Goal: Information Seeking & Learning: Learn about a topic

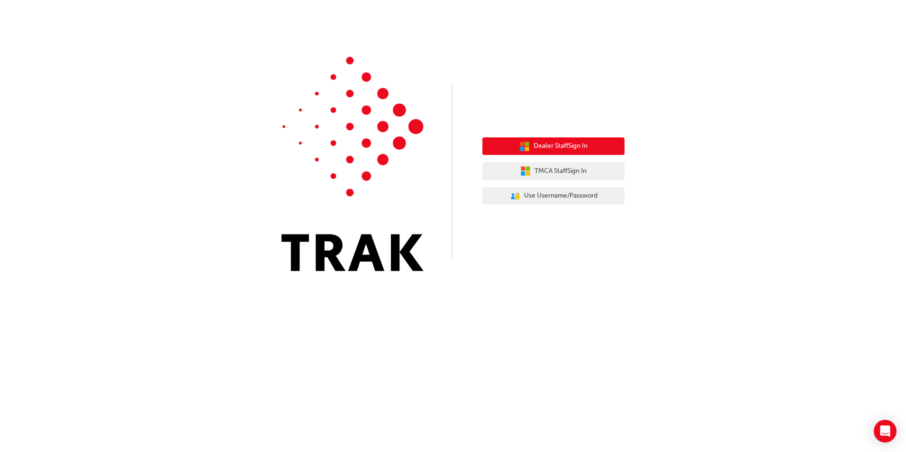
click at [545, 145] on span "Dealer Staff Sign In" at bounding box center [561, 146] width 54 height 11
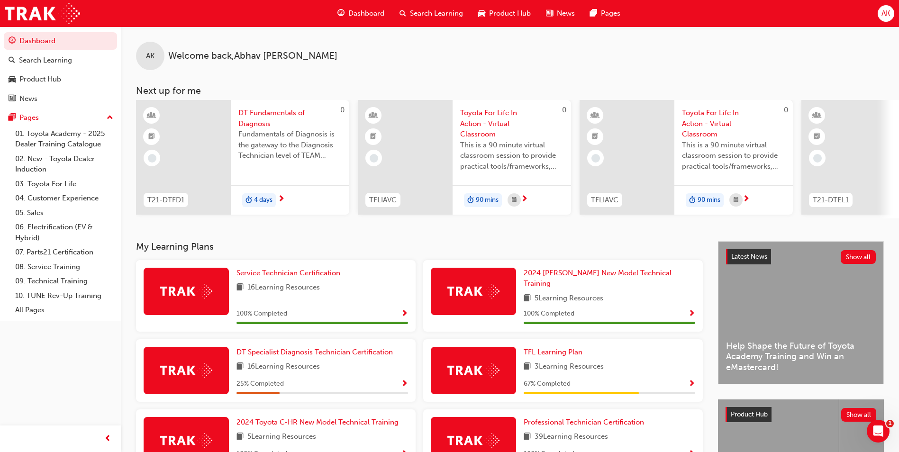
click at [434, 20] on div "Search Learning" at bounding box center [431, 13] width 79 height 19
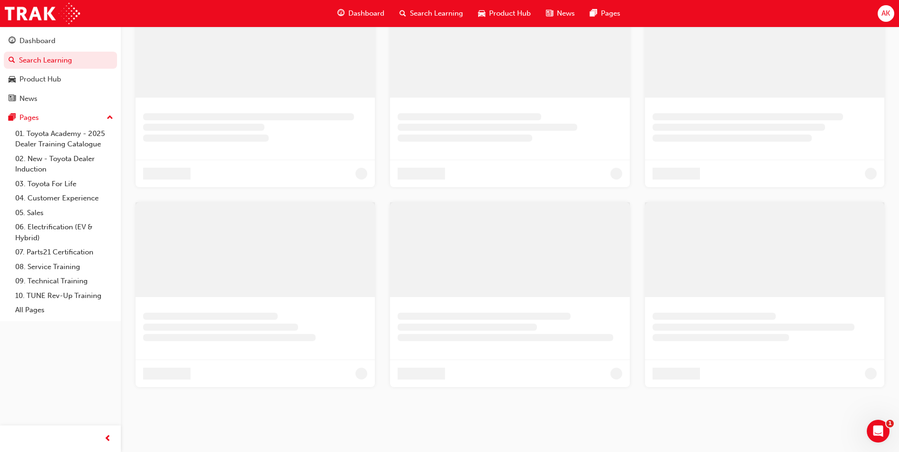
scroll to position [228, 0]
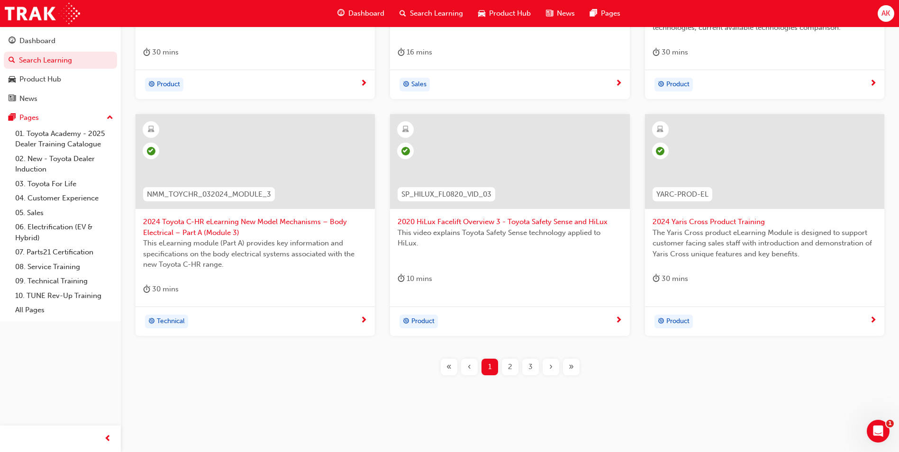
click at [555, 369] on div "›" at bounding box center [551, 367] width 17 height 17
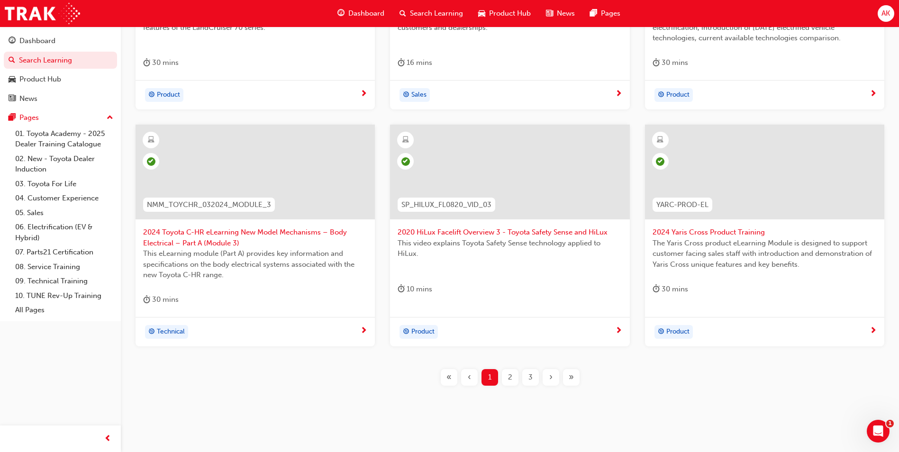
click at [555, 369] on div "›" at bounding box center [551, 377] width 17 height 17
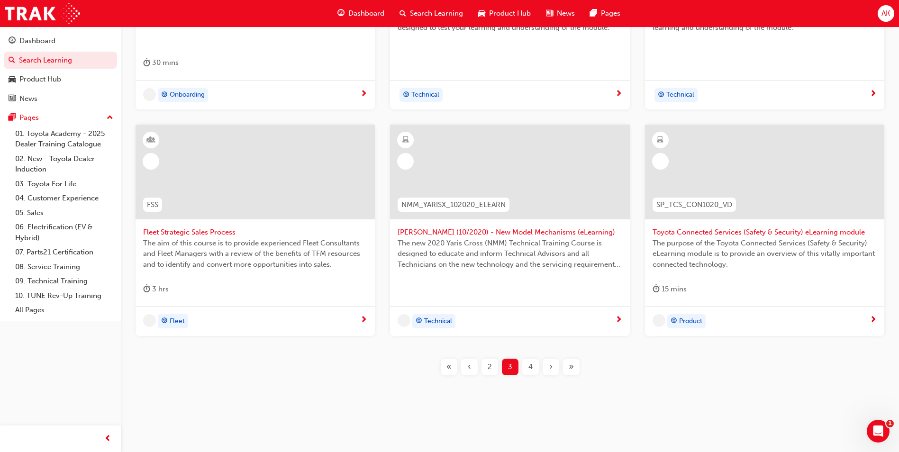
click at [555, 369] on div "›" at bounding box center [551, 367] width 17 height 17
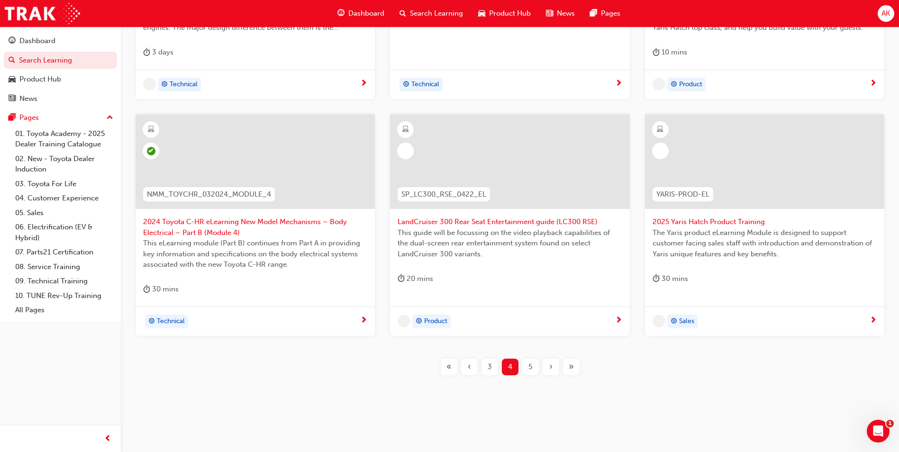
click at [555, 369] on div "›" at bounding box center [551, 367] width 17 height 17
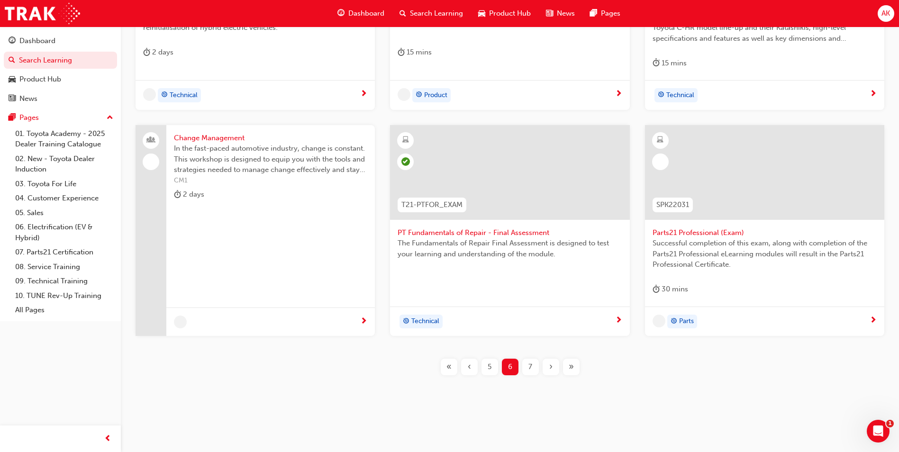
click at [555, 369] on div "›" at bounding box center [551, 367] width 17 height 17
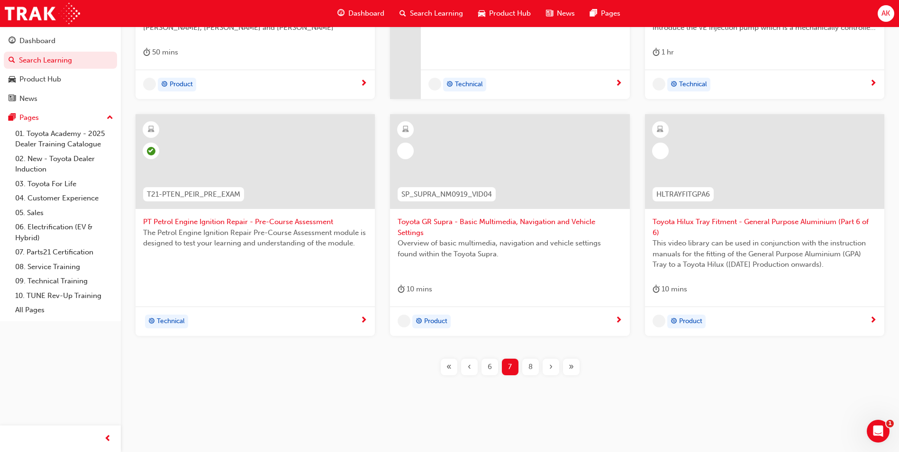
click at [555, 369] on div "›" at bounding box center [551, 367] width 17 height 17
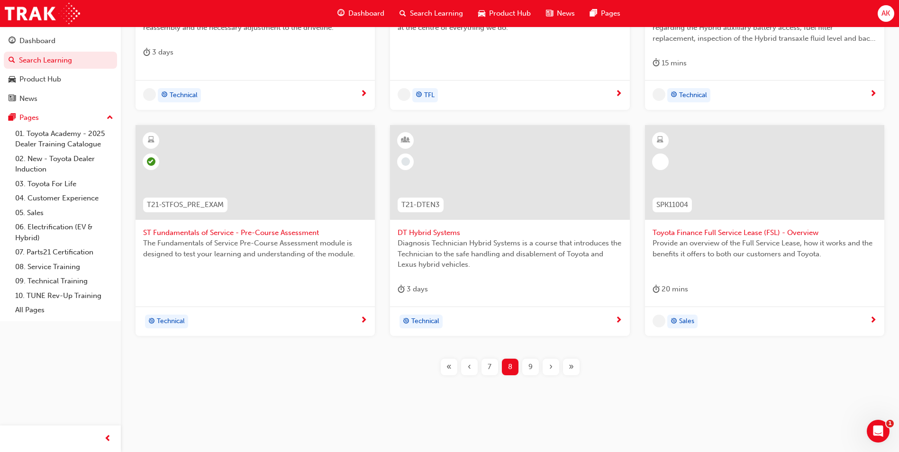
click at [555, 369] on div "›" at bounding box center [551, 367] width 17 height 17
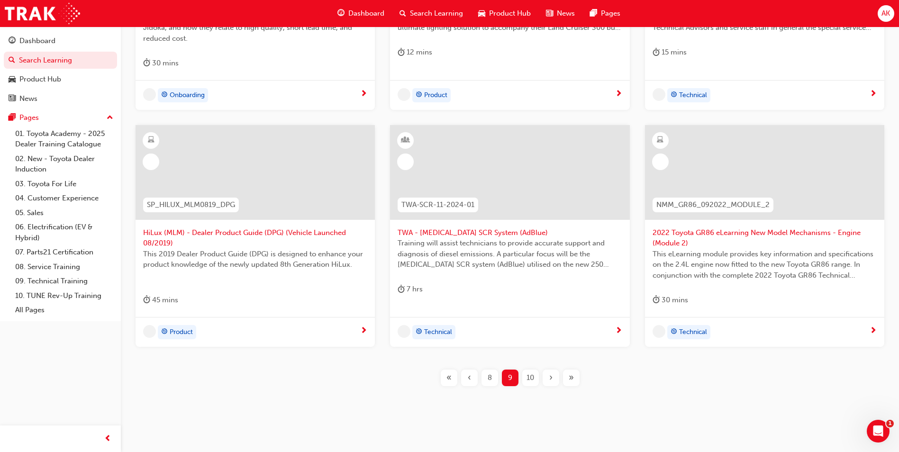
click at [555, 370] on div "›" at bounding box center [551, 378] width 17 height 17
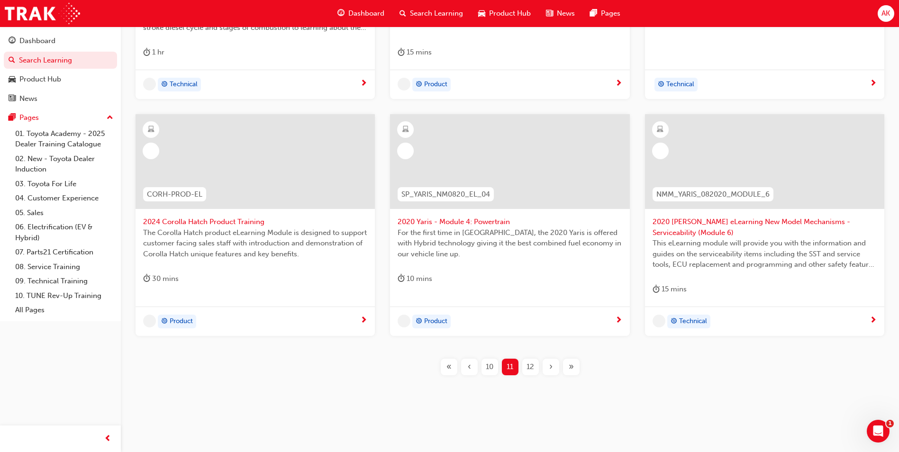
click at [554, 369] on div "›" at bounding box center [551, 367] width 17 height 17
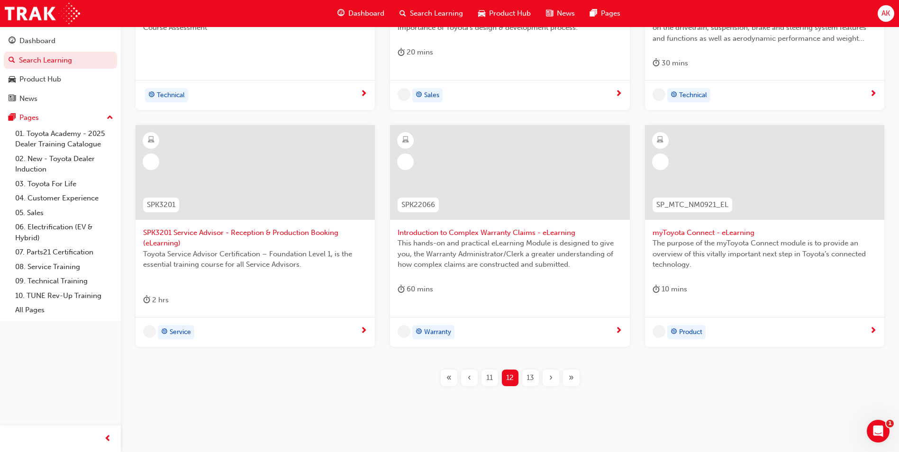
click at [554, 369] on div "T21-PTCH_SS_PRE_READ PT Steering & Suspension - Pre-Read The Steering & Suspens…" at bounding box center [510, 144] width 748 height 513
drag, startPoint x: 554, startPoint y: 369, endPoint x: 550, endPoint y: 378, distance: 10.4
click at [550, 378] on span "›" at bounding box center [550, 378] width 3 height 11
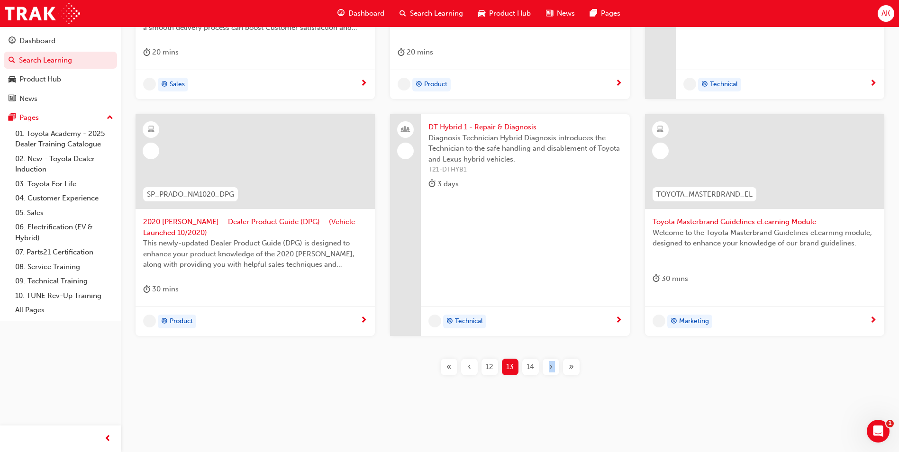
click at [550, 379] on div "P2P_DELIVERY_1024 'OWAF' Pathway to Purchase - Step 6: Vehicle Delivery In Step…" at bounding box center [510, 139] width 748 height 503
drag, startPoint x: 550, startPoint y: 379, endPoint x: 553, endPoint y: 371, distance: 8.7
click at [553, 371] on div "›" at bounding box center [551, 367] width 17 height 17
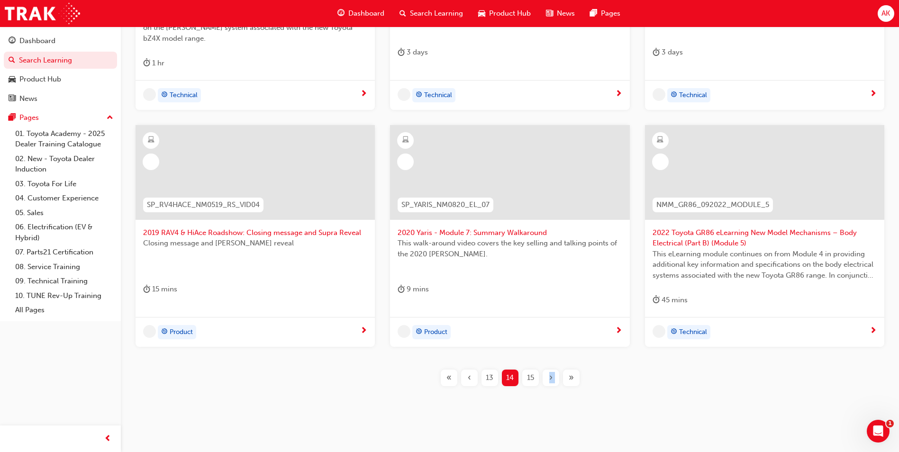
click at [553, 371] on div "›" at bounding box center [551, 378] width 17 height 17
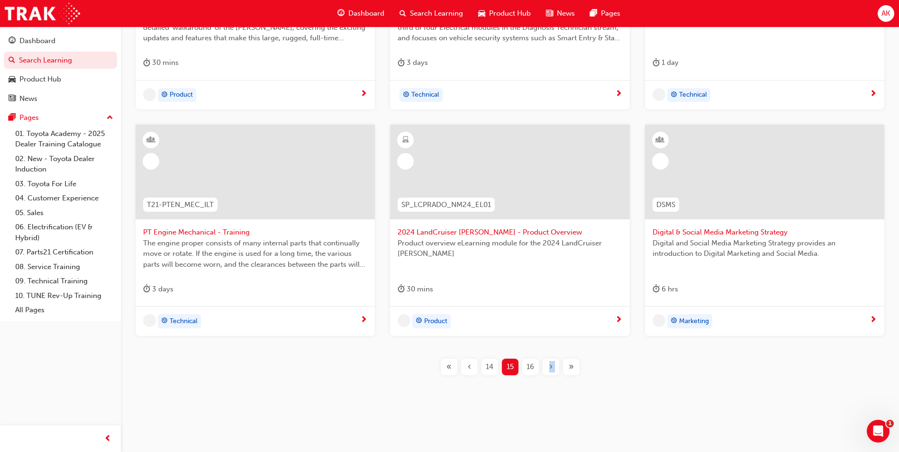
click at [554, 374] on div "›" at bounding box center [551, 367] width 17 height 17
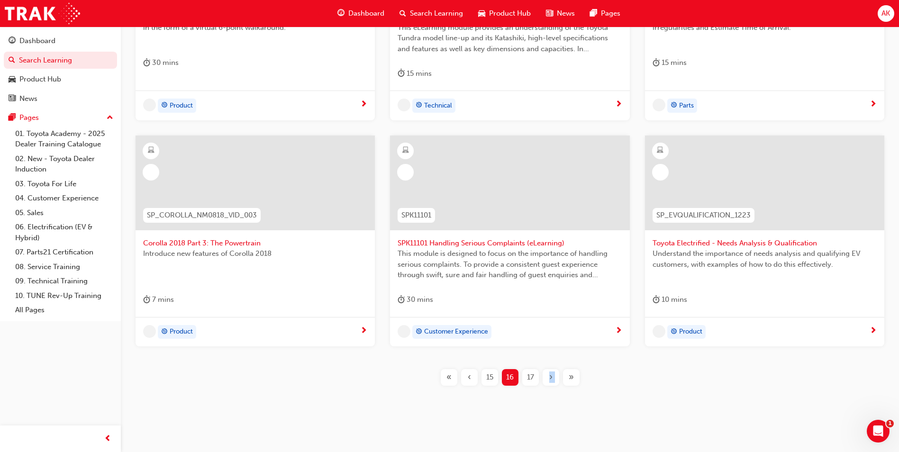
scroll to position [331, 0]
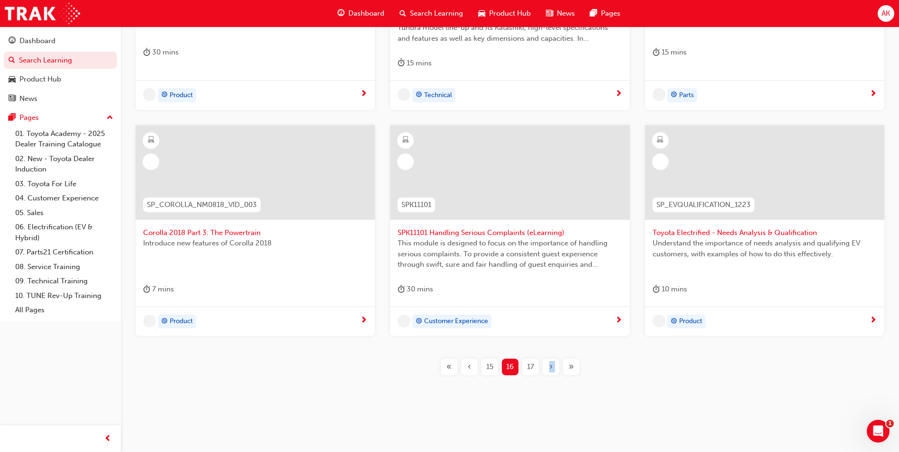
click at [548, 398] on div "Filter Learning Resources Showing 455 results SP_BZ4X_NM_0224_EL01 2024 bZ4X Pr…" at bounding box center [510, 103] width 778 height 589
click at [553, 369] on div "›" at bounding box center [551, 367] width 17 height 17
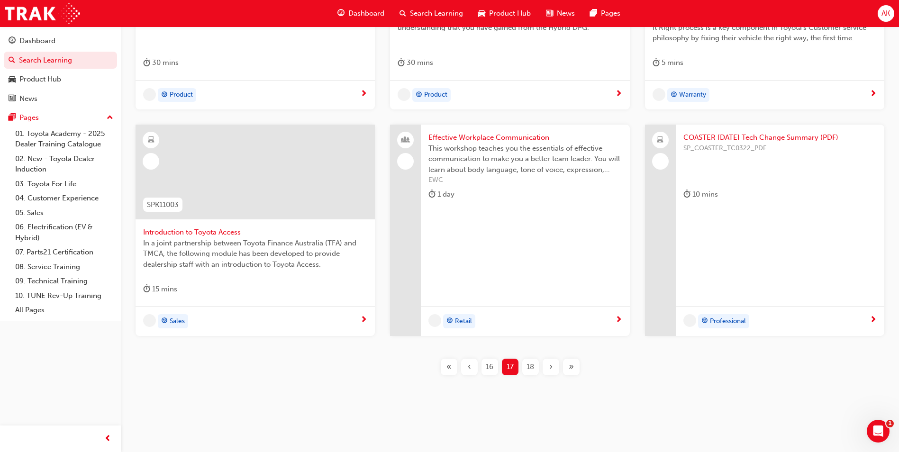
click at [552, 370] on span "›" at bounding box center [550, 367] width 3 height 11
click at [552, 370] on div "›" at bounding box center [551, 367] width 17 height 17
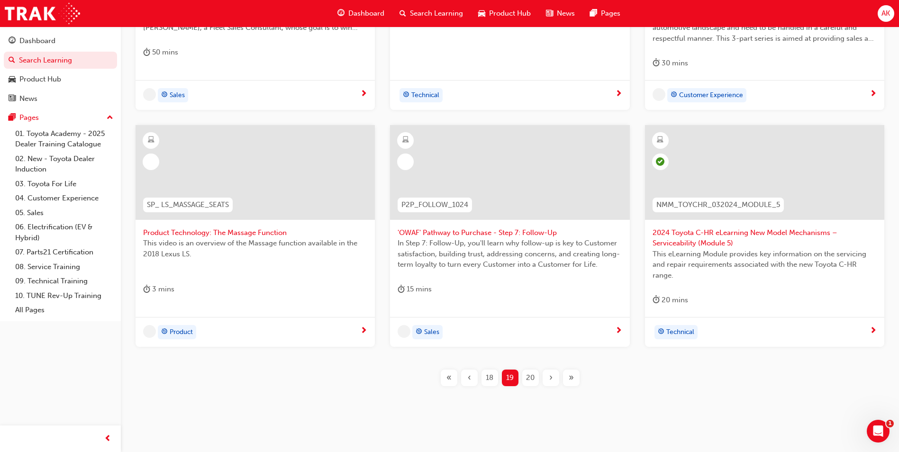
click at [552, 370] on div "›" at bounding box center [551, 378] width 17 height 17
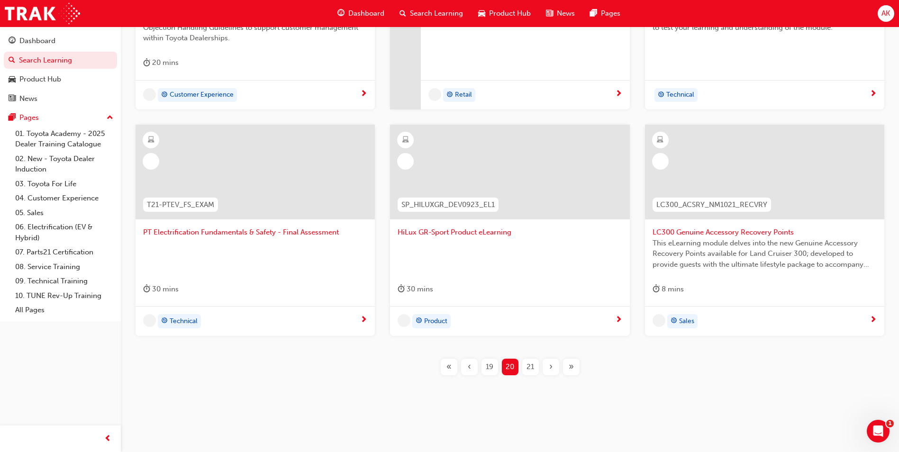
click at [552, 371] on span "›" at bounding box center [550, 367] width 3 height 11
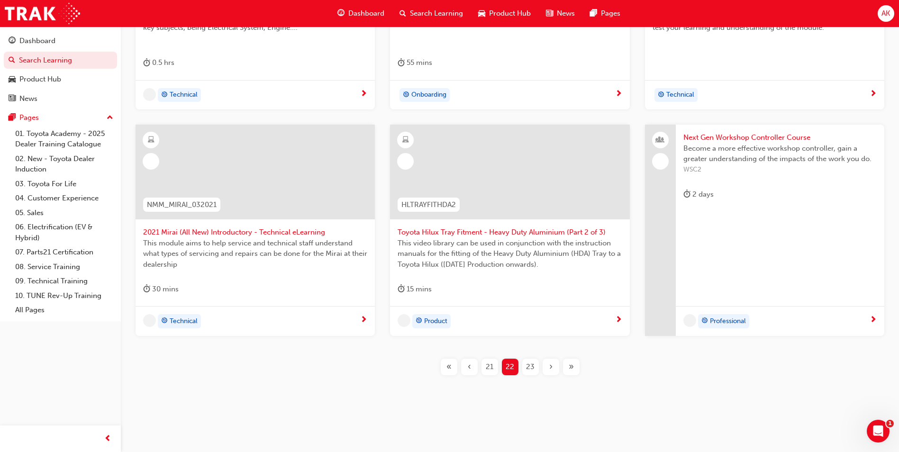
click at [552, 371] on span "›" at bounding box center [550, 367] width 3 height 11
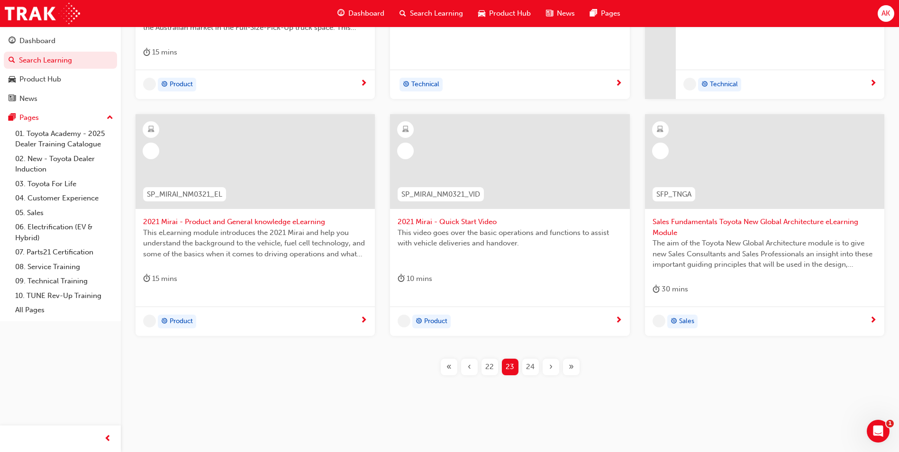
click at [552, 371] on span "›" at bounding box center [550, 367] width 3 height 11
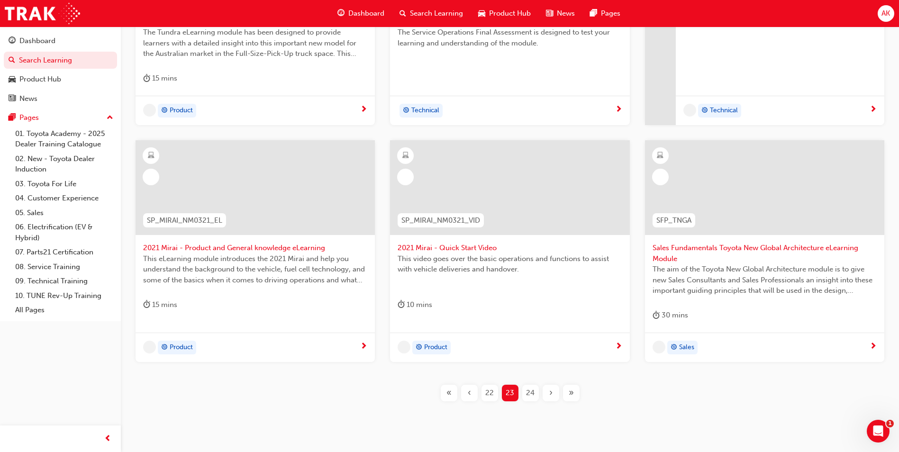
click at [552, 388] on span "›" at bounding box center [550, 393] width 3 height 11
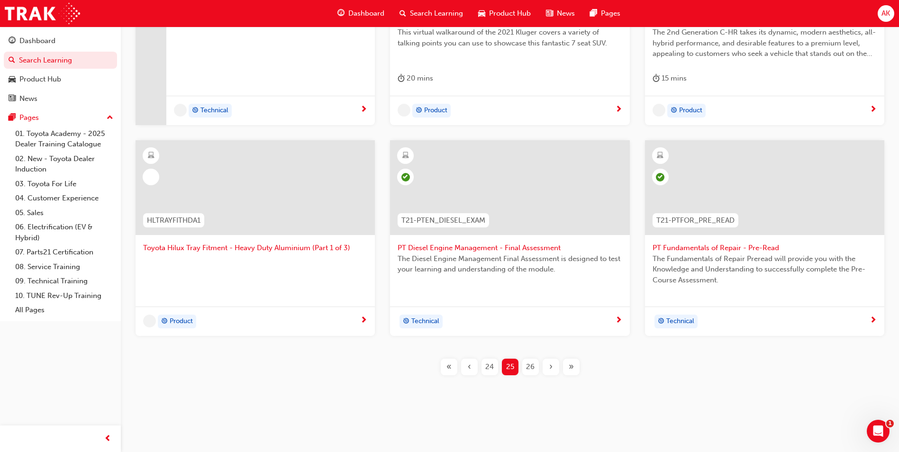
click at [552, 371] on span "›" at bounding box center [550, 367] width 3 height 11
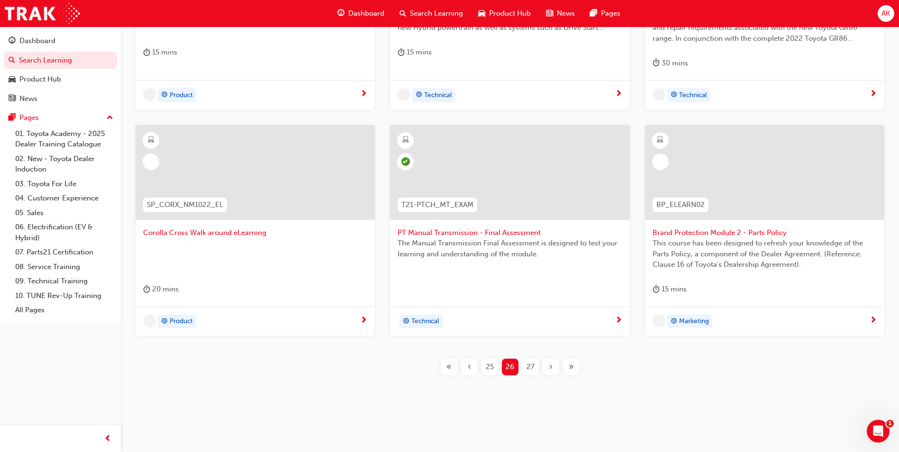
click at [552, 372] on span "›" at bounding box center [550, 367] width 3 height 11
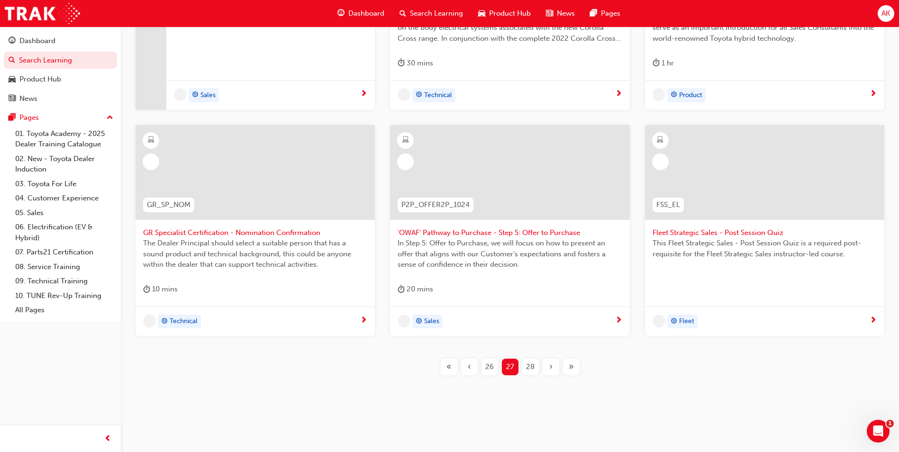
click at [552, 371] on span "›" at bounding box center [550, 367] width 3 height 11
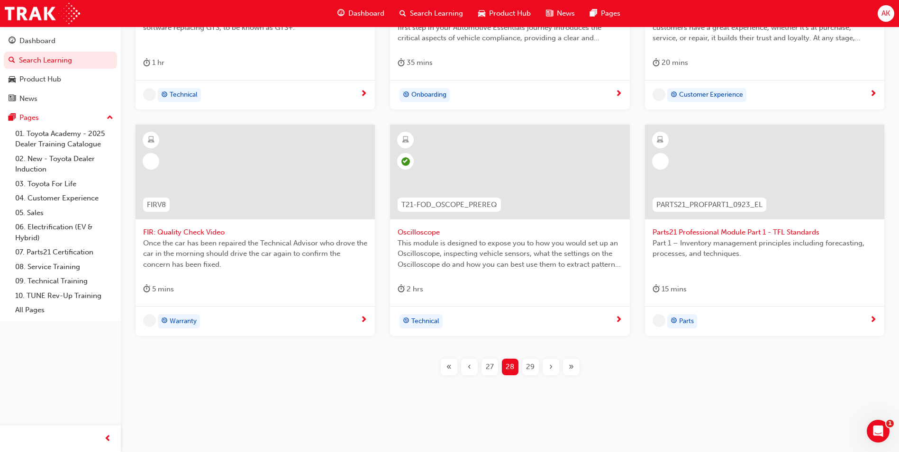
click at [552, 371] on span "›" at bounding box center [550, 367] width 3 height 11
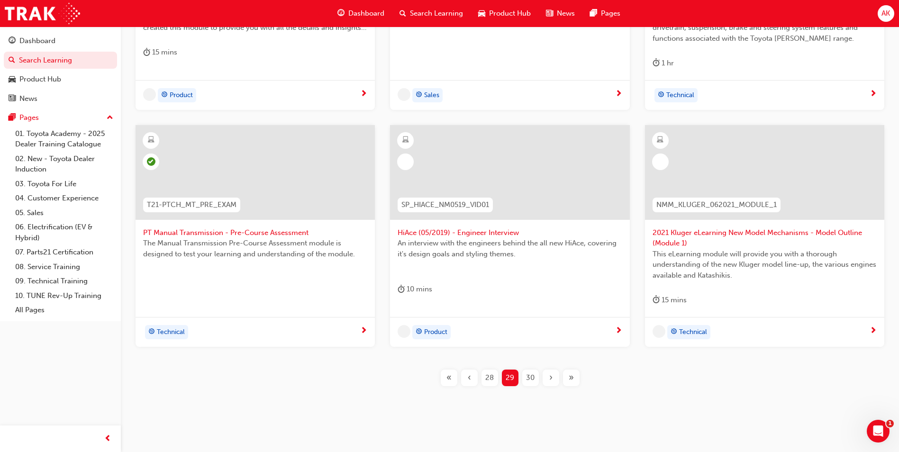
click at [552, 373] on span "›" at bounding box center [550, 378] width 3 height 11
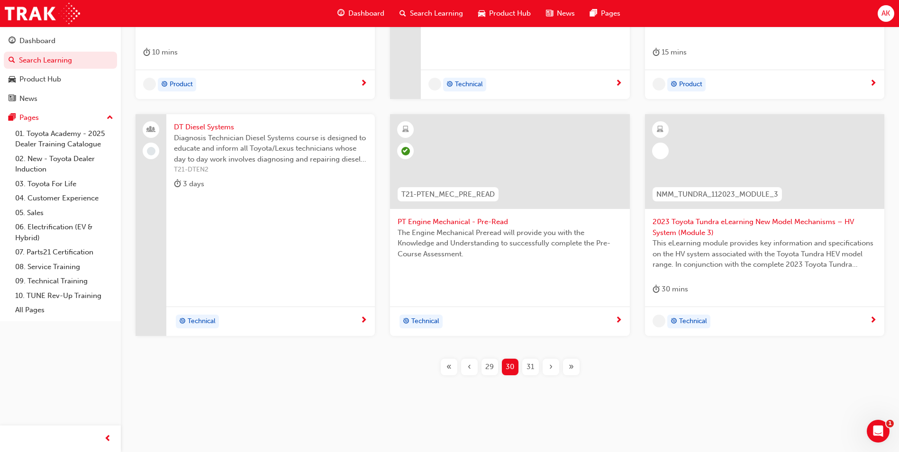
click at [552, 371] on span "›" at bounding box center [550, 367] width 3 height 11
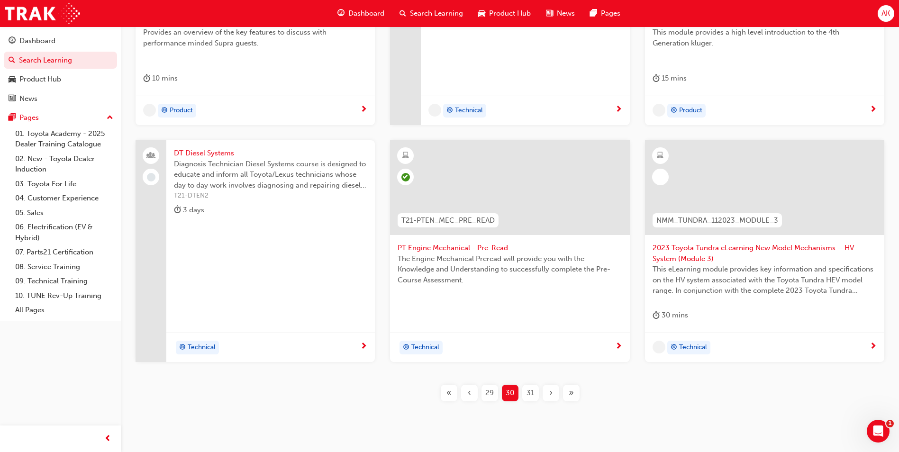
click at [552, 388] on span "›" at bounding box center [550, 393] width 3 height 11
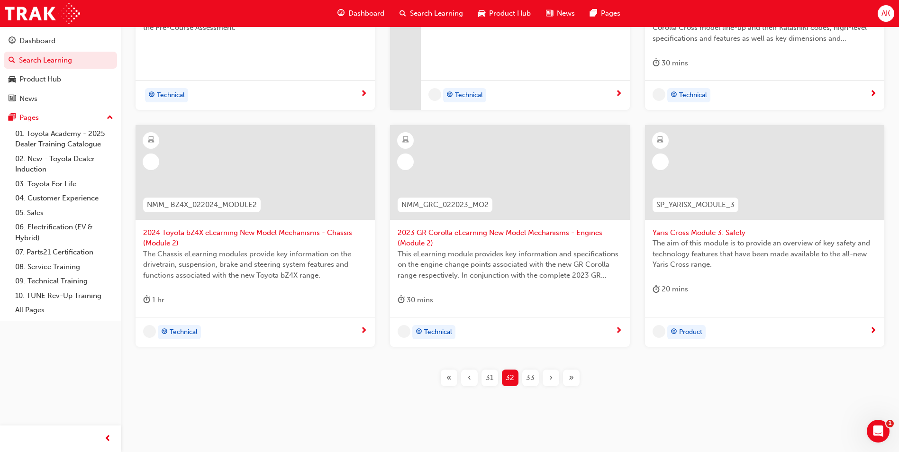
click at [552, 370] on div "›" at bounding box center [551, 378] width 17 height 17
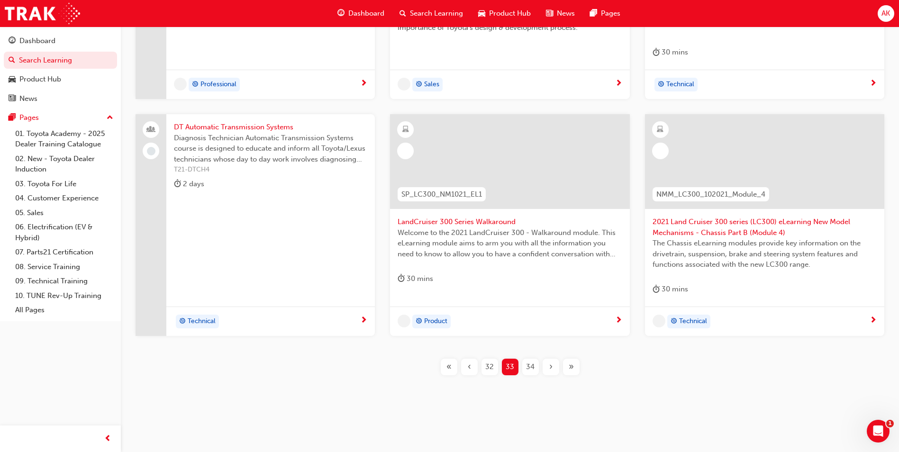
click at [553, 371] on div "›" at bounding box center [551, 367] width 17 height 17
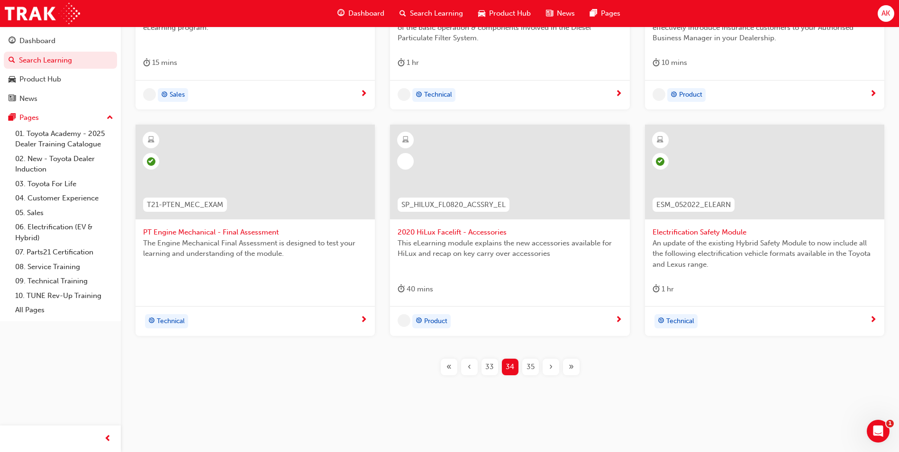
click at [553, 371] on div "›" at bounding box center [551, 367] width 17 height 17
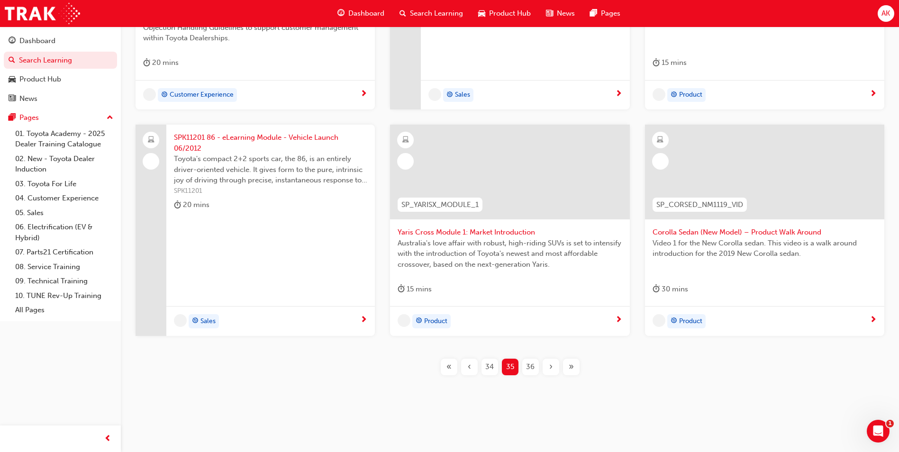
click at [553, 371] on div "›" at bounding box center [551, 367] width 17 height 17
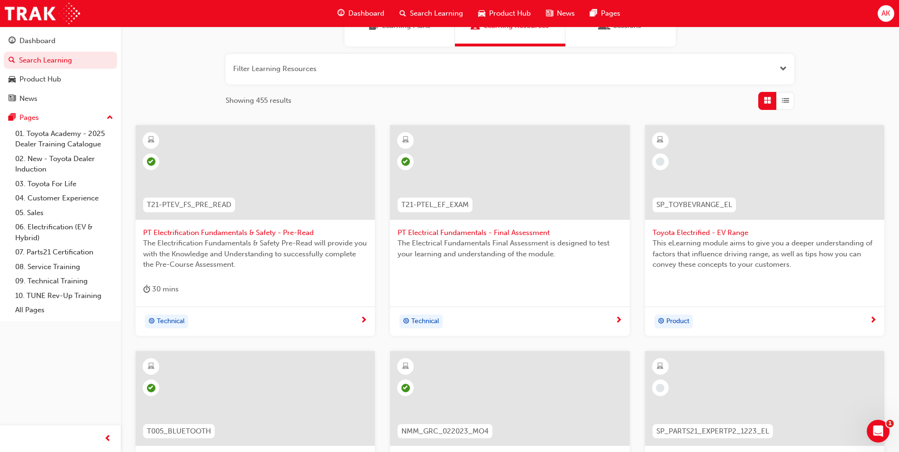
scroll to position [331, 0]
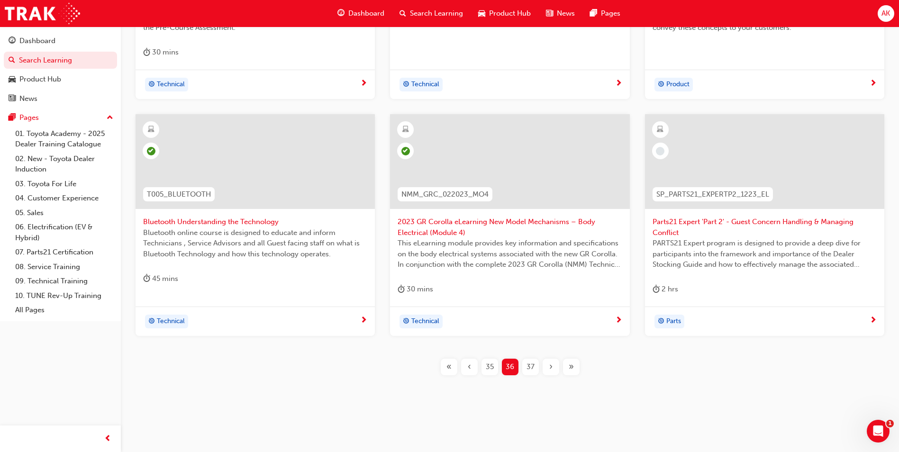
click at [473, 368] on div "‹" at bounding box center [469, 367] width 17 height 17
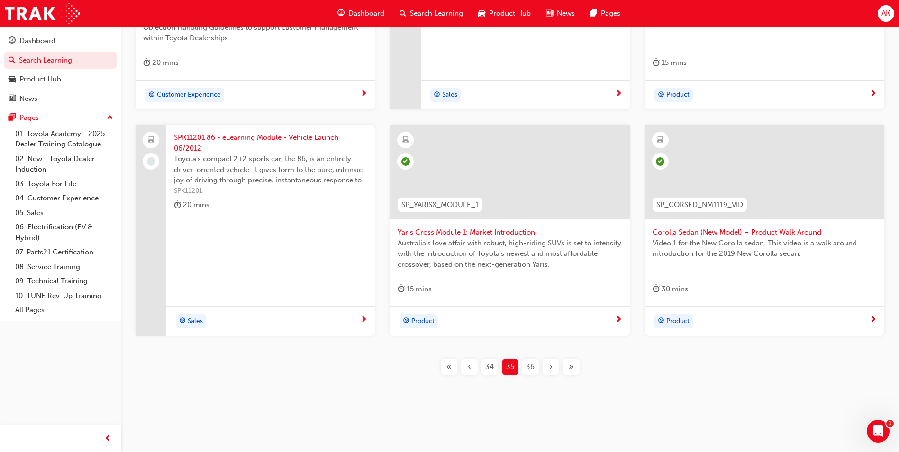
scroll to position [321, 0]
click at [523, 365] on div "36" at bounding box center [530, 367] width 17 height 17
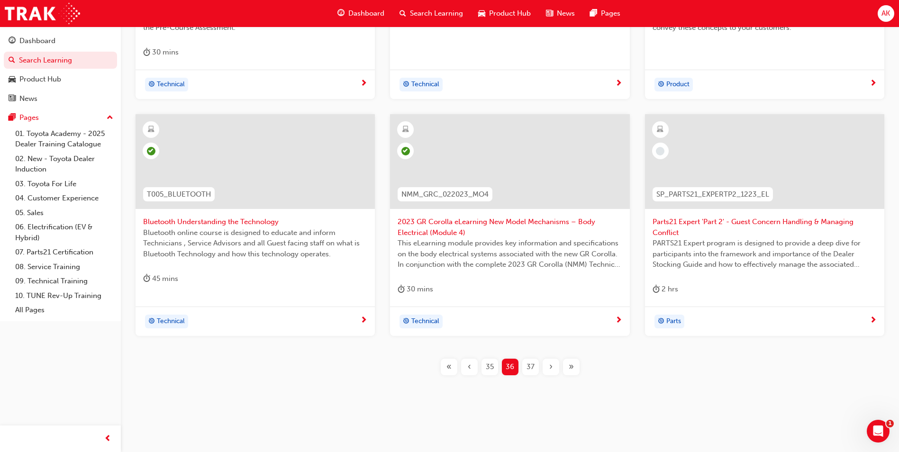
click at [530, 368] on span "37" at bounding box center [531, 367] width 8 height 11
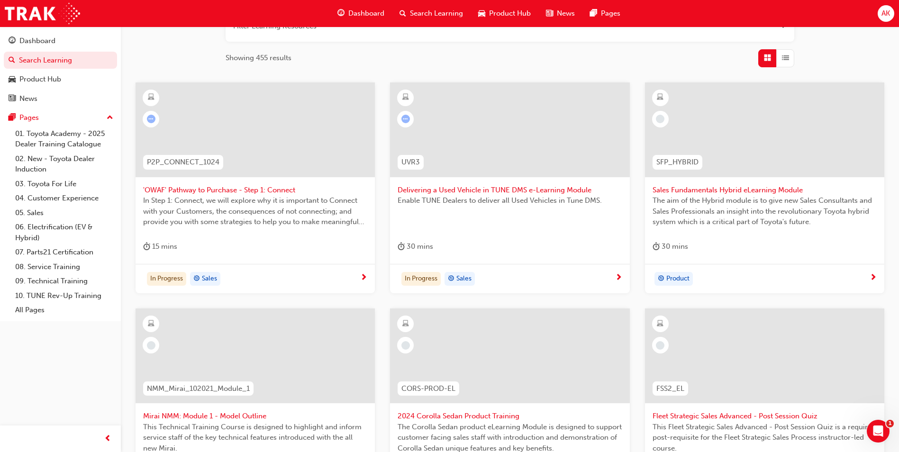
scroll to position [142, 0]
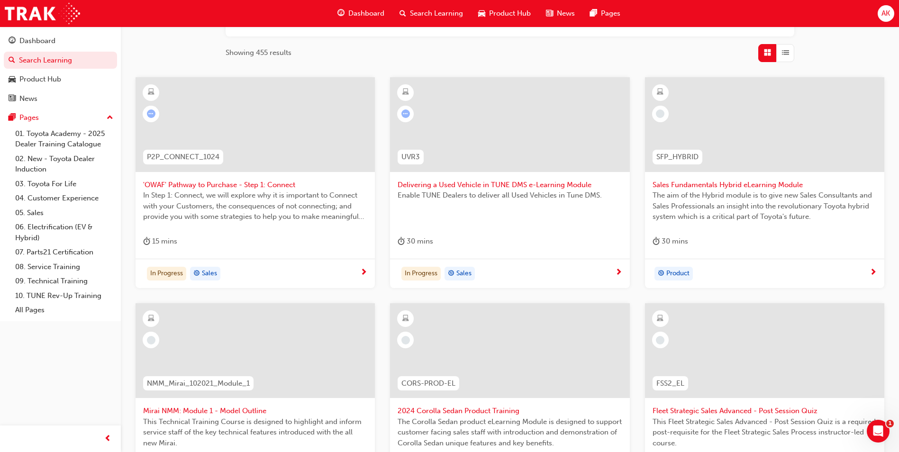
click at [706, 236] on div "Sales Fundamentals Hybrid eLearning Module The aim of the Hybrid module is to g…" at bounding box center [764, 168] width 239 height 182
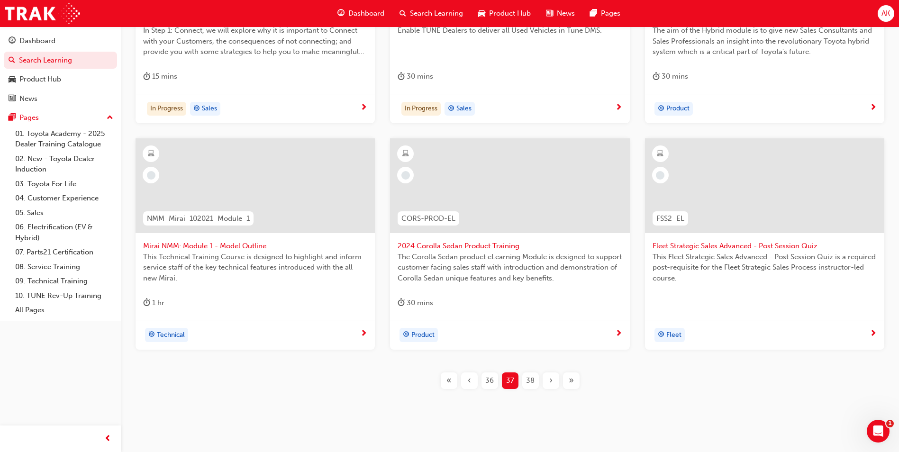
scroll to position [321, 0]
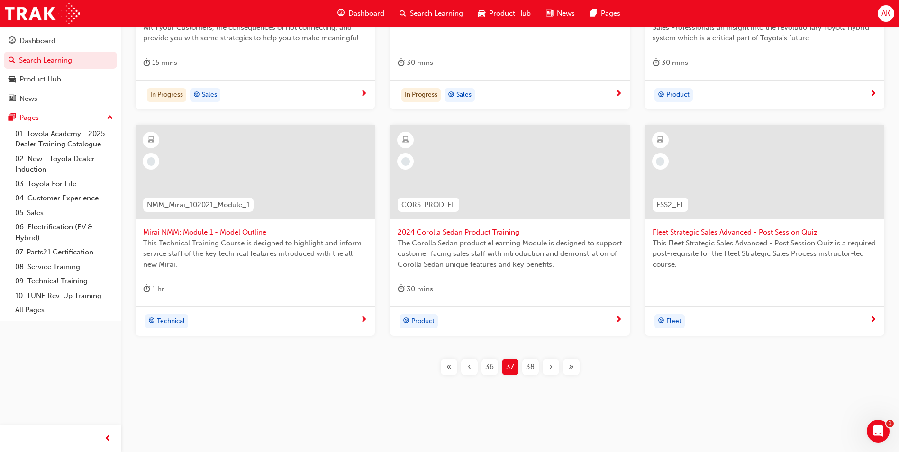
click at [493, 282] on div "2024 Corolla Sedan Product Training The Corolla Sedan product eLearning Module …" at bounding box center [509, 216] width 239 height 182
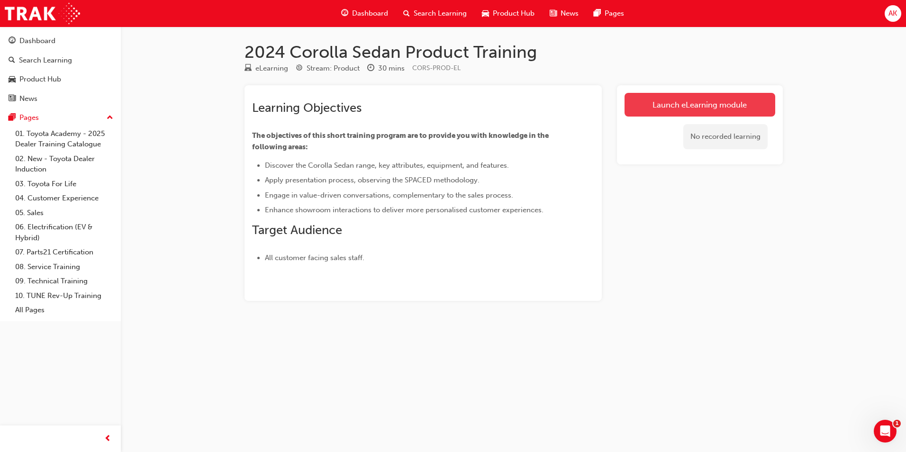
click at [681, 103] on link "Launch eLearning module" at bounding box center [700, 105] width 151 height 24
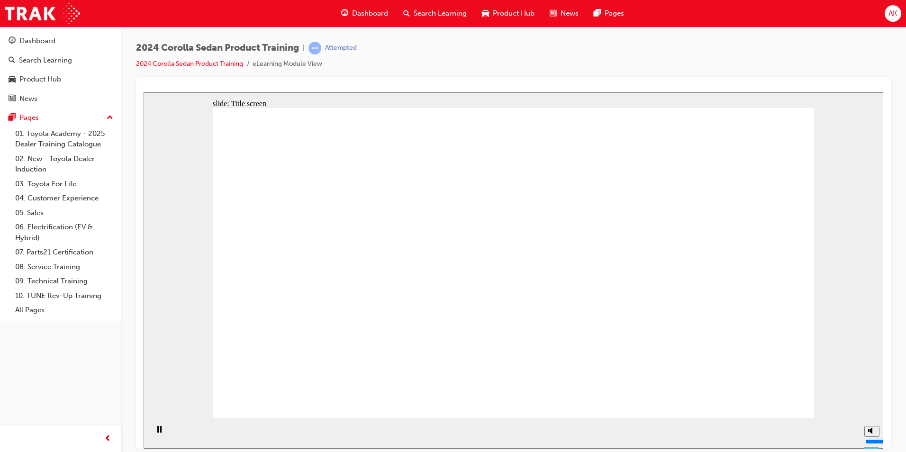
drag, startPoint x: 608, startPoint y: 170, endPoint x: 610, endPoint y: 180, distance: 10.7
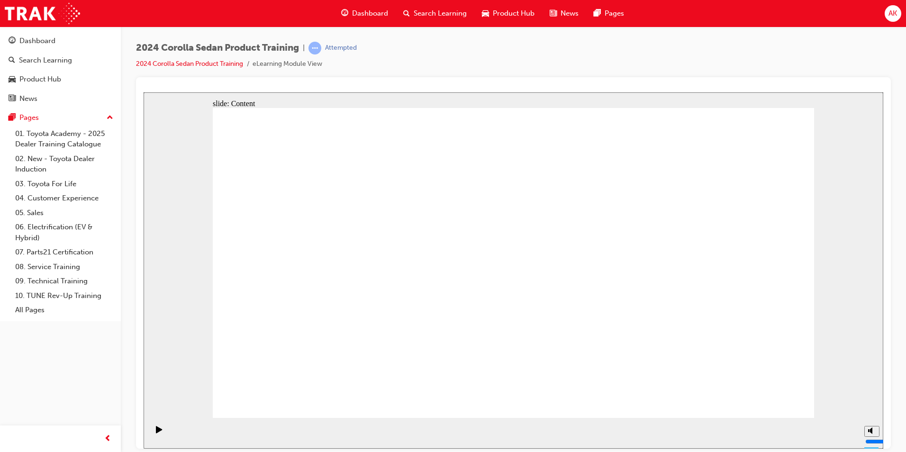
drag, startPoint x: 767, startPoint y: 392, endPoint x: 772, endPoint y: 402, distance: 11.5
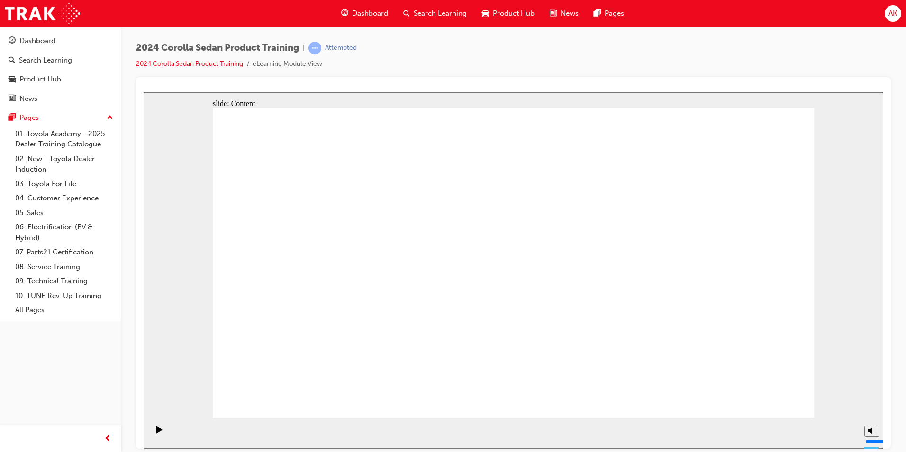
drag, startPoint x: 457, startPoint y: 178, endPoint x: 460, endPoint y: 188, distance: 10.2
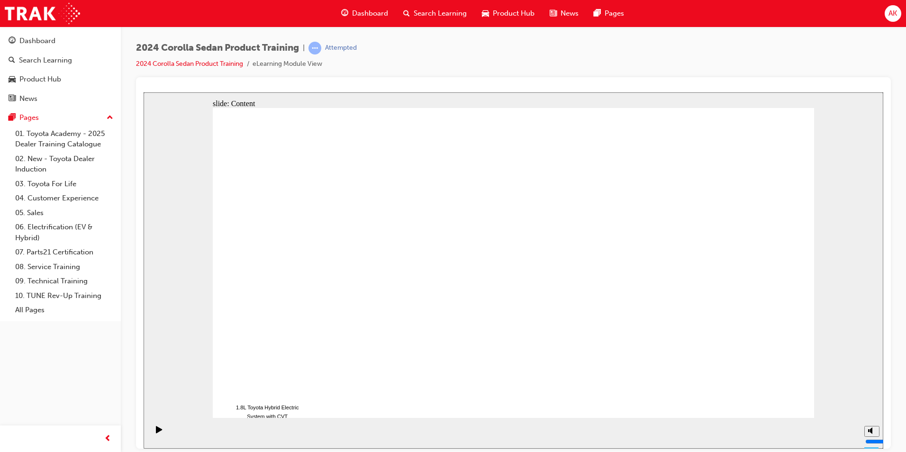
drag, startPoint x: 772, startPoint y: 434, endPoint x: 770, endPoint y: 461, distance: 27.1
click at [770, 448] on html "slide: Chapter heading Rectangle 1 Design and Styling arrow_red.png BACK NEXT B…" at bounding box center [514, 270] width 740 height 356
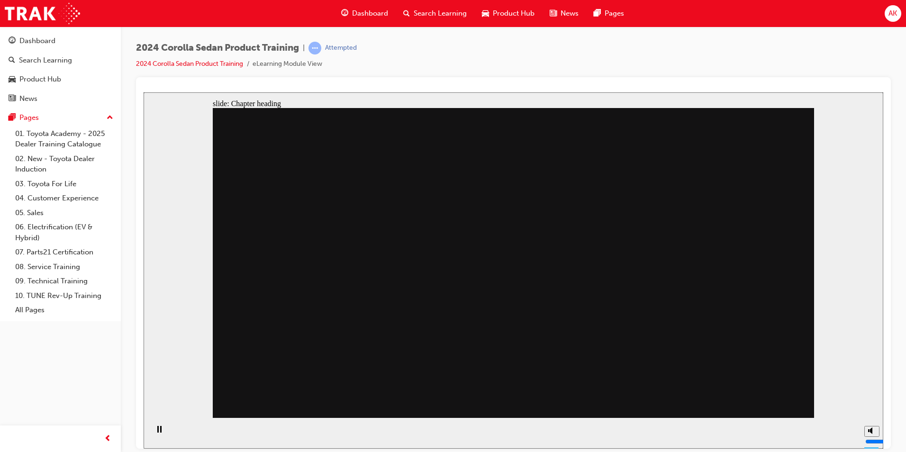
drag, startPoint x: 443, startPoint y: 237, endPoint x: 437, endPoint y: 233, distance: 7.2
drag, startPoint x: 381, startPoint y: 327, endPoint x: 377, endPoint y: 331, distance: 5.7
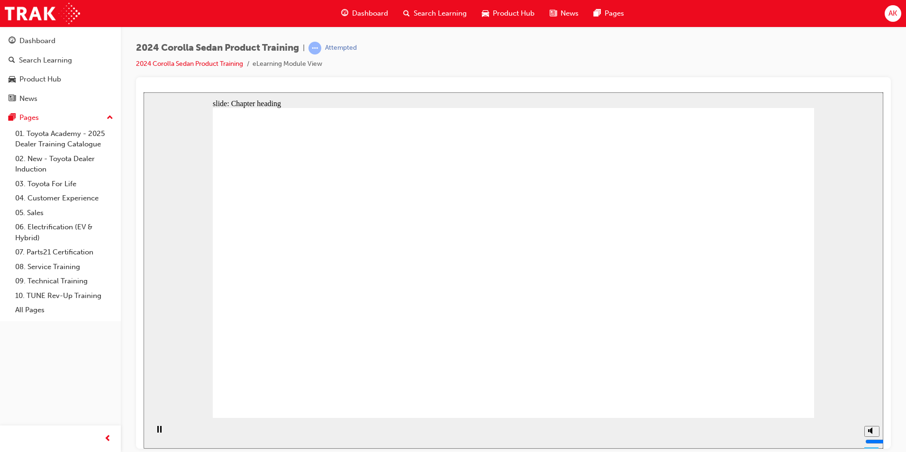
drag, startPoint x: 356, startPoint y: 214, endPoint x: 385, endPoint y: 212, distance: 29.5
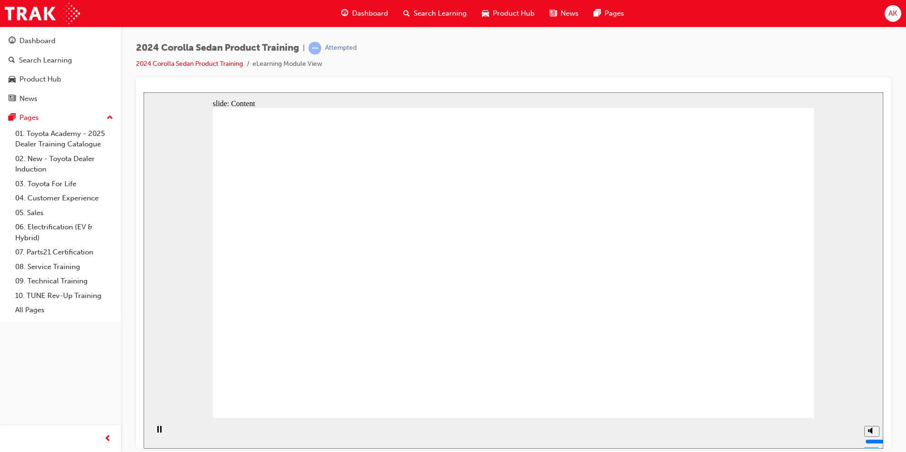
drag, startPoint x: 737, startPoint y: 389, endPoint x: 766, endPoint y: 396, distance: 29.8
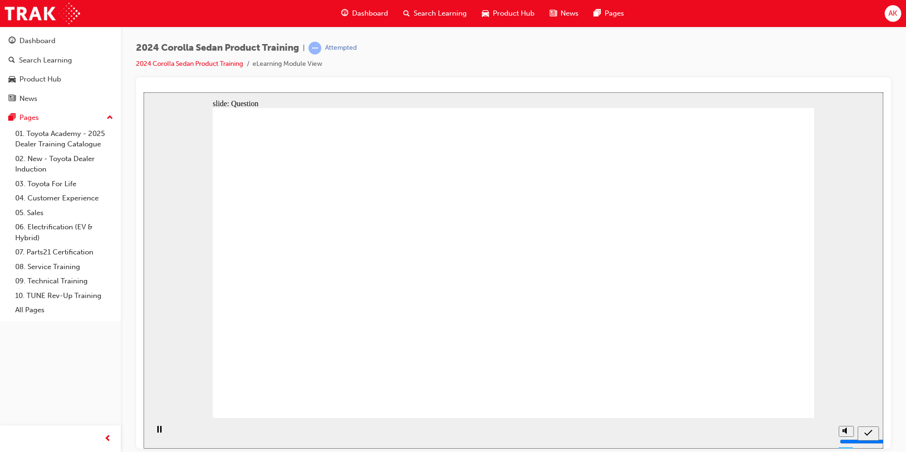
radio input "true"
drag, startPoint x: 620, startPoint y: 274, endPoint x: 628, endPoint y: 293, distance: 20.4
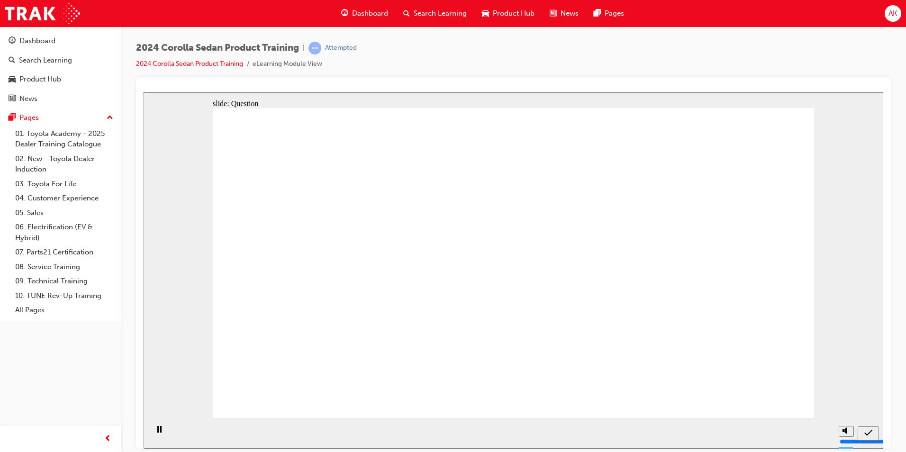
radio input "true"
drag, startPoint x: 598, startPoint y: 269, endPoint x: 506, endPoint y: 234, distance: 98.9
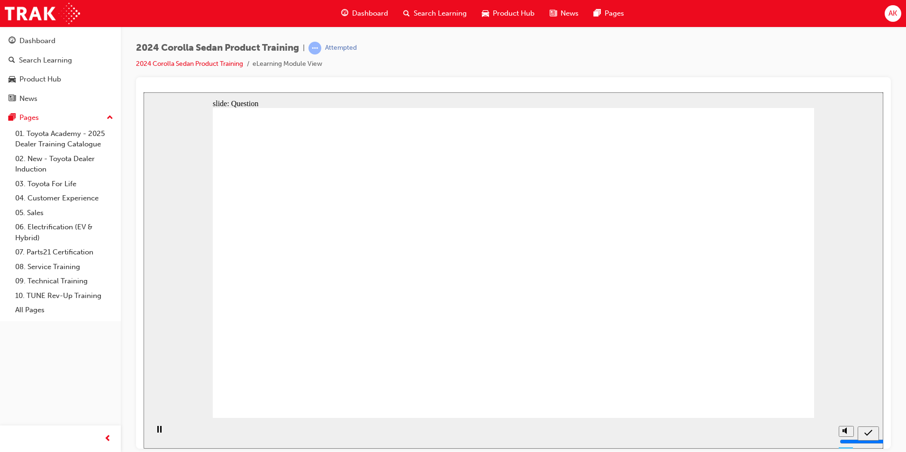
radio input "true"
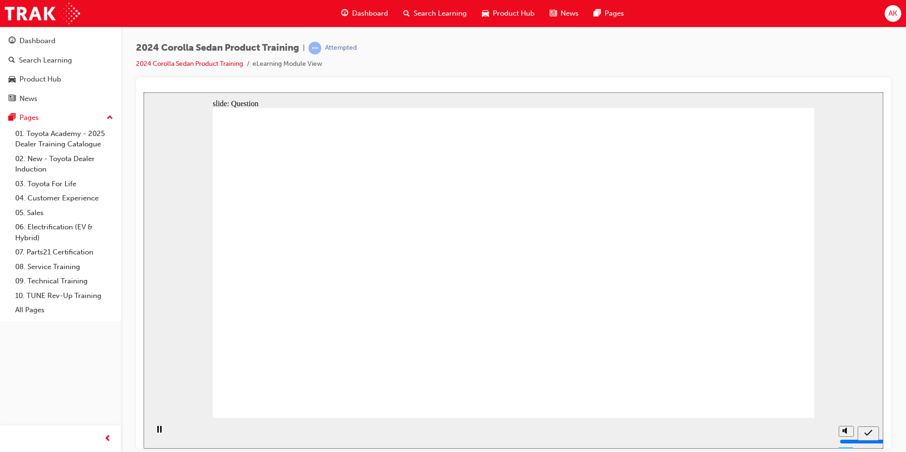
drag, startPoint x: 561, startPoint y: 250, endPoint x: 366, endPoint y: 333, distance: 211.3
drag, startPoint x: 677, startPoint y: 250, endPoint x: 476, endPoint y: 342, distance: 220.8
drag, startPoint x: 379, startPoint y: 247, endPoint x: 579, endPoint y: 346, distance: 223.0
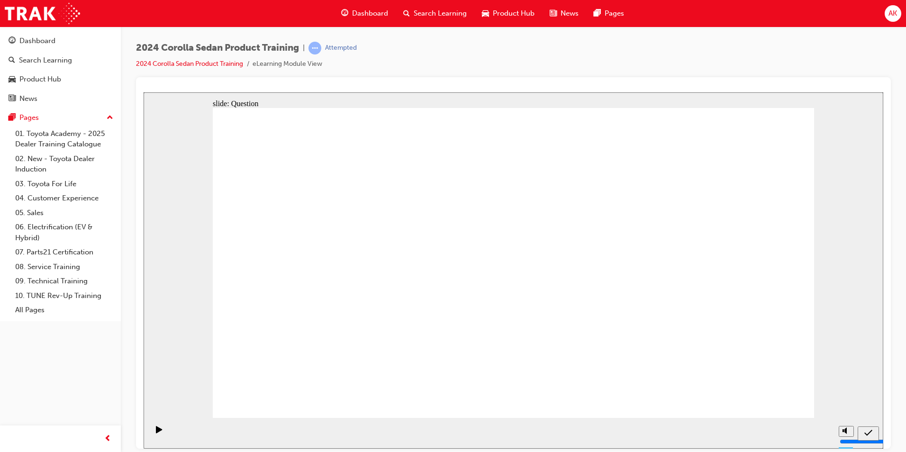
drag, startPoint x: 466, startPoint y: 247, endPoint x: 667, endPoint y: 338, distance: 220.5
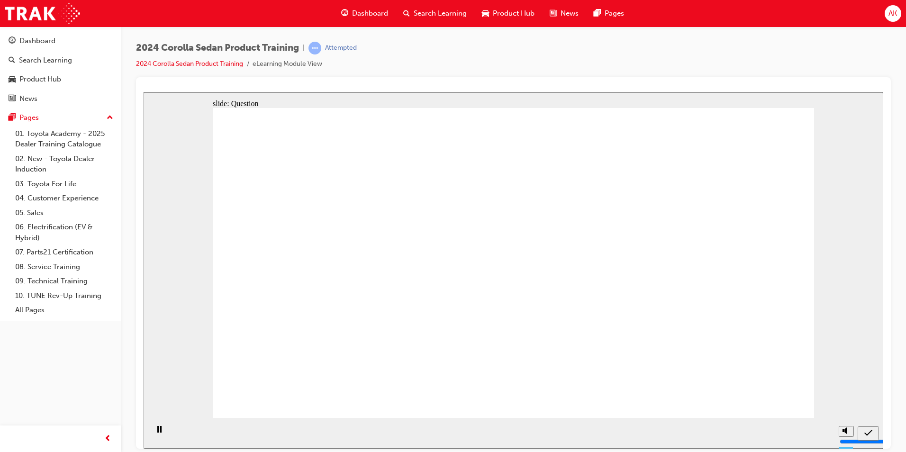
radio input "true"
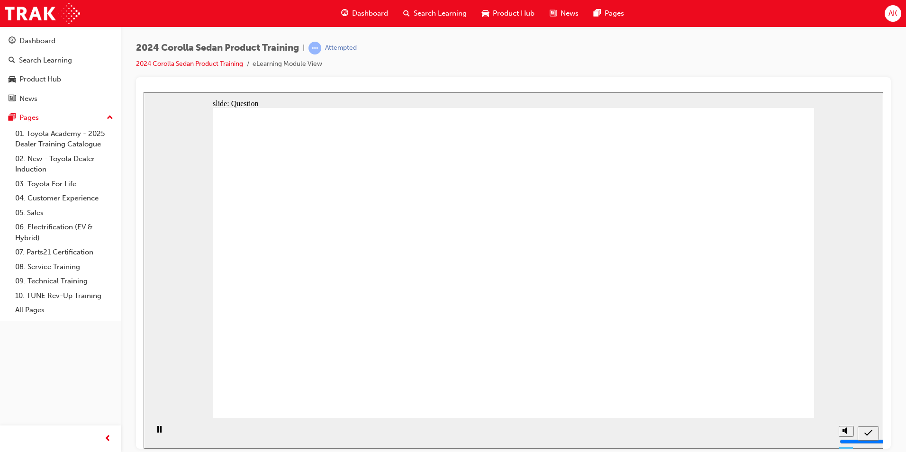
radio input "true"
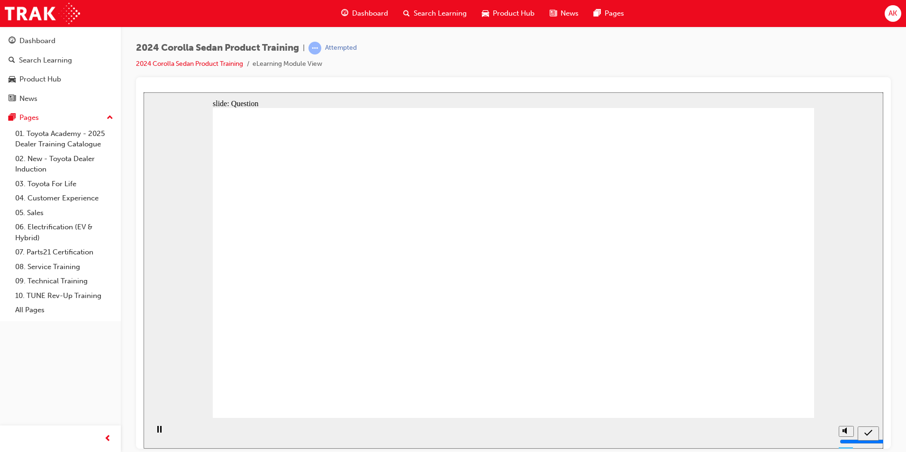
radio input "true"
drag, startPoint x: 536, startPoint y: 338, endPoint x: 533, endPoint y: 326, distance: 12.3
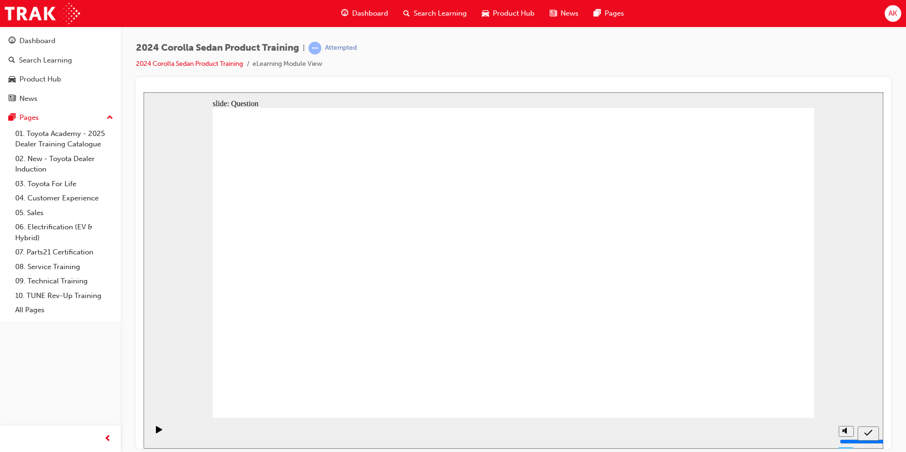
drag, startPoint x: 367, startPoint y: 249, endPoint x: 570, endPoint y: 345, distance: 224.1
drag, startPoint x: 566, startPoint y: 247, endPoint x: 369, endPoint y: 338, distance: 216.5
drag, startPoint x: 564, startPoint y: 343, endPoint x: 665, endPoint y: 343, distance: 101.0
drag, startPoint x: 660, startPoint y: 331, endPoint x: 557, endPoint y: 329, distance: 102.9
drag, startPoint x: 667, startPoint y: 245, endPoint x: 654, endPoint y: 326, distance: 82.7
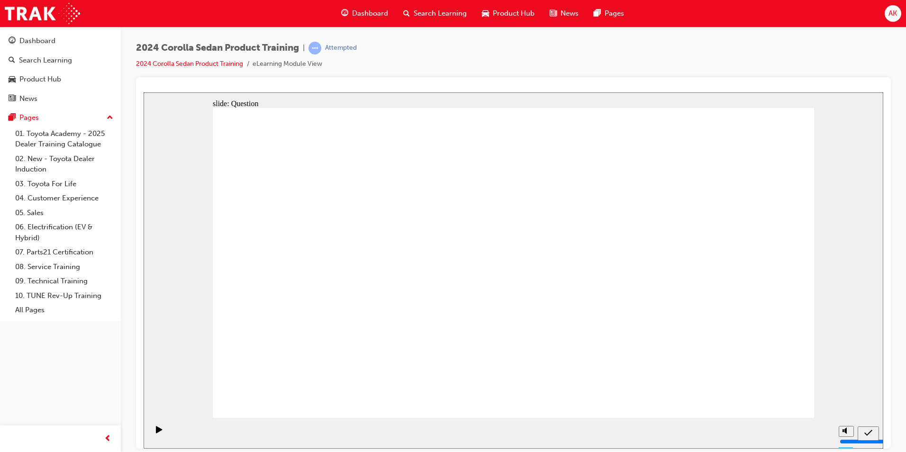
drag, startPoint x: 454, startPoint y: 247, endPoint x: 455, endPoint y: 344, distance: 96.2
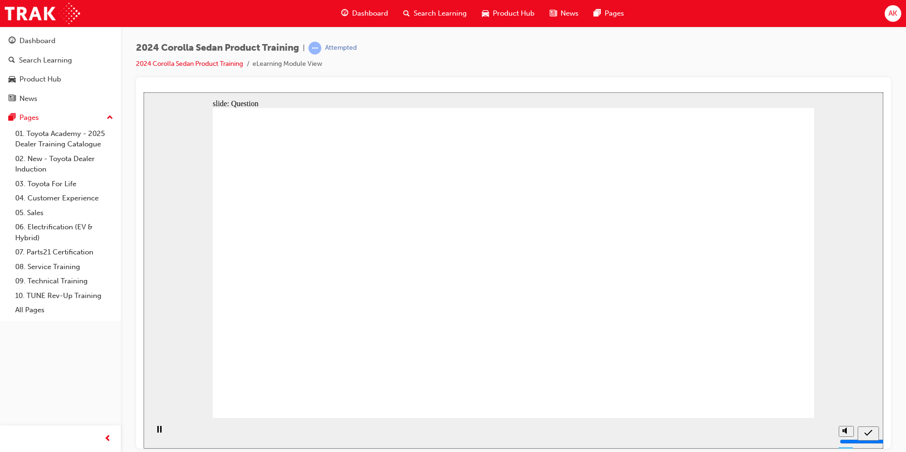
radio input "true"
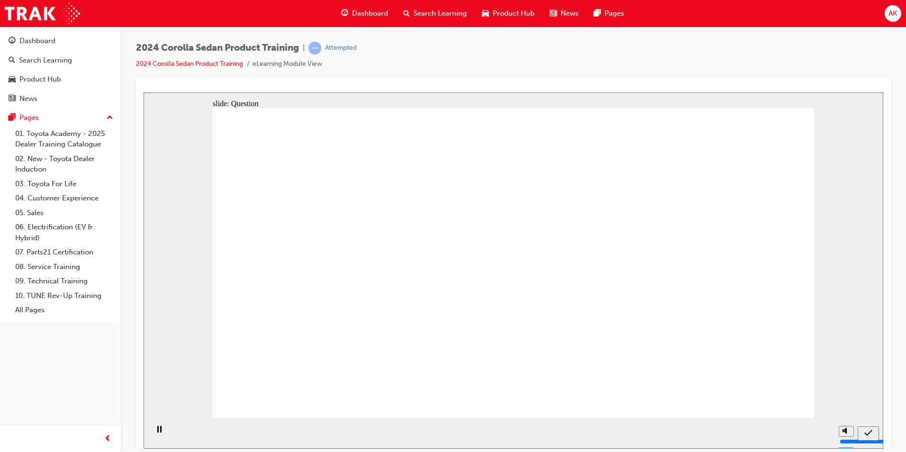
radio input "false"
radio input "true"
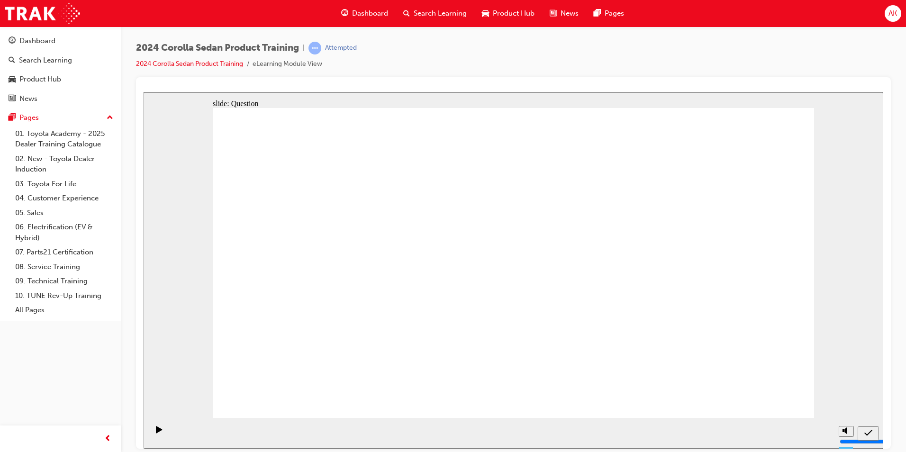
radio input "true"
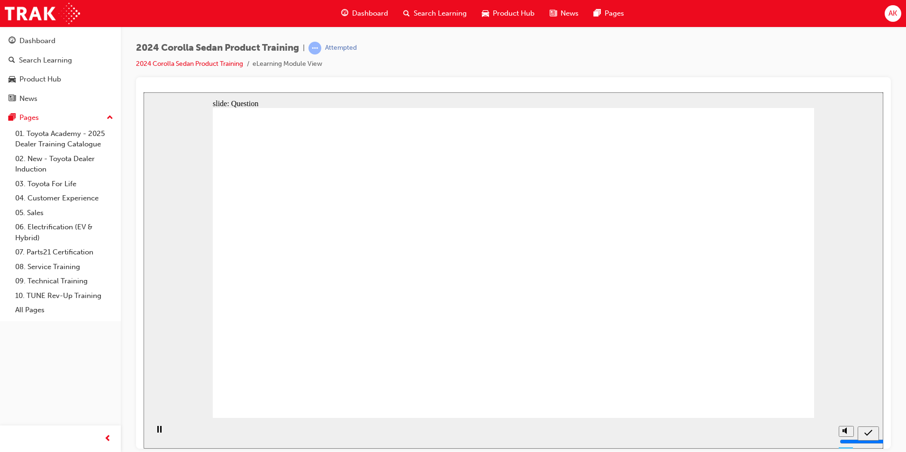
radio input "true"
drag, startPoint x: 281, startPoint y: 117, endPoint x: 823, endPoint y: 324, distance: 580.5
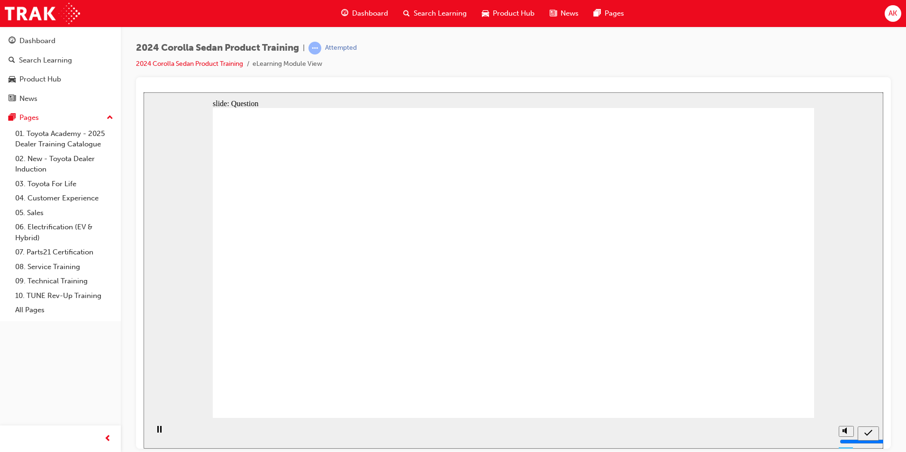
drag, startPoint x: 823, startPoint y: 324, endPoint x: 611, endPoint y: 121, distance: 294.0
drag, startPoint x: 370, startPoint y: 246, endPoint x: 676, endPoint y: 340, distance: 320.8
drag, startPoint x: 479, startPoint y: 254, endPoint x: 585, endPoint y: 342, distance: 138.3
drag, startPoint x: 581, startPoint y: 245, endPoint x: 371, endPoint y: 334, distance: 228.1
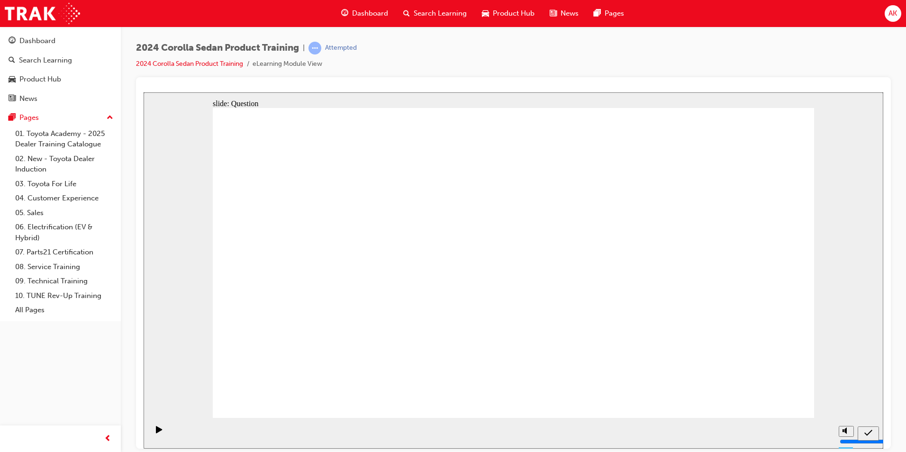
drag, startPoint x: 621, startPoint y: 275, endPoint x: 694, endPoint y: 381, distance: 128.6
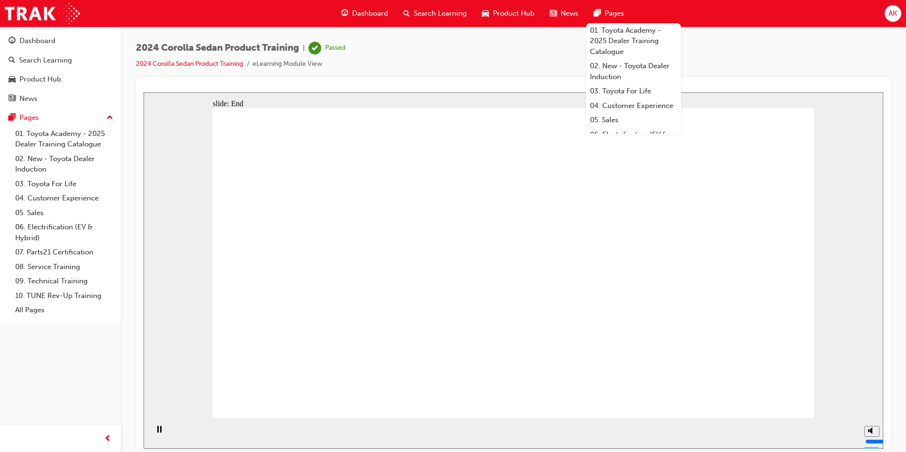
click at [432, 13] on span "Search Learning" at bounding box center [440, 13] width 53 height 11
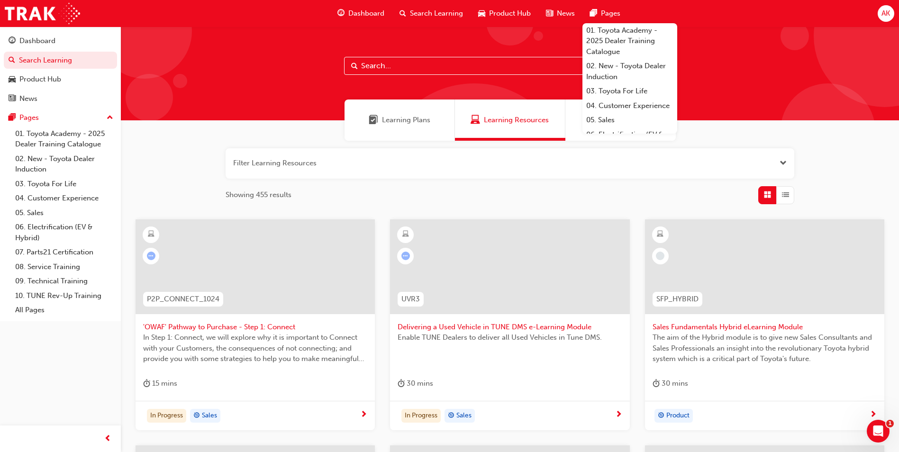
click at [819, 152] on div "Filter Learning Resources Showing 455 results P2P_CONNECT_1024 'OWAF' Pathway t…" at bounding box center [510, 430] width 778 height 578
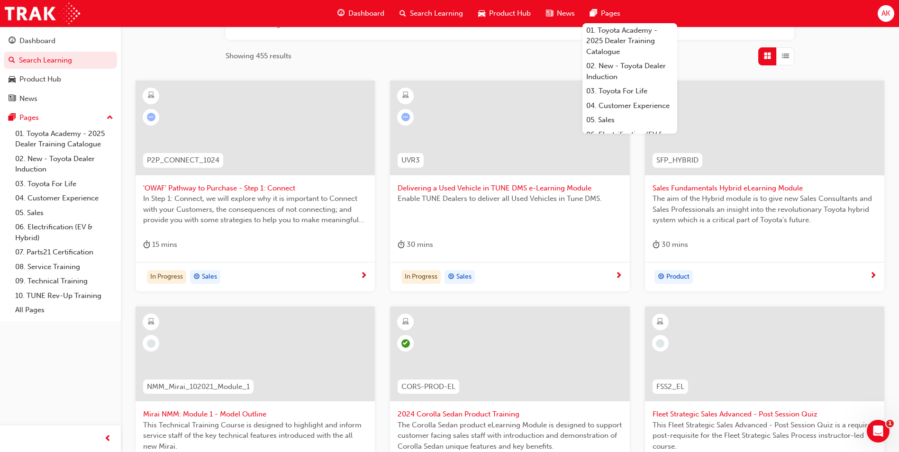
scroll to position [274, 0]
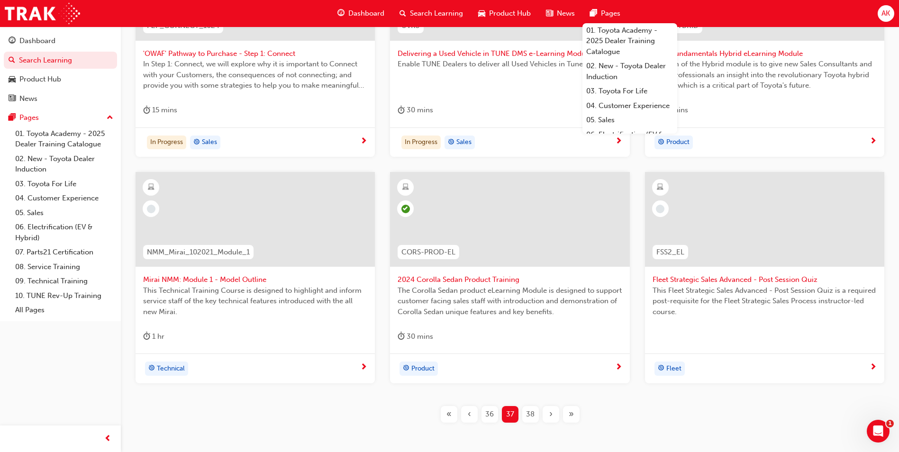
click at [530, 410] on span "38" at bounding box center [530, 414] width 9 height 11
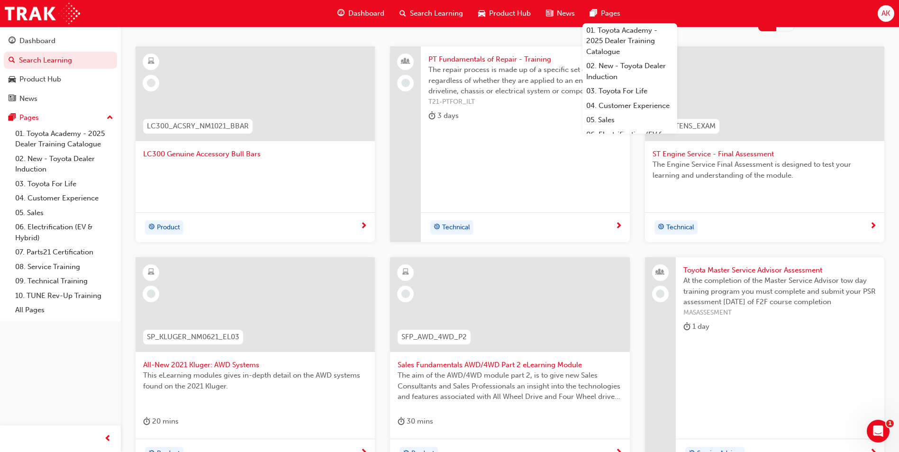
scroll to position [226, 0]
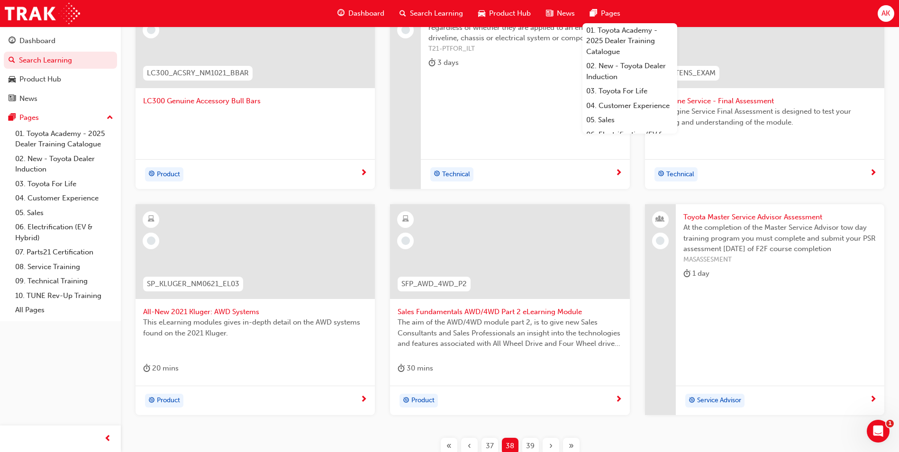
click at [244, 370] on div "20 mins" at bounding box center [255, 371] width 224 height 16
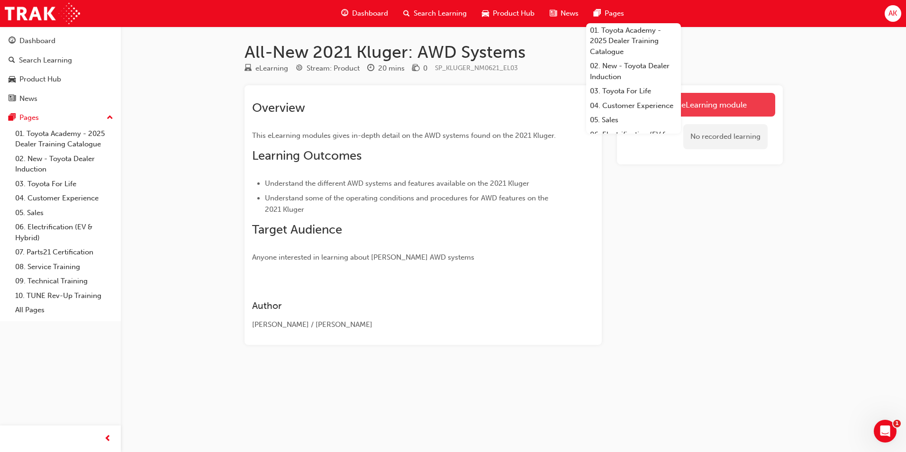
click at [735, 99] on link "Launch eLearning module" at bounding box center [700, 105] width 151 height 24
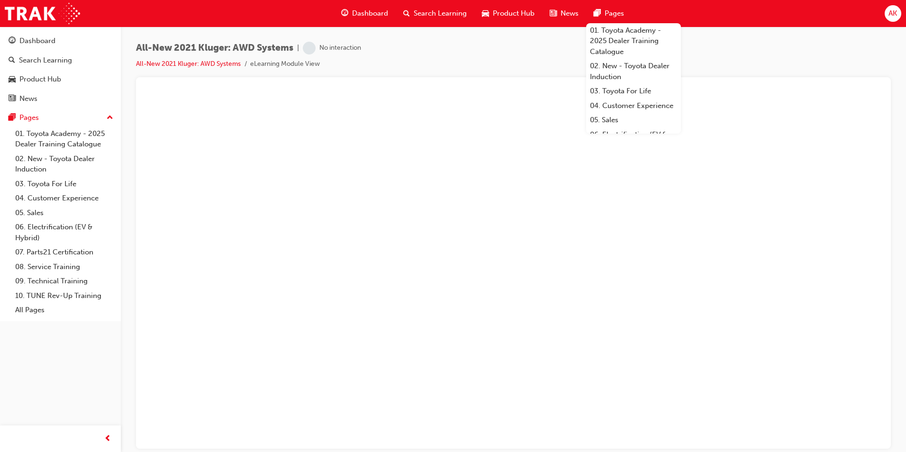
click at [800, 27] on div "All-New 2021 Kluger: AWD Systems | No interaction All-New 2021 Kluger: AWD Syst…" at bounding box center [514, 228] width 786 height 402
click at [772, 51] on div "All-New 2021 Kluger: AWD Systems | No interaction All-New 2021 Kluger: AWD Syst…" at bounding box center [513, 60] width 755 height 36
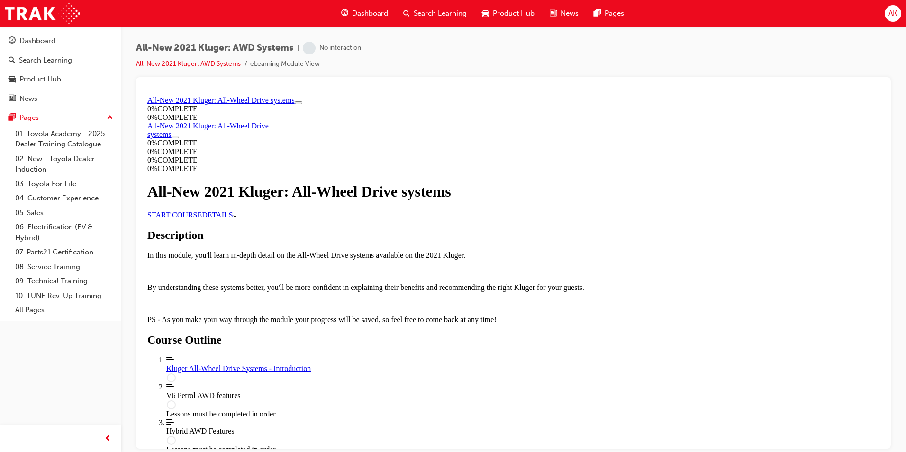
scroll to position [233, 0]
click at [444, 364] on div "Kluger All-Wheel Drive Systems - Introduction" at bounding box center [522, 368] width 713 height 9
click at [411, 200] on div "All-New 2021 Kluger: All-Wheel Drive systems" at bounding box center [513, 192] width 732 height 18
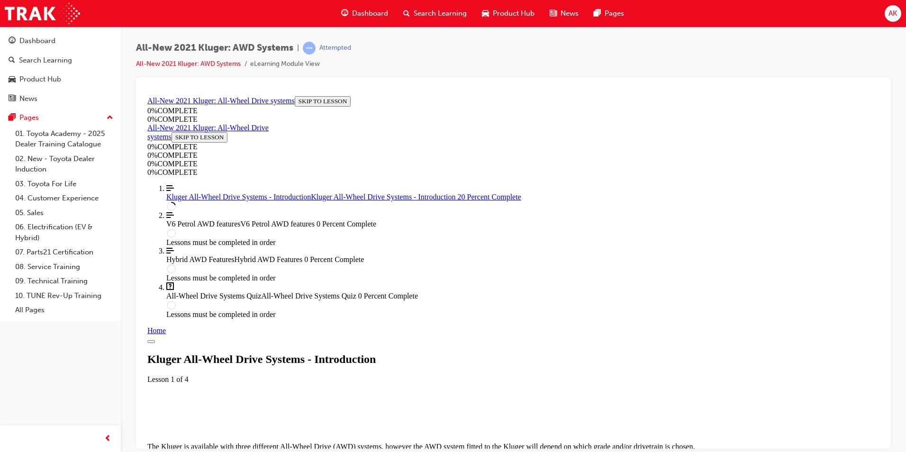
scroll to position [33, 0]
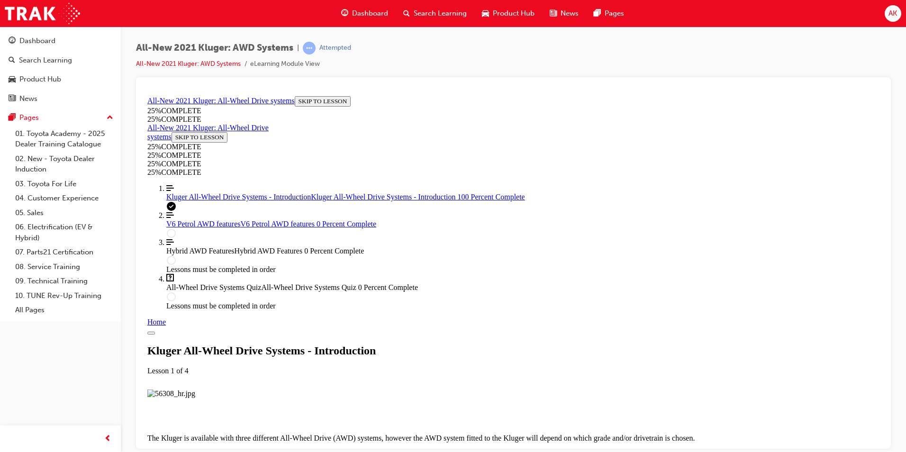
scroll to position [978, 0]
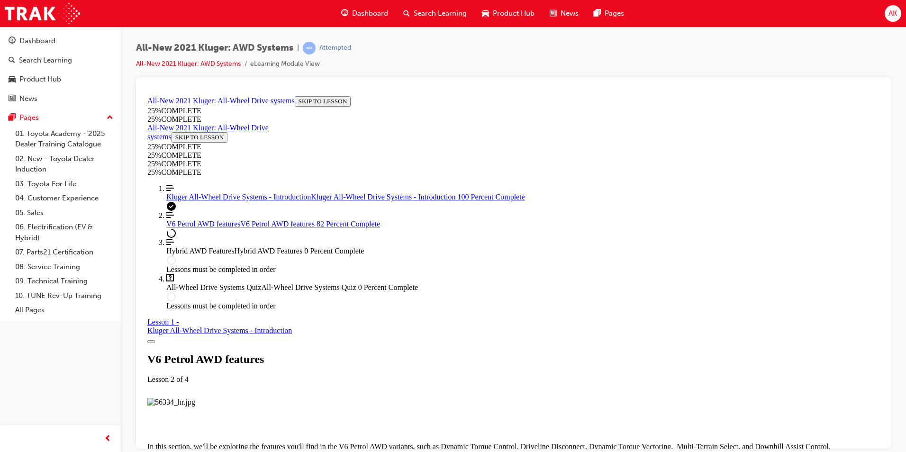
scroll to position [4412, 0]
drag, startPoint x: 694, startPoint y: 367, endPoint x: 694, endPoint y: 373, distance: 6.2
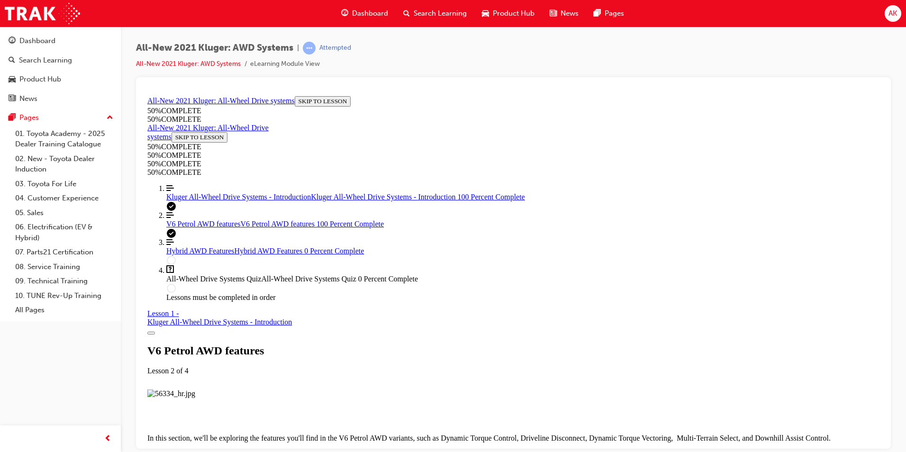
scroll to position [4666, 0]
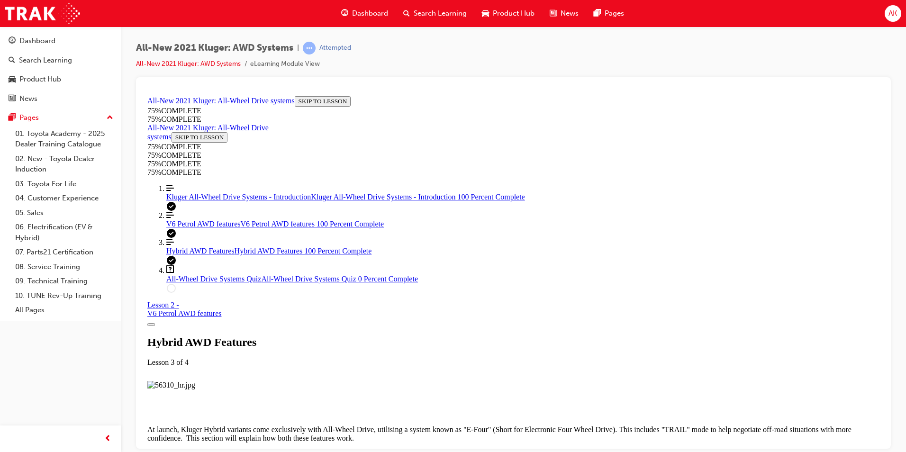
scroll to position [2507, 0]
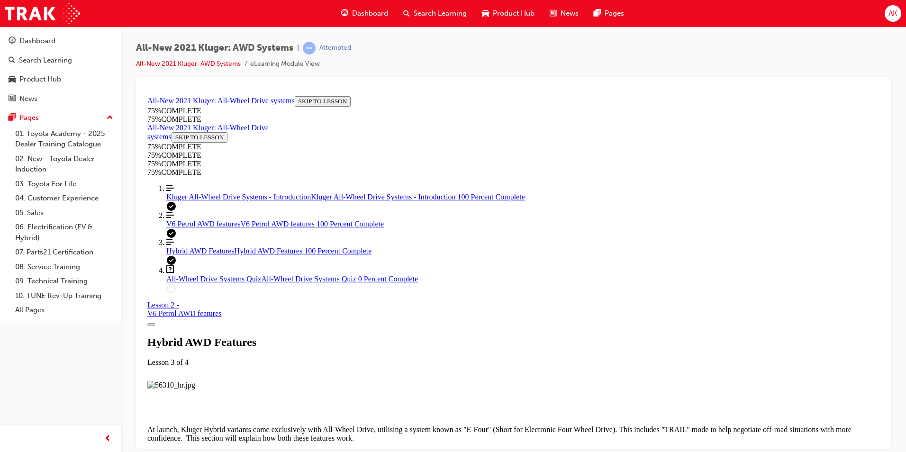
drag, startPoint x: 534, startPoint y: 209, endPoint x: 529, endPoint y: 219, distance: 12.1
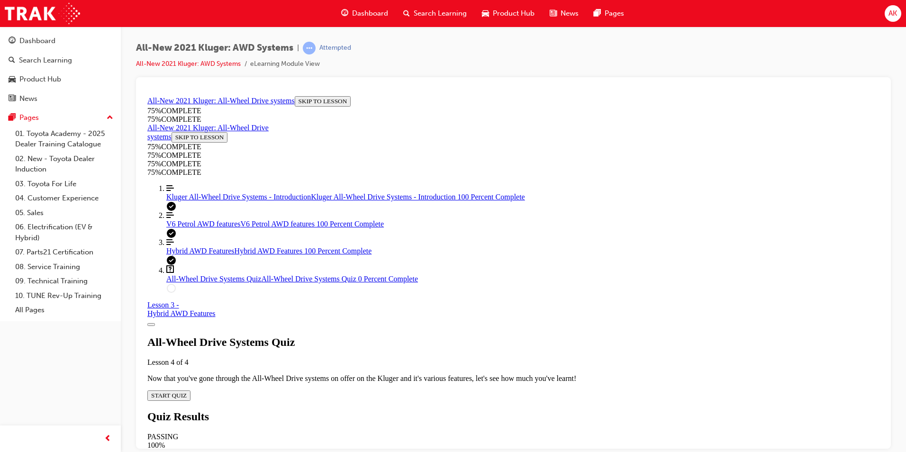
click at [187, 392] on icon "Quiz" at bounding box center [187, 395] width 0 height 7
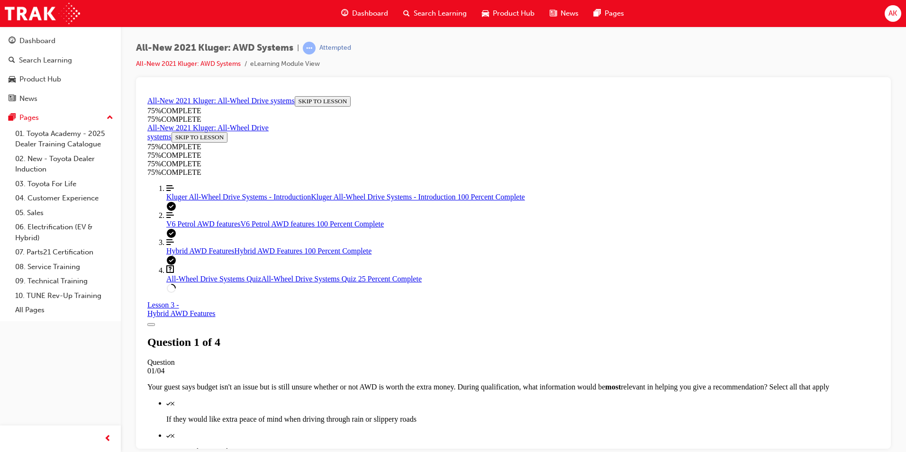
scroll to position [82, 0]
drag, startPoint x: 448, startPoint y: 216, endPoint x: 604, endPoint y: 365, distance: 215.9
drag, startPoint x: 604, startPoint y: 365, endPoint x: 618, endPoint y: 380, distance: 20.2
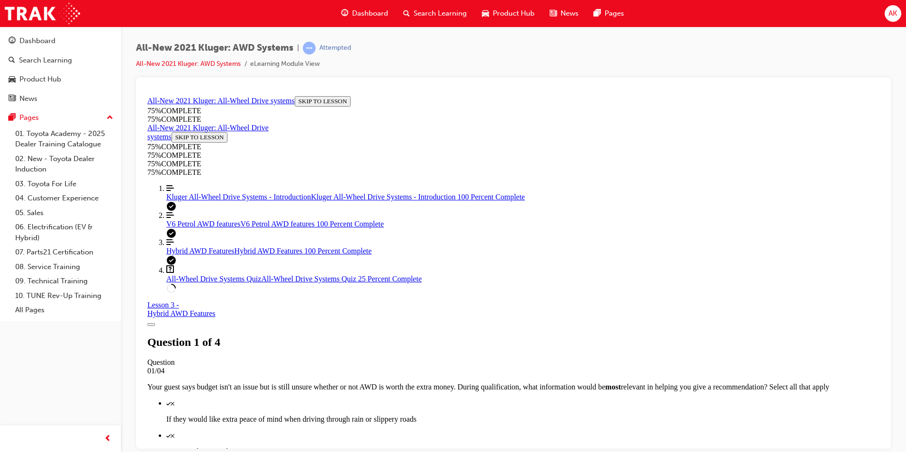
drag, startPoint x: 415, startPoint y: 185, endPoint x: 584, endPoint y: 359, distance: 242.4
drag, startPoint x: 584, startPoint y: 359, endPoint x: 519, endPoint y: 200, distance: 171.8
copy div "What main benefits can you talk about when it comes to the "driveline disconnec…"
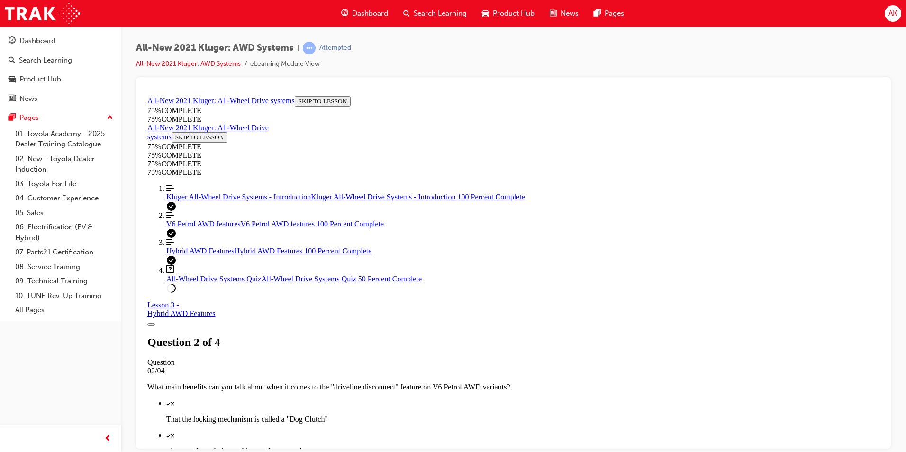
scroll to position [132, 0]
drag, startPoint x: 416, startPoint y: 233, endPoint x: 547, endPoint y: 366, distance: 186.4
copy div "If a free-spinning wheel is detected while using "TRAIL" mode, what is the syst…"
drag, startPoint x: 466, startPoint y: 409, endPoint x: 462, endPoint y: 383, distance: 25.9
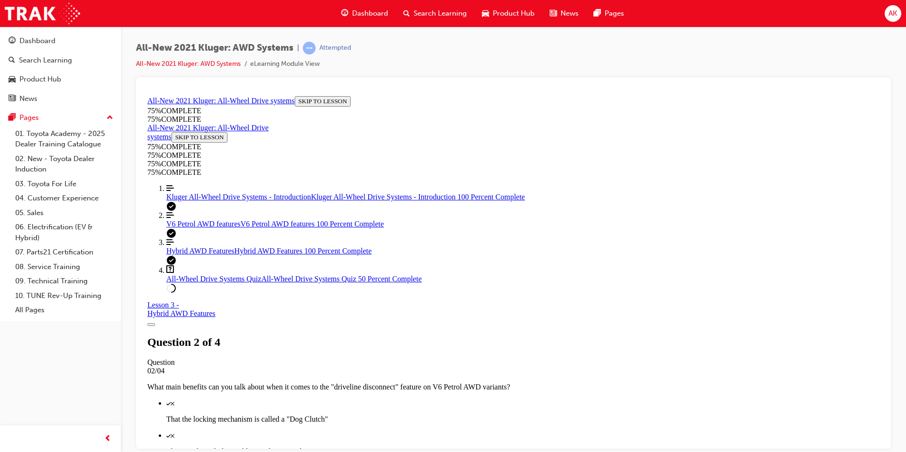
drag, startPoint x: 416, startPoint y: 137, endPoint x: 572, endPoint y: 420, distance: 322.5
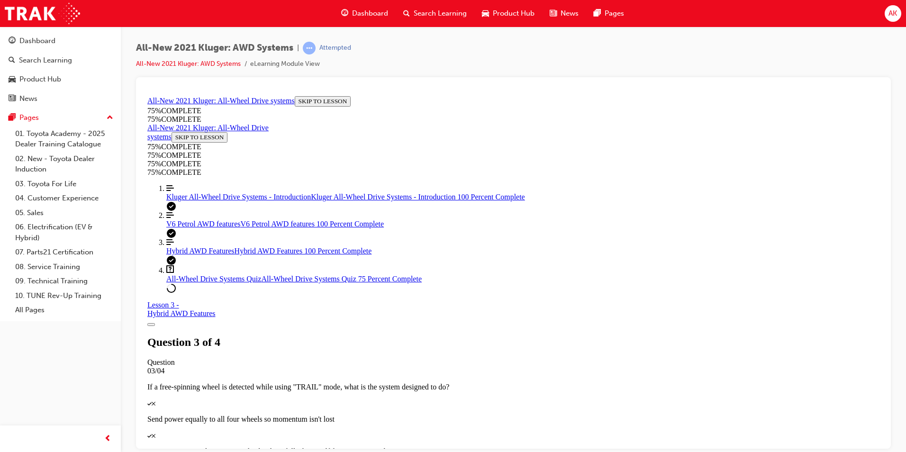
drag, startPoint x: 534, startPoint y: 177, endPoint x: 402, endPoint y: 258, distance: 155.5
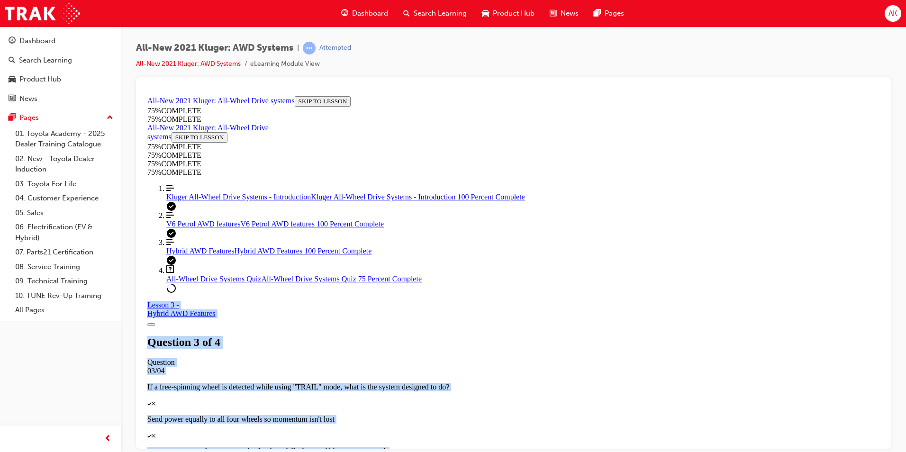
scroll to position [0, 0]
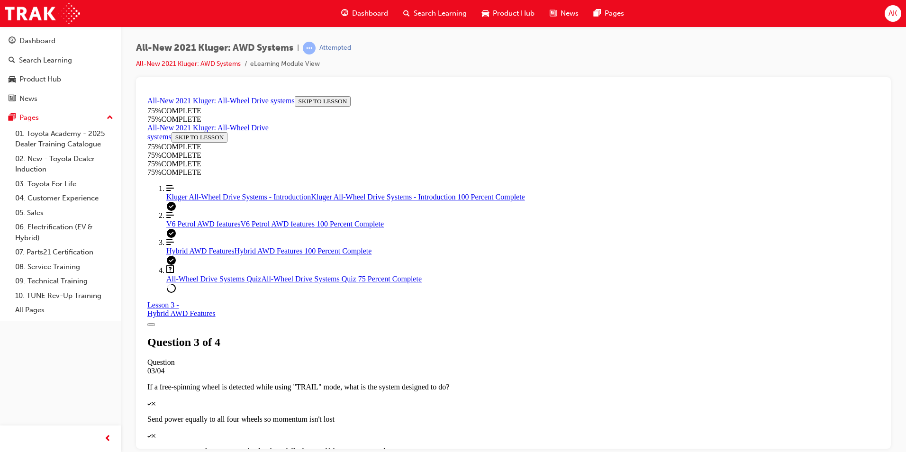
drag, startPoint x: 620, startPoint y: 434, endPoint x: 443, endPoint y: 228, distance: 271.0
copy div "4 Based on this image, what is the most likely scenario if you were driving the…"
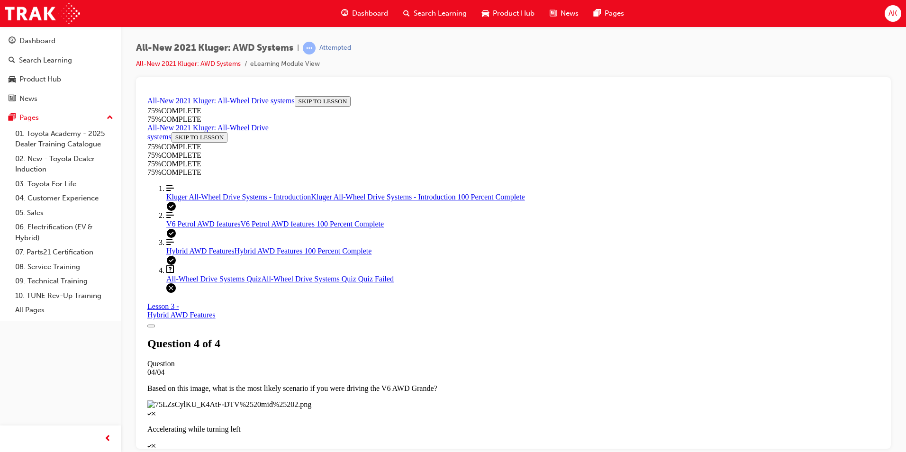
scroll to position [134, 0]
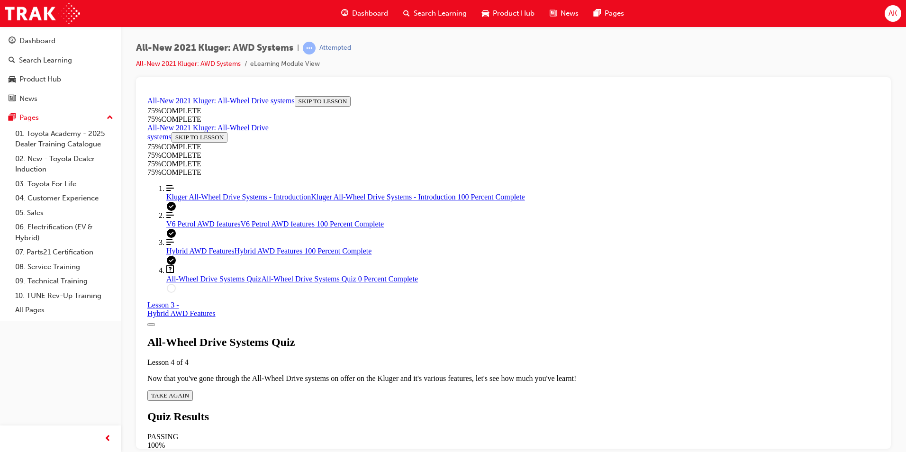
click at [193, 390] on button "TAKE AGAIN" at bounding box center [170, 395] width 46 height 10
drag, startPoint x: 418, startPoint y: 185, endPoint x: 517, endPoint y: 381, distance: 219.4
drag, startPoint x: 517, startPoint y: 381, endPoint x: 512, endPoint y: 201, distance: 180.7
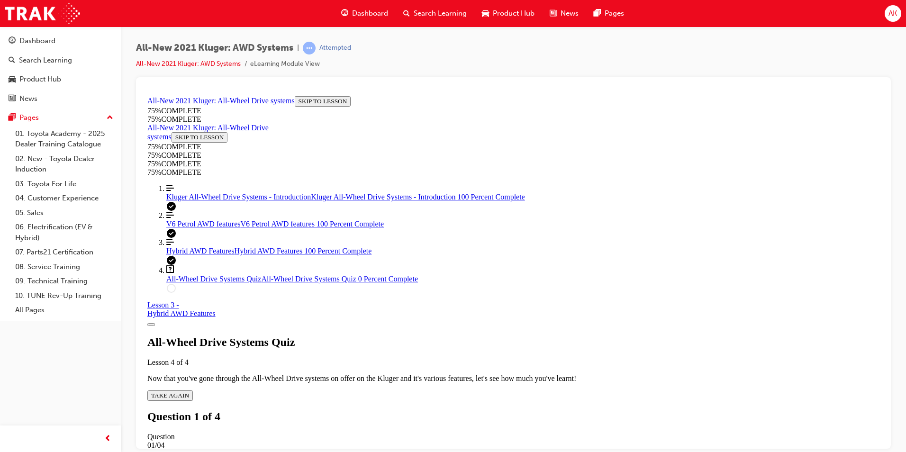
copy div "Your guest says budget isn't an issue but is still unsure whether or not AWD is…"
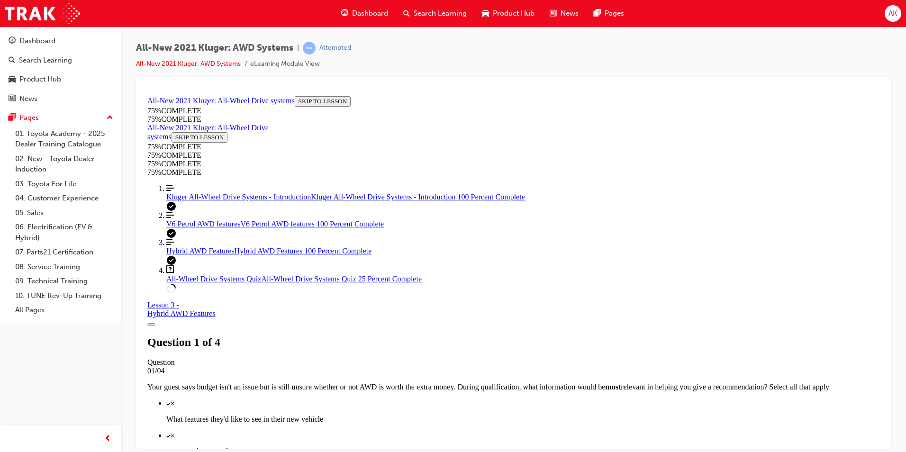
scroll to position [103, 0]
drag, startPoint x: 416, startPoint y: 163, endPoint x: 640, endPoint y: 337, distance: 283.1
copy div "What main benefits can you talk about when it comes to the "driveline disconnec…"
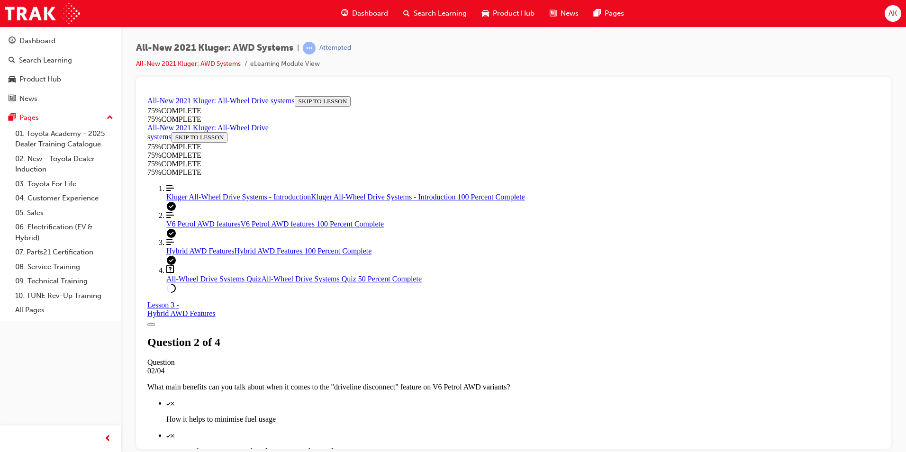
scroll to position [177, 0]
drag, startPoint x: 493, startPoint y: 101, endPoint x: 564, endPoint y: 145, distance: 83.2
drag, startPoint x: 564, startPoint y: 145, endPoint x: 716, endPoint y: 147, distance: 152.2
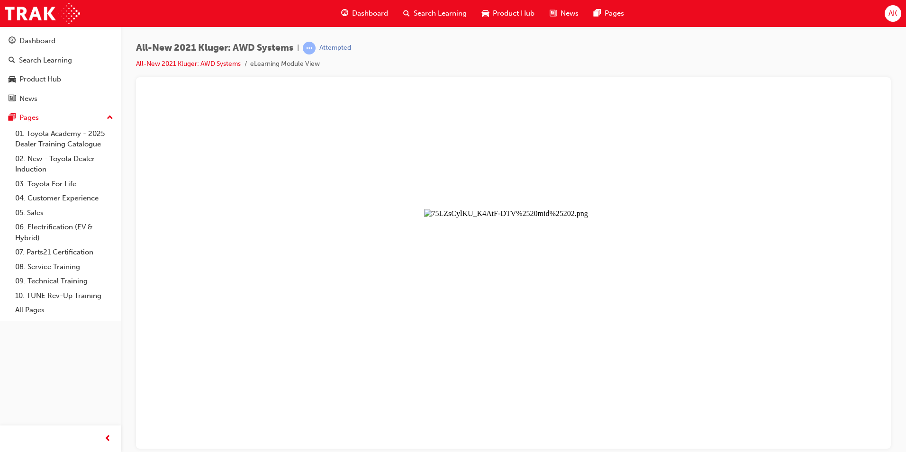
drag, startPoint x: 386, startPoint y: 153, endPoint x: 656, endPoint y: 334, distance: 324.9
drag, startPoint x: 656, startPoint y: 334, endPoint x: 534, endPoint y: 266, distance: 138.8
click at [534, 267] on button "Unzoom image" at bounding box center [514, 270] width 740 height 356
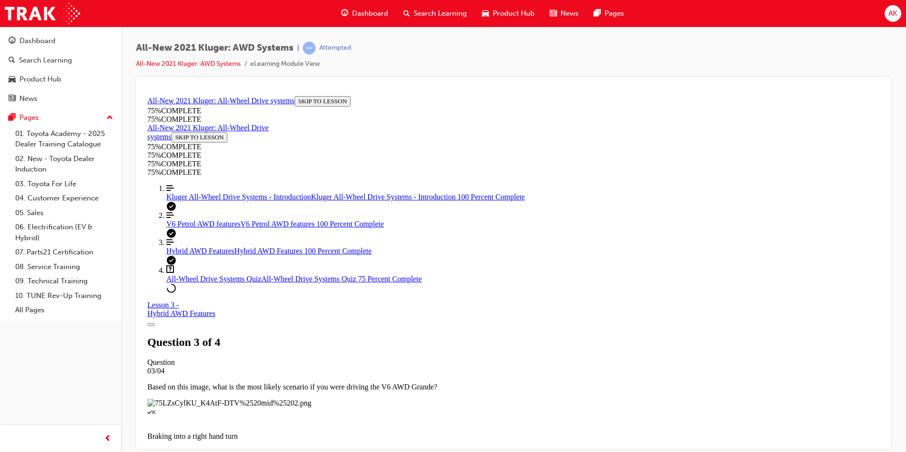
scroll to position [35, 0]
drag, startPoint x: 600, startPoint y: 249, endPoint x: 589, endPoint y: 238, distance: 15.1
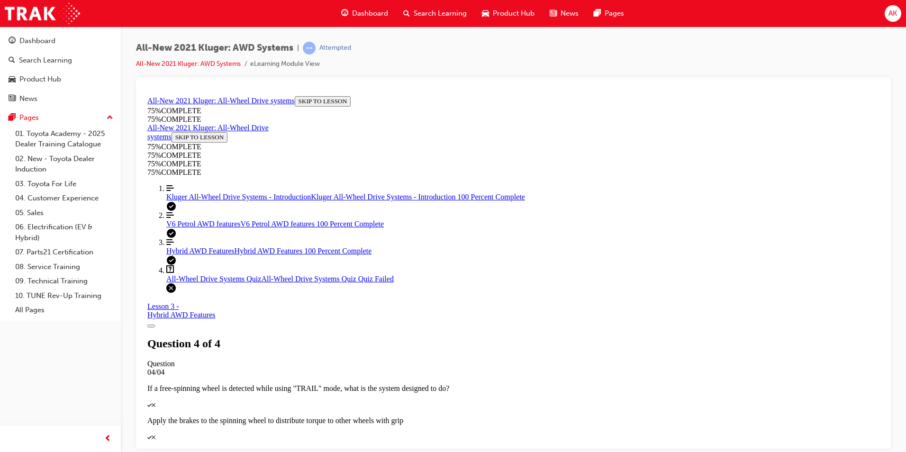
scroll to position [0, 0]
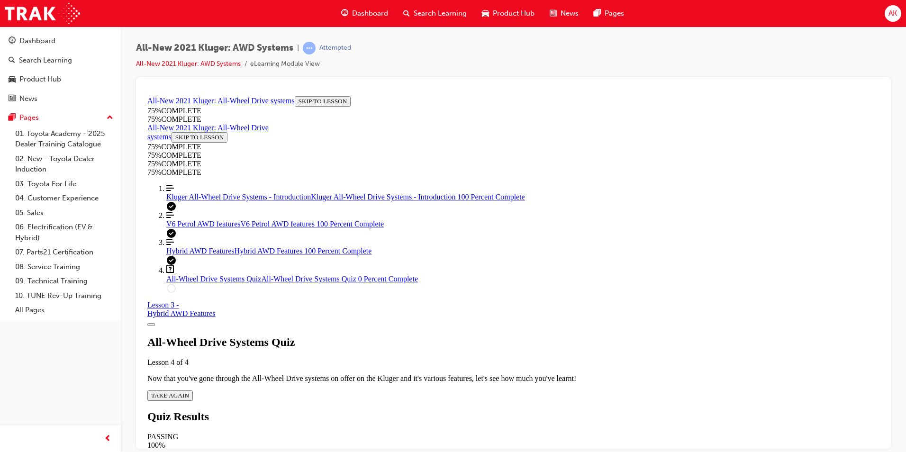
click at [189, 392] on span "TAKE AGAIN" at bounding box center [170, 395] width 38 height 7
drag, startPoint x: 489, startPoint y: 318, endPoint x: 508, endPoint y: 378, distance: 63.3
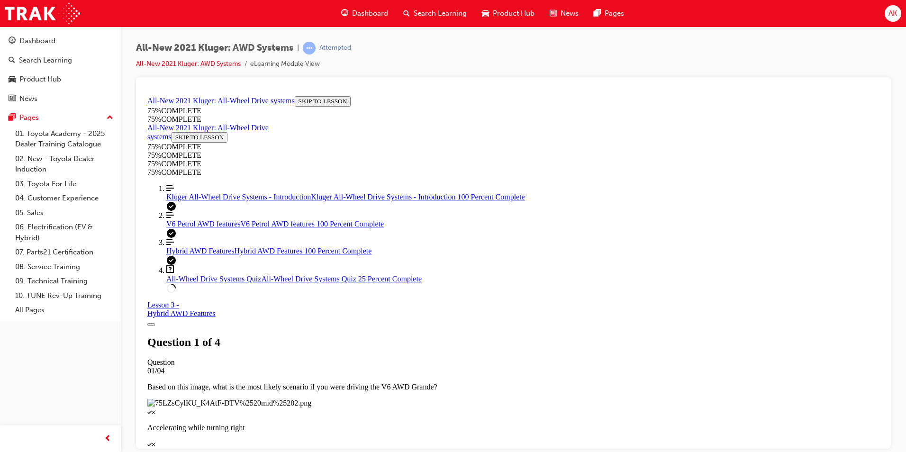
scroll to position [129, 0]
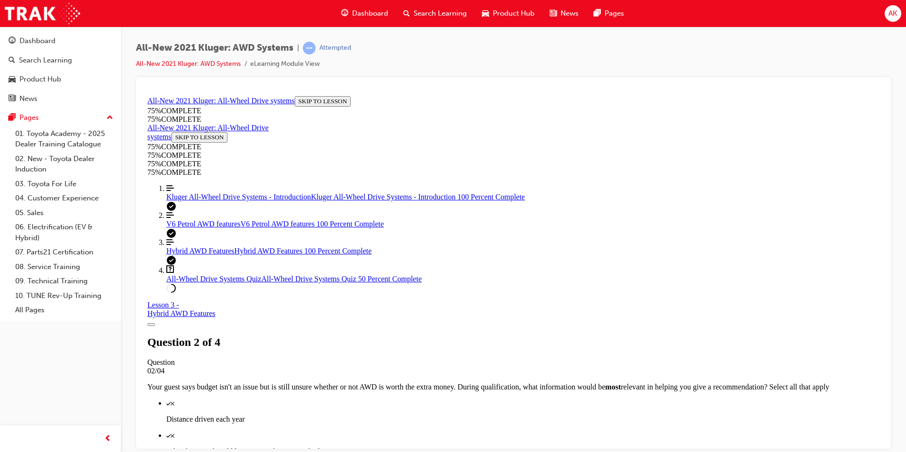
scroll to position [103, 0]
drag, startPoint x: 574, startPoint y: 223, endPoint x: 559, endPoint y: 267, distance: 46.0
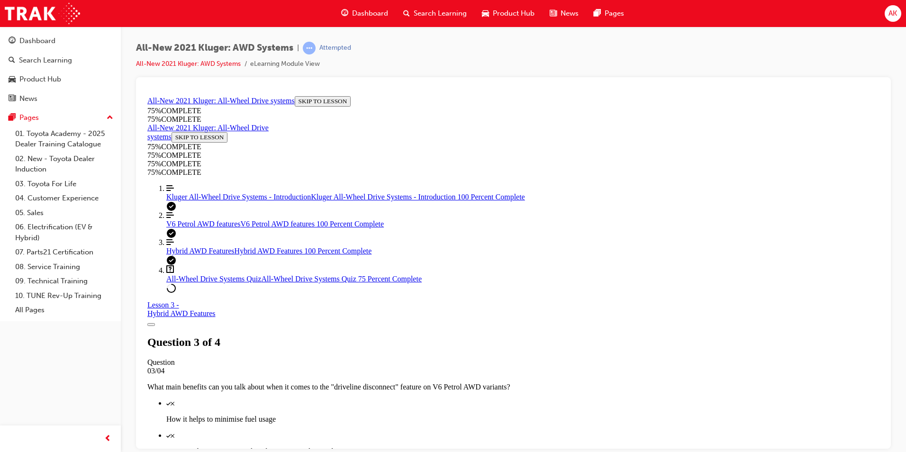
scroll to position [129, 0]
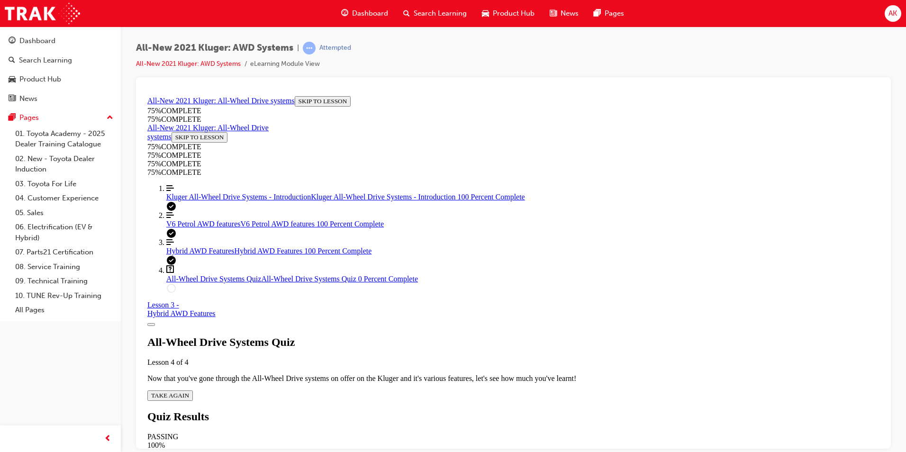
click at [450, 336] on div "All-Wheel Drive Systems Quiz Lesson 4 of 4 Now that you've gone through the All…" at bounding box center [513, 368] width 732 height 65
click at [189, 392] on span "TAKE AGAIN" at bounding box center [170, 395] width 38 height 7
click at [195, 201] on span "Kluger All-Wheel Drive Systems - Introduction" at bounding box center [238, 196] width 145 height 8
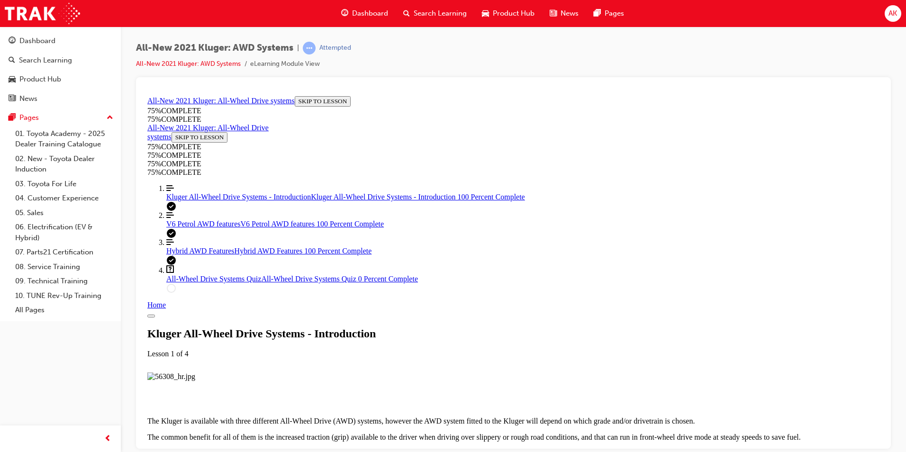
scroll to position [978, 0]
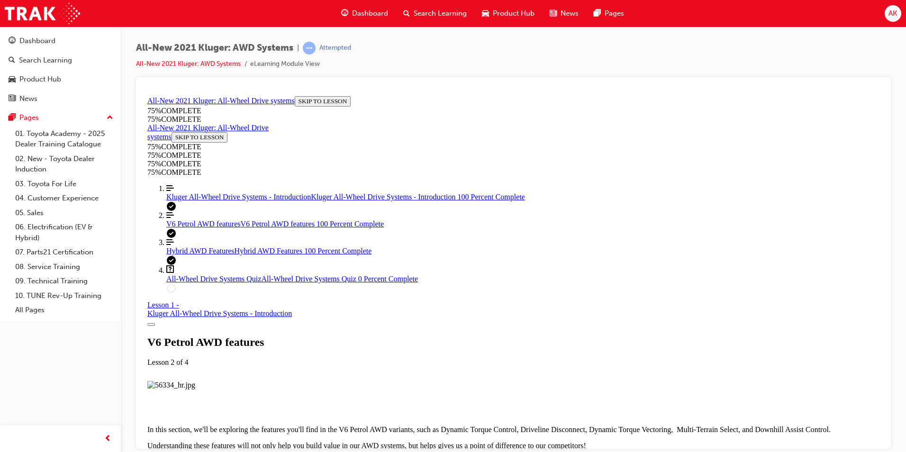
scroll to position [4713, 0]
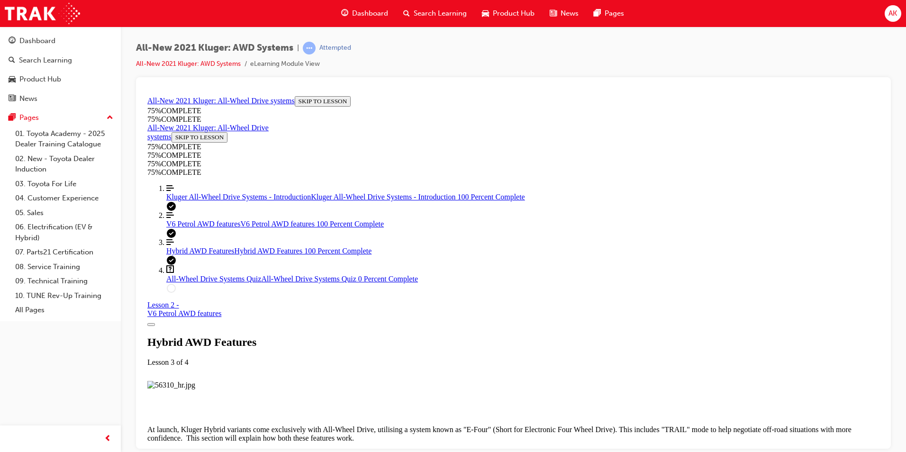
scroll to position [1834, 0]
click at [218, 283] on span "All-Wheel Drive Systems Quiz" at bounding box center [213, 278] width 95 height 8
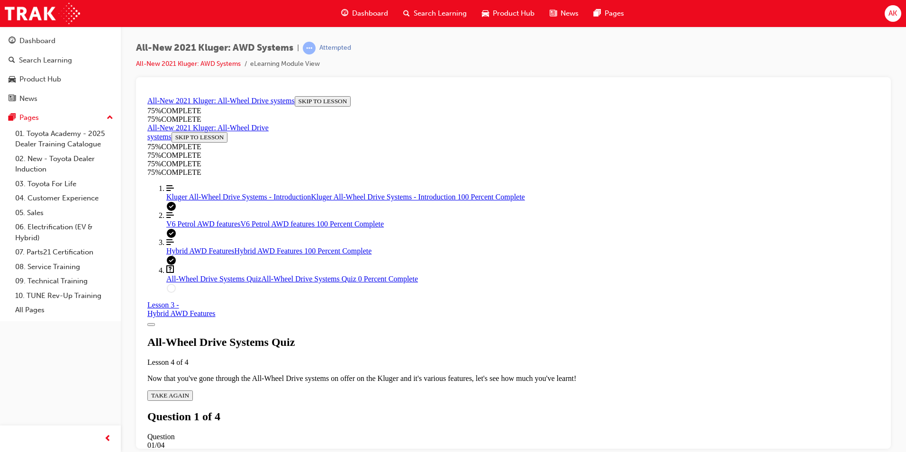
scroll to position [175, 0]
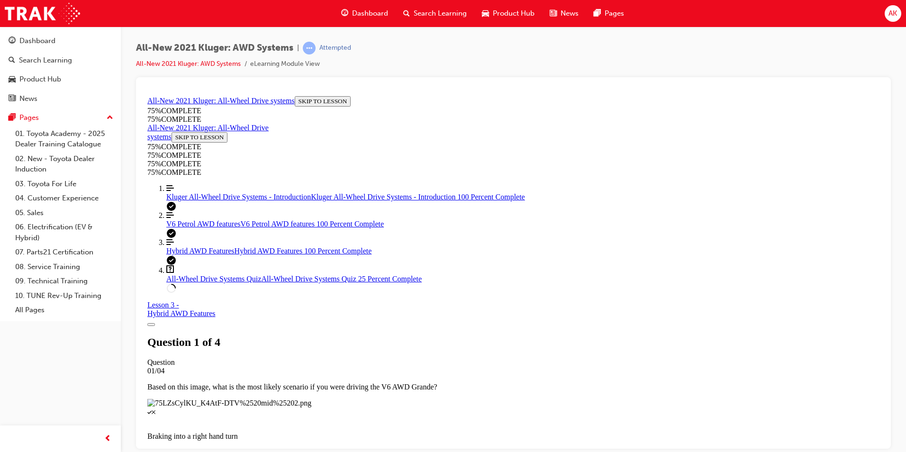
scroll to position [82, 0]
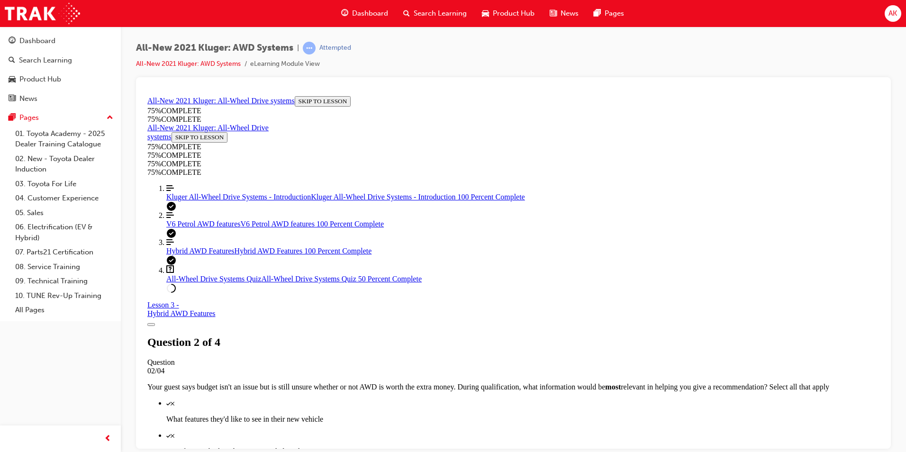
scroll to position [103, 0]
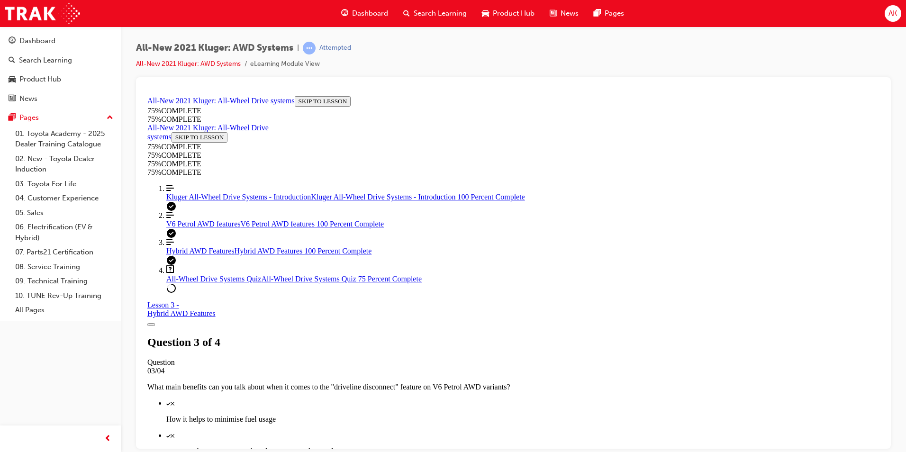
scroll to position [82, 0]
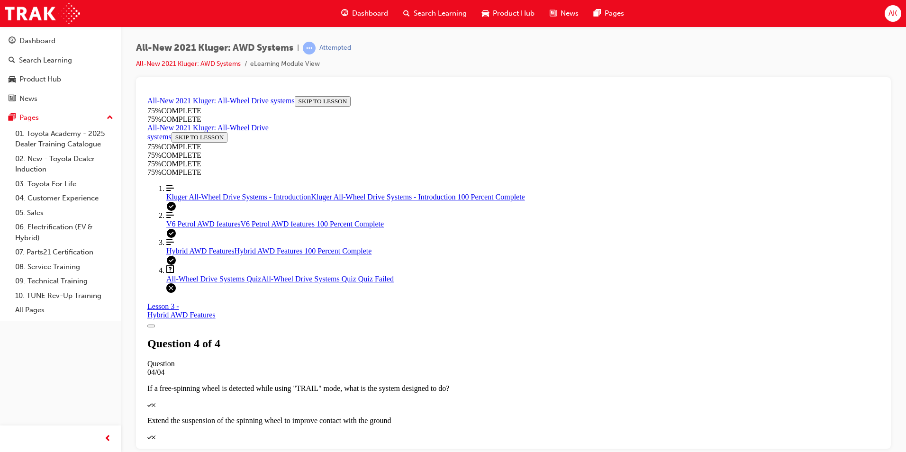
scroll to position [34, 0]
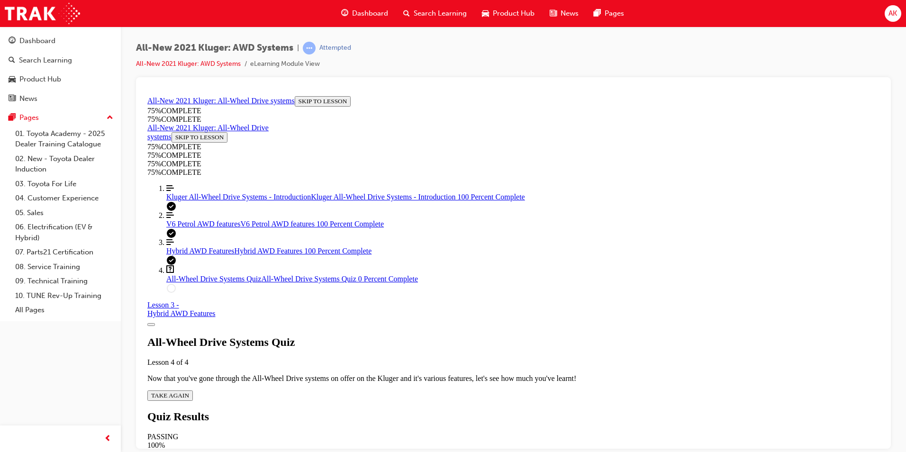
click at [189, 392] on span "TAKE AGAIN" at bounding box center [170, 395] width 38 height 7
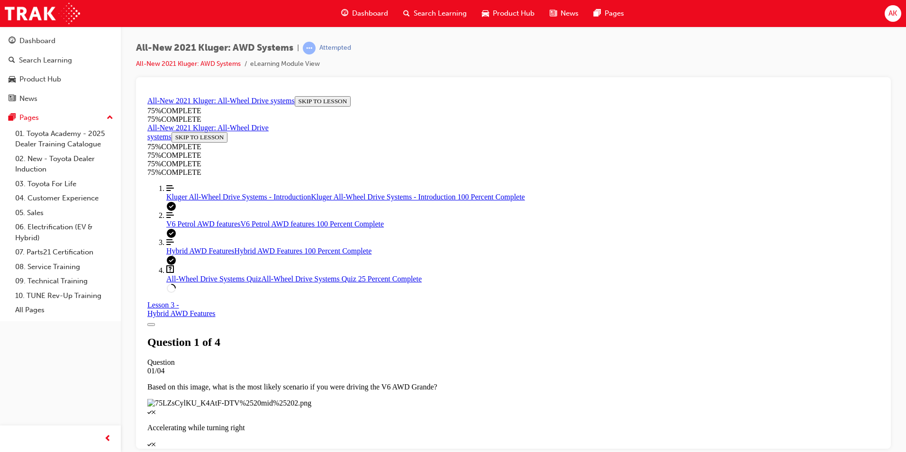
scroll to position [82, 0]
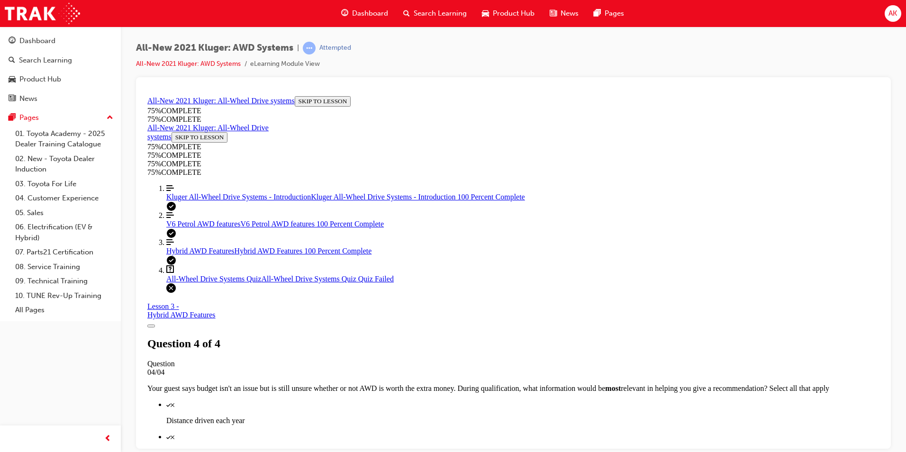
scroll to position [134, 0]
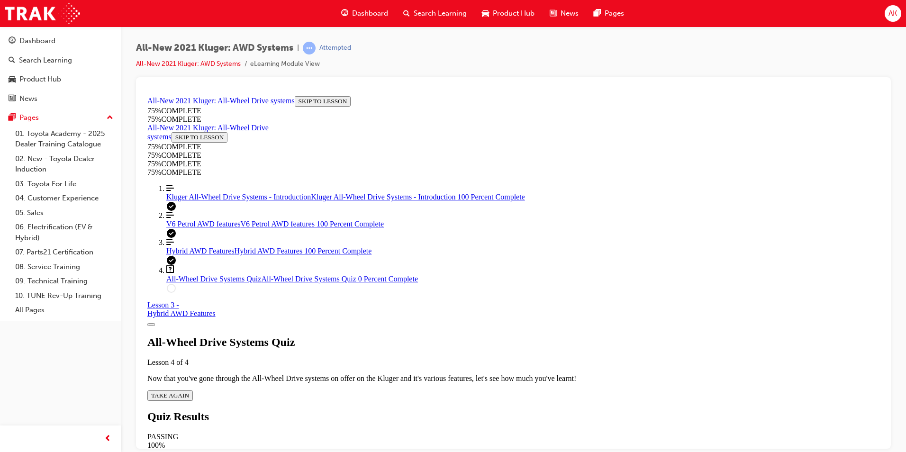
click at [189, 392] on span "TAKE AGAIN" at bounding box center [170, 395] width 38 height 7
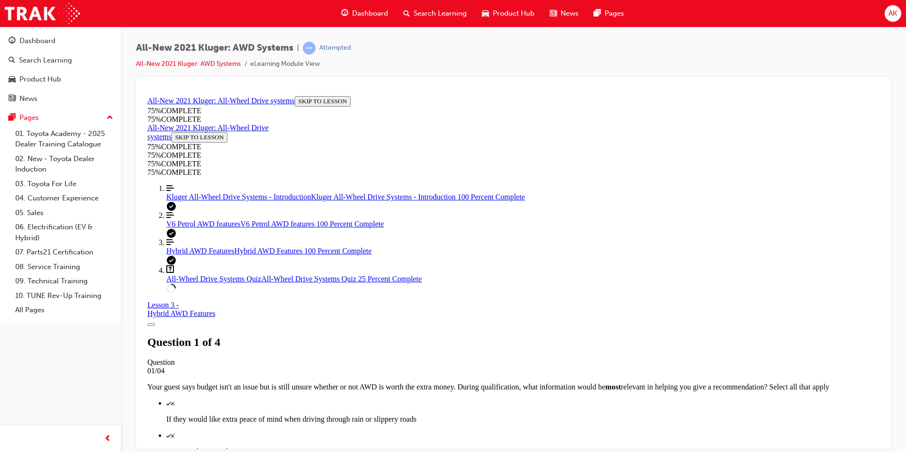
scroll to position [224, 0]
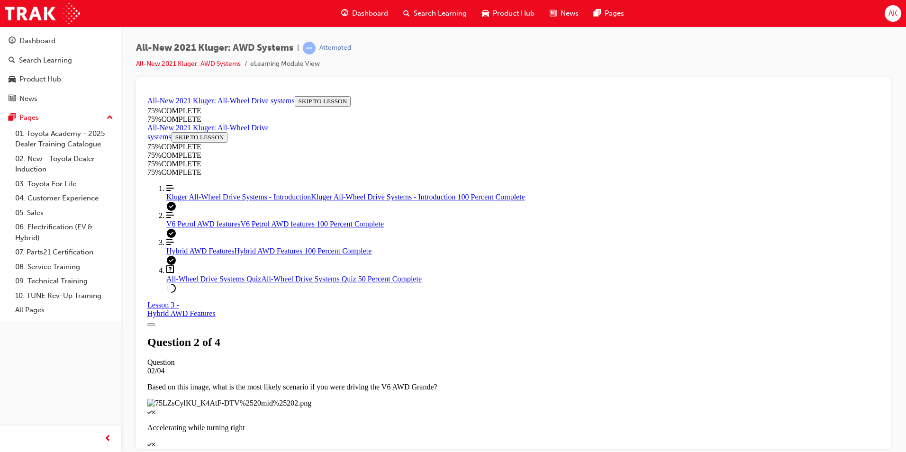
scroll to position [82, 0]
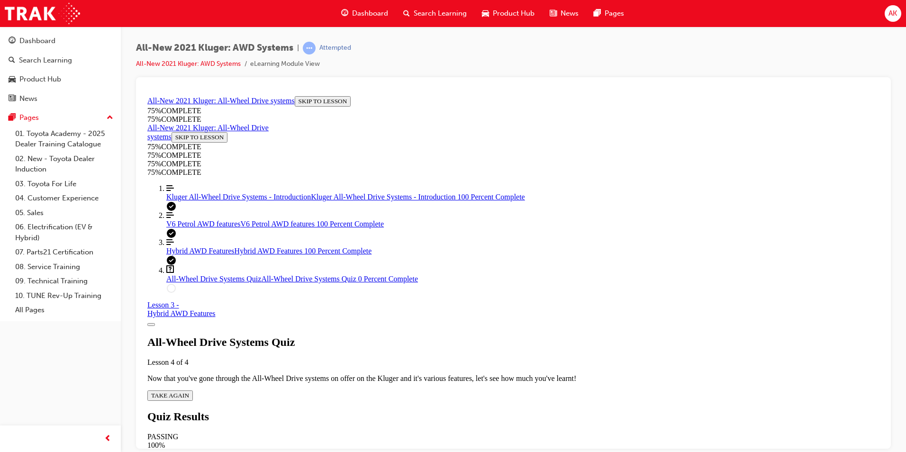
scroll to position [34, 0]
click at [193, 390] on button "TAKE AGAIN" at bounding box center [170, 395] width 46 height 10
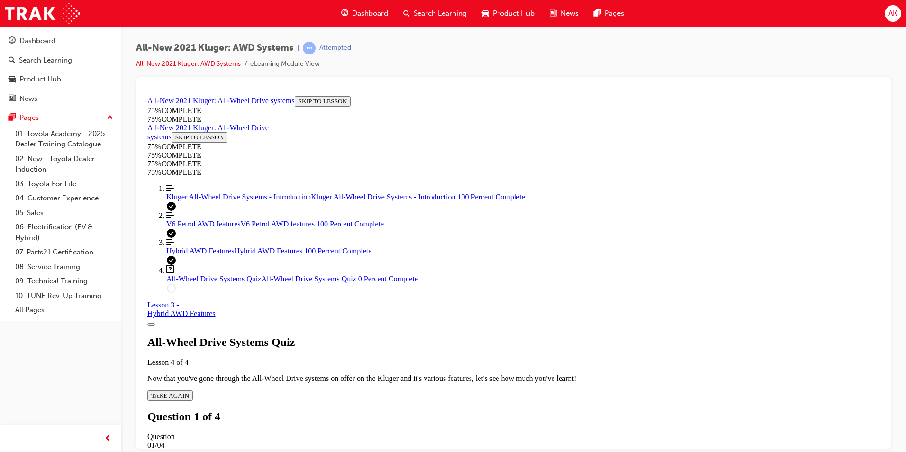
drag, startPoint x: 552, startPoint y: 377, endPoint x: 549, endPoint y: 255, distance: 121.9
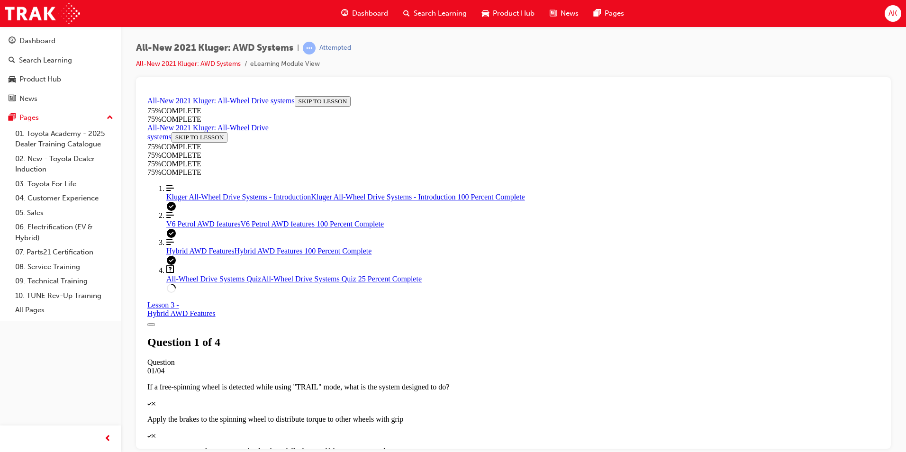
scroll to position [129, 0]
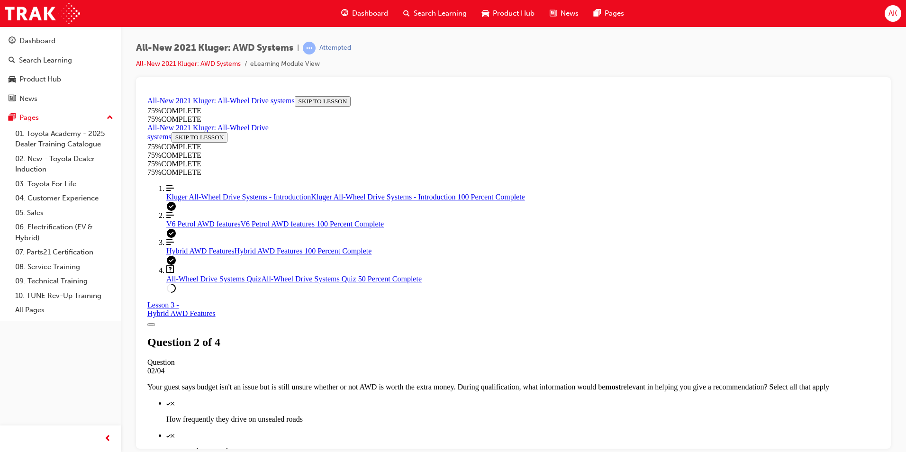
scroll to position [177, 0]
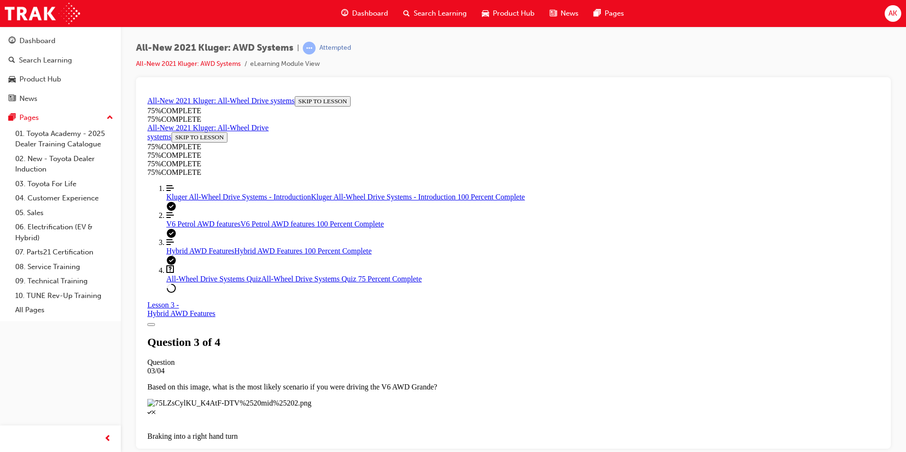
scroll to position [103, 0]
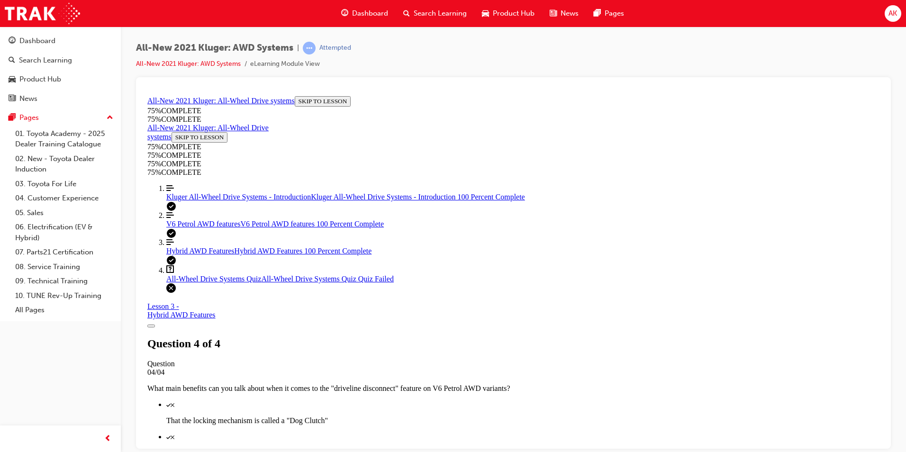
scroll to position [134, 0]
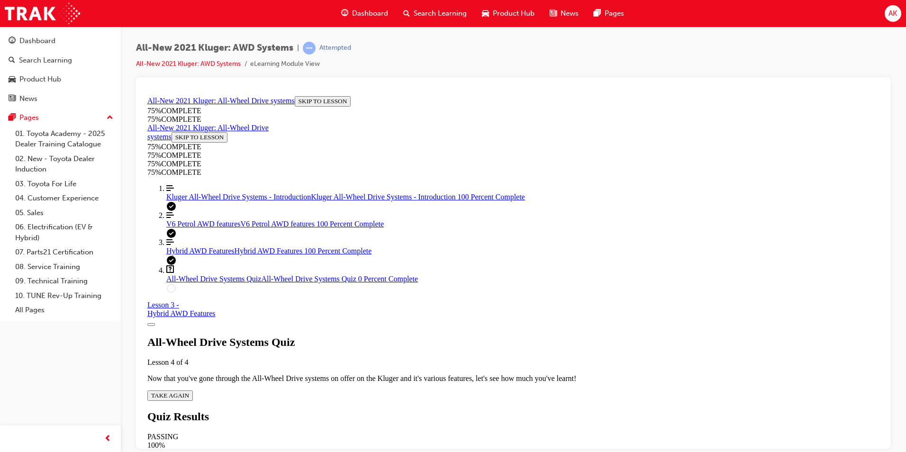
click at [189, 392] on span "TAKE AGAIN" at bounding box center [170, 395] width 38 height 7
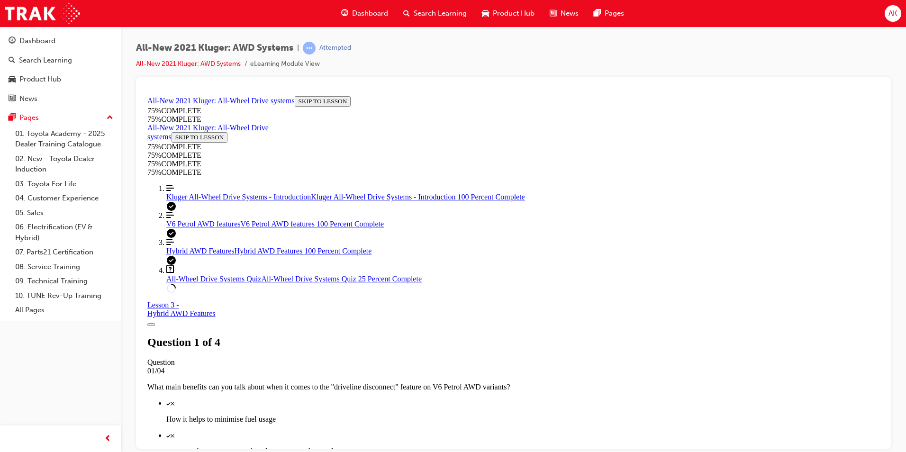
scroll to position [224, 0]
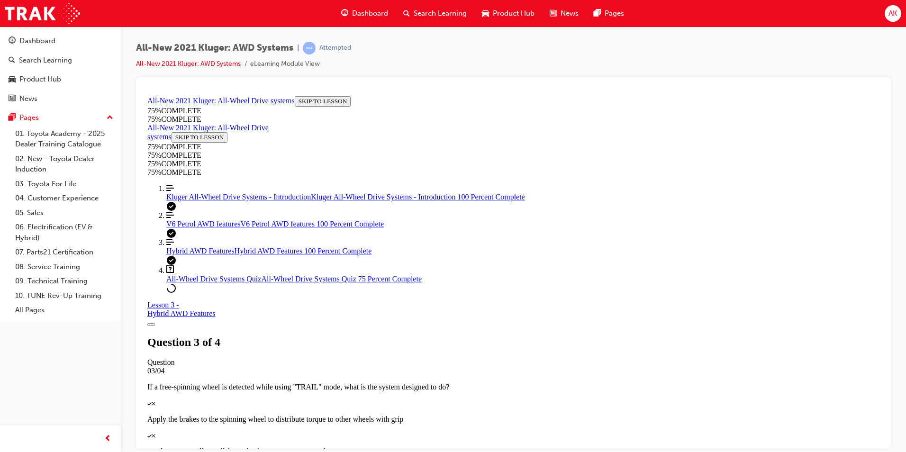
scroll to position [82, 0]
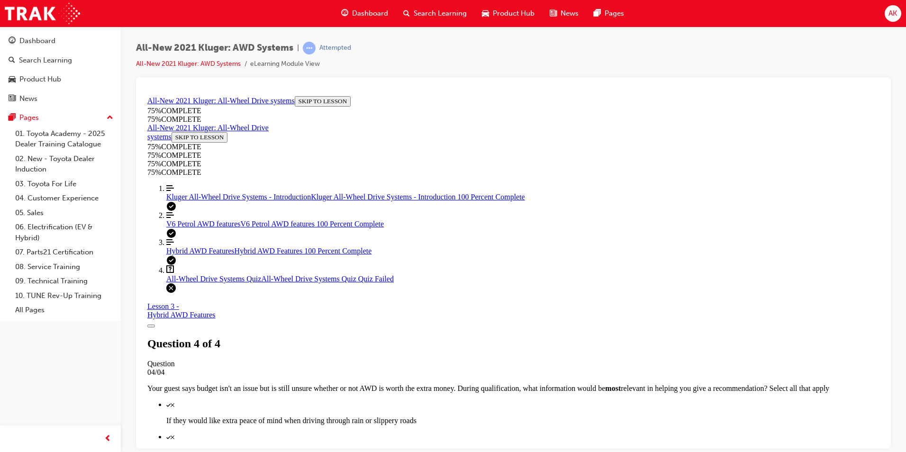
scroll to position [134, 0]
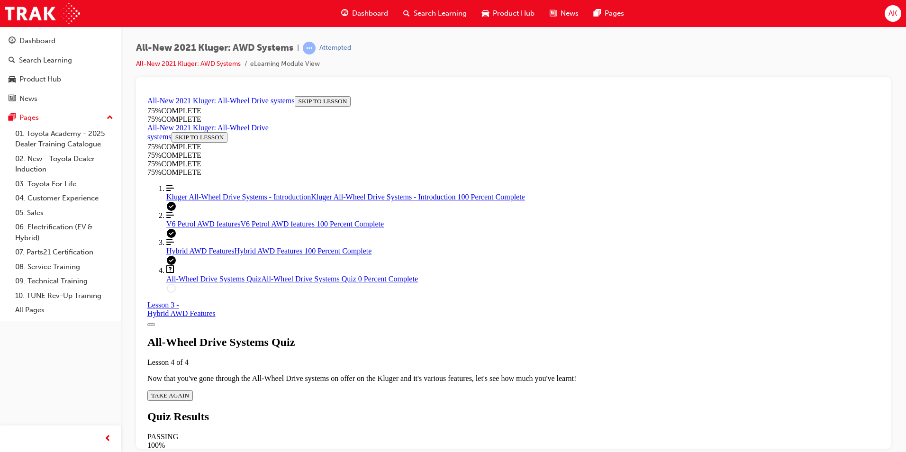
scroll to position [34, 0]
click at [189, 392] on span "TAKE AGAIN" at bounding box center [170, 395] width 38 height 7
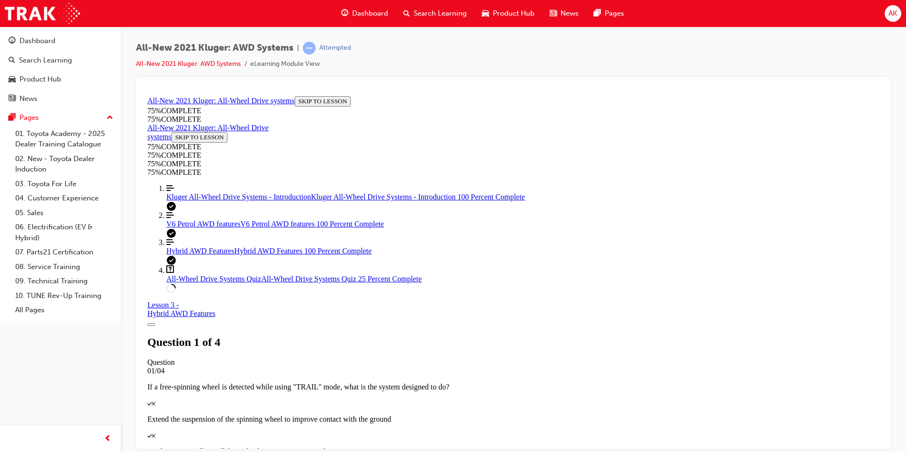
scroll to position [243, 0]
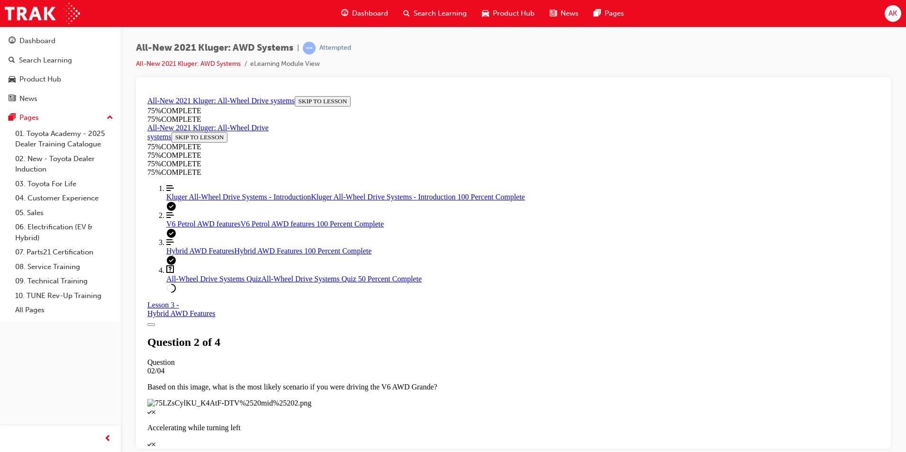
scroll to position [129, 0]
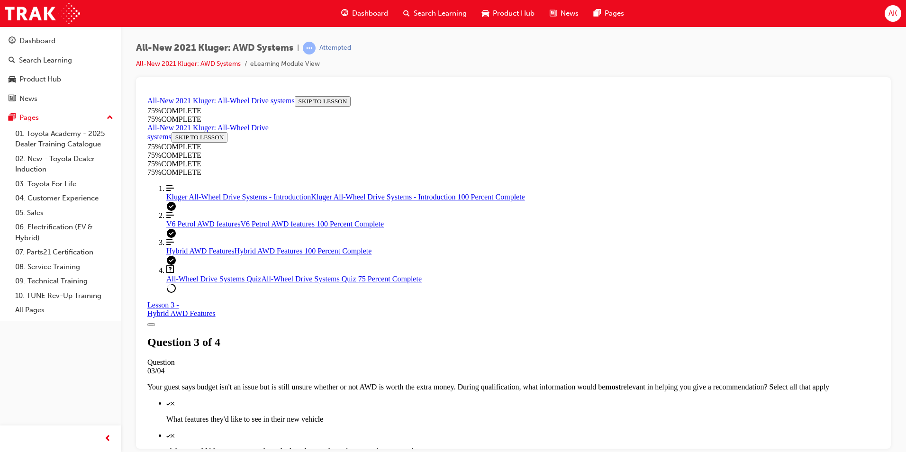
scroll to position [35, 0]
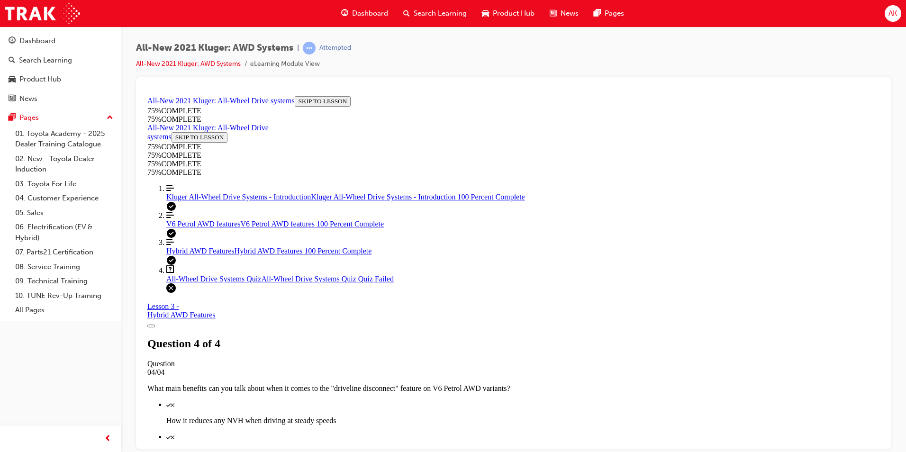
scroll to position [134, 0]
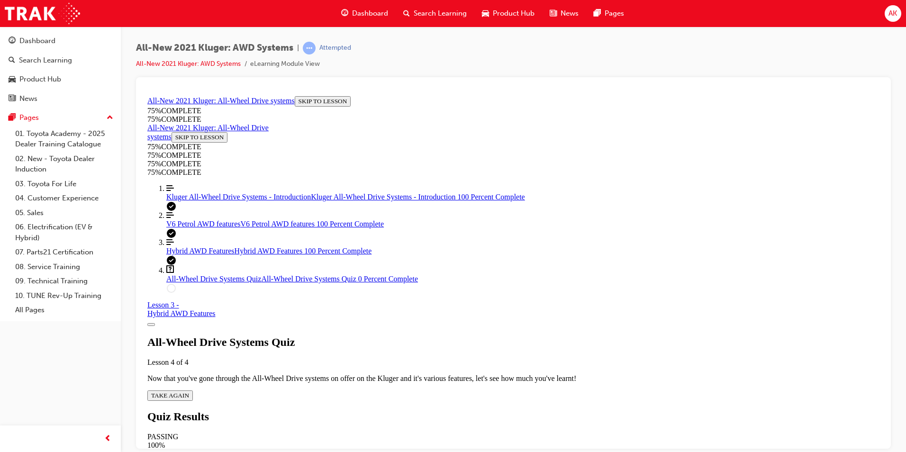
scroll to position [34, 0]
click at [189, 392] on span "TAKE AGAIN" at bounding box center [170, 395] width 38 height 7
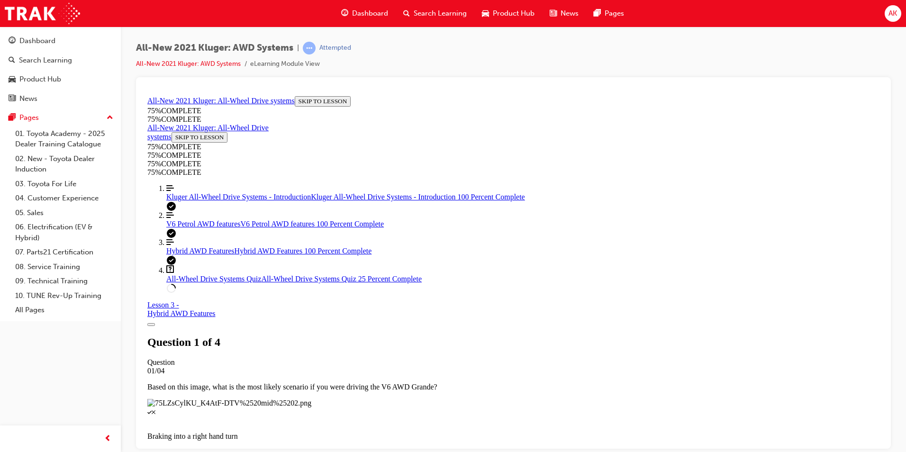
scroll to position [103, 0]
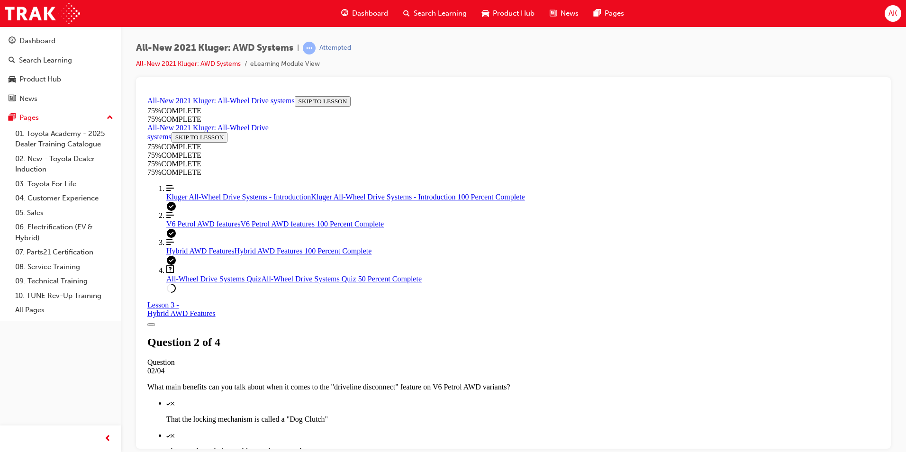
scroll to position [132, 0]
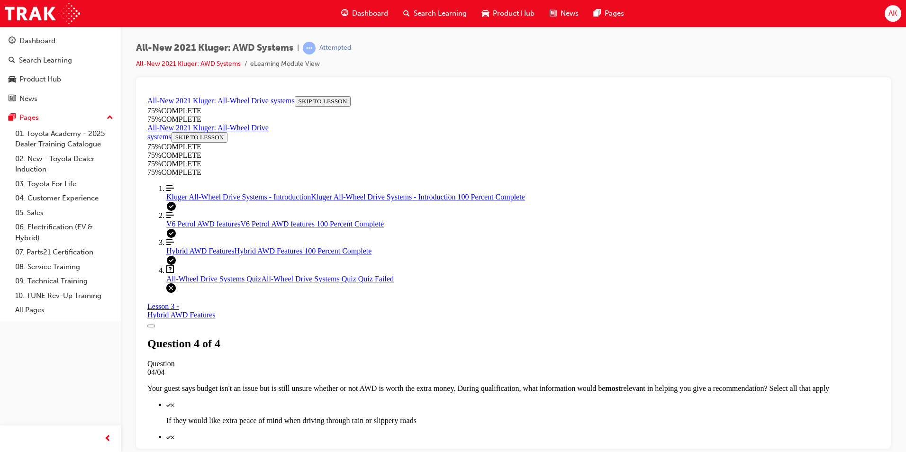
scroll to position [134, 0]
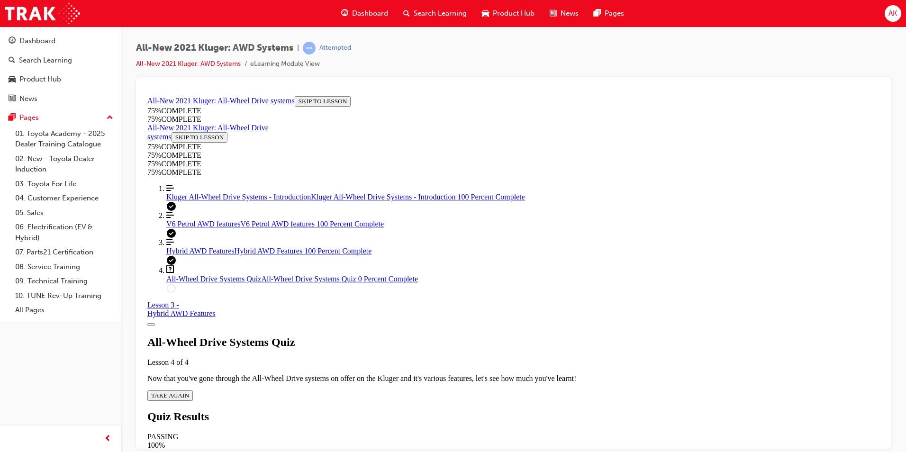
scroll to position [34, 0]
click at [449, 340] on div "All-Wheel Drive Systems Quiz Lesson 4 of 4 Now that you've gone through the All…" at bounding box center [513, 368] width 732 height 65
click at [455, 340] on div "All-Wheel Drive Systems Quiz Lesson 4 of 4 Now that you've gone through the All…" at bounding box center [513, 368] width 732 height 65
click at [189, 392] on span "TAKE AGAIN" at bounding box center [170, 395] width 38 height 7
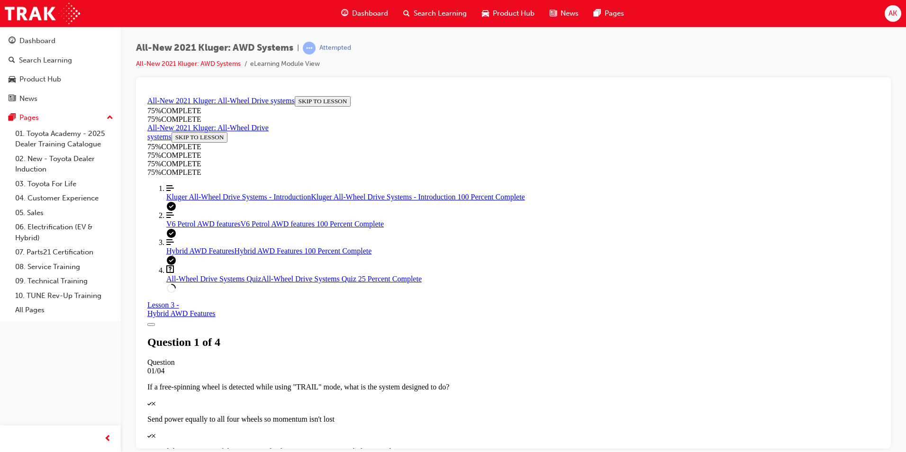
scroll to position [129, 0]
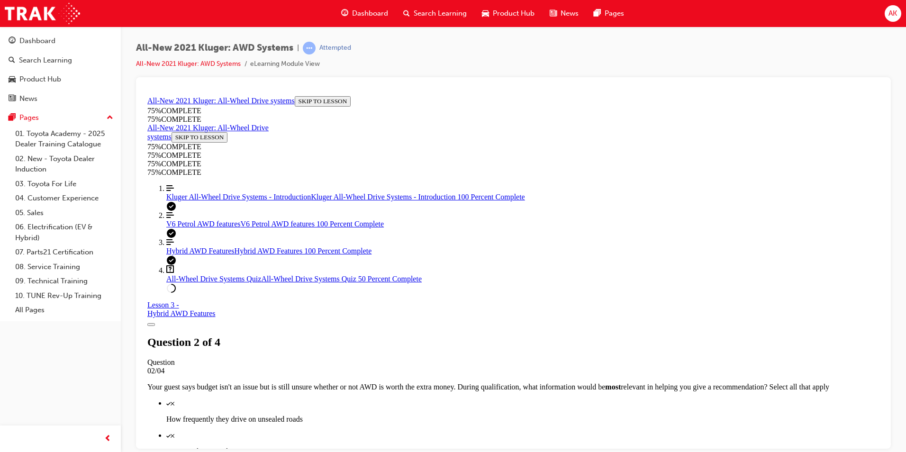
scroll to position [224, 0]
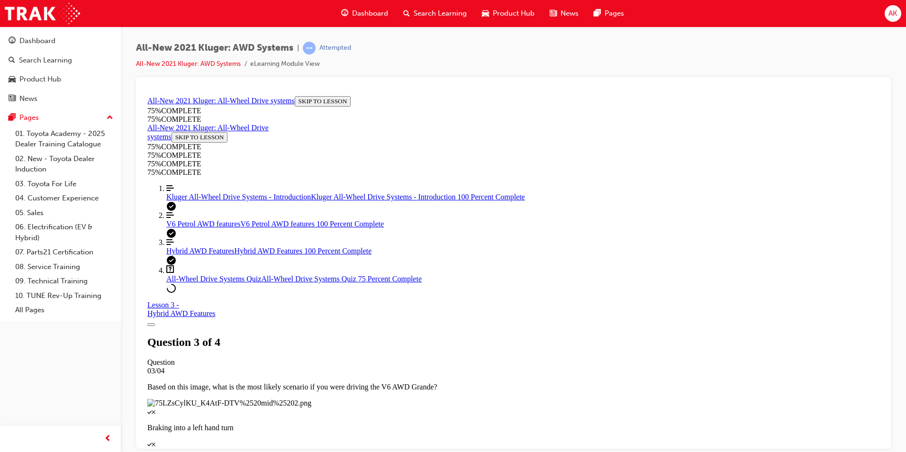
scroll to position [82, 0]
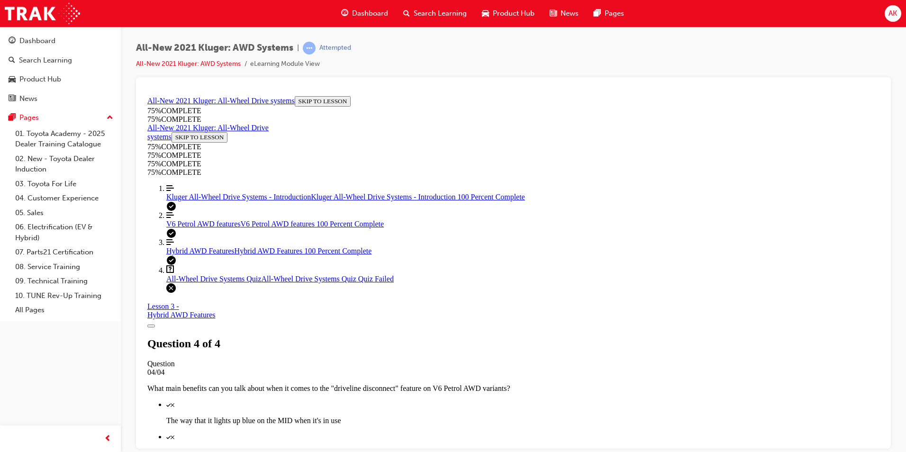
scroll to position [134, 0]
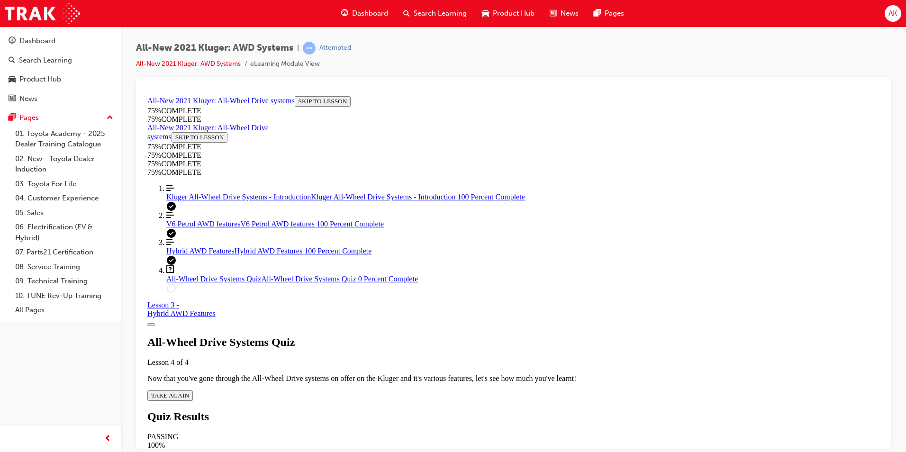
click at [189, 392] on span "TAKE AGAIN" at bounding box center [170, 395] width 38 height 7
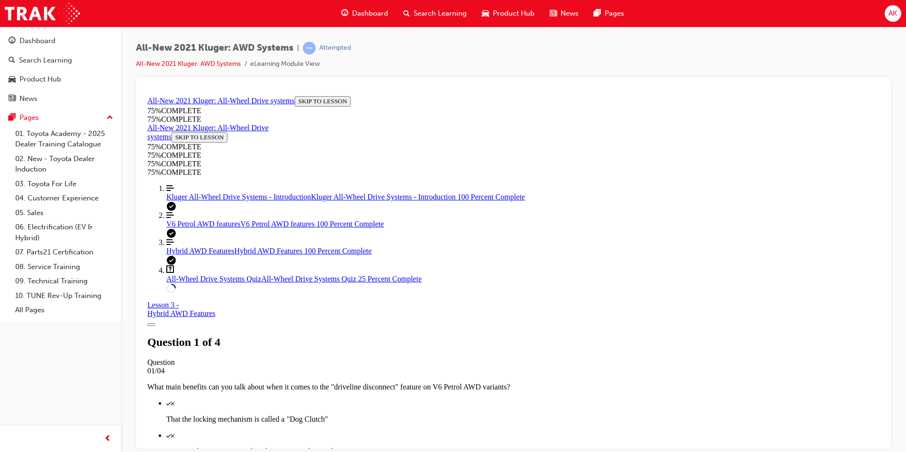
scroll to position [82, 0]
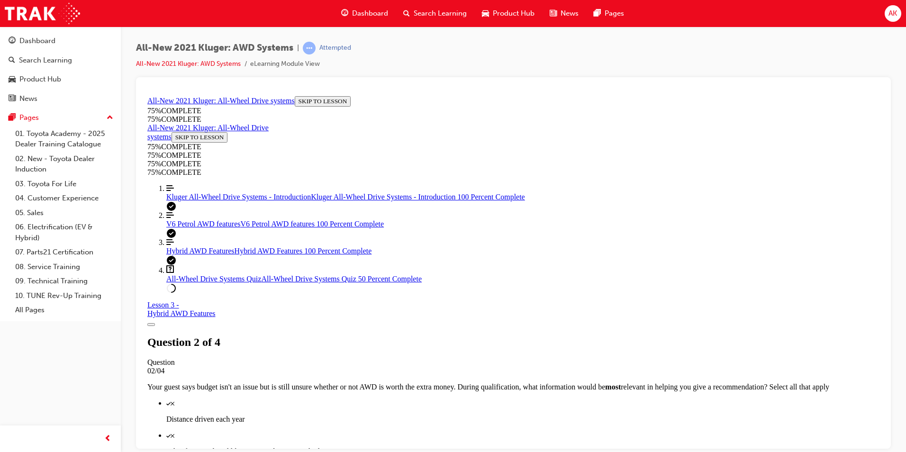
scroll to position [177, 0]
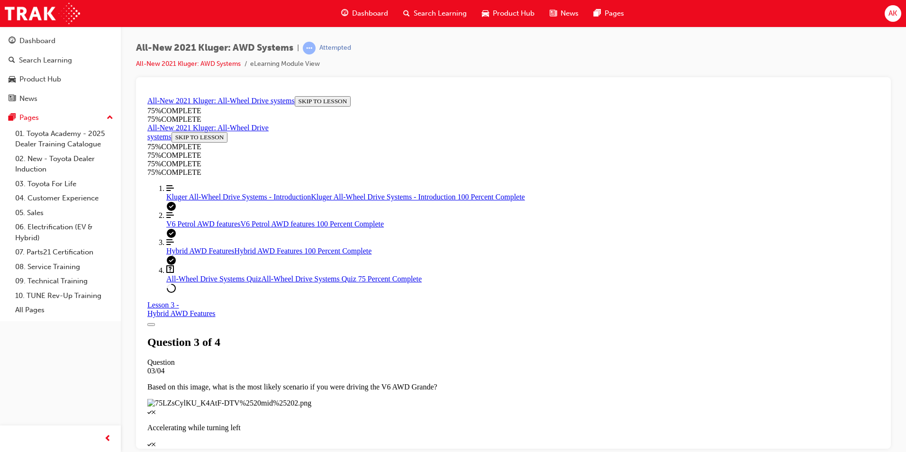
scroll to position [132, 0]
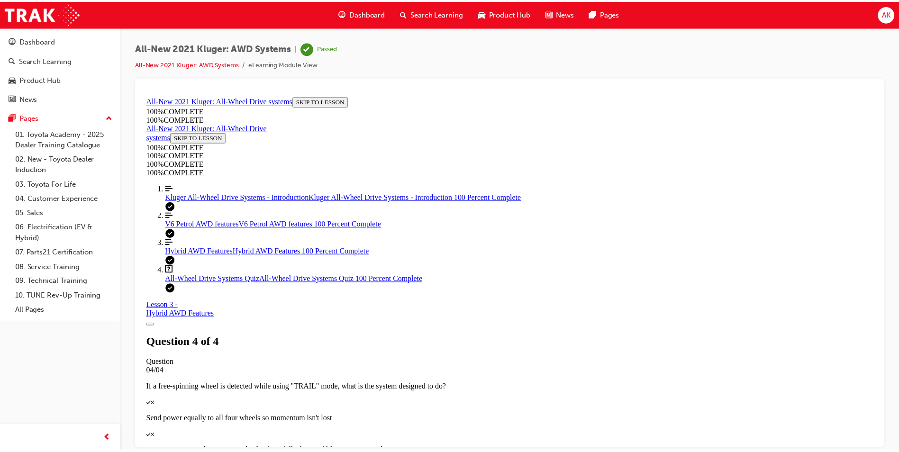
scroll to position [134, 0]
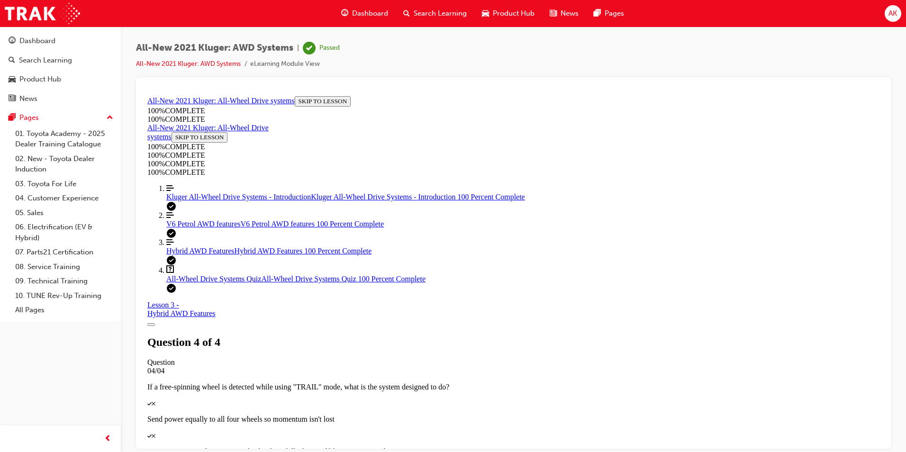
click at [435, 7] on div "Search Learning" at bounding box center [435, 13] width 79 height 19
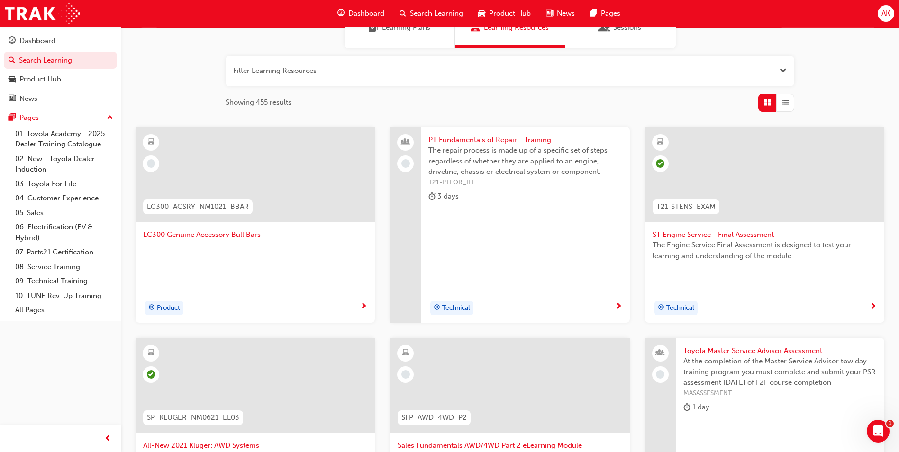
scroll to position [305, 0]
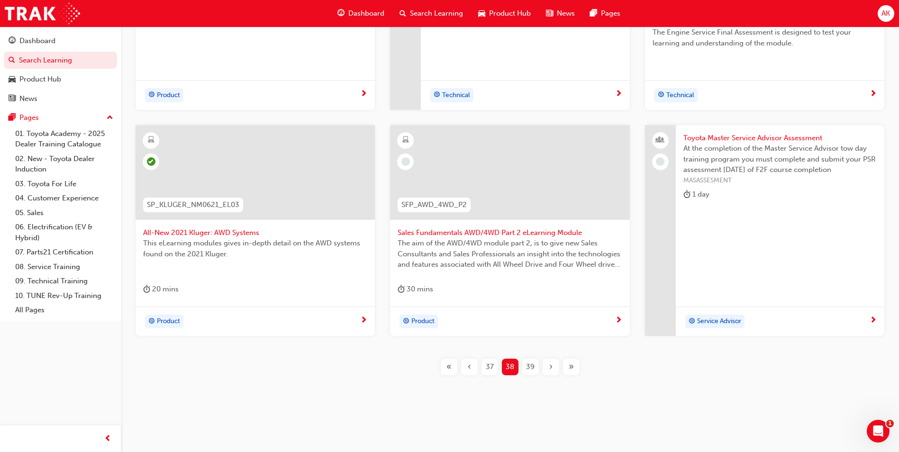
click at [487, 298] on div "30 mins" at bounding box center [510, 291] width 224 height 16
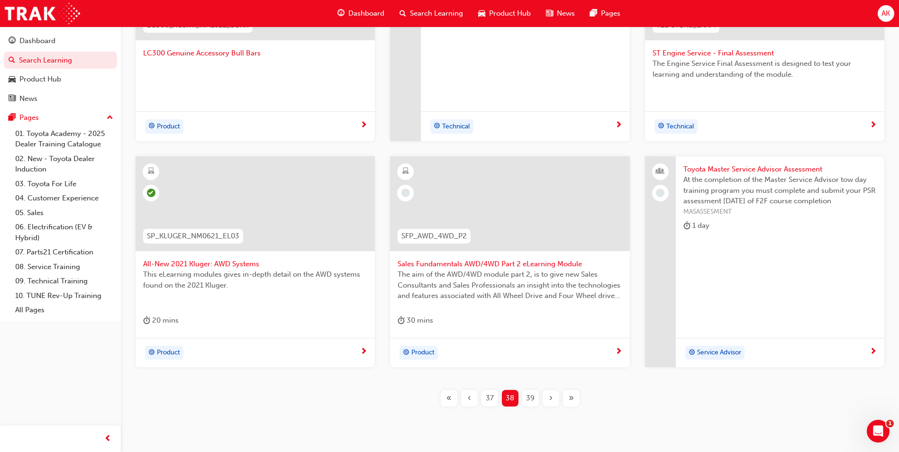
scroll to position [305, 0]
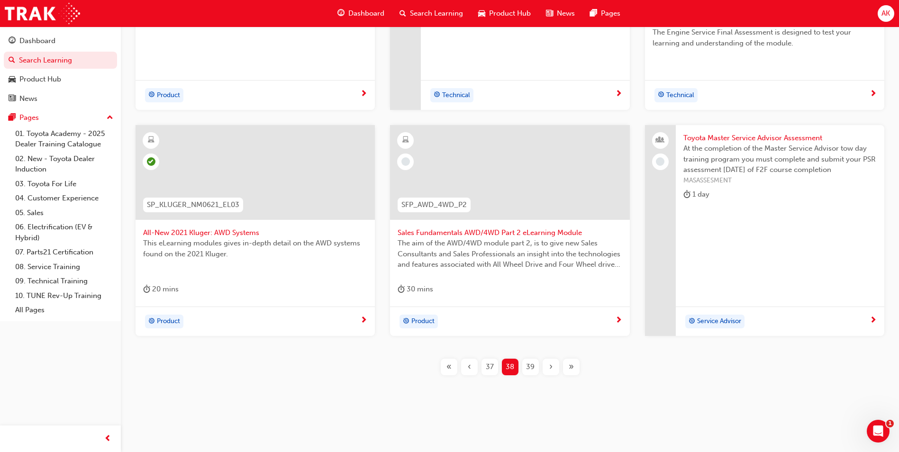
click at [532, 365] on span "39" at bounding box center [530, 367] width 9 height 11
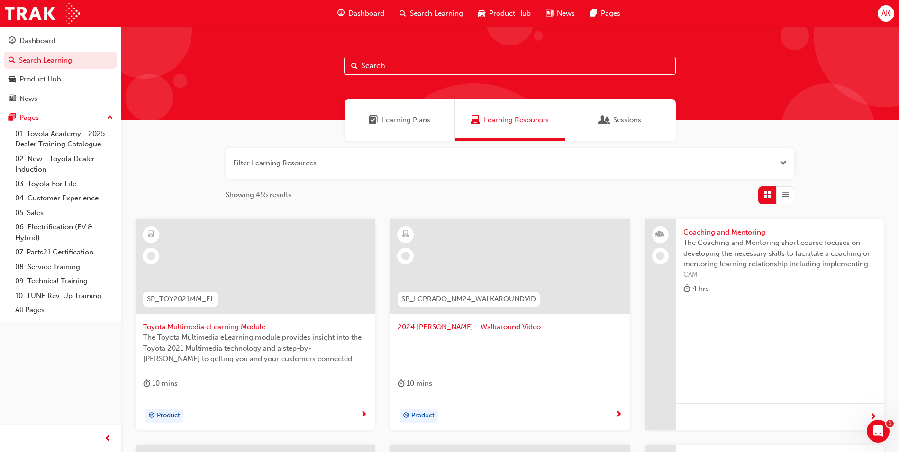
click at [228, 384] on div "10 mins" at bounding box center [255, 386] width 224 height 16
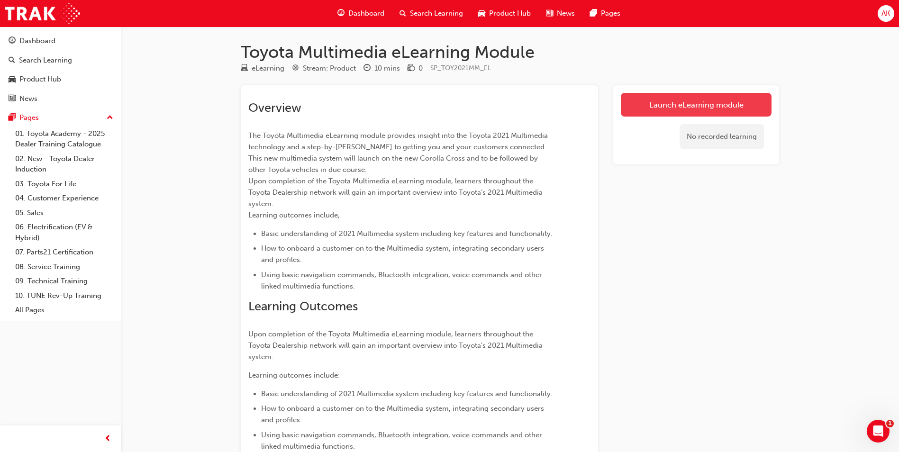
click at [654, 105] on link "Launch eLearning module" at bounding box center [696, 105] width 151 height 24
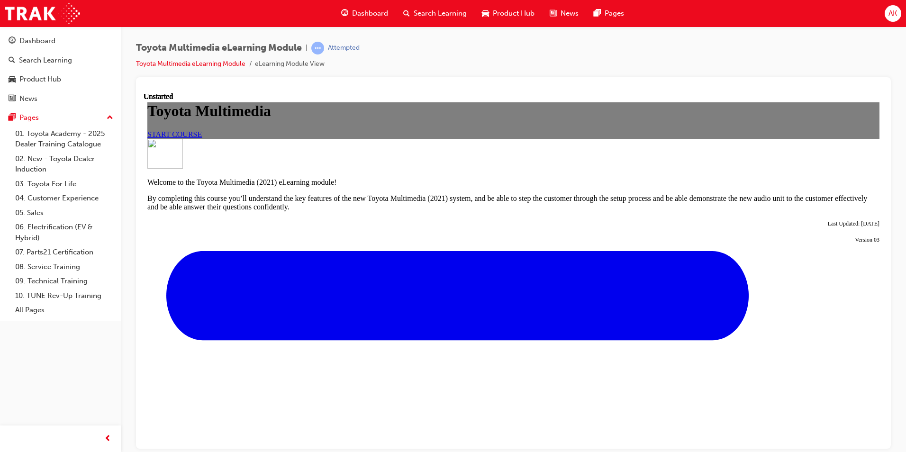
scroll to position [95, 0]
click at [202, 130] on link "START COURSE" at bounding box center [174, 134] width 55 height 8
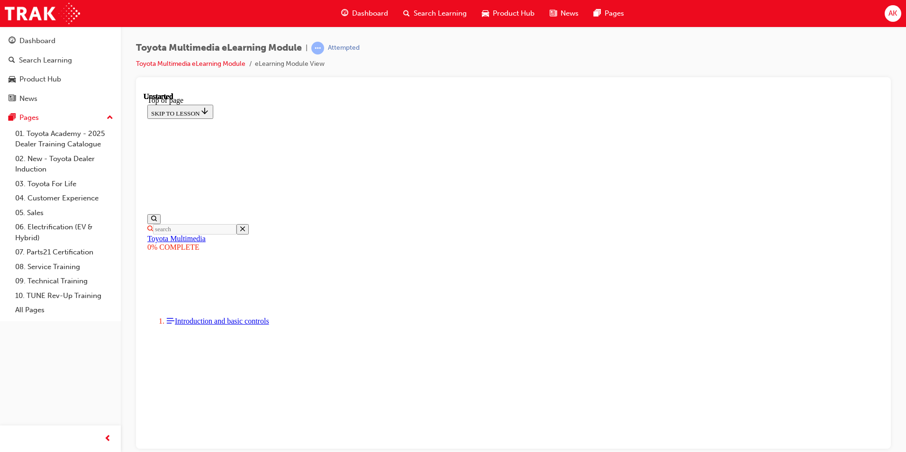
scroll to position [29, 0]
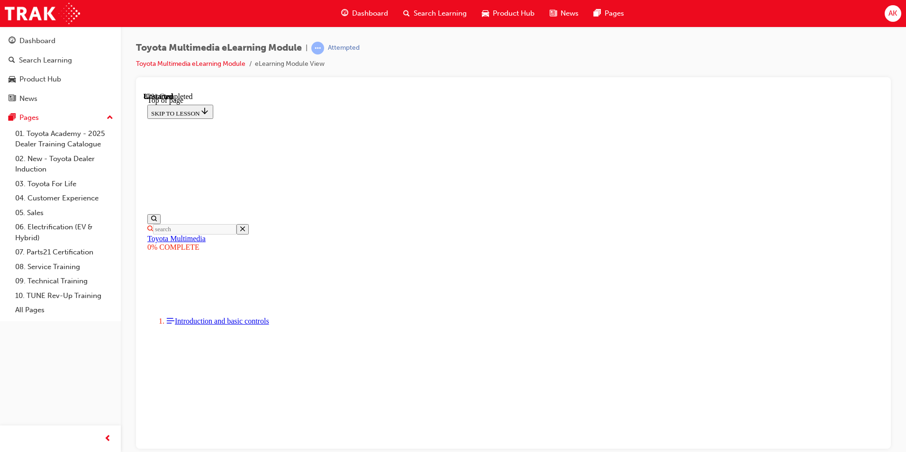
drag, startPoint x: 579, startPoint y: 174, endPoint x: 579, endPoint y: 209, distance: 34.6
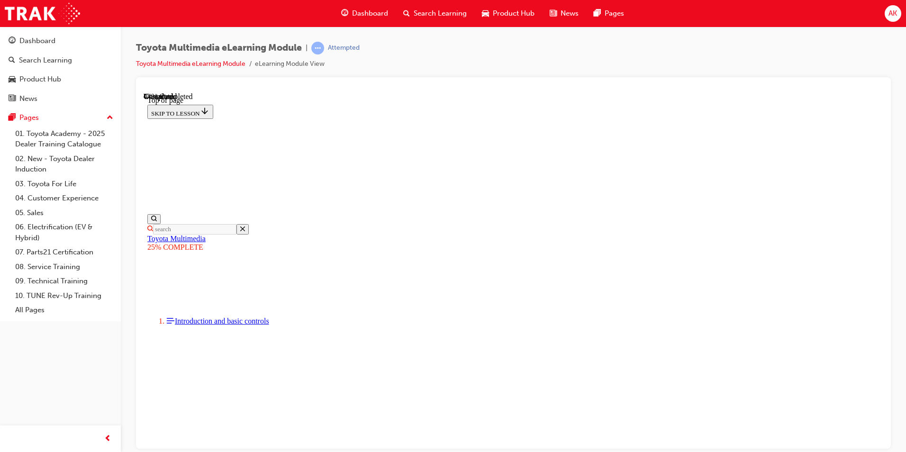
scroll to position [995, 0]
drag, startPoint x: 595, startPoint y: 230, endPoint x: 609, endPoint y: 272, distance: 43.9
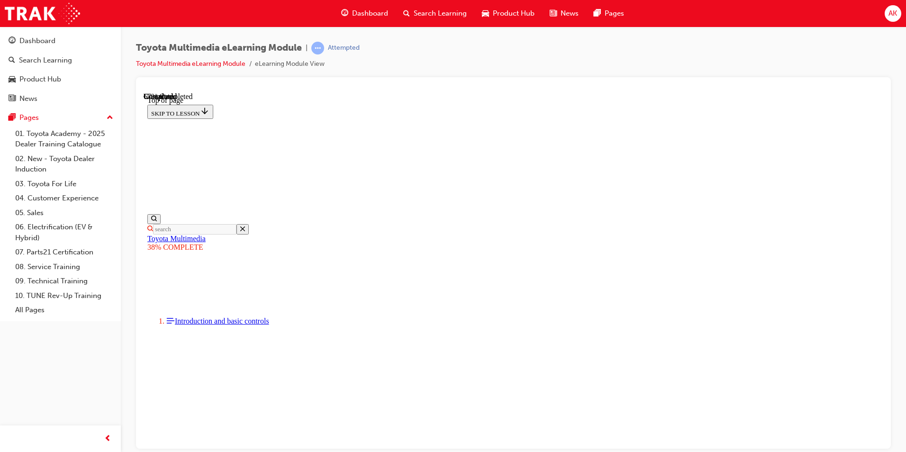
scroll to position [0, 0]
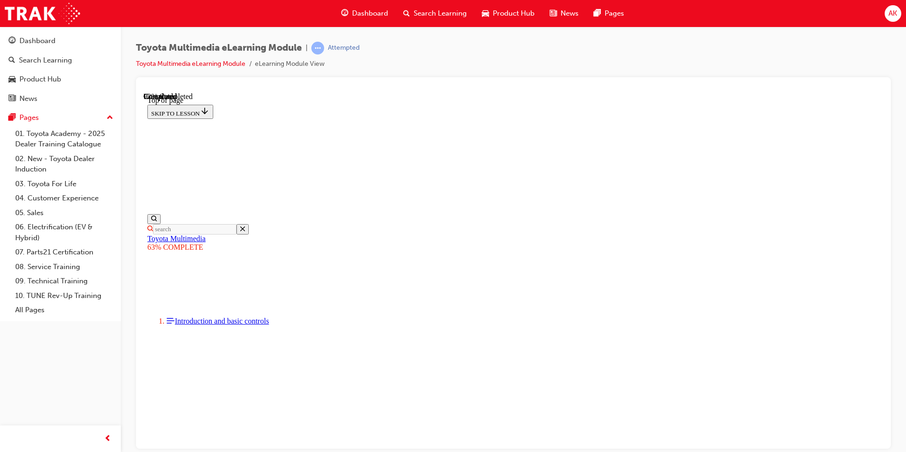
click at [462, 19] on div "Search Learning" at bounding box center [435, 13] width 79 height 19
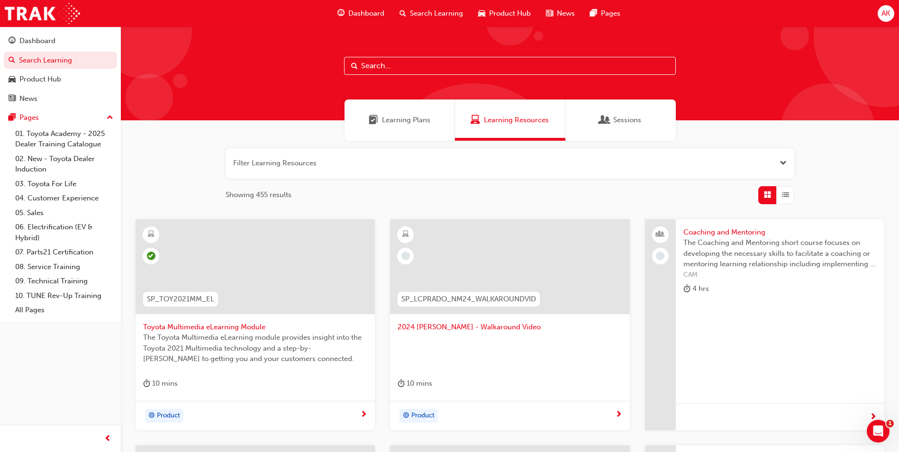
click at [508, 349] on div at bounding box center [510, 351] width 224 height 38
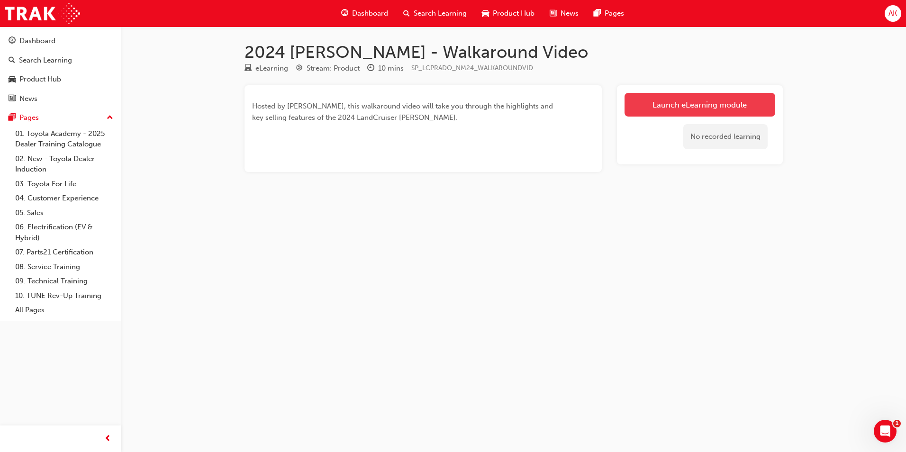
click at [653, 93] on link "Launch eLearning module" at bounding box center [700, 105] width 151 height 24
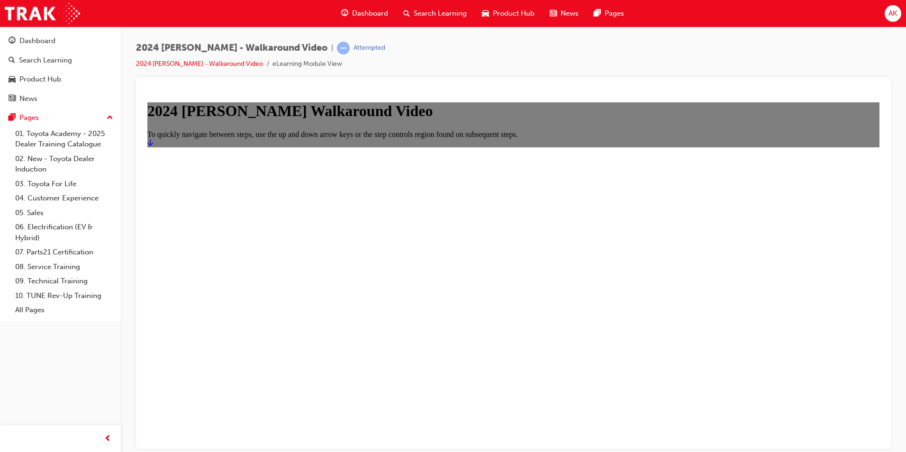
click at [153, 146] on link "Start" at bounding box center [150, 142] width 6 height 8
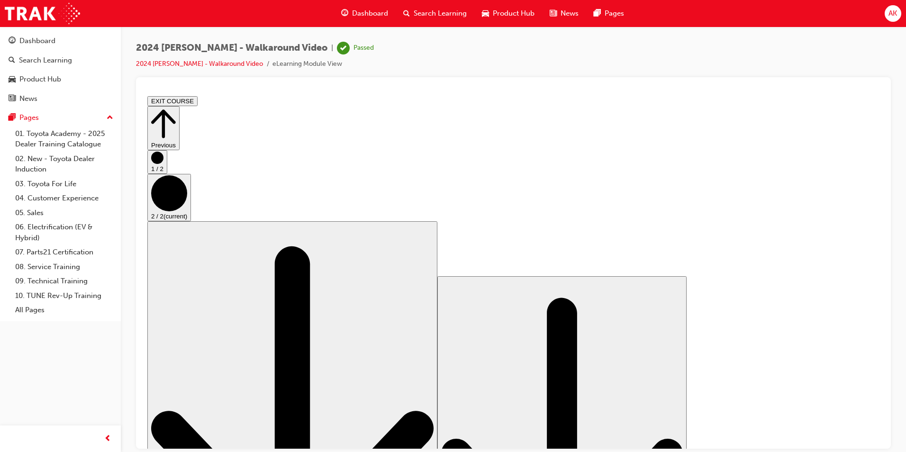
click at [436, 10] on span "Search Learning" at bounding box center [440, 13] width 53 height 11
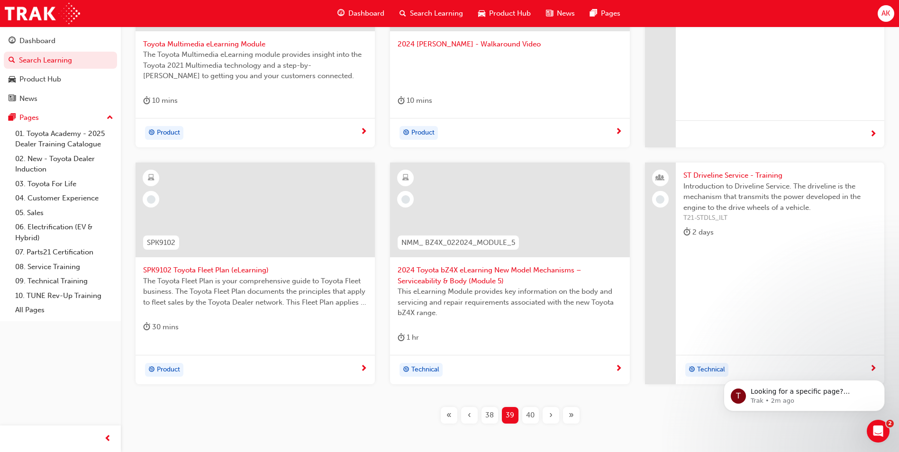
scroll to position [284, 0]
click at [248, 328] on div "30 mins" at bounding box center [255, 328] width 224 height 16
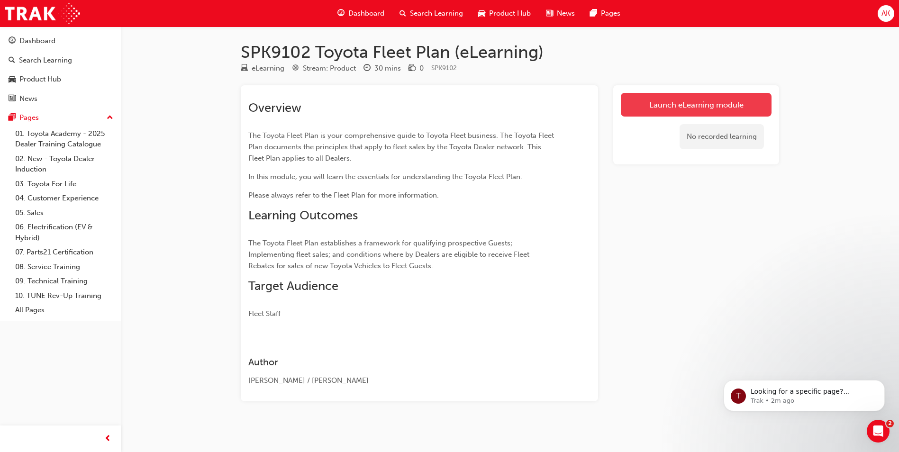
click at [688, 100] on link "Launch eLearning module" at bounding box center [696, 105] width 151 height 24
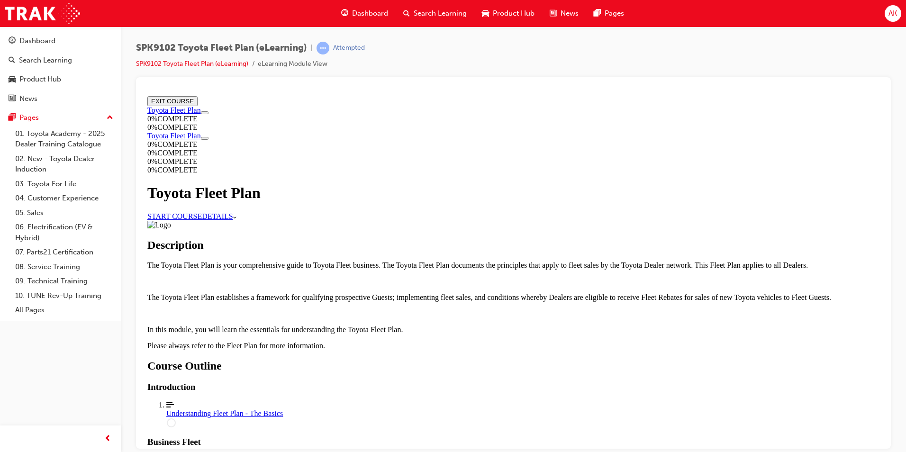
click at [202, 212] on link "START COURSE" at bounding box center [174, 216] width 55 height 8
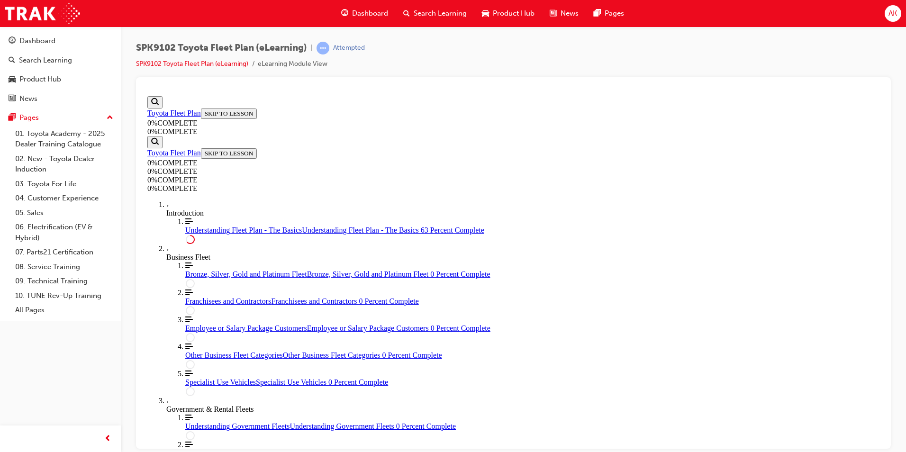
drag, startPoint x: 822, startPoint y: 238, endPoint x: 814, endPoint y: 228, distance: 12.5
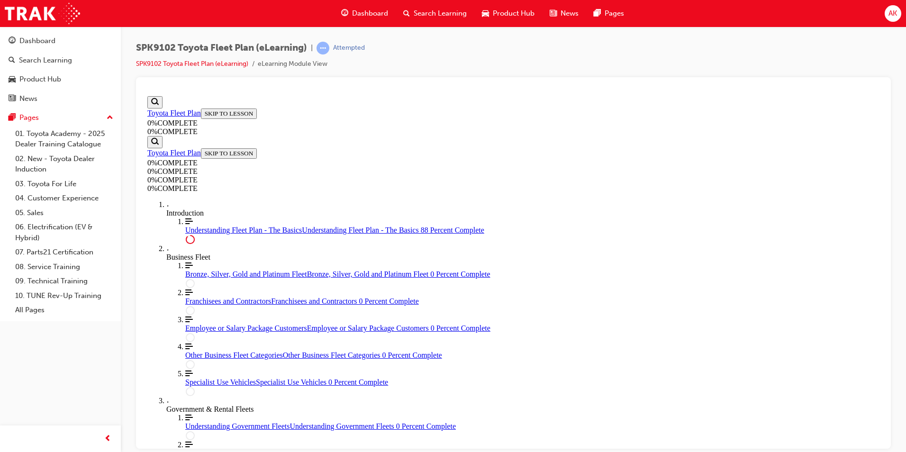
drag, startPoint x: 462, startPoint y: 320, endPoint x: 463, endPoint y: 338, distance: 17.1
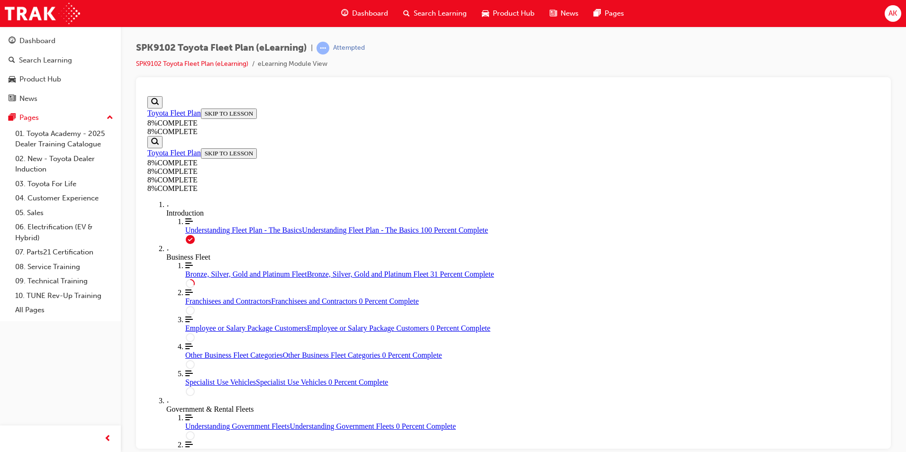
scroll to position [696, 0]
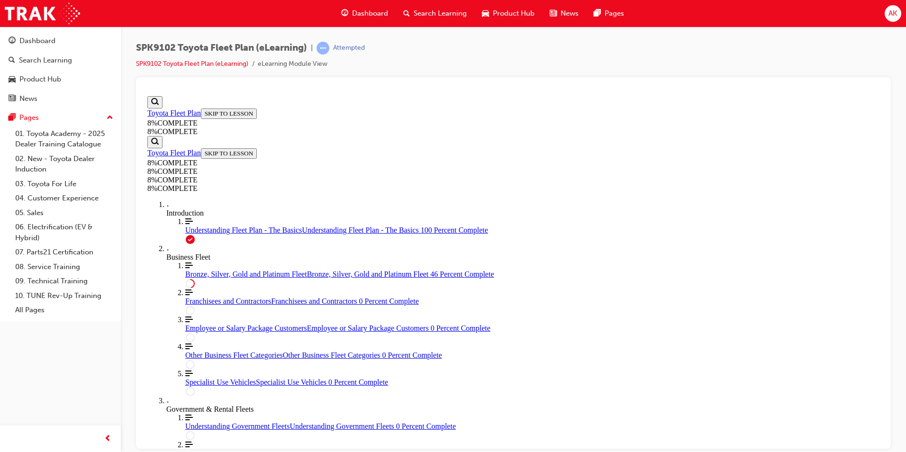
drag, startPoint x: 423, startPoint y: 113, endPoint x: 655, endPoint y: 389, distance: 360.7
drag, startPoint x: 655, startPoint y: 389, endPoint x: 637, endPoint y: 415, distance: 31.3
drag, startPoint x: 513, startPoint y: 173, endPoint x: 640, endPoint y: 180, distance: 127.2
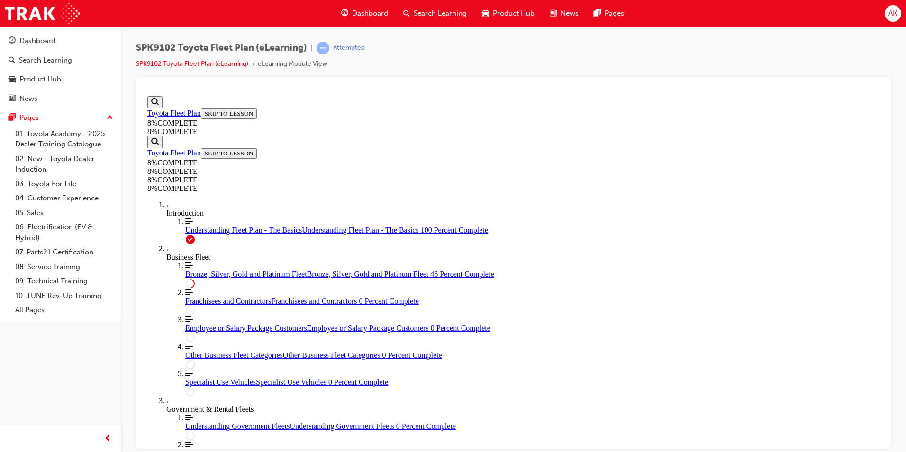
drag, startPoint x: 513, startPoint y: 170, endPoint x: 526, endPoint y: 346, distance: 176.4
drag, startPoint x: 503, startPoint y: 289, endPoint x: 601, endPoint y: 238, distance: 110.1
drag, startPoint x: 502, startPoint y: 291, endPoint x: 590, endPoint y: 187, distance: 136.0
drag, startPoint x: 547, startPoint y: 280, endPoint x: 590, endPoint y: 279, distance: 43.6
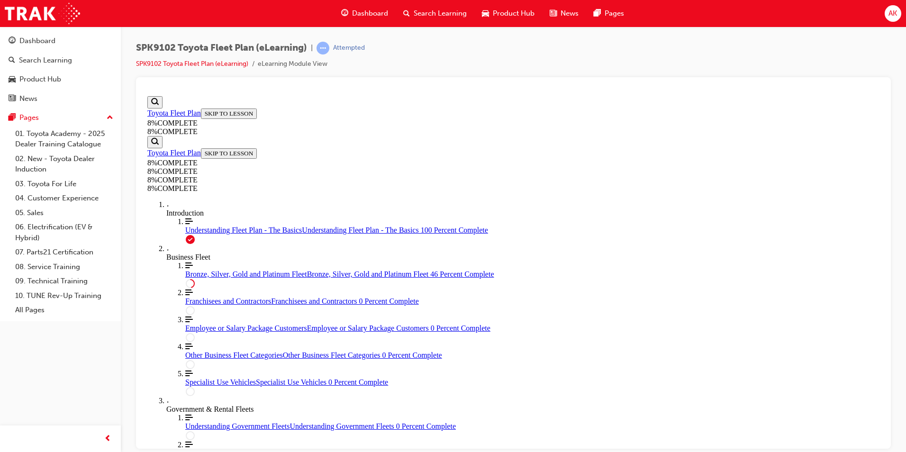
drag, startPoint x: 507, startPoint y: 133, endPoint x: 600, endPoint y: 142, distance: 93.4
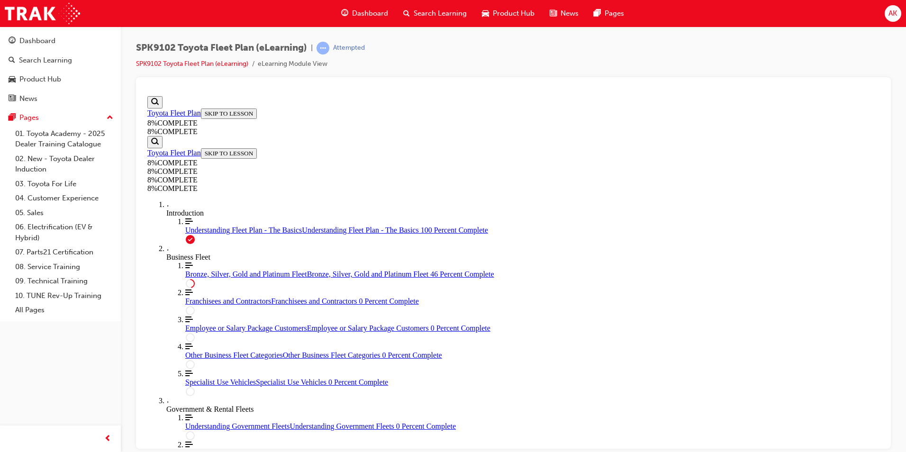
drag, startPoint x: 492, startPoint y: 242, endPoint x: 639, endPoint y: 195, distance: 154.6
drag, startPoint x: 503, startPoint y: 244, endPoint x: 575, endPoint y: 272, distance: 77.3
drag, startPoint x: 571, startPoint y: 305, endPoint x: 622, endPoint y: 307, distance: 50.8
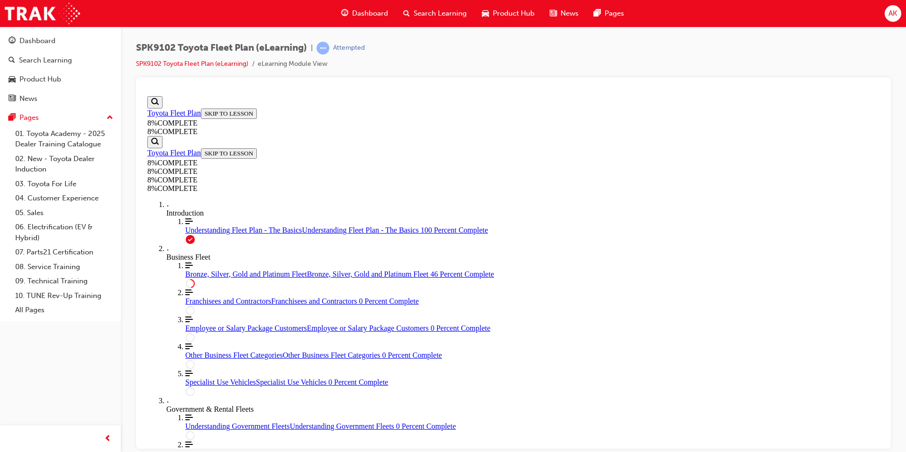
drag, startPoint x: 494, startPoint y: 250, endPoint x: 537, endPoint y: 392, distance: 148.0
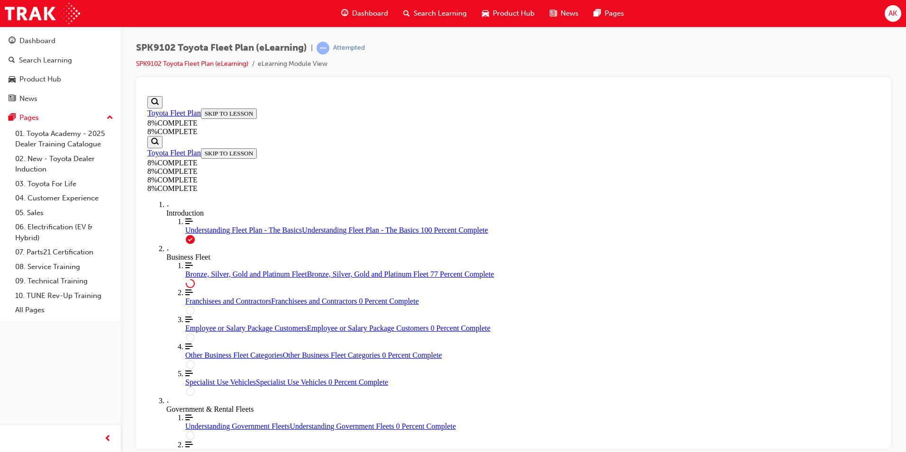
drag, startPoint x: 514, startPoint y: 299, endPoint x: 611, endPoint y: 258, distance: 104.3
drag, startPoint x: 493, startPoint y: 296, endPoint x: 587, endPoint y: 347, distance: 107.1
drag, startPoint x: 520, startPoint y: 347, endPoint x: 605, endPoint y: 295, distance: 100.0
drag, startPoint x: 539, startPoint y: 348, endPoint x: 590, endPoint y: 346, distance: 50.8
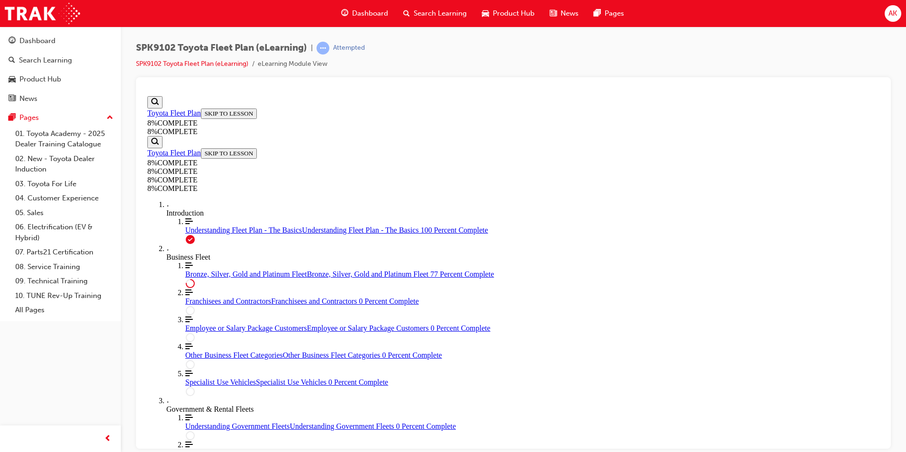
drag, startPoint x: 577, startPoint y: 328, endPoint x: 639, endPoint y: 296, distance: 69.1
drag, startPoint x: 506, startPoint y: 341, endPoint x: 588, endPoint y: 342, distance: 81.5
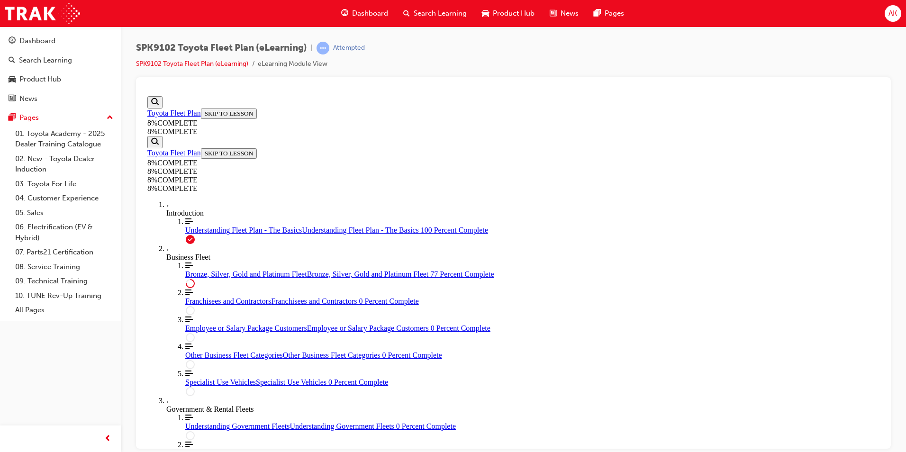
drag, startPoint x: 504, startPoint y: 319, endPoint x: 612, endPoint y: 228, distance: 140.3
drag, startPoint x: 493, startPoint y: 268, endPoint x: 566, endPoint y: 266, distance: 72.5
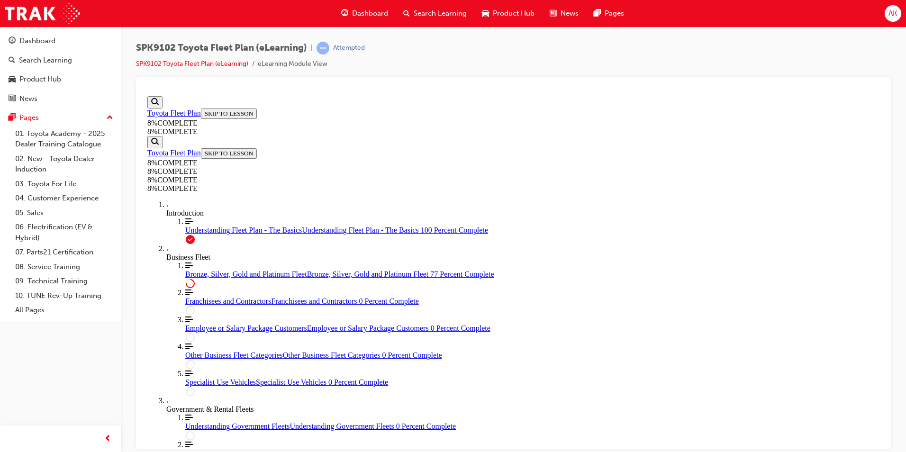
drag, startPoint x: 610, startPoint y: 341, endPoint x: 631, endPoint y: 326, distance: 25.8
drag, startPoint x: 631, startPoint y: 326, endPoint x: 626, endPoint y: 312, distance: 15.0
drag, startPoint x: 522, startPoint y: 353, endPoint x: 603, endPoint y: 363, distance: 82.2
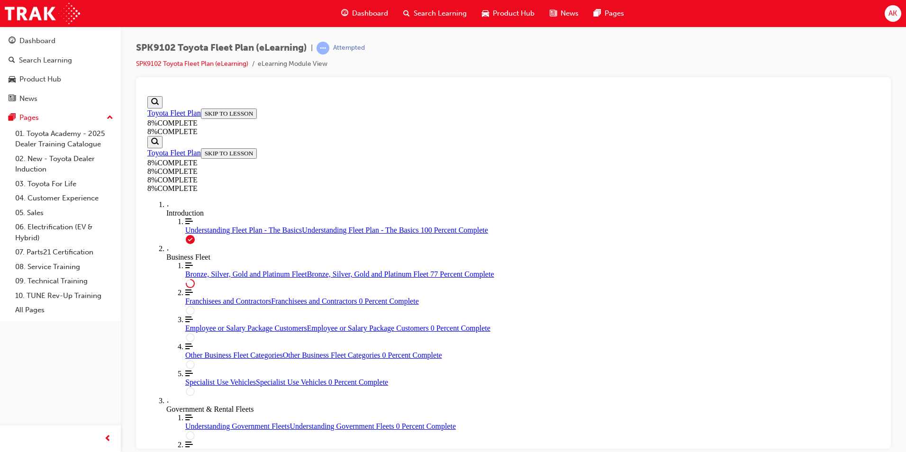
drag, startPoint x: 551, startPoint y: 316, endPoint x: 607, endPoint y: 371, distance: 78.1
drag, startPoint x: 536, startPoint y: 362, endPoint x: 602, endPoint y: 317, distance: 79.8
drag, startPoint x: 557, startPoint y: 316, endPoint x: 604, endPoint y: 362, distance: 66.7
drag, startPoint x: 558, startPoint y: 321, endPoint x: 625, endPoint y: 327, distance: 67.1
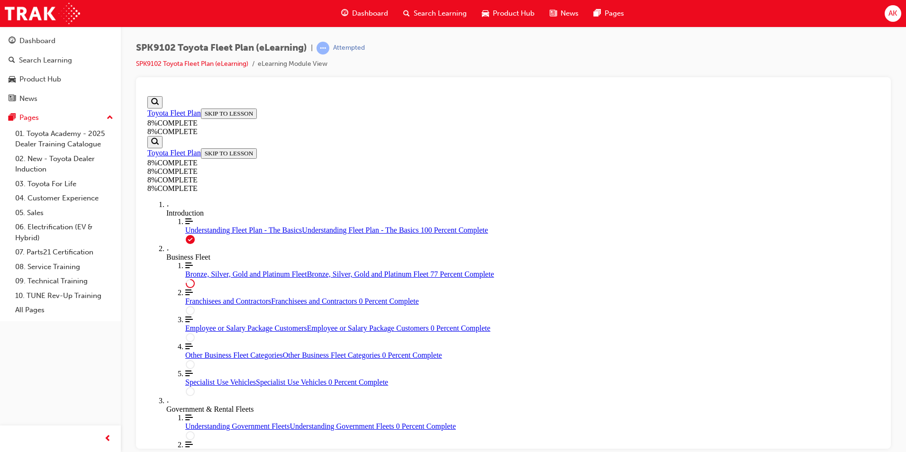
drag, startPoint x: 527, startPoint y: 188, endPoint x: 575, endPoint y: 193, distance: 49.1
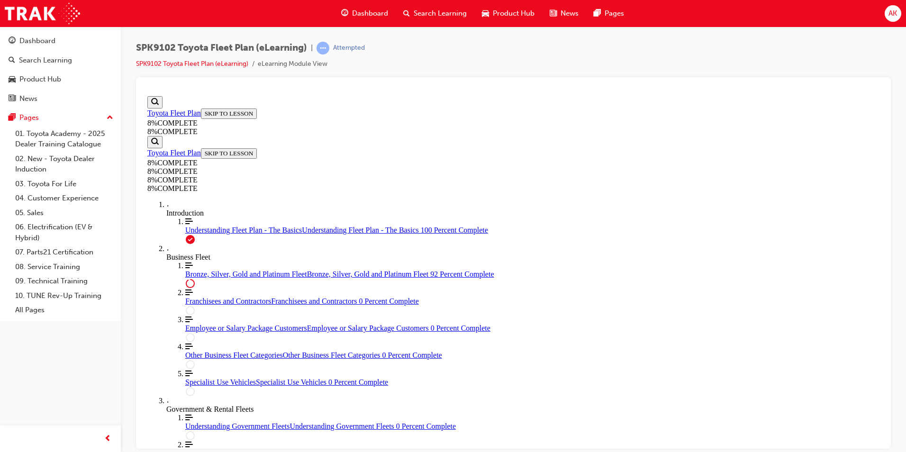
drag, startPoint x: 529, startPoint y: 247, endPoint x: 596, endPoint y: 246, distance: 67.3
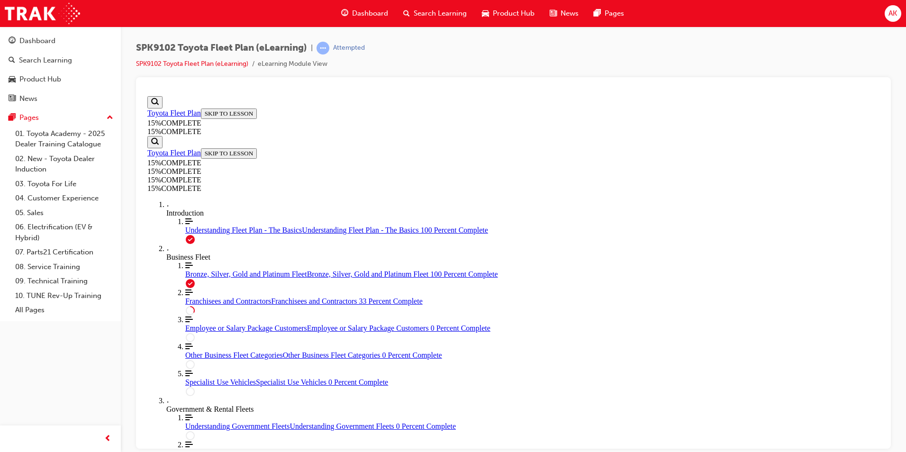
scroll to position [338, 0]
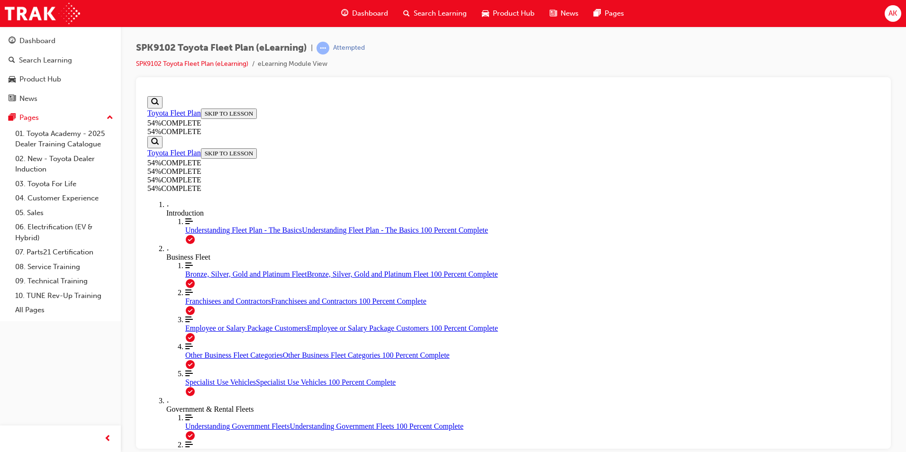
scroll to position [405, 0]
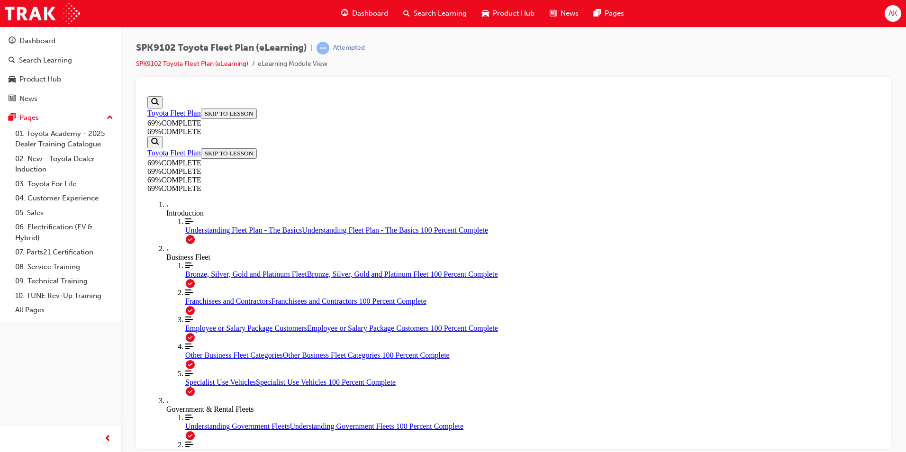
drag, startPoint x: 528, startPoint y: 240, endPoint x: 545, endPoint y: 237, distance: 16.9
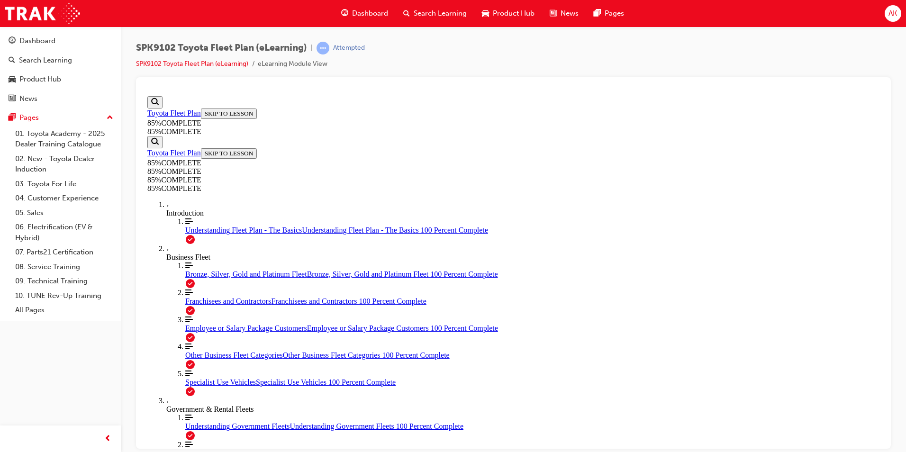
scroll to position [3418, 0]
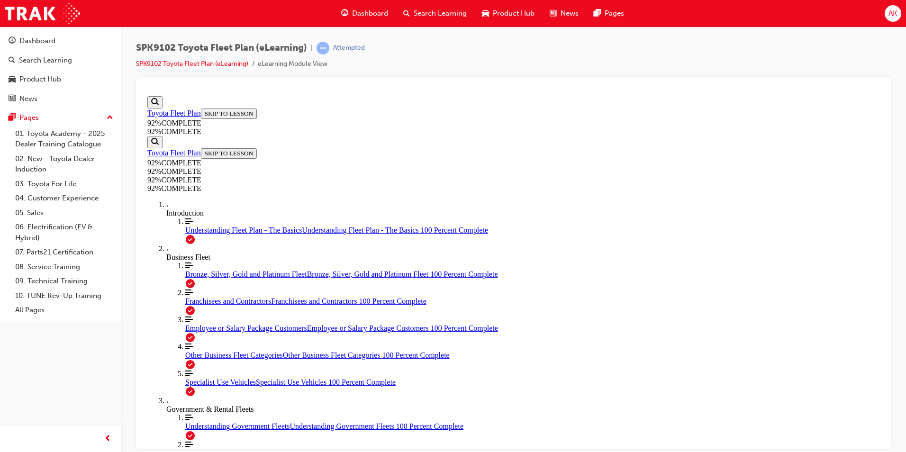
scroll to position [34, 0]
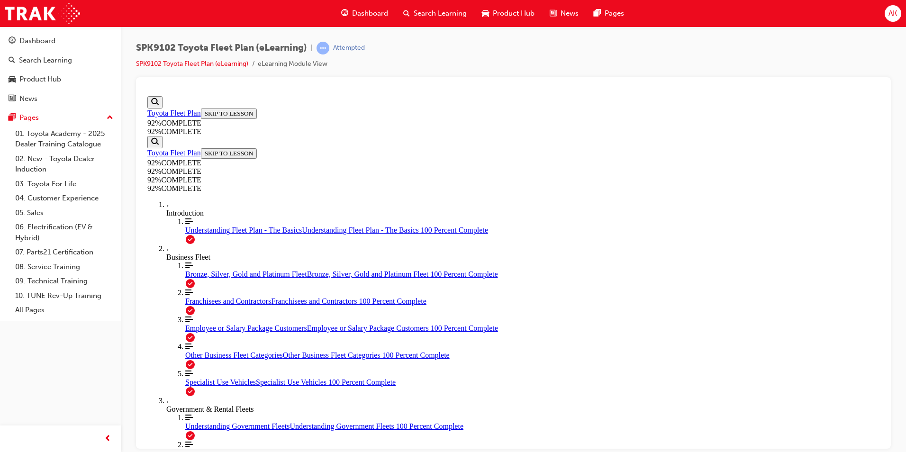
drag, startPoint x: 416, startPoint y: 219, endPoint x: 509, endPoint y: 390, distance: 194.5
copy div "If a guest has a Fleet size of 3 and intends to purchase 1 additional vehicle t…"
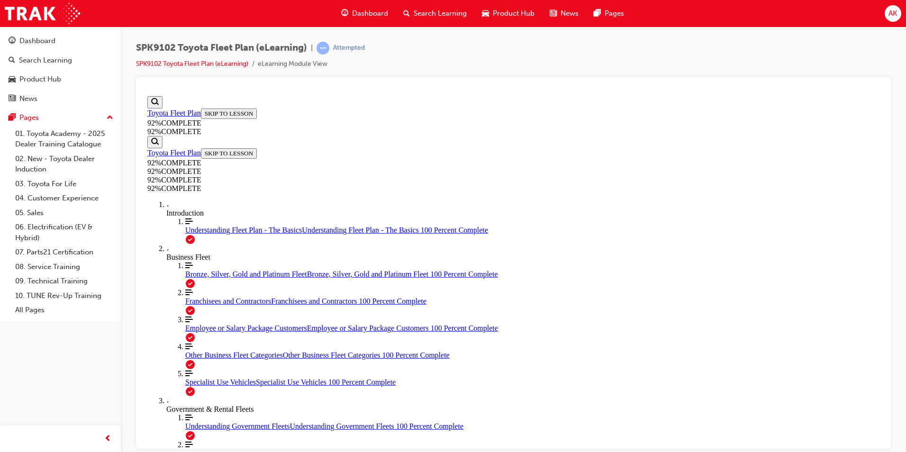
scroll to position [103, 0]
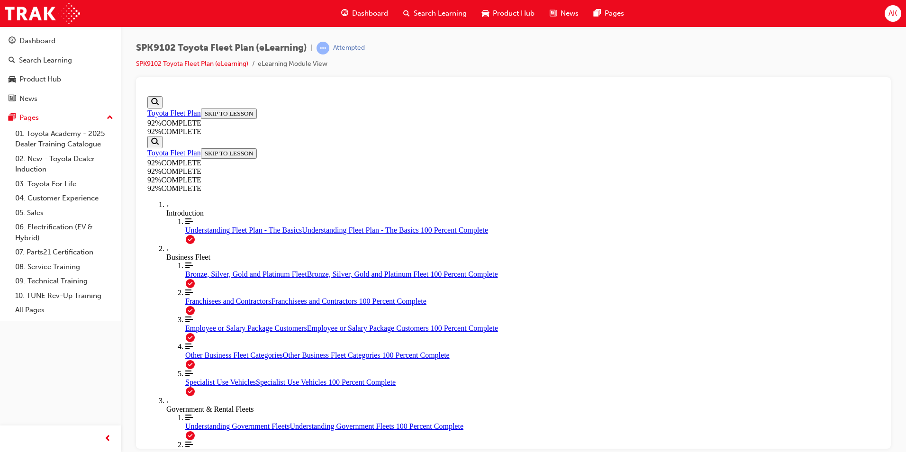
drag, startPoint x: 412, startPoint y: 230, endPoint x: 481, endPoint y: 329, distance: 120.2
drag, startPoint x: 481, startPoint y: 329, endPoint x: 467, endPoint y: 252, distance: 77.6
copy div "A sale to an Employee Packaged SAP ID may use the Purchase Order from an FMO in…"
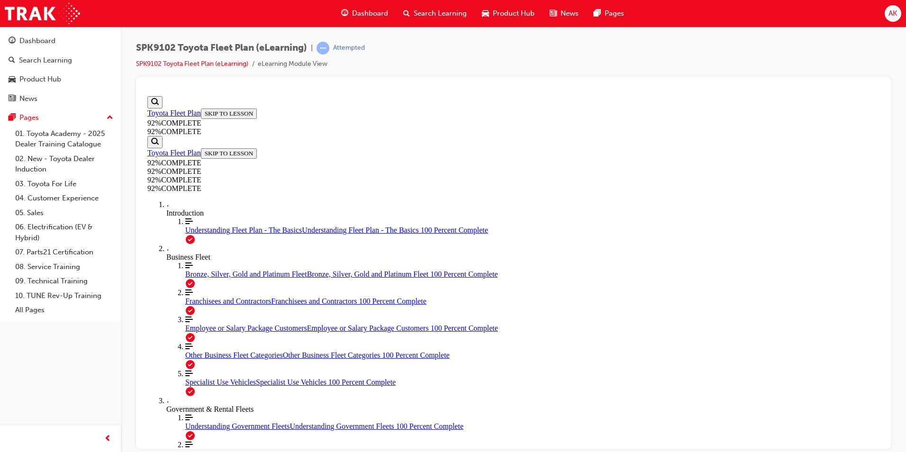
drag, startPoint x: 417, startPoint y: 232, endPoint x: 573, endPoint y: 377, distance: 212.6
drag, startPoint x: 573, startPoint y: 377, endPoint x: 430, endPoint y: 158, distance: 261.5
drag, startPoint x: 521, startPoint y: 312, endPoint x: 616, endPoint y: 393, distance: 124.4
drag, startPoint x: 517, startPoint y: 352, endPoint x: 580, endPoint y: 356, distance: 62.7
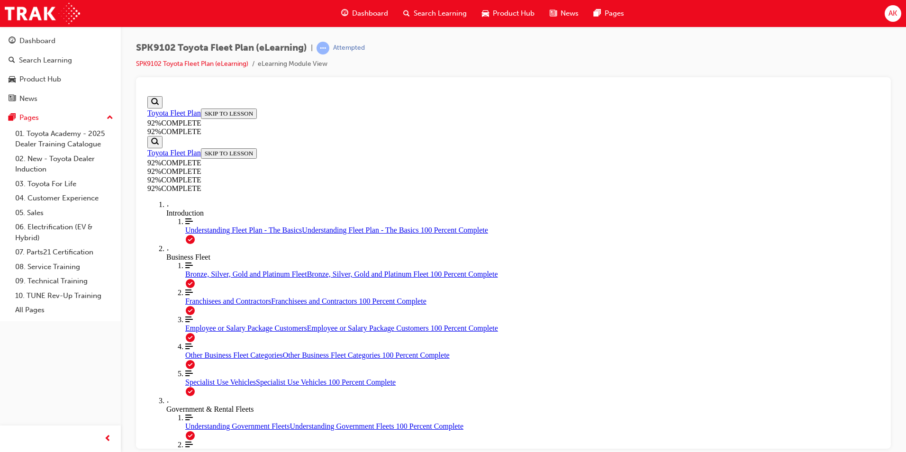
drag, startPoint x: 517, startPoint y: 314, endPoint x: 606, endPoint y: 403, distance: 126.0
drag, startPoint x: 494, startPoint y: 307, endPoint x: 588, endPoint y: 349, distance: 102.9
drag, startPoint x: 556, startPoint y: 313, endPoint x: 592, endPoint y: 319, distance: 36.9
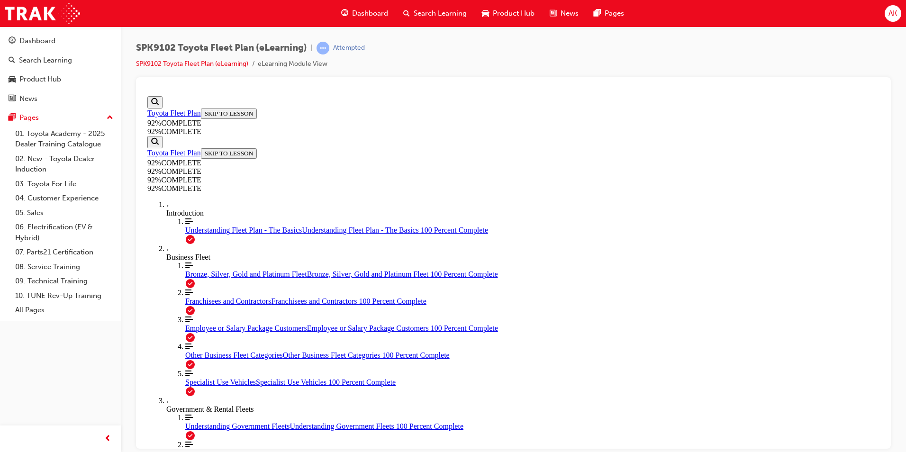
drag, startPoint x: 416, startPoint y: 164, endPoint x: 524, endPoint y: 334, distance: 201.4
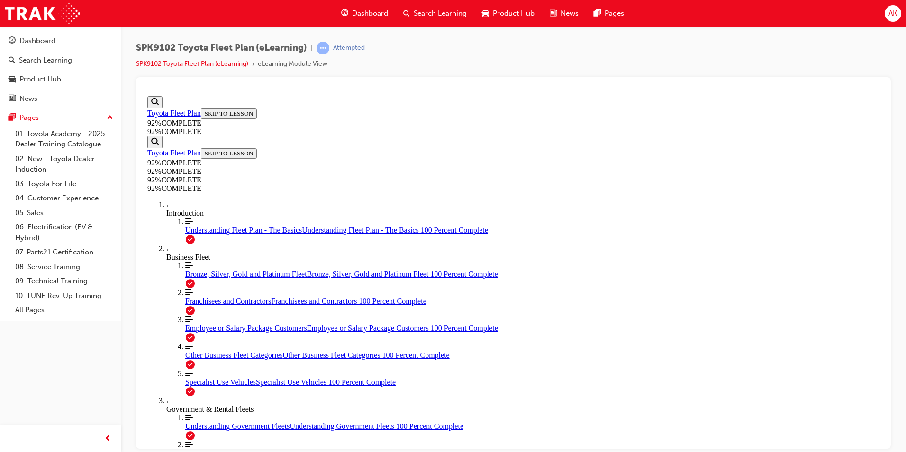
drag, startPoint x: 524, startPoint y: 334, endPoint x: 490, endPoint y: 181, distance: 156.3
copy div "Employee Packaged SAP ID's are attached to their Parent Company. The tab they s…"
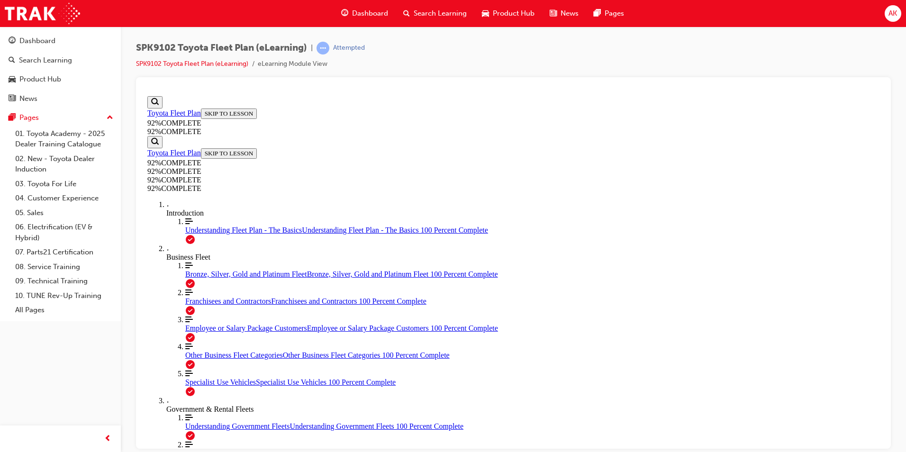
drag, startPoint x: 416, startPoint y: 234, endPoint x: 676, endPoint y: 363, distance: 290.4
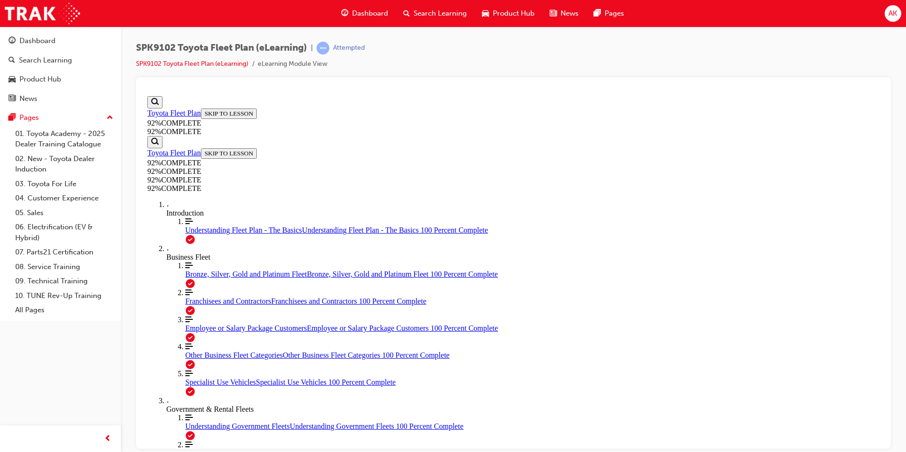
drag, startPoint x: 676, startPoint y: 363, endPoint x: 625, endPoint y: 231, distance: 140.9
copy div "An FMO provides a Purchase Order from a Registered Toyota Fleet Guest. The Purc…"
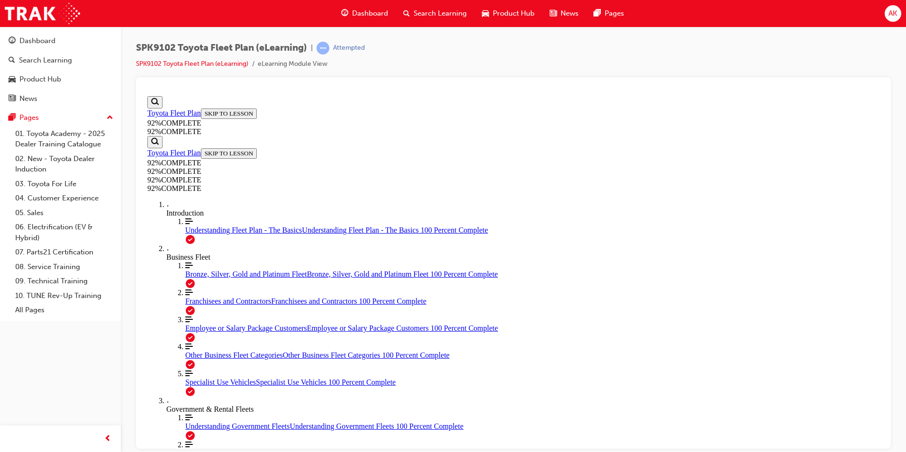
drag, startPoint x: 416, startPoint y: 234, endPoint x: 481, endPoint y: 323, distance: 110.6
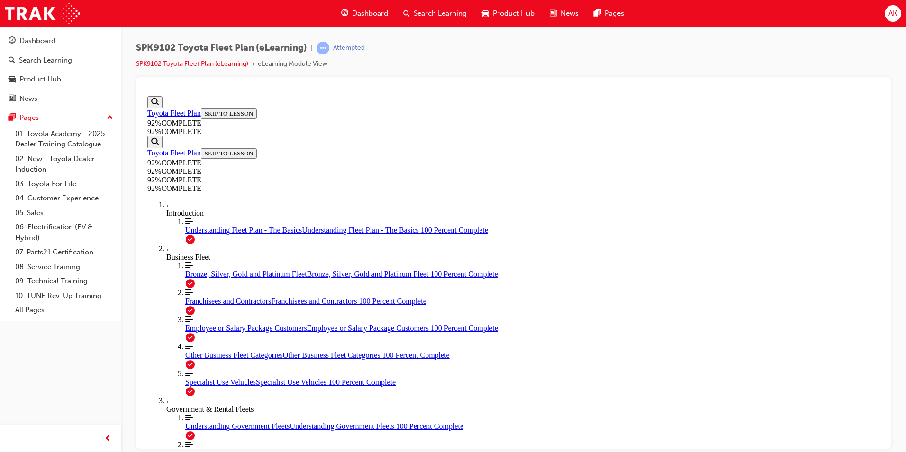
drag, startPoint x: 481, startPoint y: 323, endPoint x: 468, endPoint y: 246, distance: 78.3
copy div "A contractor SAP ID may be set up for Silver, Gold or Platinum Fleet Guests. Se…"
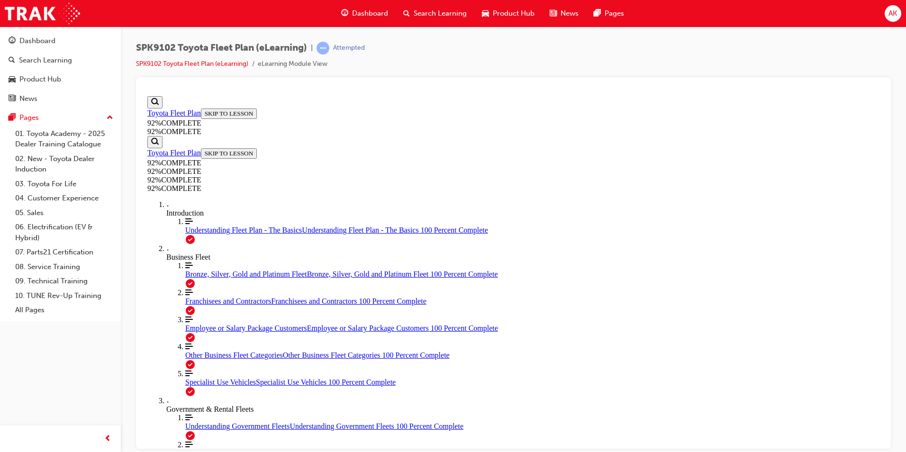
drag, startPoint x: 577, startPoint y: 385, endPoint x: 580, endPoint y: 381, distance: 5.1
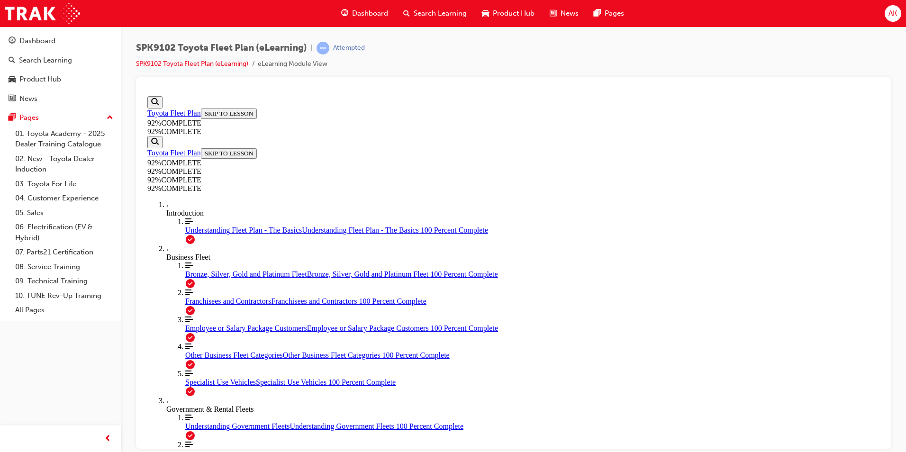
drag, startPoint x: 416, startPoint y: 234, endPoint x: 469, endPoint y: 377, distance: 152.9
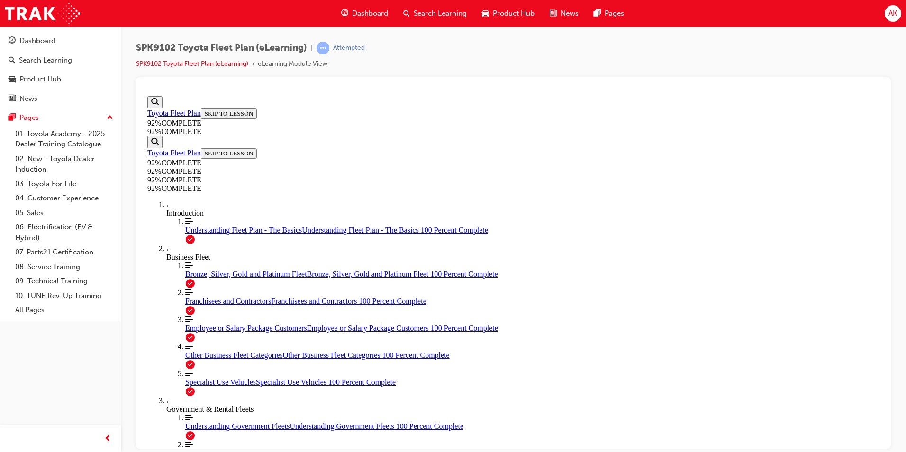
drag, startPoint x: 418, startPoint y: 231, endPoint x: 563, endPoint y: 391, distance: 215.4
drag, startPoint x: 563, startPoint y: 391, endPoint x: 543, endPoint y: 235, distance: 156.8
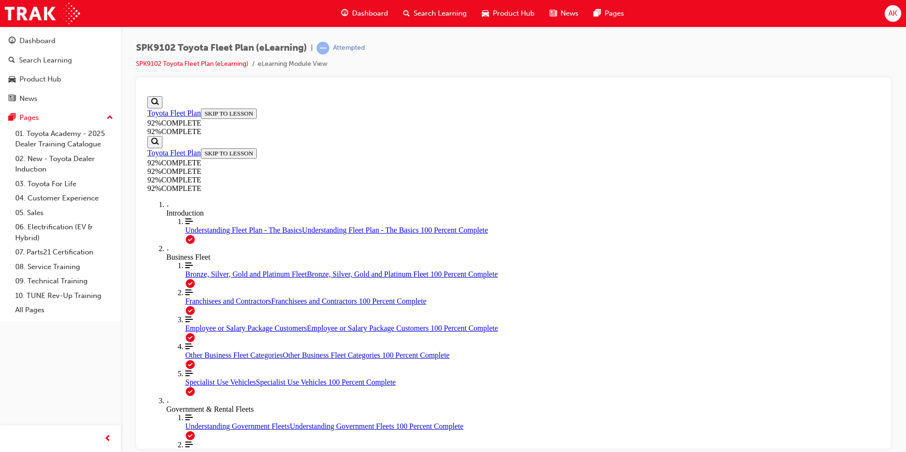
copy div "The first point of contact for any Fleet related queries should be ? National S…"
drag, startPoint x: 742, startPoint y: 299, endPoint x: 684, endPoint y: 374, distance: 94.9
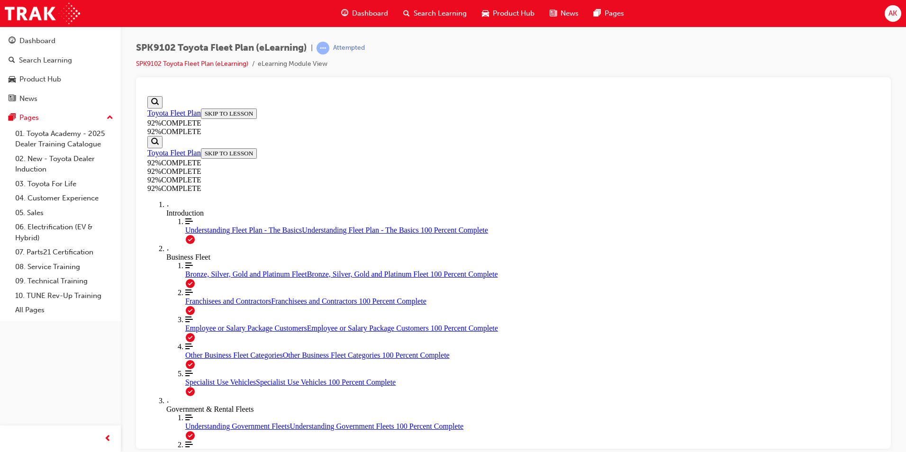
drag, startPoint x: 417, startPoint y: 230, endPoint x: 478, endPoint y: 386, distance: 167.4
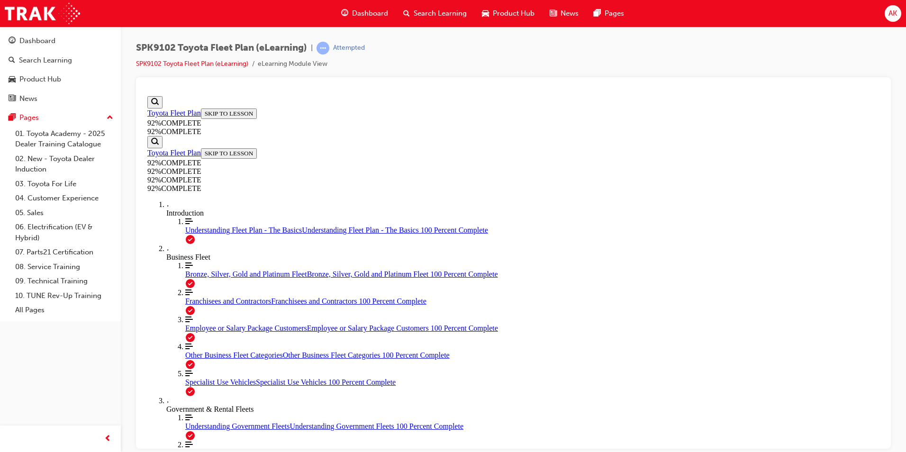
drag, startPoint x: 417, startPoint y: 187, endPoint x: 616, endPoint y: 353, distance: 258.8
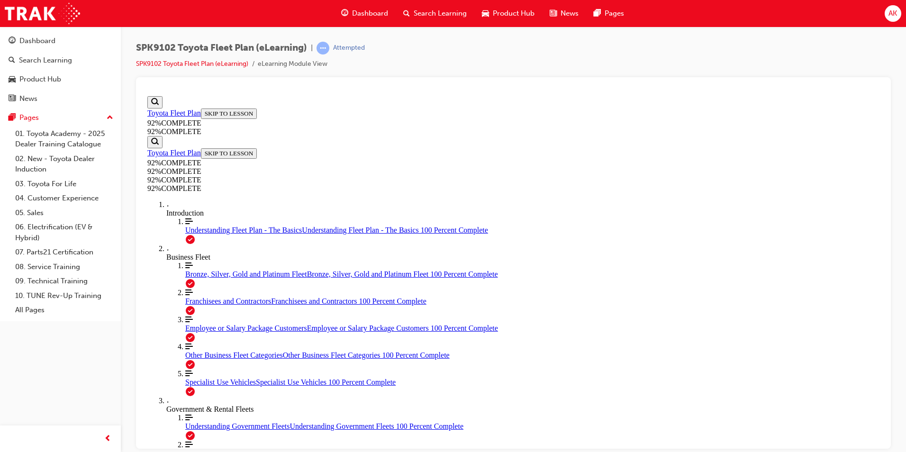
copy div "A sale to a Toyota Fleet Guest via an FMO is to be coded to the SAP ID of ? Sel…"
drag, startPoint x: 755, startPoint y: 292, endPoint x: 648, endPoint y: 294, distance: 107.6
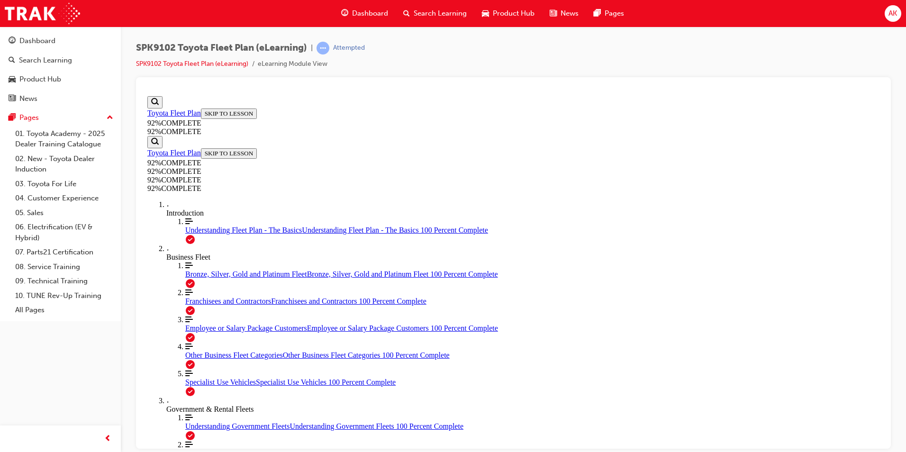
drag, startPoint x: 417, startPoint y: 162, endPoint x: 541, endPoint y: 331, distance: 209.8
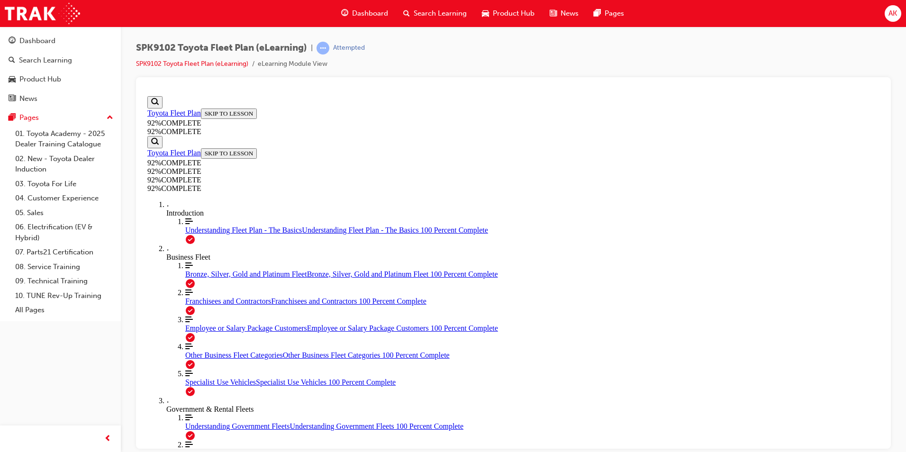
copy div "Which of the following Government categories is eligible to have Employee Packa…"
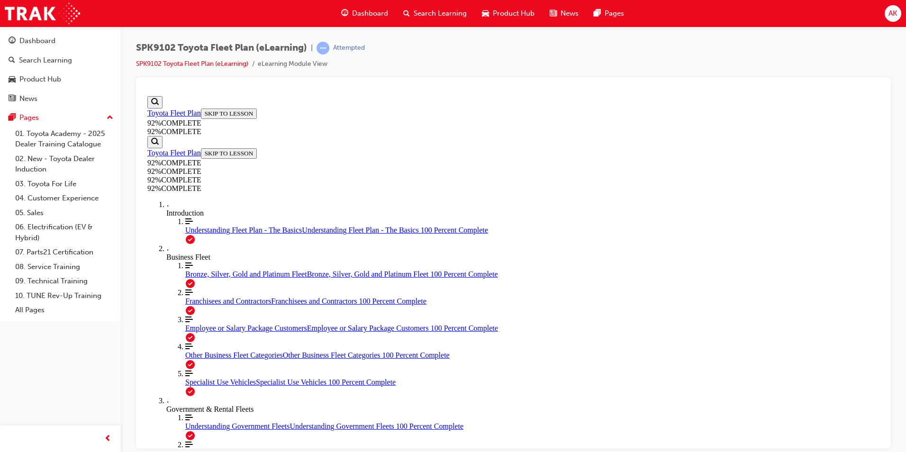
drag, startPoint x: 460, startPoint y: 331, endPoint x: 492, endPoint y: 360, distance: 42.6
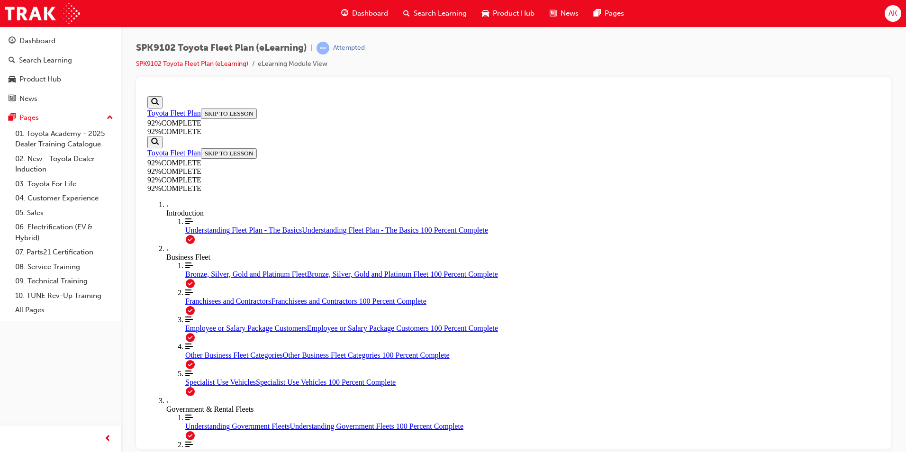
drag, startPoint x: 417, startPoint y: 187, endPoint x: 624, endPoint y: 334, distance: 254.4
drag, startPoint x: 624, startPoint y: 334, endPoint x: 566, endPoint y: 203, distance: 143.1
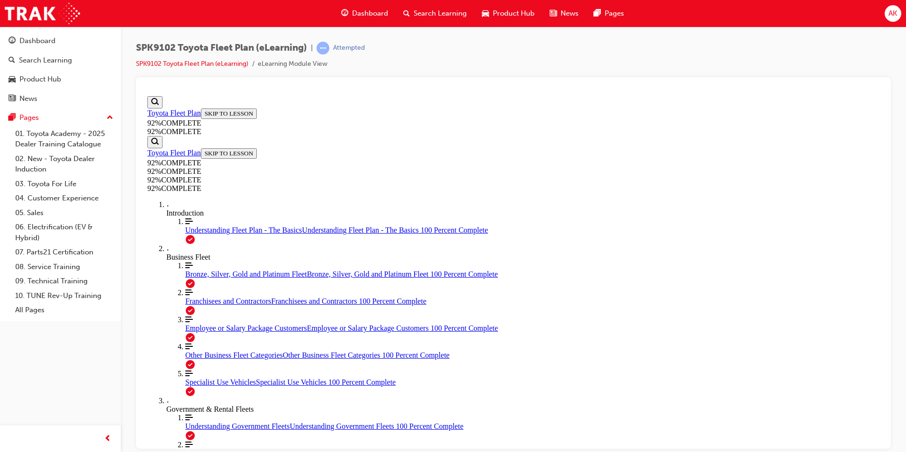
copy div "A guest comes into the Dealership and advises they are a full-time contractor t…"
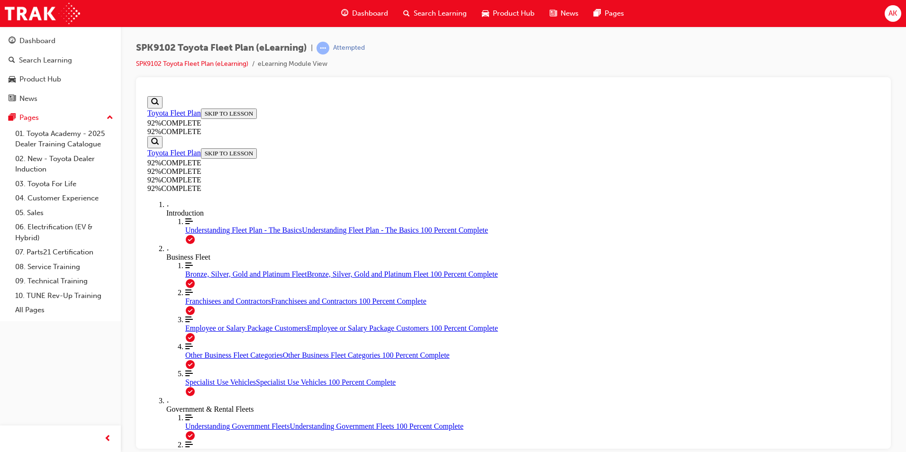
drag, startPoint x: 416, startPoint y: 233, endPoint x: 515, endPoint y: 417, distance: 208.9
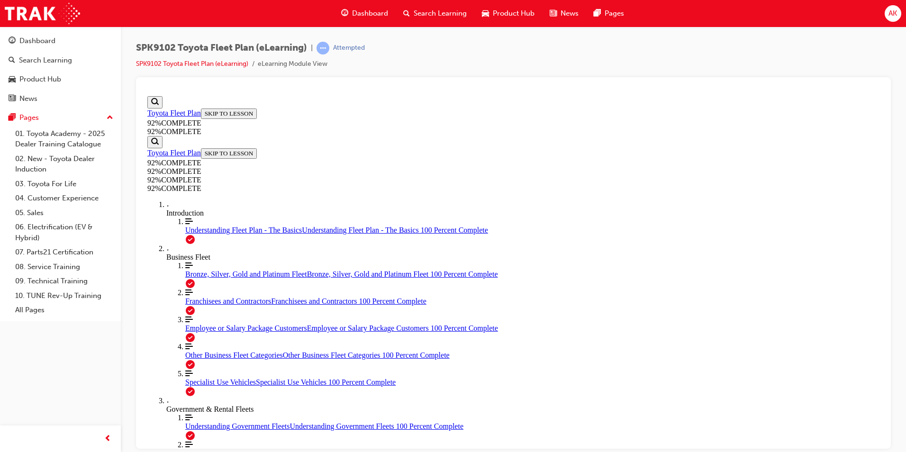
scroll to position [87, 0]
drag, startPoint x: 418, startPoint y: 180, endPoint x: 517, endPoint y: 339, distance: 187.2
drag, startPoint x: 517, startPoint y: 339, endPoint x: 489, endPoint y: 182, distance: 159.5
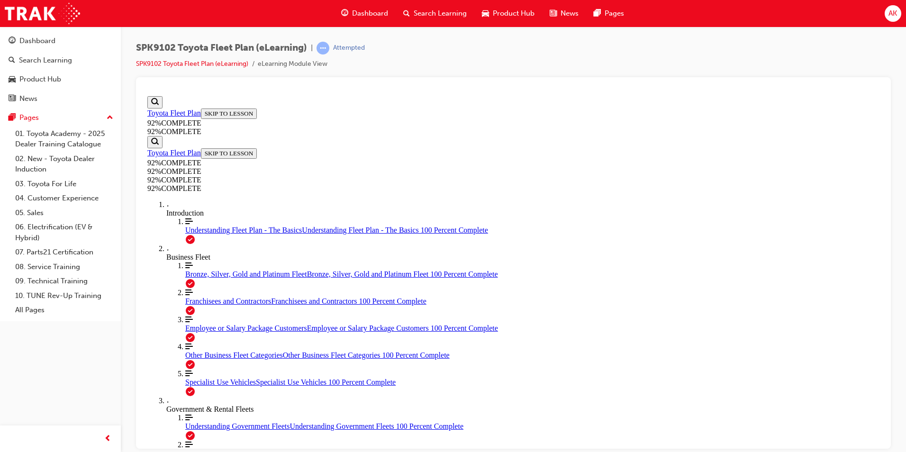
drag, startPoint x: 419, startPoint y: 154, endPoint x: 634, endPoint y: 335, distance: 280.6
drag, startPoint x: 569, startPoint y: 219, endPoint x: 562, endPoint y: 247, distance: 28.4
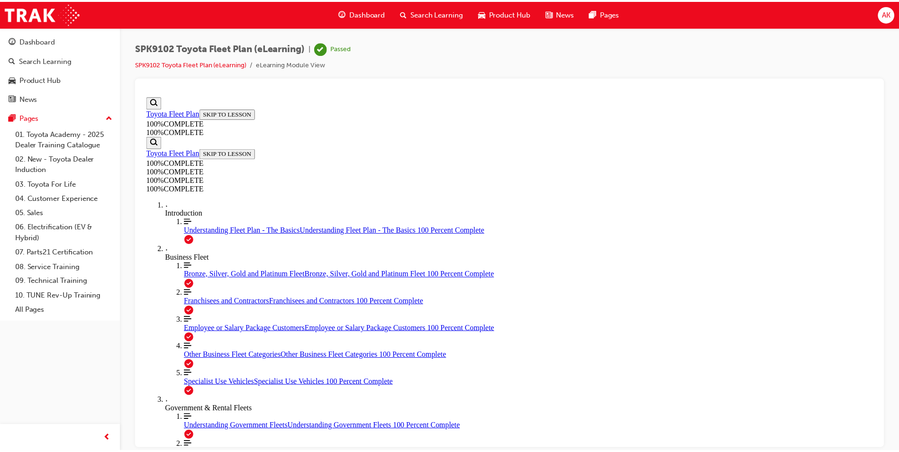
scroll to position [134, 0]
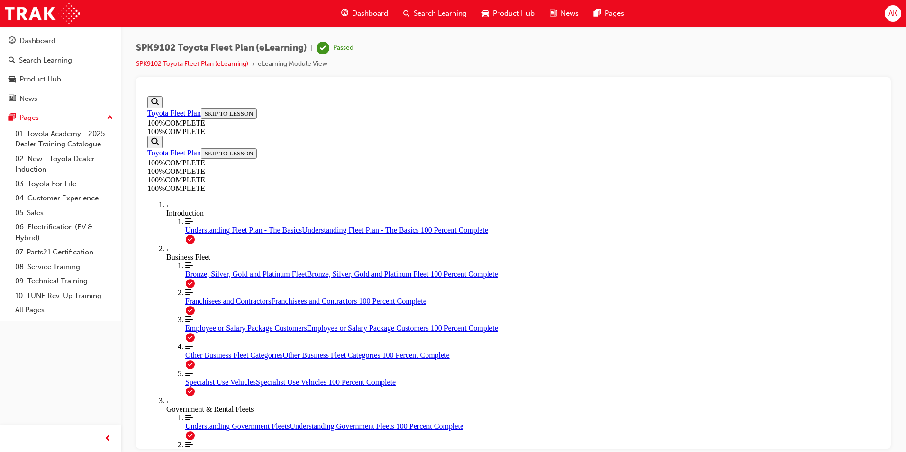
click at [423, 17] on span "Search Learning" at bounding box center [440, 13] width 53 height 11
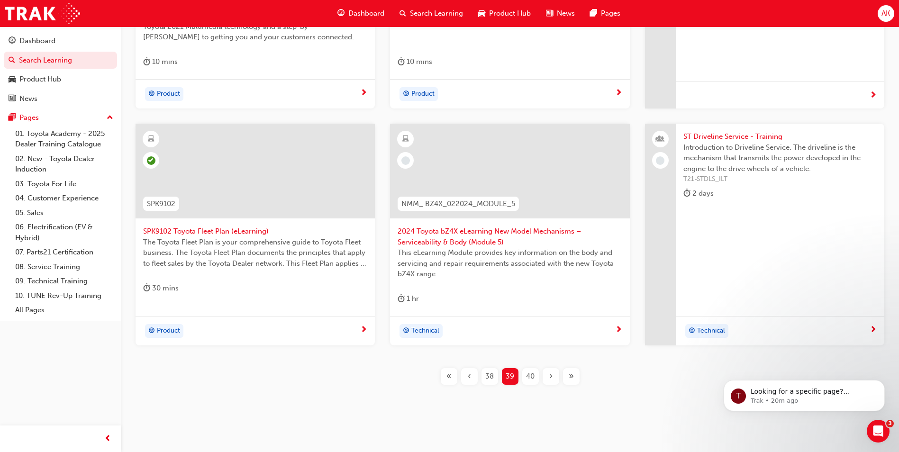
scroll to position [331, 0]
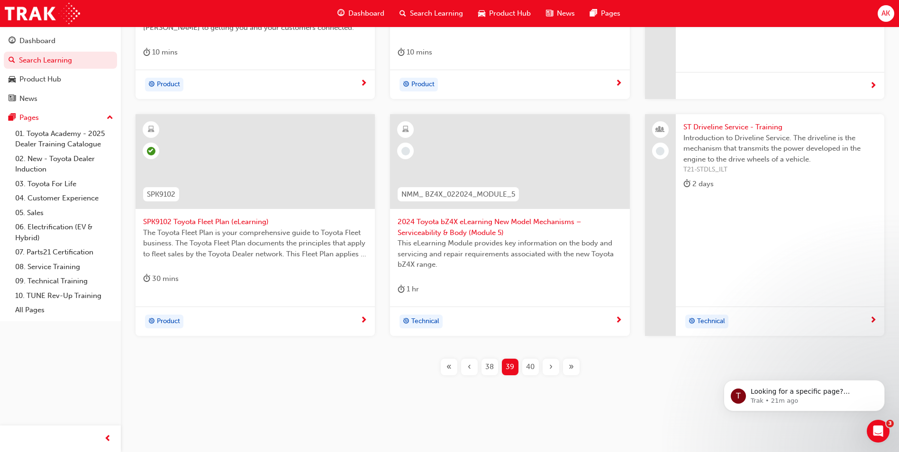
click at [531, 287] on div "1 hr" at bounding box center [510, 291] width 224 height 16
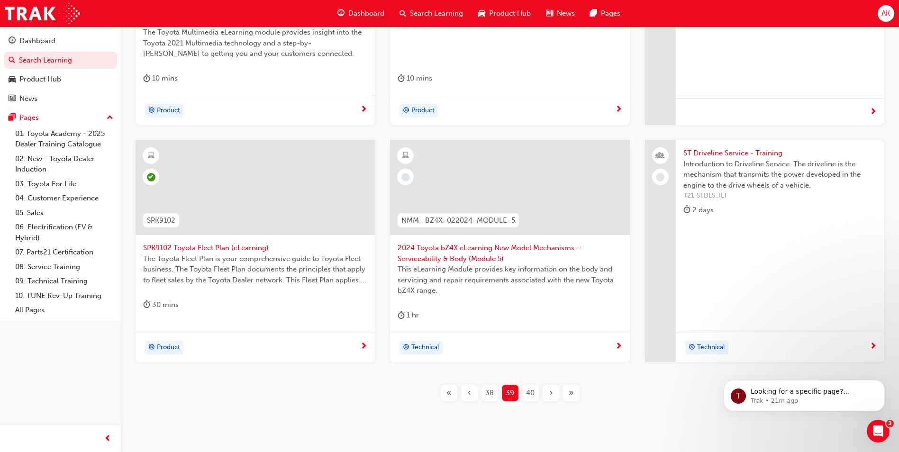
scroll to position [331, 0]
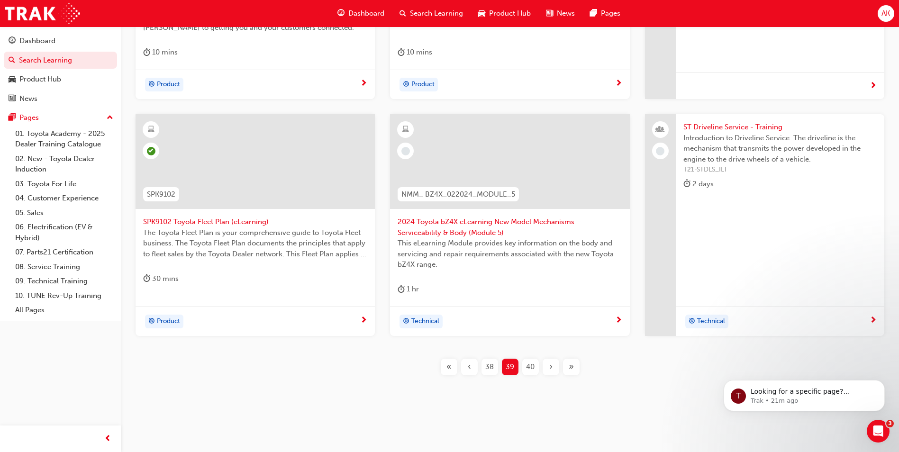
click at [535, 365] on div "40" at bounding box center [530, 367] width 17 height 17
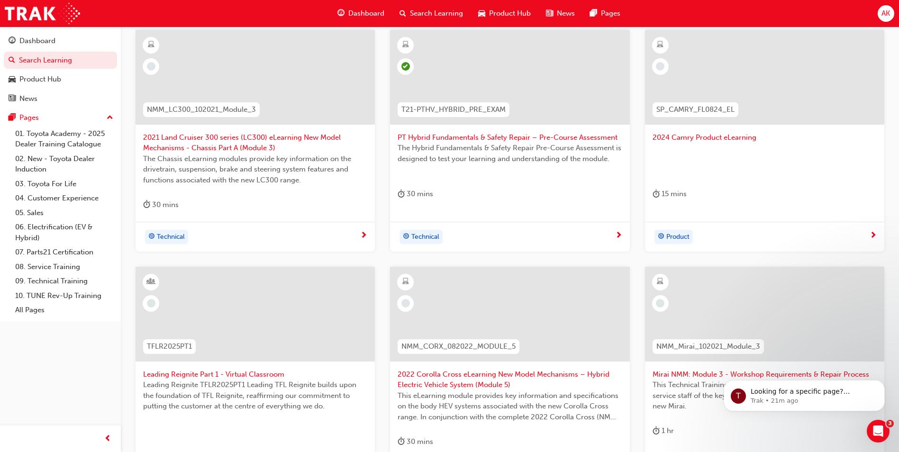
scroll to position [189, 0]
click at [236, 196] on div "2021 Land Cruiser 300 series (LC300) eLearning New Model Mechanisms - Chassis P…" at bounding box center [255, 126] width 239 height 192
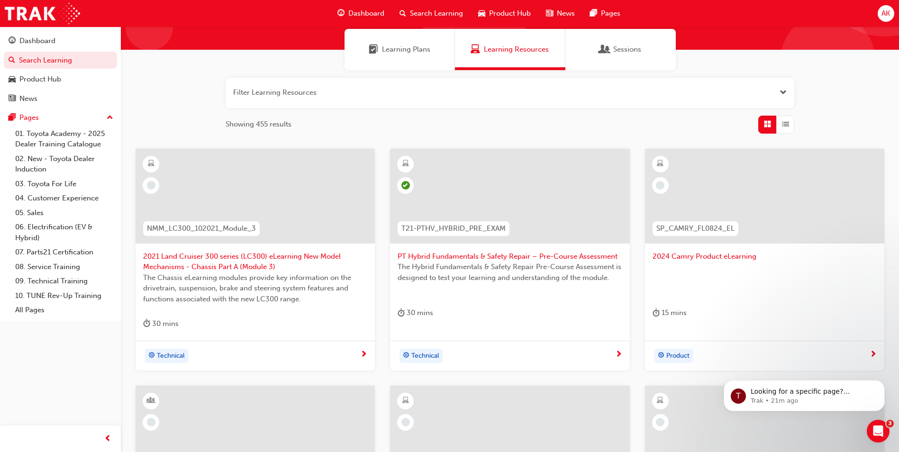
scroll to position [142, 0]
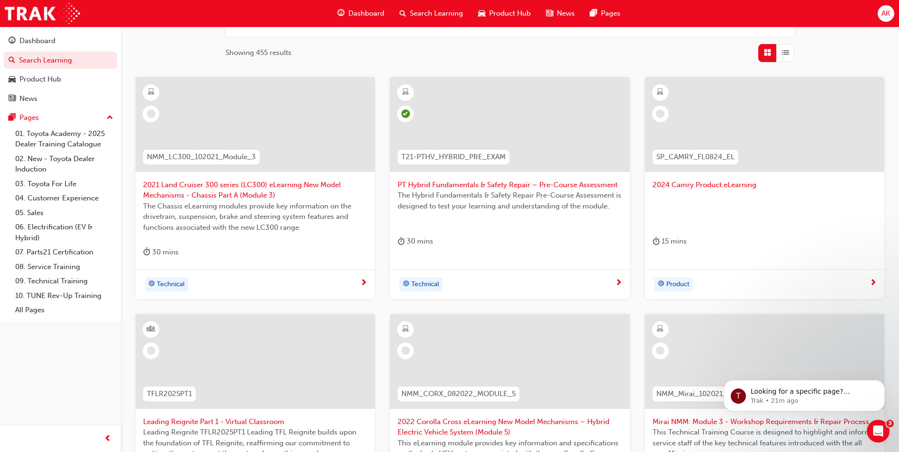
click at [735, 216] on div at bounding box center [765, 209] width 224 height 38
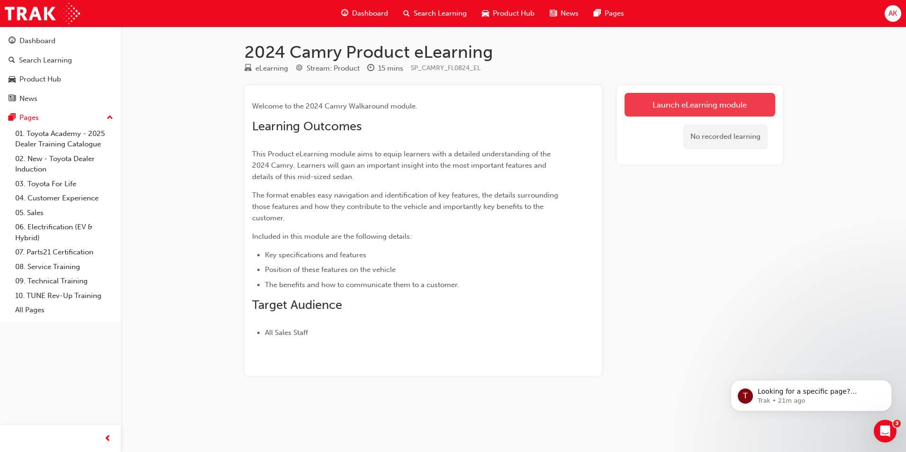
click at [679, 106] on link "Launch eLearning module" at bounding box center [700, 105] width 151 height 24
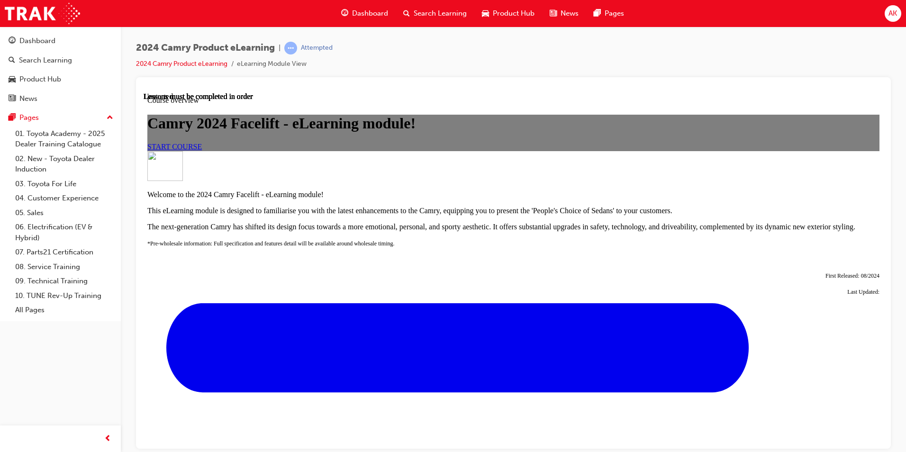
click at [517, 151] on div "START COURSE" at bounding box center [513, 146] width 732 height 9
click at [202, 150] on span "START COURSE" at bounding box center [174, 146] width 55 height 8
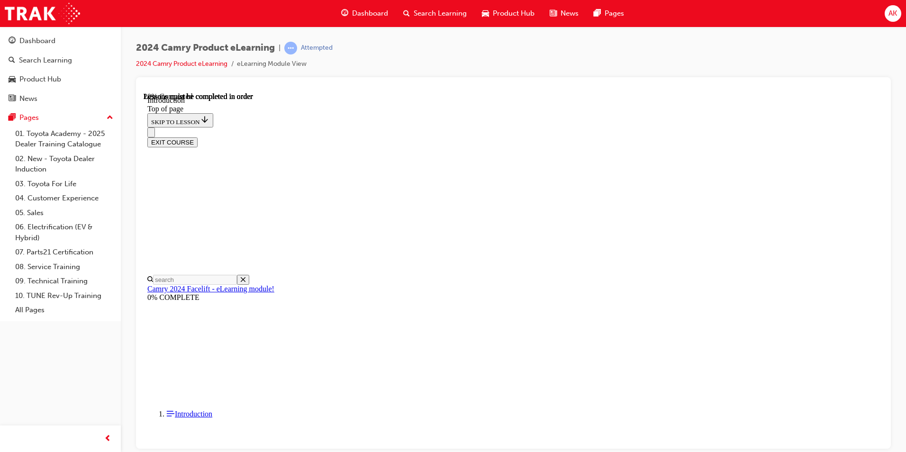
scroll to position [267, 0]
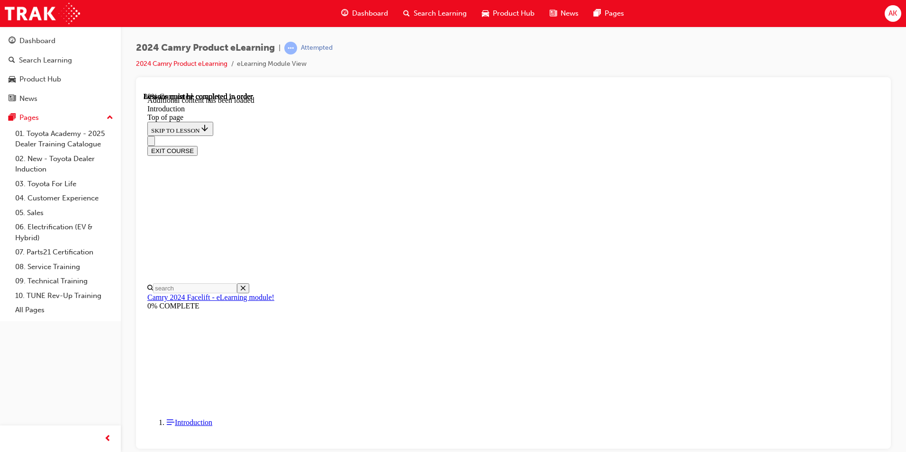
scroll to position [1156, 0]
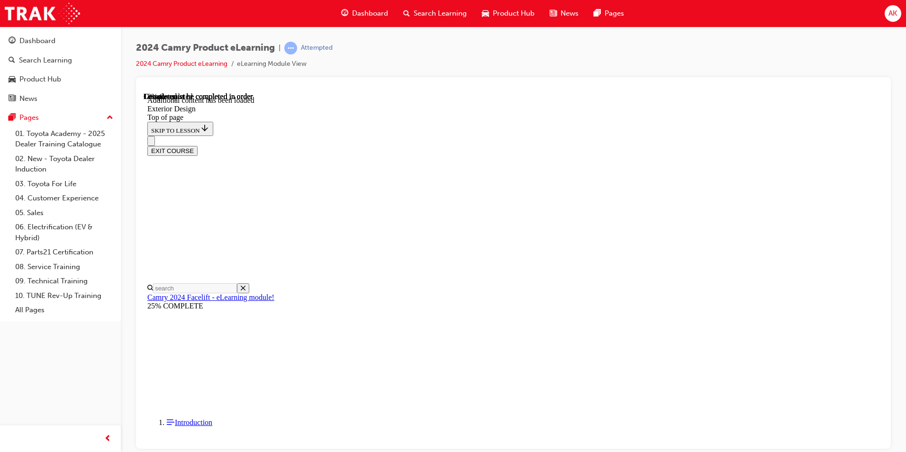
scroll to position [689, 0]
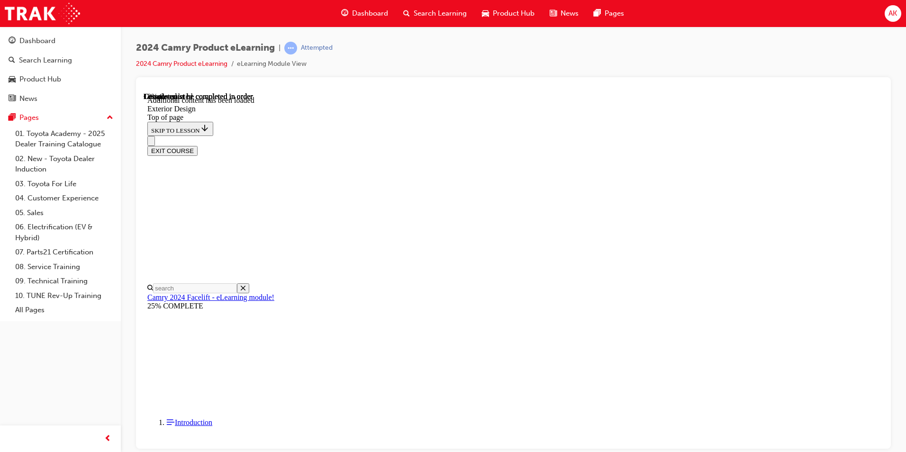
drag, startPoint x: 402, startPoint y: 235, endPoint x: 408, endPoint y: 233, distance: 6.3
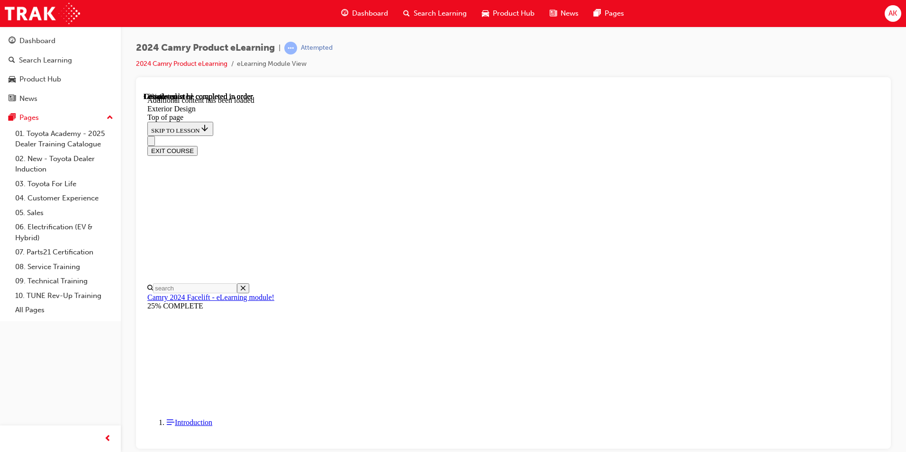
drag, startPoint x: 599, startPoint y: 267, endPoint x: 618, endPoint y: 253, distance: 23.0
drag, startPoint x: 634, startPoint y: 273, endPoint x: 669, endPoint y: 272, distance: 35.6
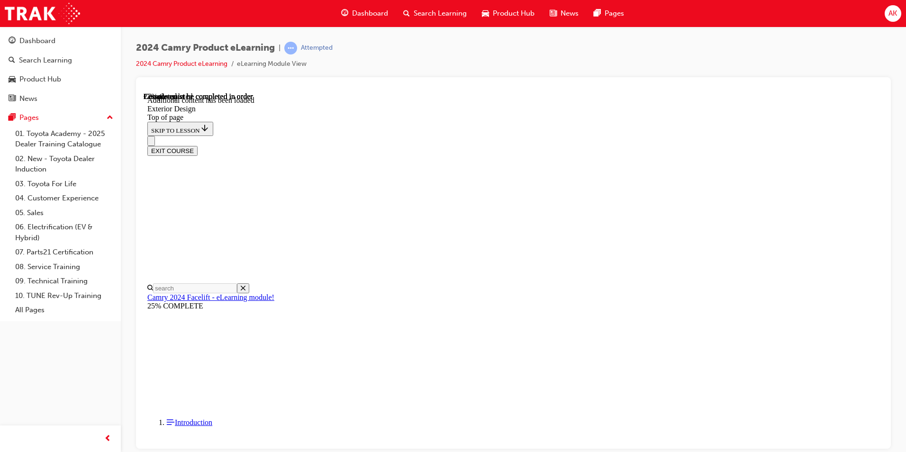
click at [904, 361] on div "2024 Camry Product eLearning | Attempted 2024 Camry Product eLearning eLearning…" at bounding box center [514, 228] width 786 height 402
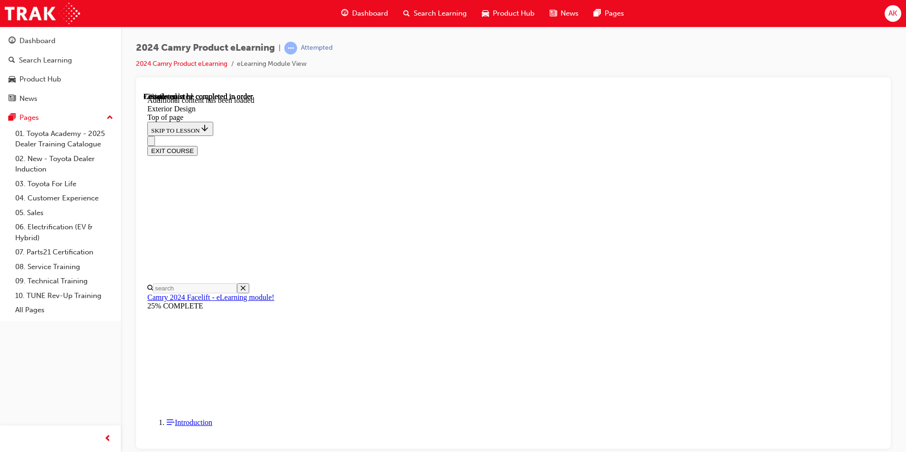
scroll to position [1571, 0]
drag, startPoint x: 646, startPoint y: 238, endPoint x: 657, endPoint y: 238, distance: 10.4
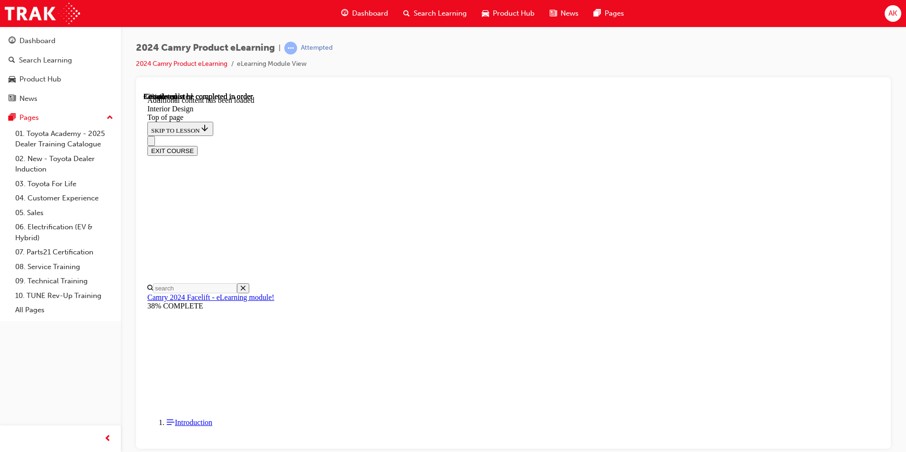
scroll to position [219, 0]
drag, startPoint x: 688, startPoint y: 251, endPoint x: 693, endPoint y: 273, distance: 22.8
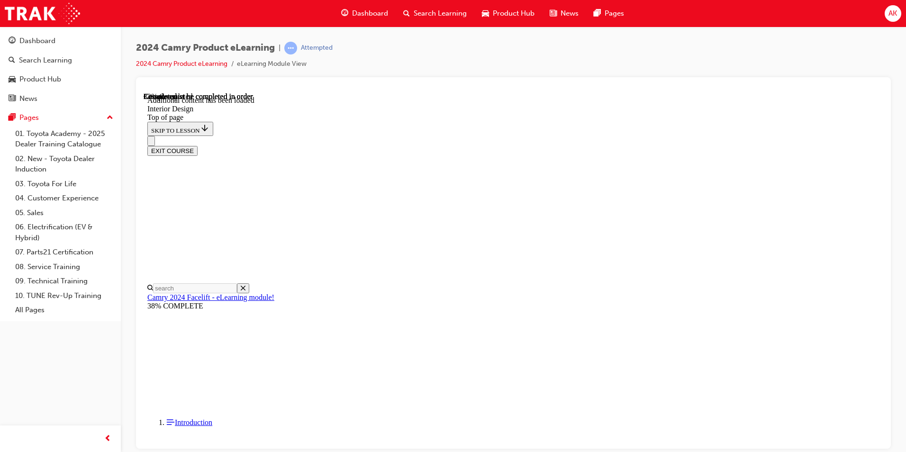
scroll to position [246, 0]
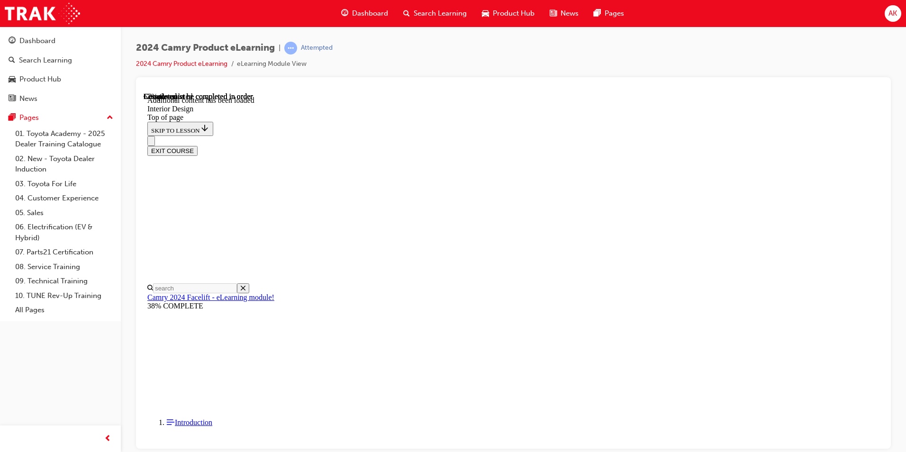
scroll to position [594, 0]
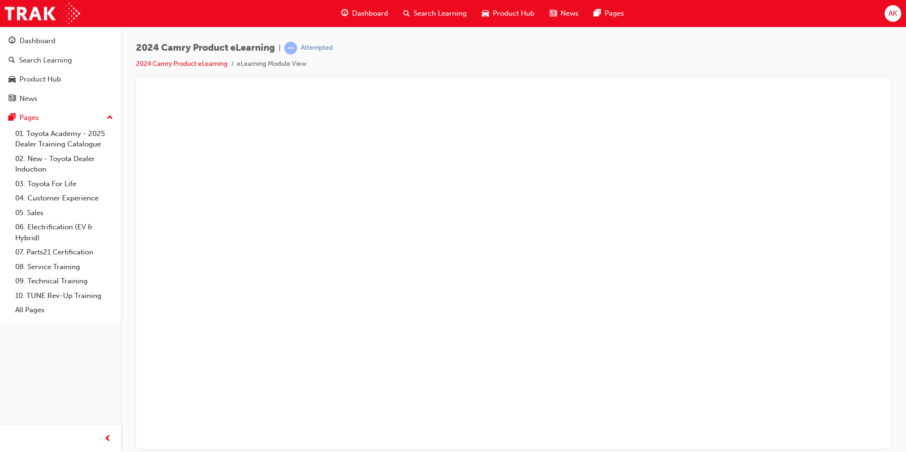
click at [651, 373] on button "Unzoom image" at bounding box center [514, 270] width 740 height 356
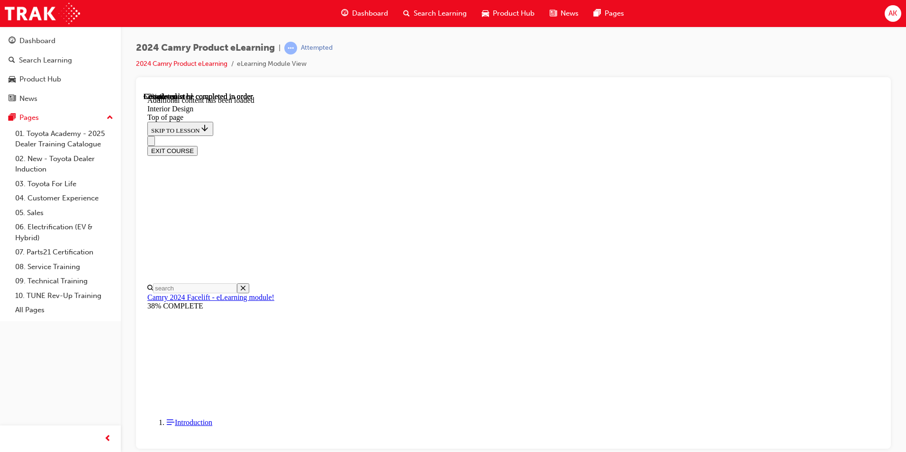
scroll to position [783, 0]
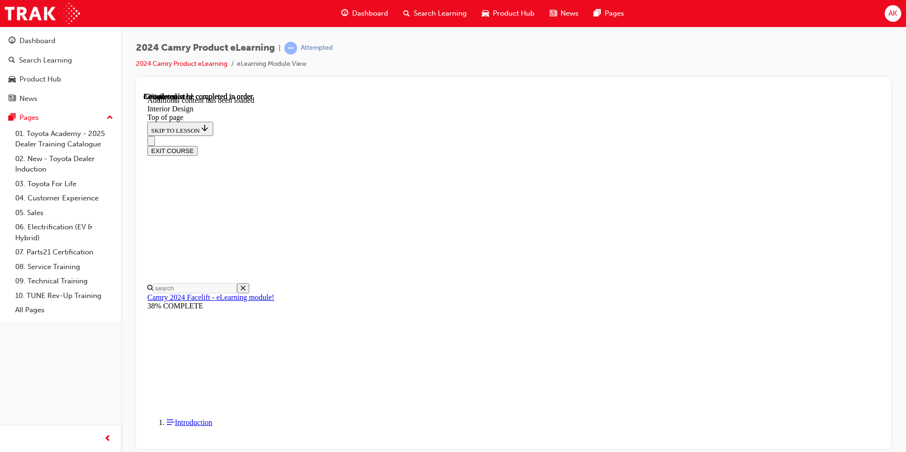
scroll to position [782, 0]
drag, startPoint x: 739, startPoint y: 185, endPoint x: 731, endPoint y: 188, distance: 8.5
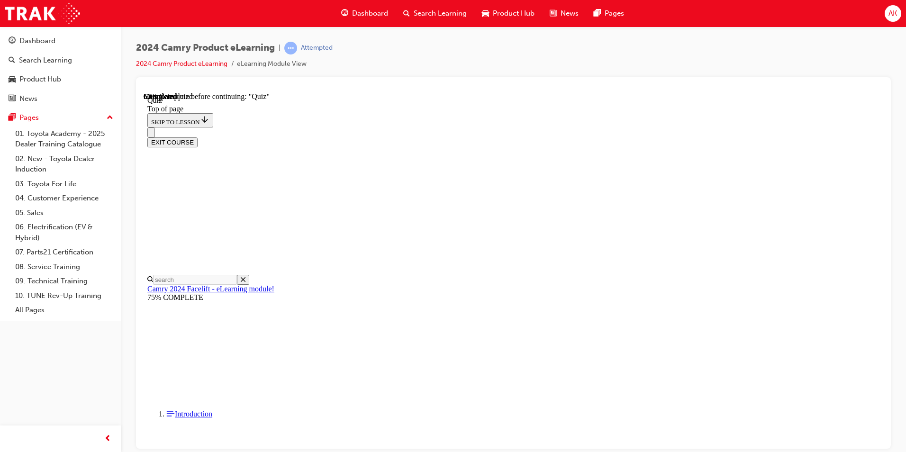
scroll to position [53, 0]
drag, startPoint x: 417, startPoint y: 263, endPoint x: 566, endPoint y: 417, distance: 213.9
drag, startPoint x: 416, startPoint y: 210, endPoint x: 563, endPoint y: 395, distance: 236.2
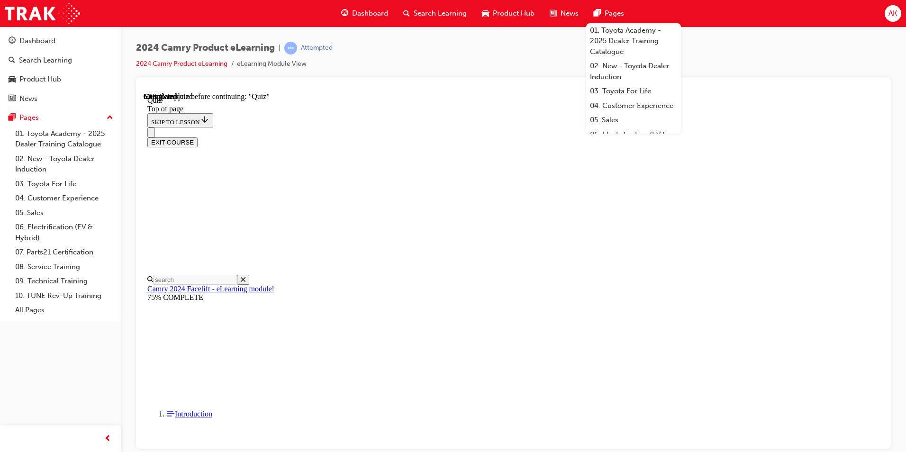
click at [729, 59] on div "2024 Camry Product eLearning | Attempted 2024 Camry Product eLearning eLearning…" at bounding box center [513, 60] width 755 height 36
click at [711, 42] on div "2024 Camry Product eLearning | Attempted 2024 Camry Product eLearning eLearning…" at bounding box center [513, 60] width 755 height 36
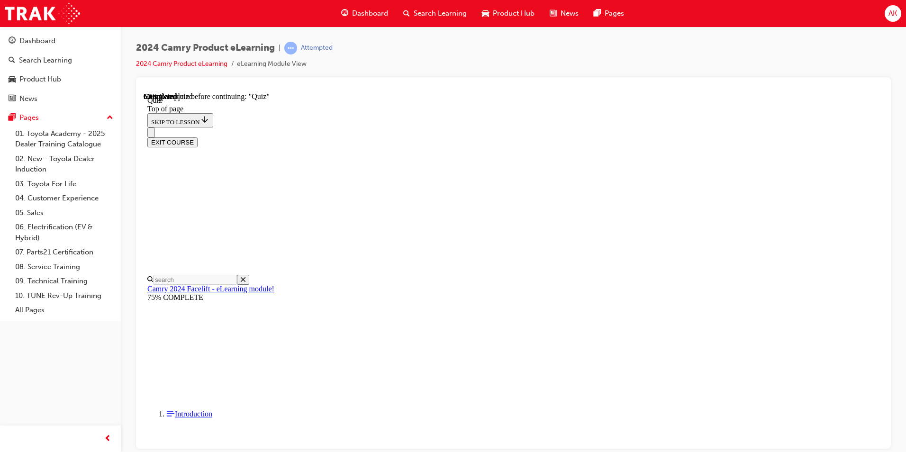
drag, startPoint x: 548, startPoint y: 282, endPoint x: 546, endPoint y: 317, distance: 34.7
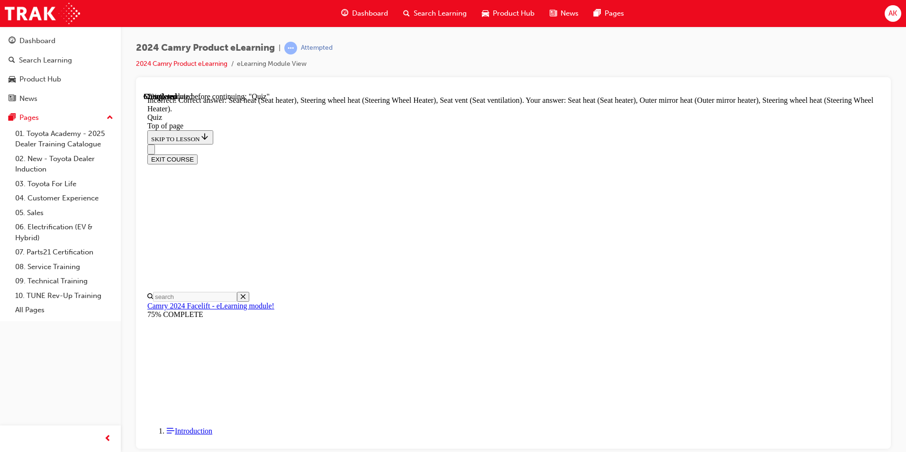
scroll to position [187, 0]
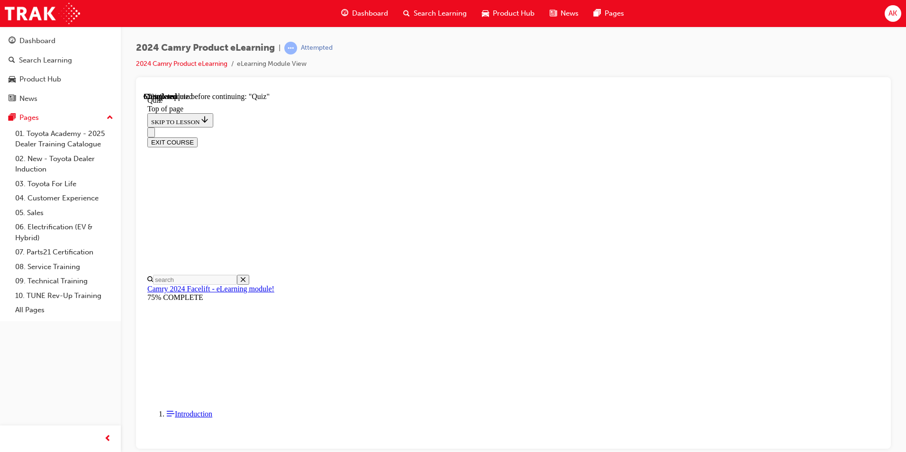
drag, startPoint x: 417, startPoint y: 230, endPoint x: 493, endPoint y: 417, distance: 201.2
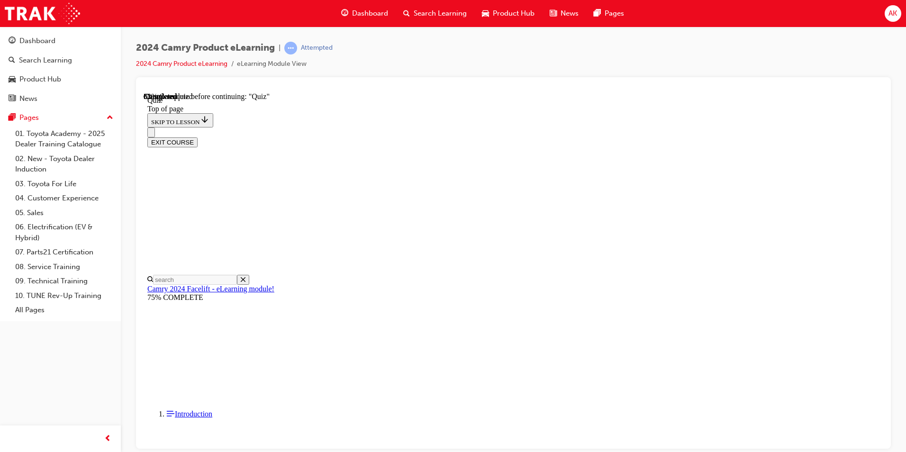
scroll to position [76, 0]
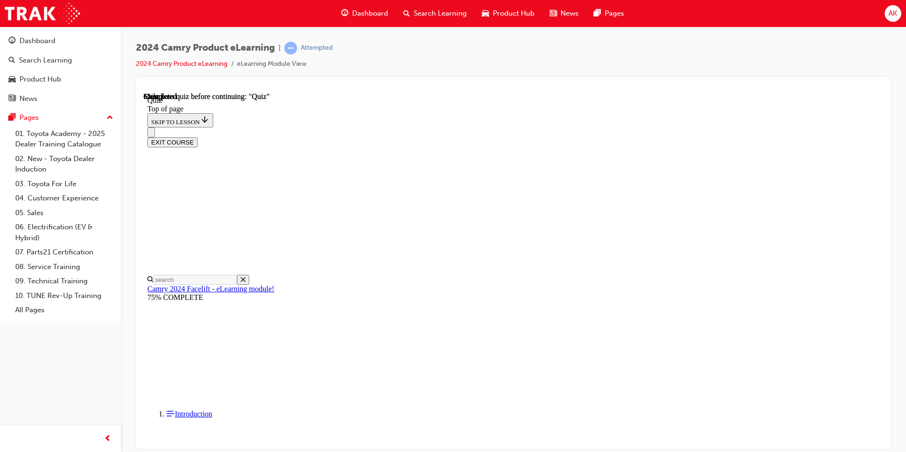
scroll to position [158, 0]
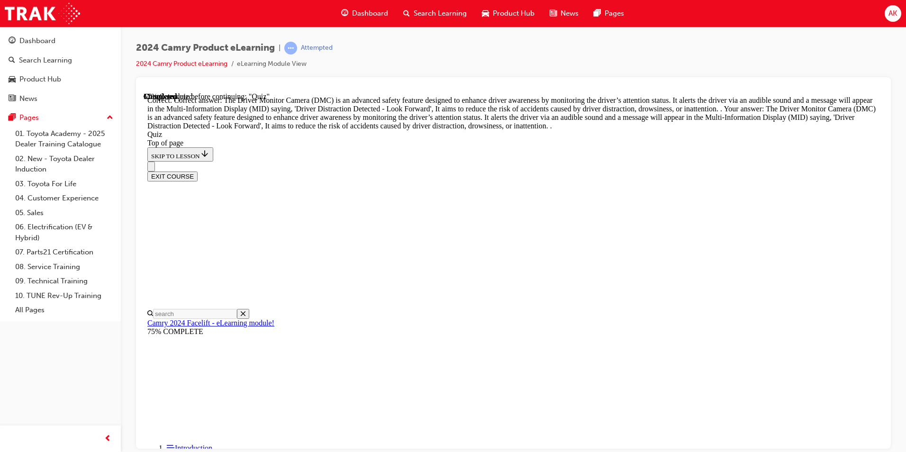
drag, startPoint x: 502, startPoint y: 302, endPoint x: 505, endPoint y: 338, distance: 36.7
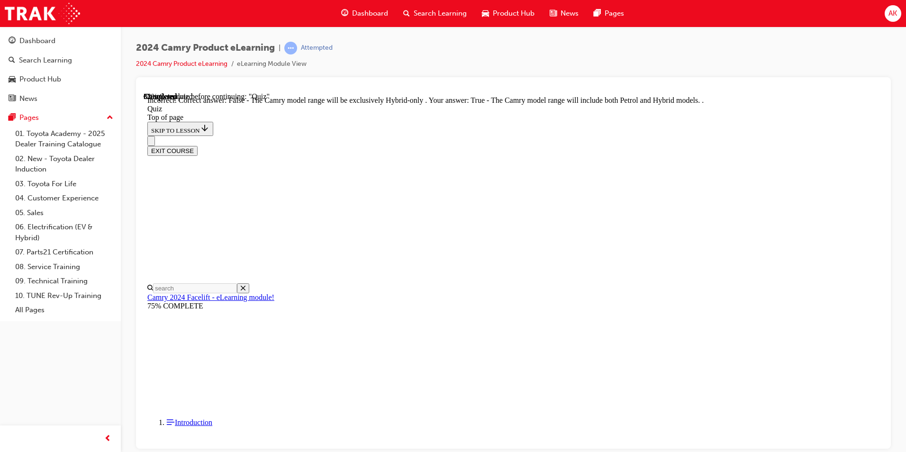
scroll to position [104, 0]
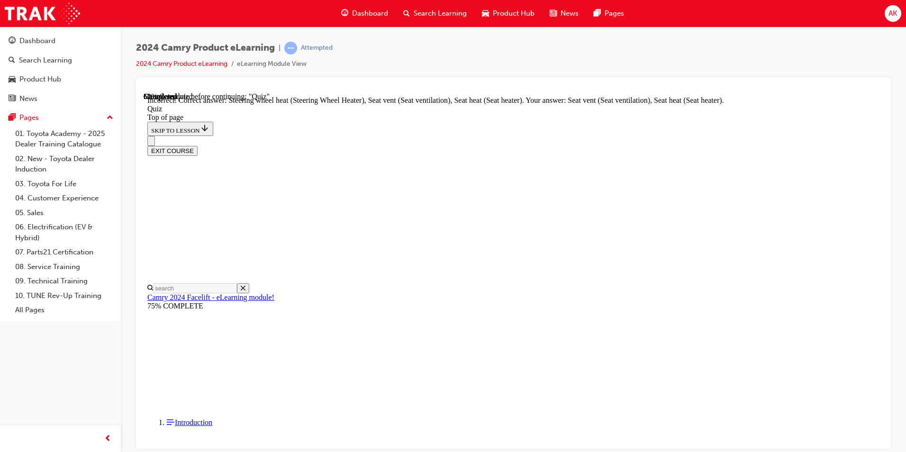
scroll to position [187, 0]
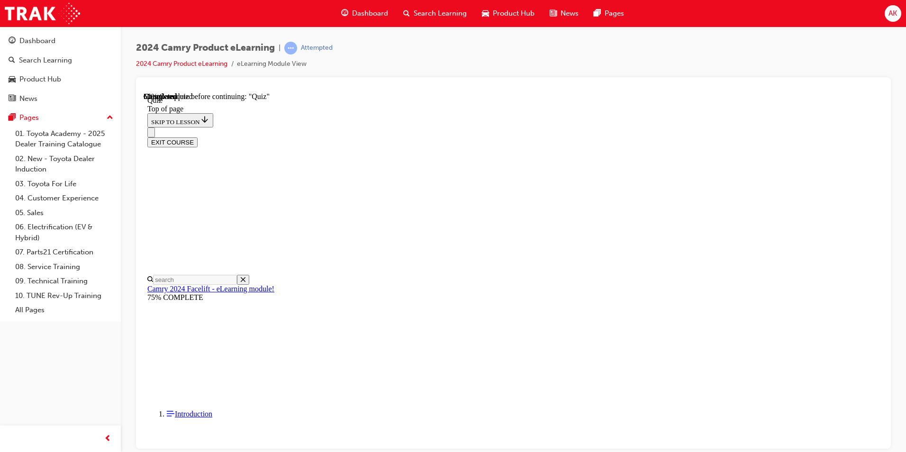
scroll to position [76, 0]
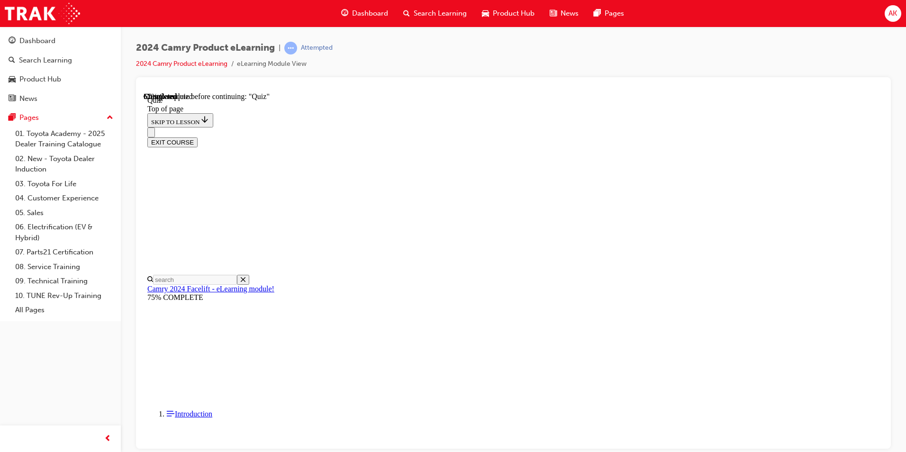
scroll to position [147, 0]
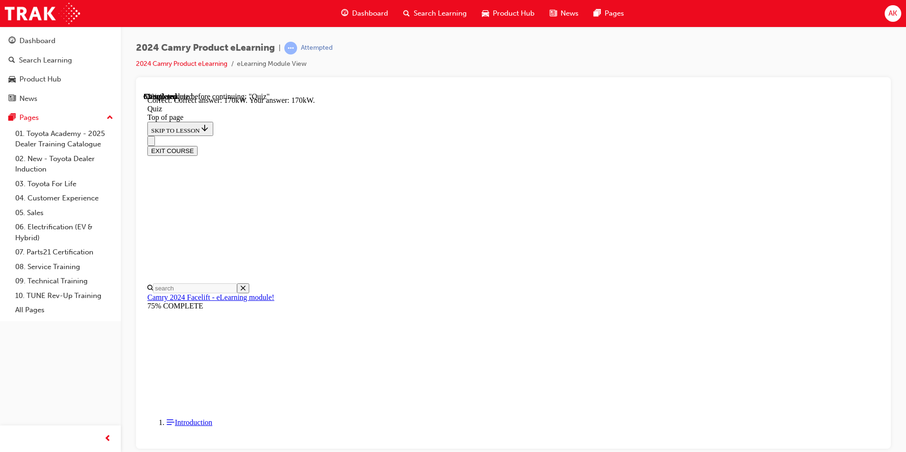
scroll to position [187, 0]
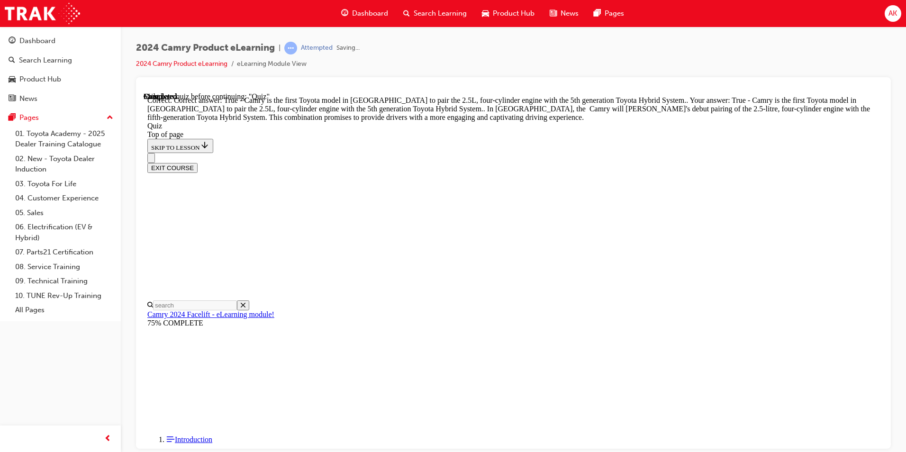
scroll to position [194, 0]
drag, startPoint x: 562, startPoint y: 404, endPoint x: 568, endPoint y: 393, distance: 12.1
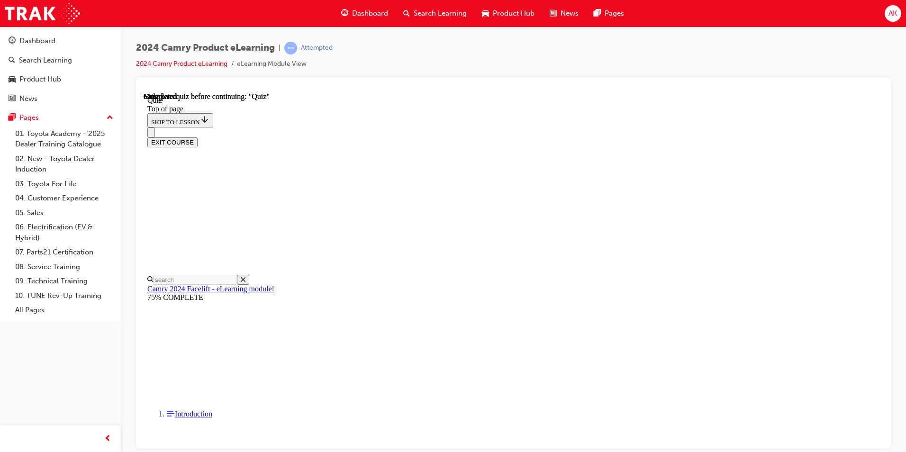
scroll to position [158, 0]
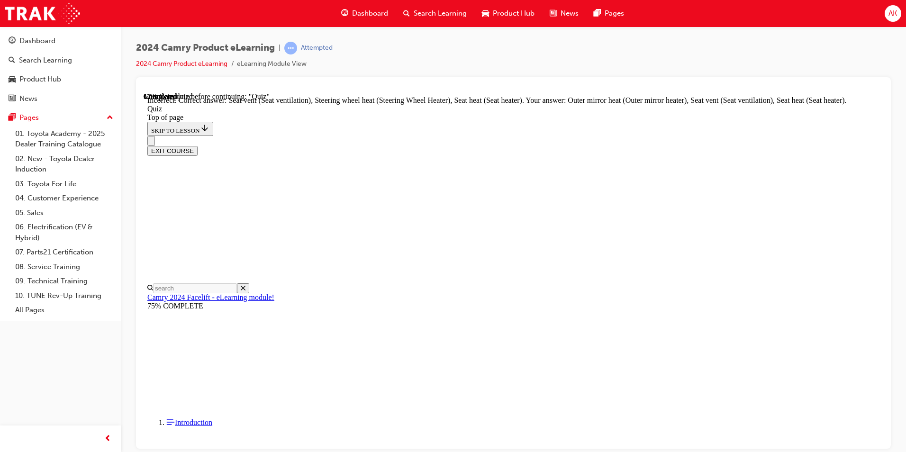
scroll to position [187, 0]
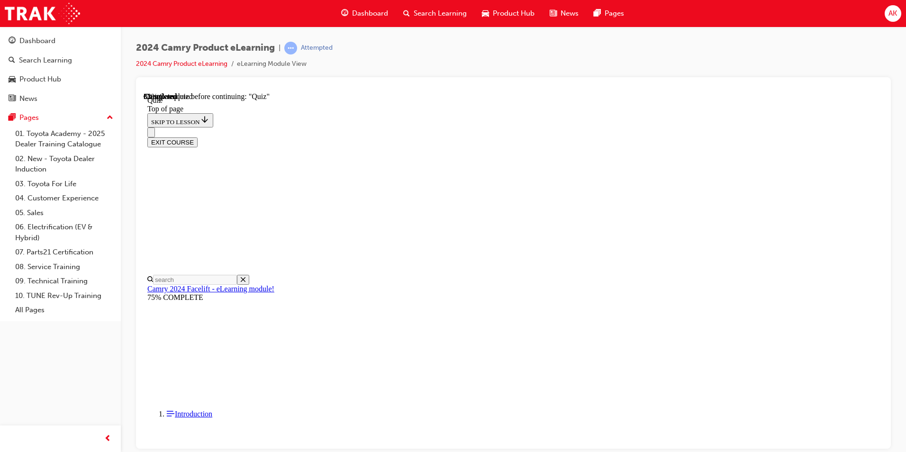
scroll to position [29, 0]
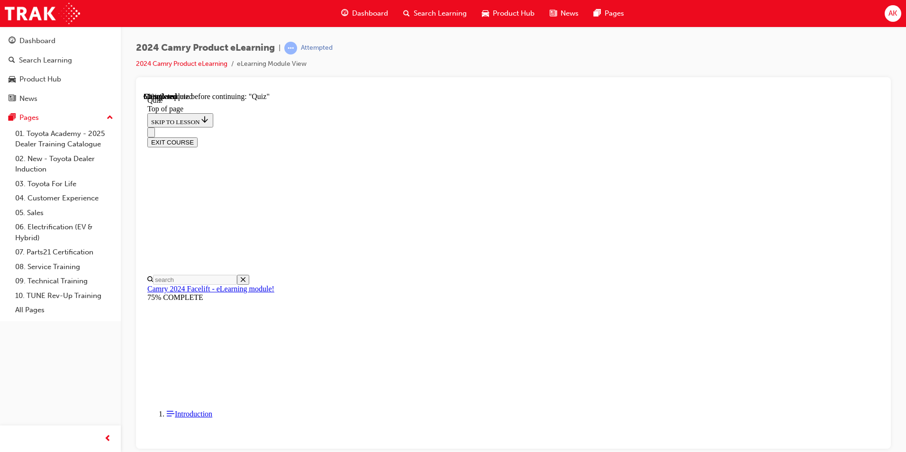
scroll to position [113, 0]
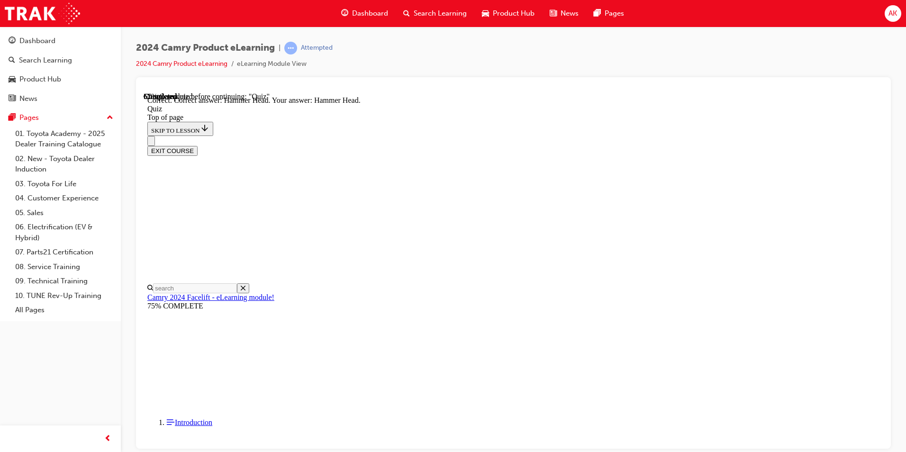
scroll to position [171, 0]
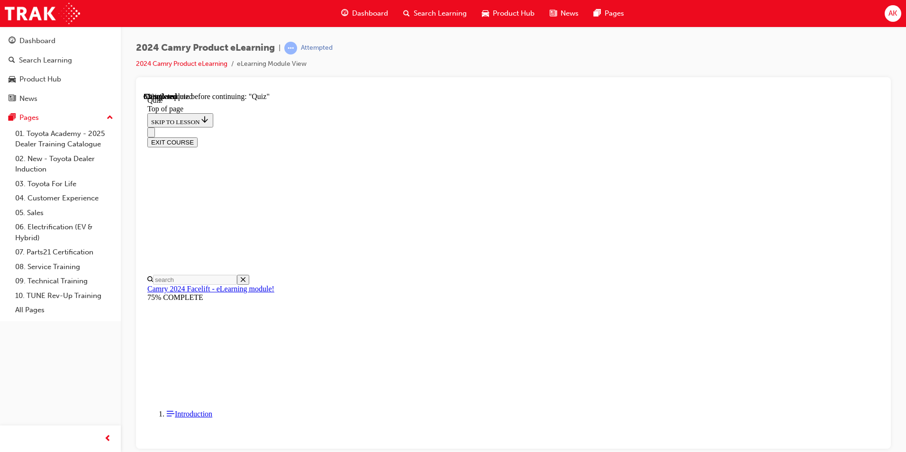
scroll to position [84, 0]
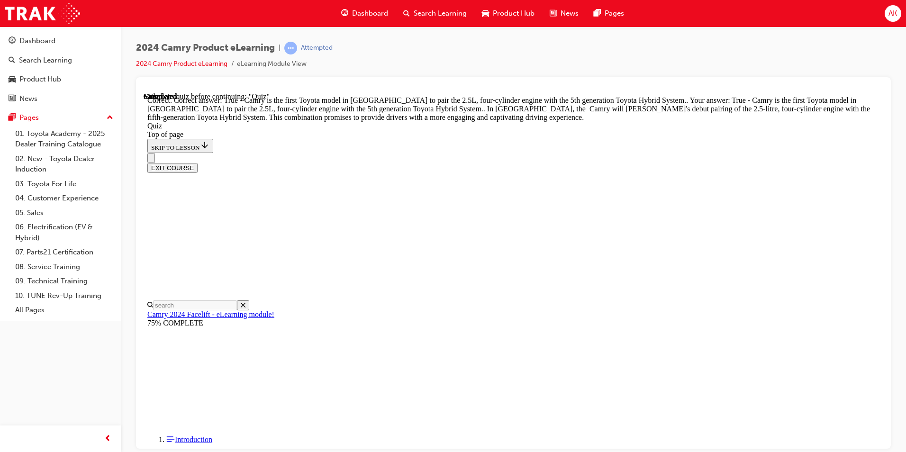
scroll to position [194, 0]
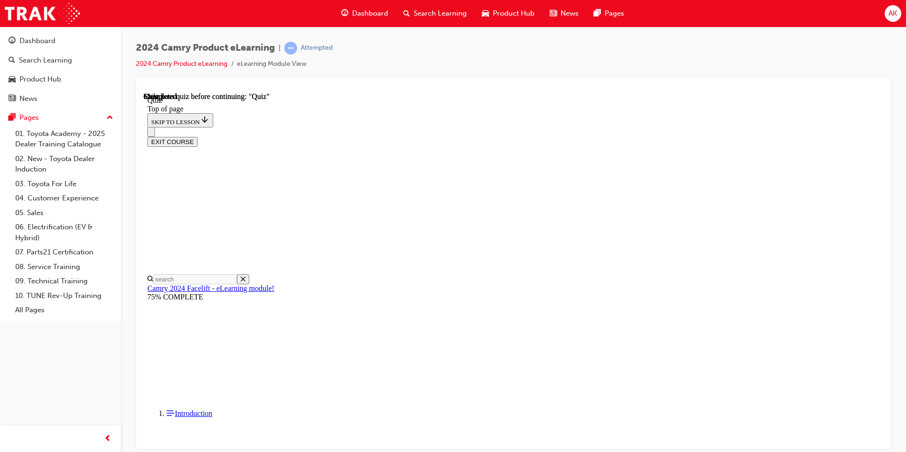
scroll to position [158, 0]
drag, startPoint x: 454, startPoint y: 324, endPoint x: 460, endPoint y: 316, distance: 10.4
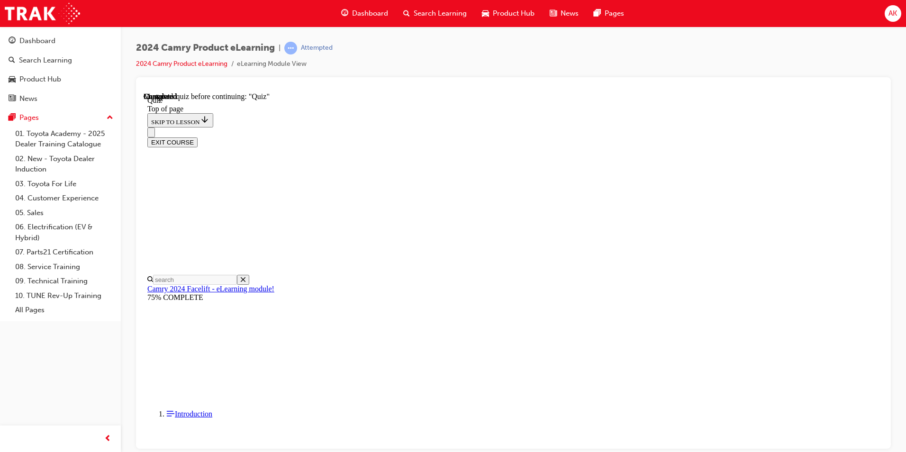
scroll to position [157, 0]
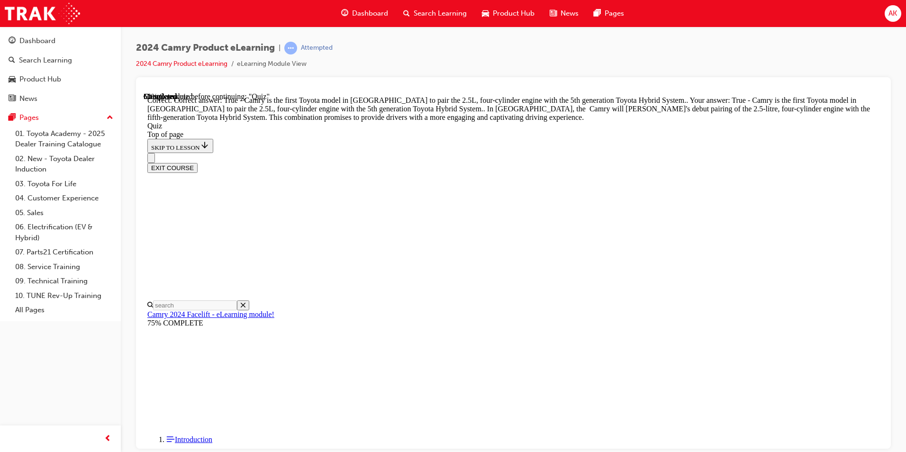
scroll to position [194, 0]
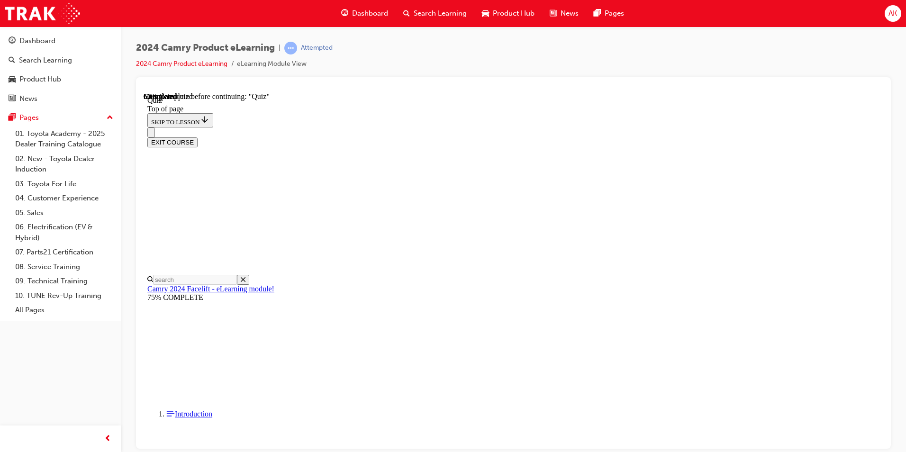
scroll to position [157, 0]
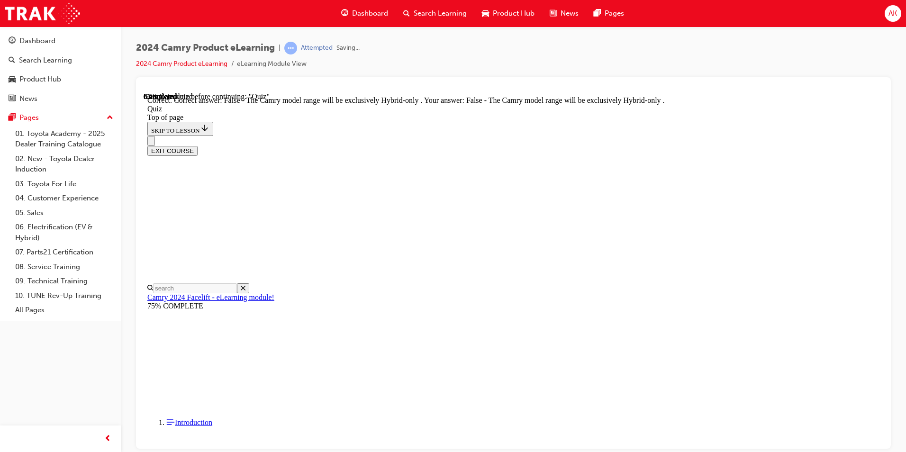
scroll to position [104, 0]
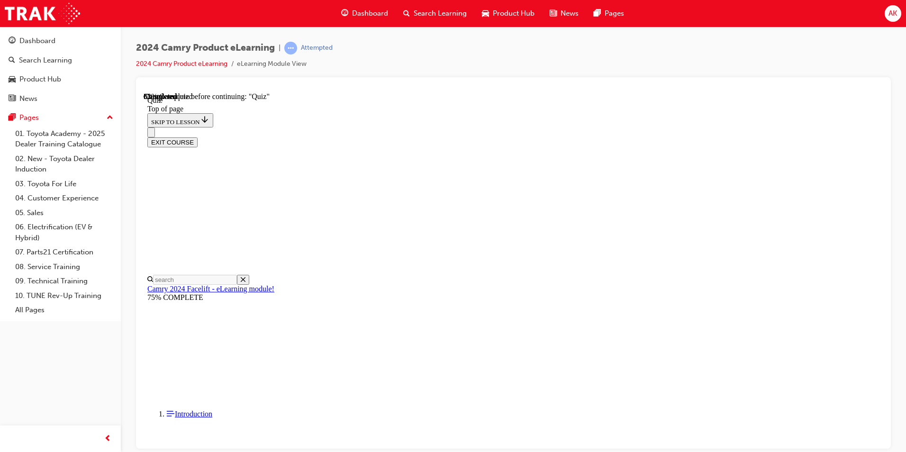
scroll to position [251, 0]
drag, startPoint x: 525, startPoint y: 298, endPoint x: 567, endPoint y: 369, distance: 82.4
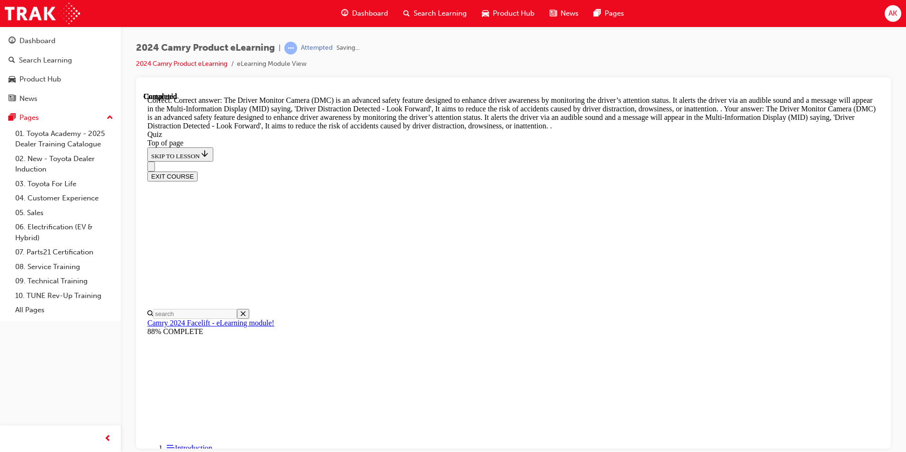
scroll to position [291, 0]
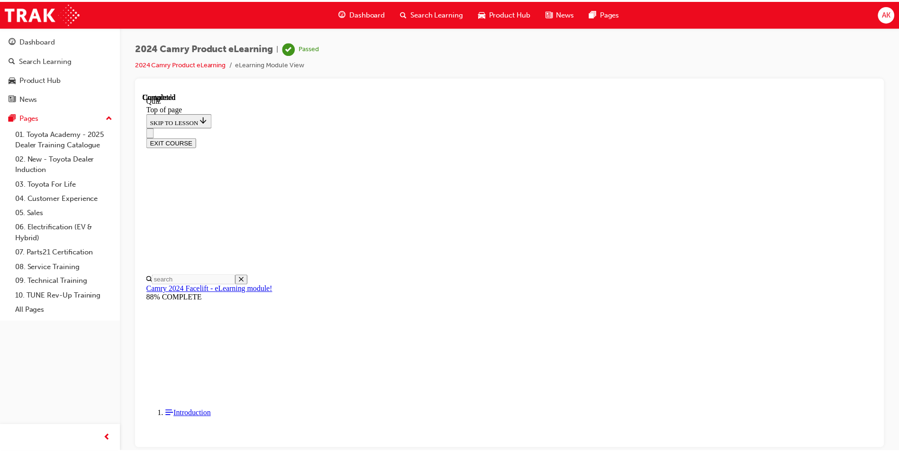
scroll to position [158, 0]
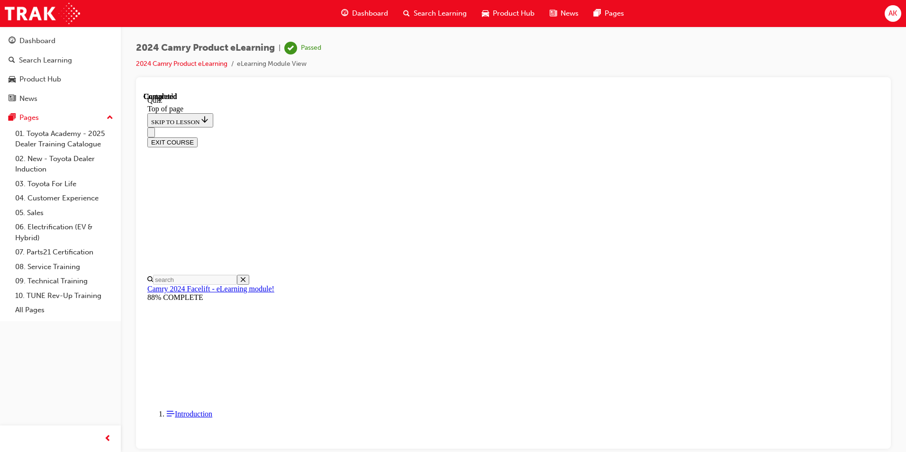
click at [448, 12] on span "Search Learning" at bounding box center [440, 13] width 53 height 11
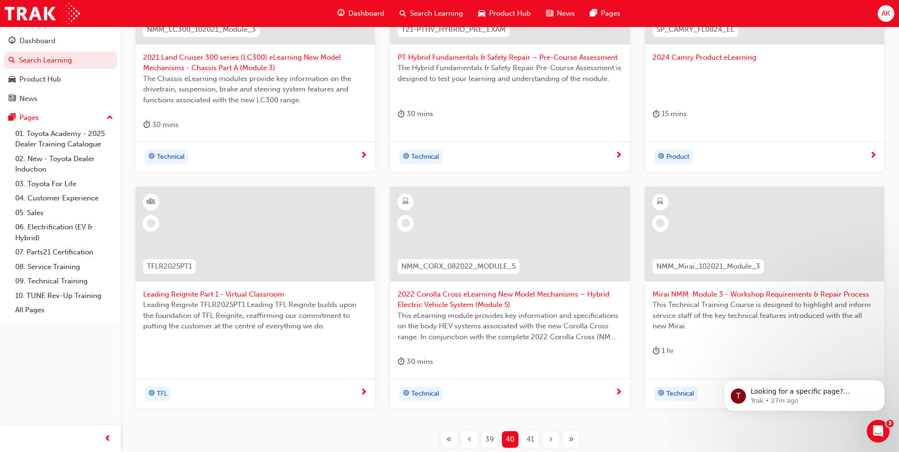
scroll to position [284, 0]
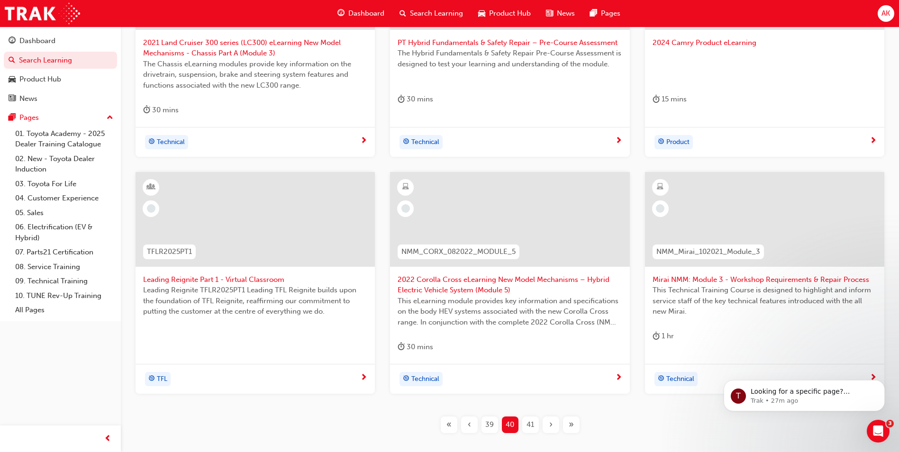
click at [465, 336] on div "2022 Corolla Cross eLearning New Model Mechanisms – Hybrid Electric Vehicle Sys…" at bounding box center [509, 268] width 239 height 192
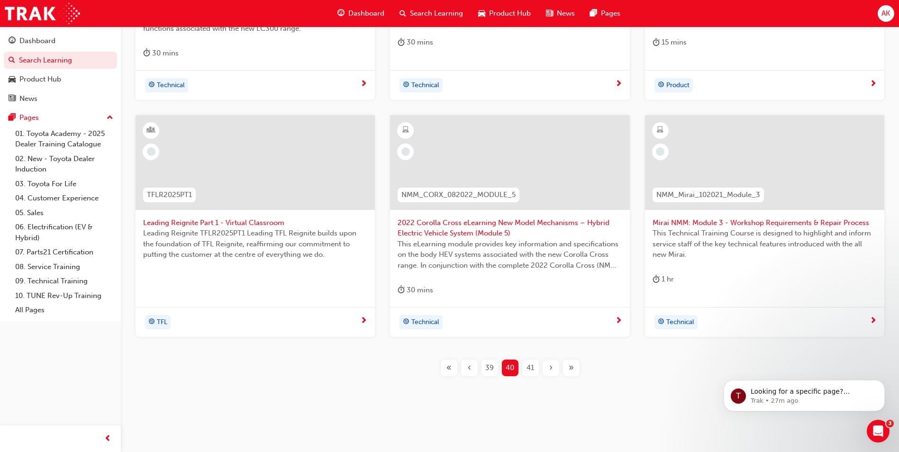
scroll to position [342, 0]
click at [528, 367] on span "41" at bounding box center [531, 367] width 8 height 11
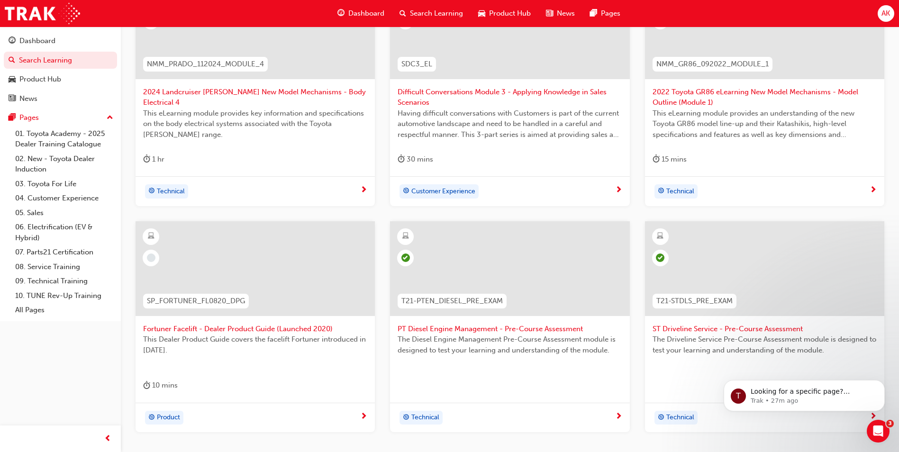
scroll to position [94, 0]
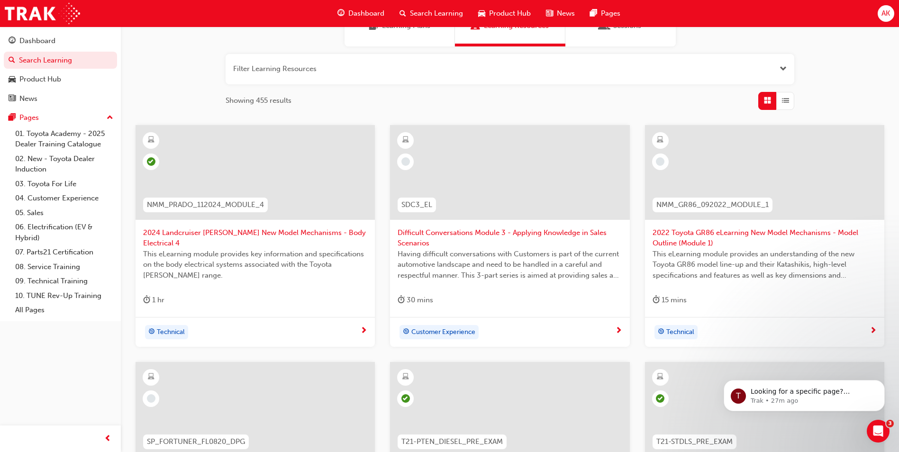
click at [703, 299] on div "15 mins" at bounding box center [765, 302] width 224 height 16
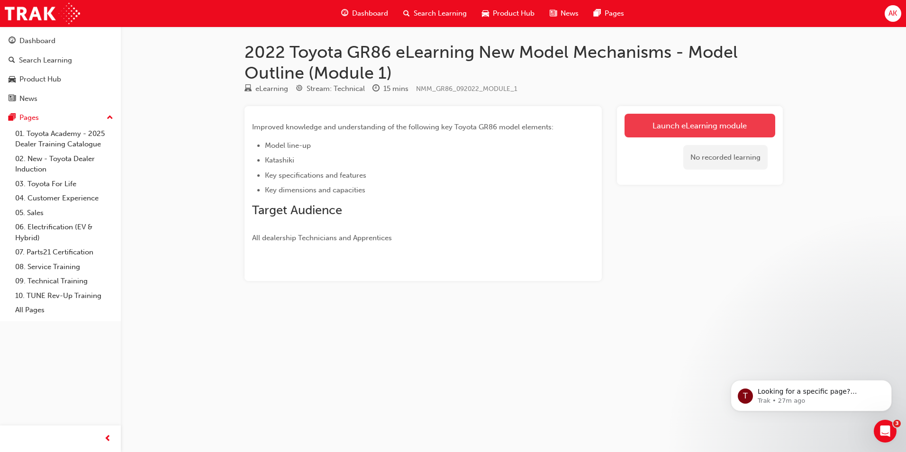
click at [669, 125] on link "Launch eLearning module" at bounding box center [700, 126] width 151 height 24
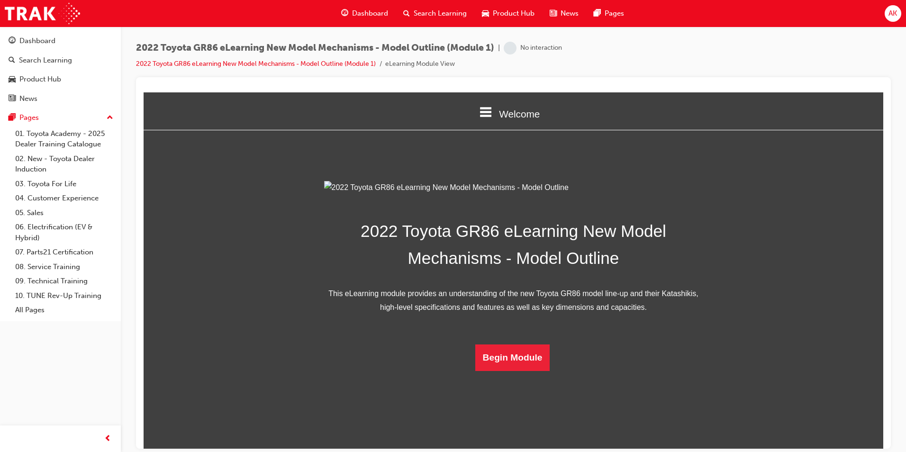
scroll to position [122, 0]
click at [494, 371] on button "Begin Module" at bounding box center [512, 357] width 75 height 27
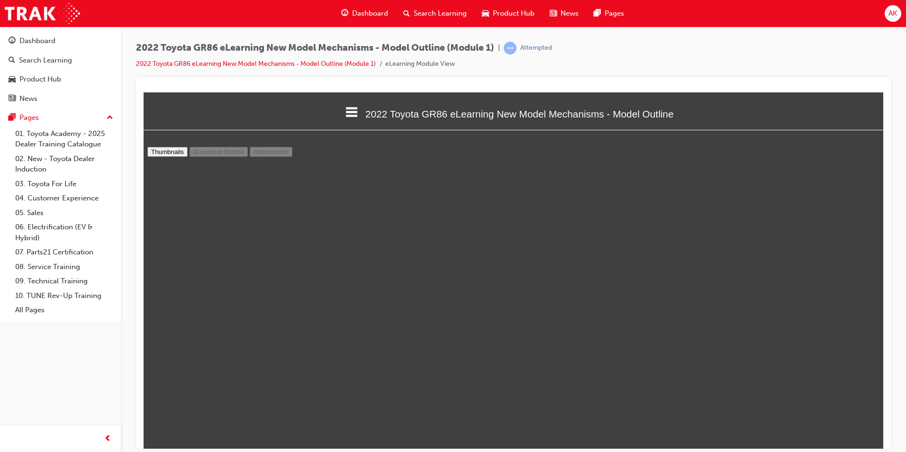
scroll to position [1427, 0]
type input "11"
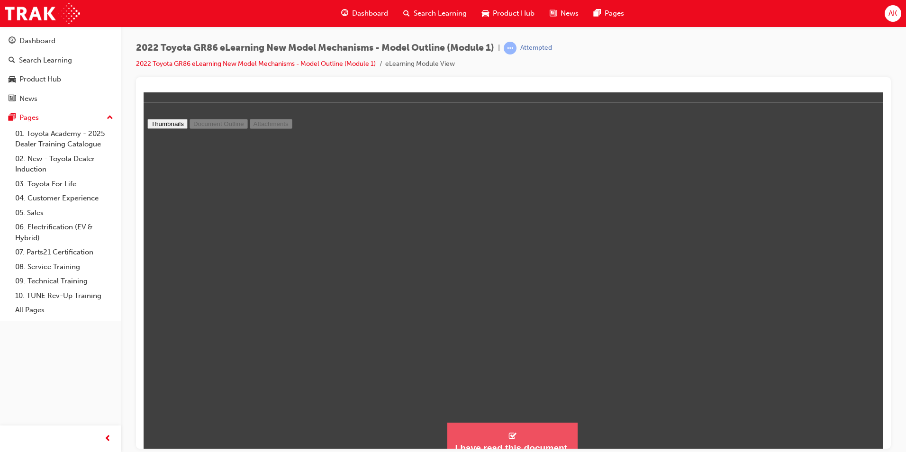
scroll to position [40, 0]
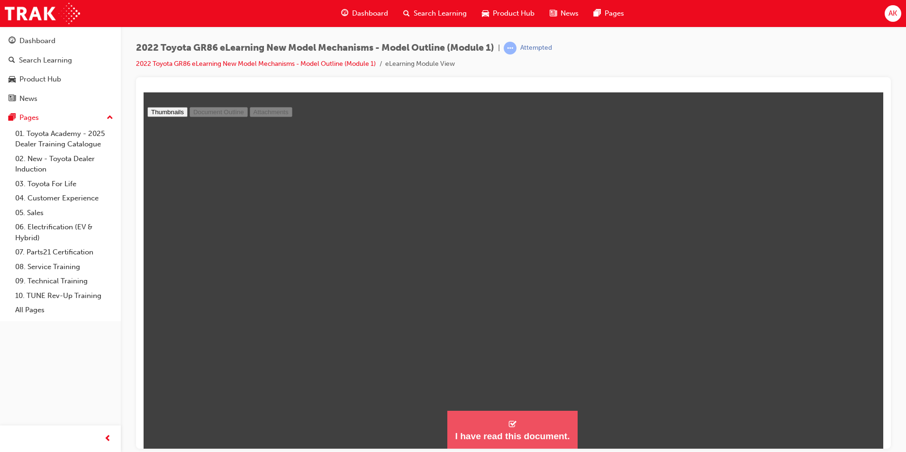
click at [515, 423] on button "I have read this document." at bounding box center [513, 430] width 130 height 38
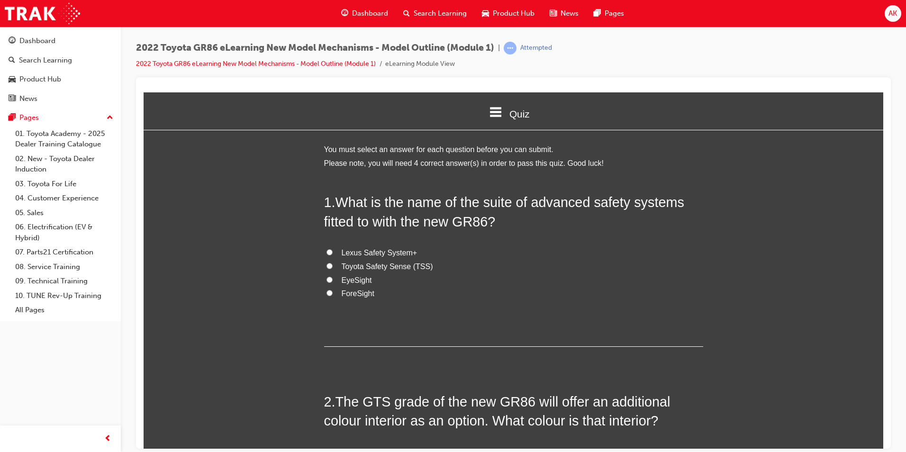
scroll to position [876, 748]
click at [396, 268] on span "Toyota Safety Sense (TSS)" at bounding box center [387, 266] width 91 height 8
click at [333, 268] on input "Toyota Safety Sense (TSS)" at bounding box center [330, 266] width 6 height 6
radio input "true"
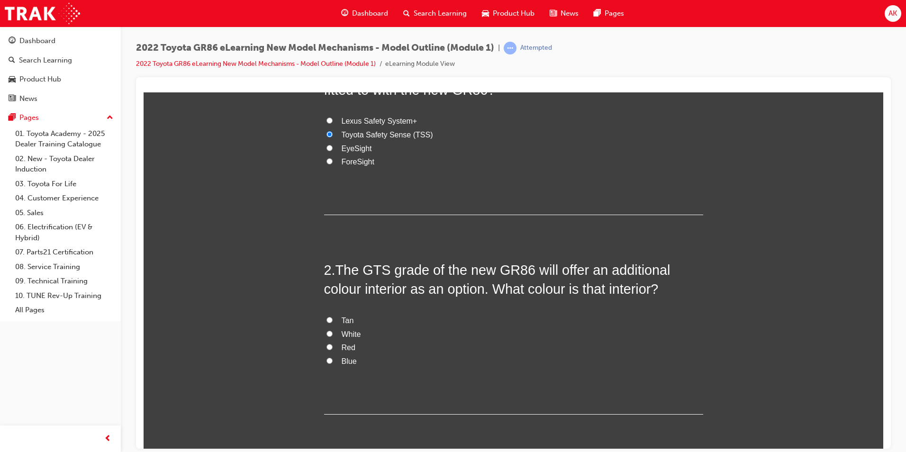
scroll to position [142, 0]
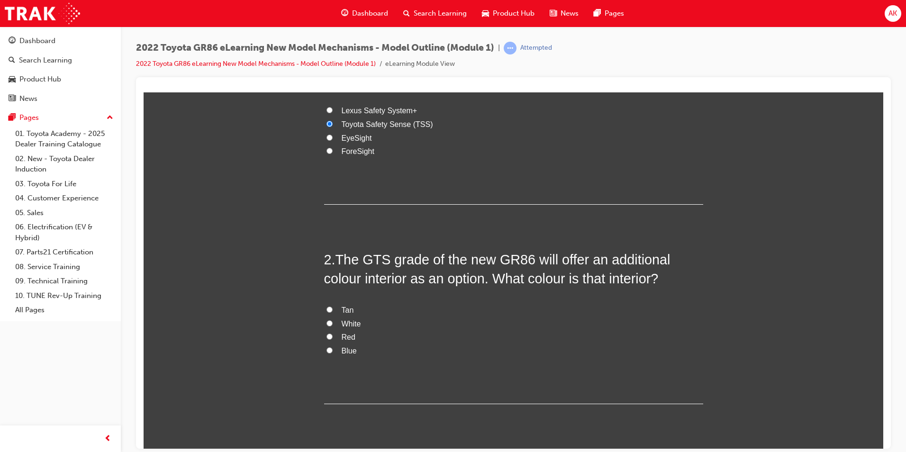
click at [338, 306] on label "Tan" at bounding box center [513, 310] width 379 height 14
click at [333, 306] on input "Tan" at bounding box center [330, 309] width 6 height 6
radio input "true"
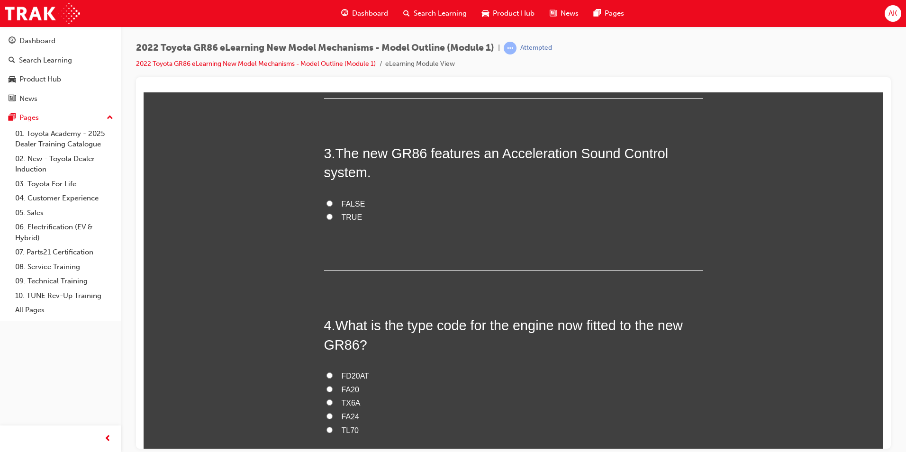
scroll to position [427, 0]
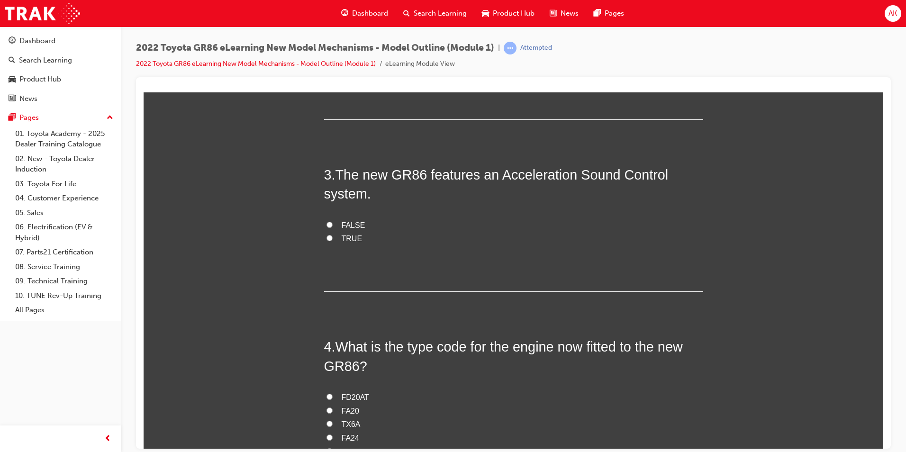
click at [343, 235] on span "TRUE" at bounding box center [352, 238] width 21 height 8
click at [333, 235] on input "TRUE" at bounding box center [330, 238] width 6 height 6
radio input "true"
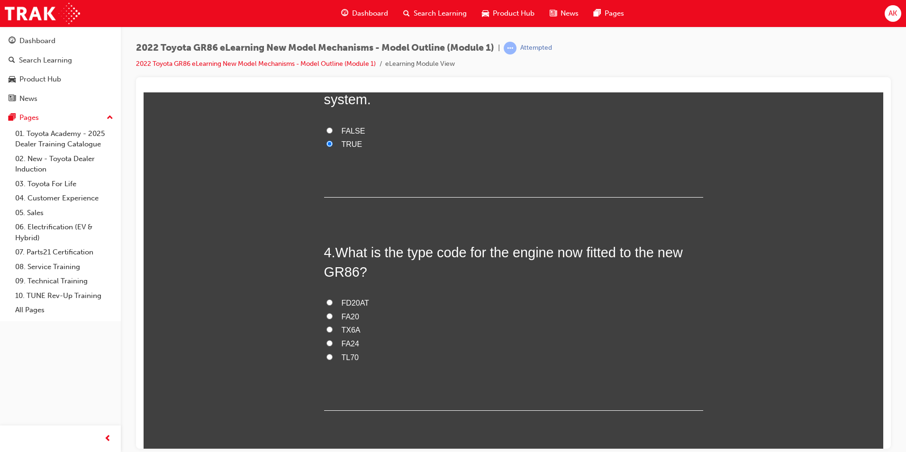
scroll to position [521, 0]
click at [358, 302] on span "FD20AT" at bounding box center [355, 302] width 27 height 8
click at [333, 302] on input "FD20AT" at bounding box center [330, 302] width 6 height 6
radio input "true"
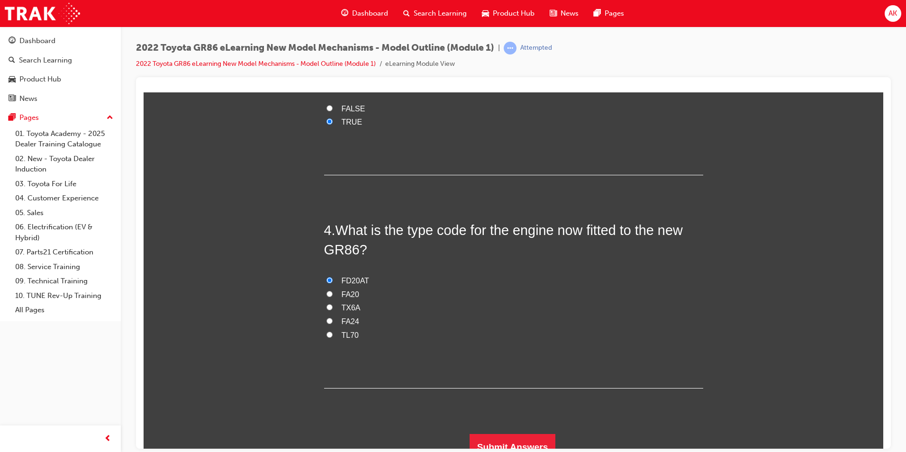
scroll to position [555, 0]
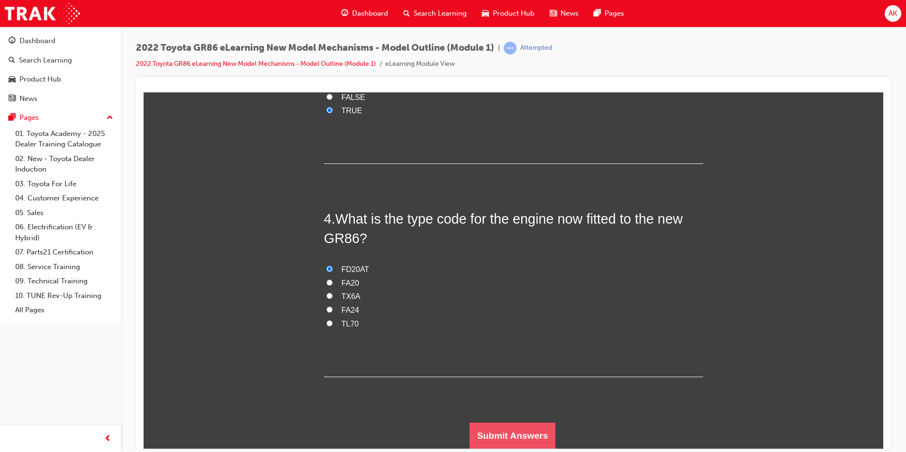
click at [512, 427] on button "Submit Answers" at bounding box center [513, 435] width 86 height 27
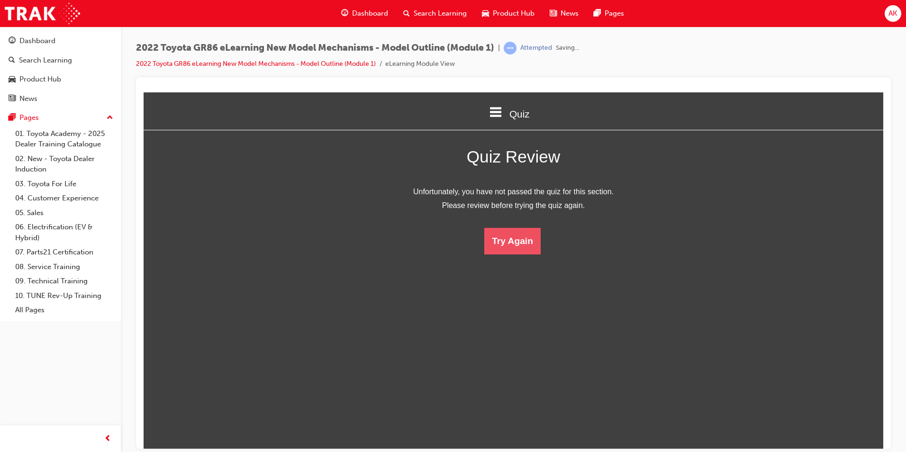
click at [519, 232] on button "Try Again" at bounding box center [512, 241] width 56 height 27
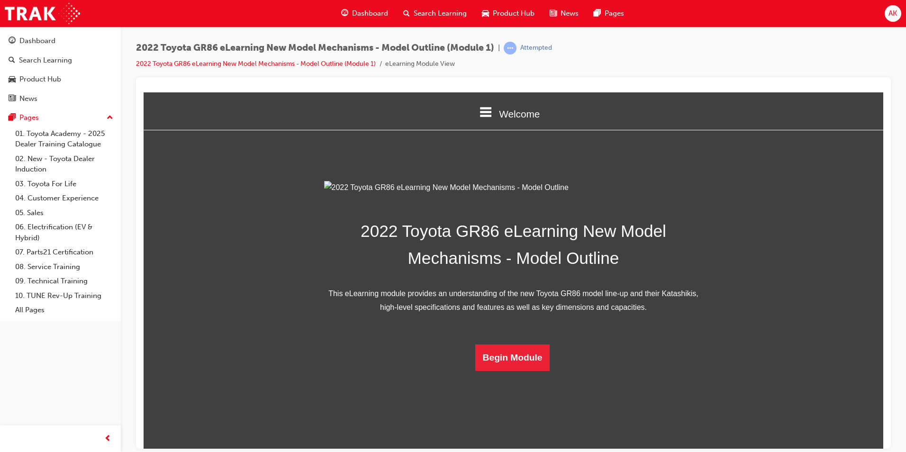
scroll to position [122, 0]
click at [503, 371] on button "Begin Module" at bounding box center [512, 357] width 75 height 27
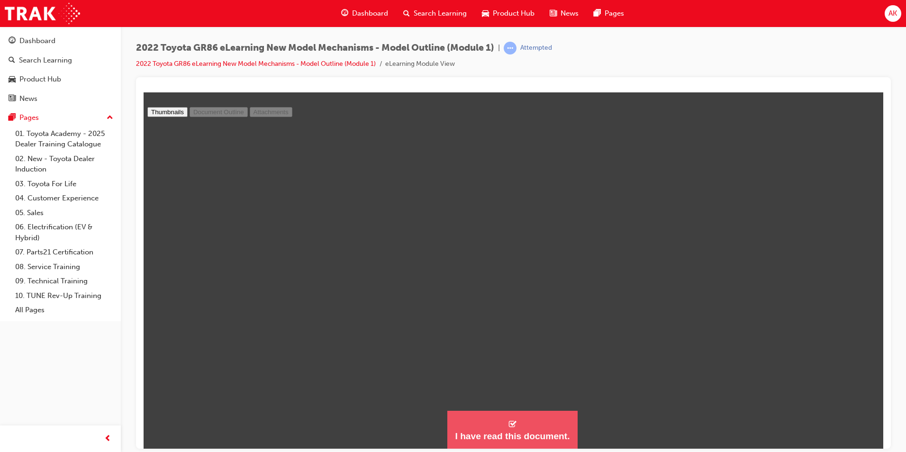
click at [508, 418] on button "I have read this document." at bounding box center [513, 430] width 130 height 38
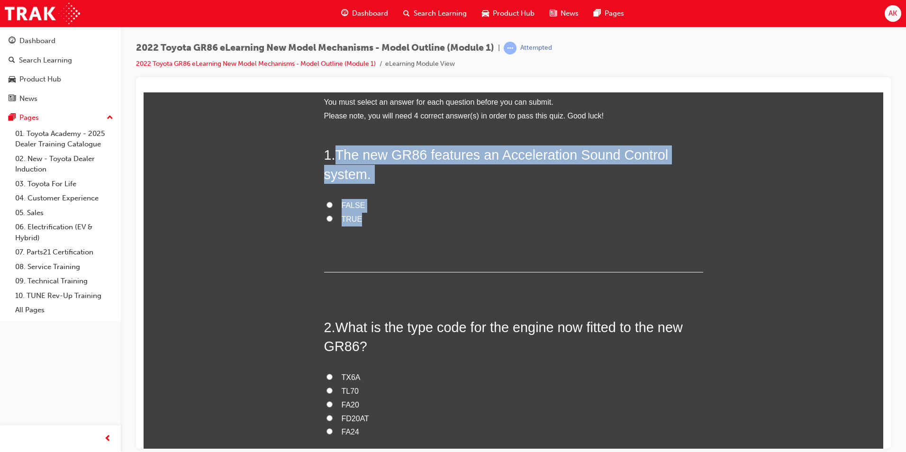
drag, startPoint x: 332, startPoint y: 154, endPoint x: 368, endPoint y: 224, distance: 78.9
click at [368, 224] on div "1 . The new GR86 features an Acceleration Sound Control system. FALSE TRUE" at bounding box center [513, 208] width 379 height 127
drag, startPoint x: 368, startPoint y: 224, endPoint x: 354, endPoint y: 153, distance: 73.0
drag, startPoint x: 395, startPoint y: 252, endPoint x: 374, endPoint y: 238, distance: 25.9
click at [395, 252] on div "1 . The new GR86 features an Acceleration Sound Control system. FALSE TRUE" at bounding box center [513, 208] width 379 height 127
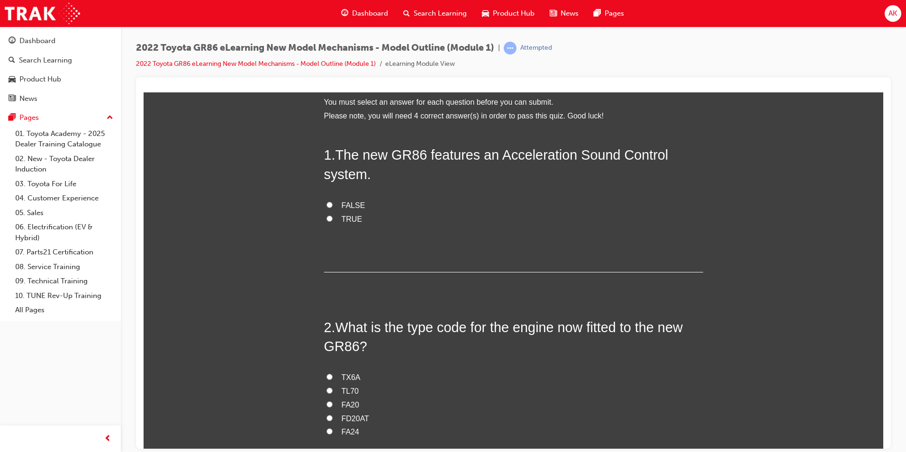
click at [332, 217] on label "TRUE" at bounding box center [513, 219] width 379 height 14
click at [332, 217] on input "TRUE" at bounding box center [330, 218] width 6 height 6
radio input "true"
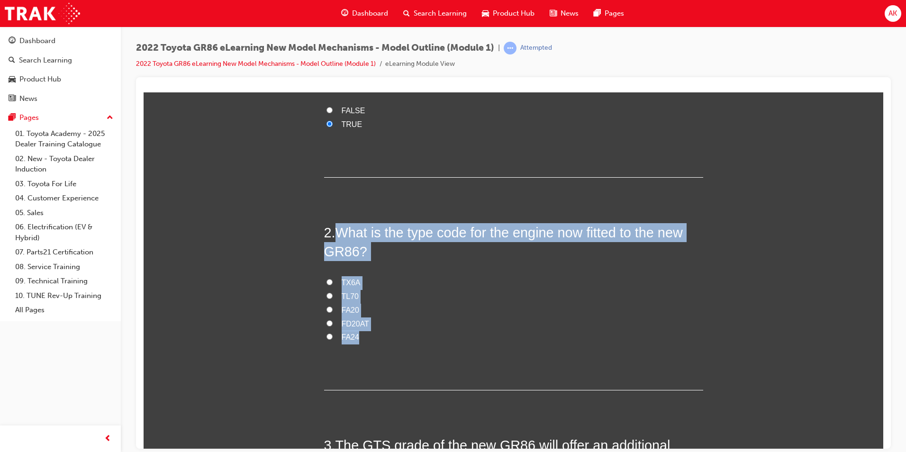
drag, startPoint x: 334, startPoint y: 231, endPoint x: 372, endPoint y: 334, distance: 110.1
click at [372, 334] on div "2 . What is the type code for the engine now fitted to the new GR86? TX6A TL70 …" at bounding box center [513, 307] width 379 height 168
drag, startPoint x: 372, startPoint y: 334, endPoint x: 376, endPoint y: 230, distance: 104.4
click at [473, 327] on label "FD20AT" at bounding box center [513, 324] width 379 height 14
click at [333, 326] on input "FD20AT" at bounding box center [330, 323] width 6 height 6
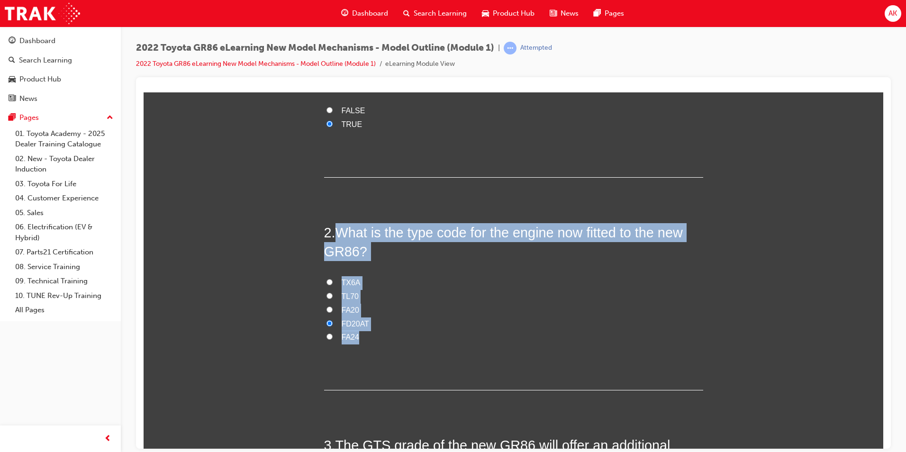
radio input "true"
click at [337, 338] on label "FA24" at bounding box center [513, 337] width 379 height 14
click at [333, 338] on input "FA24" at bounding box center [330, 336] width 6 height 6
radio input "true"
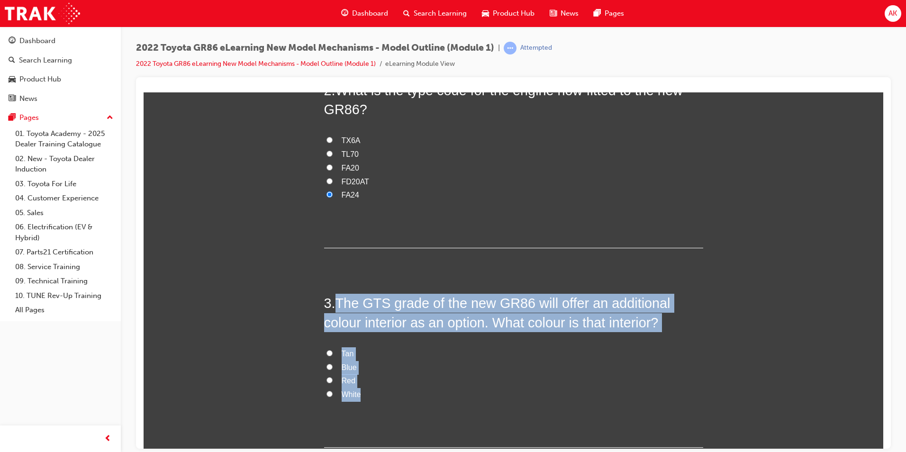
drag, startPoint x: 337, startPoint y: 301, endPoint x: 367, endPoint y: 396, distance: 99.9
click at [367, 396] on div "3 . The GTS grade of the new GR86 will offer an additional colour interior as a…" at bounding box center [513, 370] width 379 height 154
drag, startPoint x: 367, startPoint y: 396, endPoint x: 363, endPoint y: 316, distance: 80.2
click at [310, 380] on div "You must select an answer for each question before you can submit. Please note,…" at bounding box center [514, 288] width 740 height 861
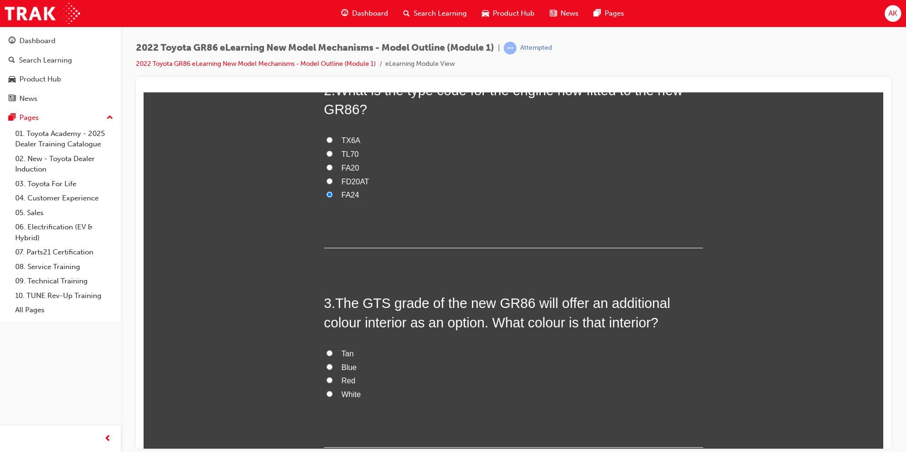
click at [344, 355] on span "Tan" at bounding box center [348, 353] width 12 height 8
click at [333, 355] on input "Tan" at bounding box center [330, 353] width 6 height 6
radio input "true"
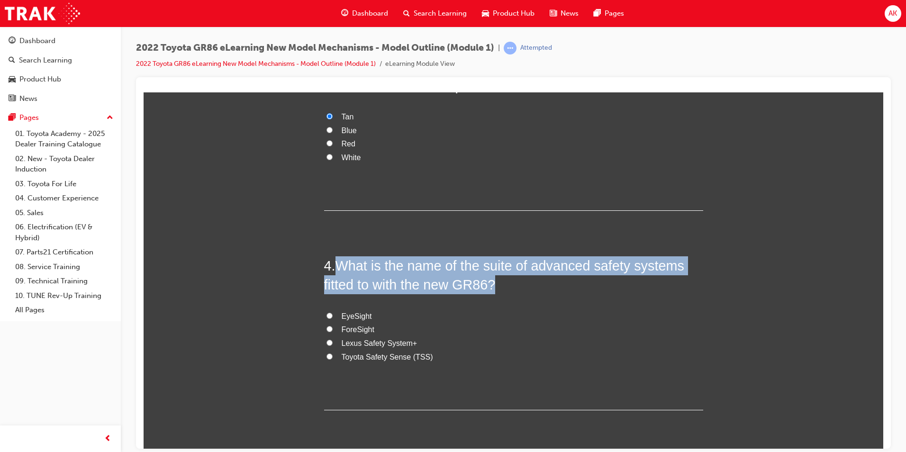
drag, startPoint x: 340, startPoint y: 266, endPoint x: 434, endPoint y: 369, distance: 139.6
click at [434, 369] on div "4 . What is the name of the suite of advanced safety systems fitted to with the…" at bounding box center [513, 333] width 379 height 154
drag, startPoint x: 434, startPoint y: 369, endPoint x: 399, endPoint y: 273, distance: 102.6
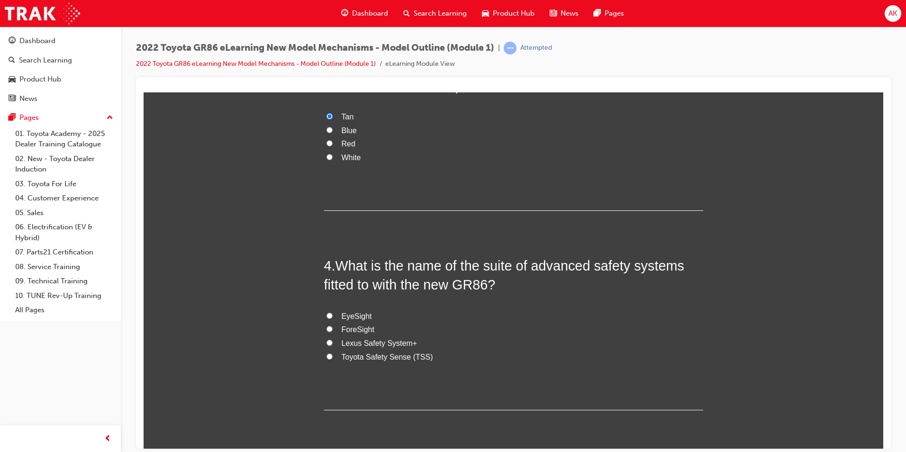
drag, startPoint x: 468, startPoint y: 375, endPoint x: 402, endPoint y: 348, distance: 71.5
click at [468, 375] on div "4 . What is the name of the suite of advanced safety systems fitted to with the…" at bounding box center [513, 333] width 379 height 154
click at [375, 354] on span "Toyota Safety Sense (TSS)" at bounding box center [387, 357] width 91 height 8
click at [333, 354] on input "Toyota Safety Sense (TSS)" at bounding box center [330, 356] width 6 height 6
radio input "true"
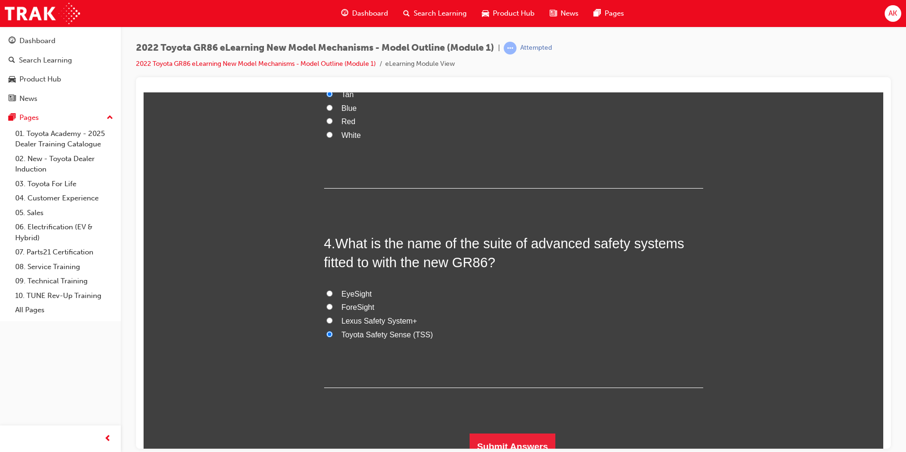
scroll to position [555, 0]
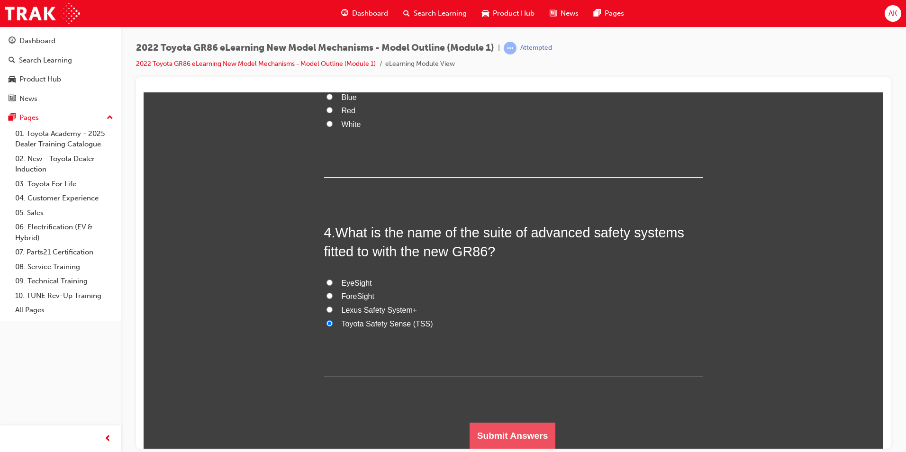
click at [506, 437] on button "Submit Answers" at bounding box center [513, 435] width 86 height 27
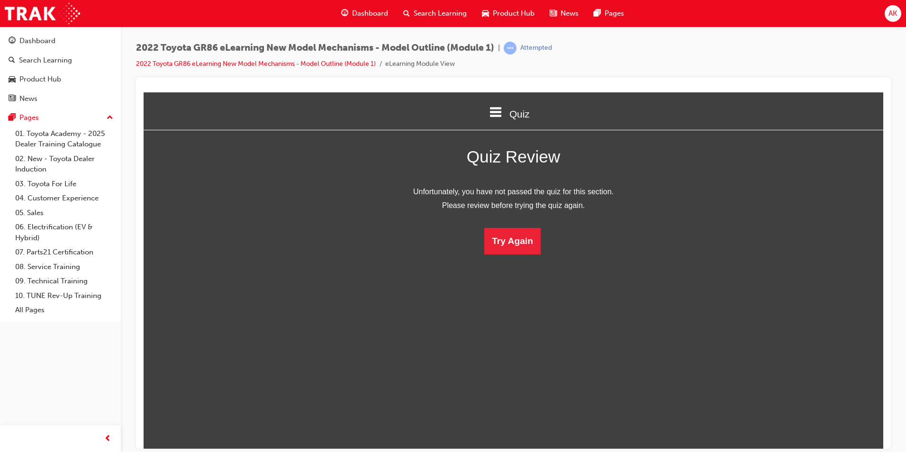
scroll to position [5, 5]
click at [514, 239] on button "Try Again" at bounding box center [512, 241] width 56 height 27
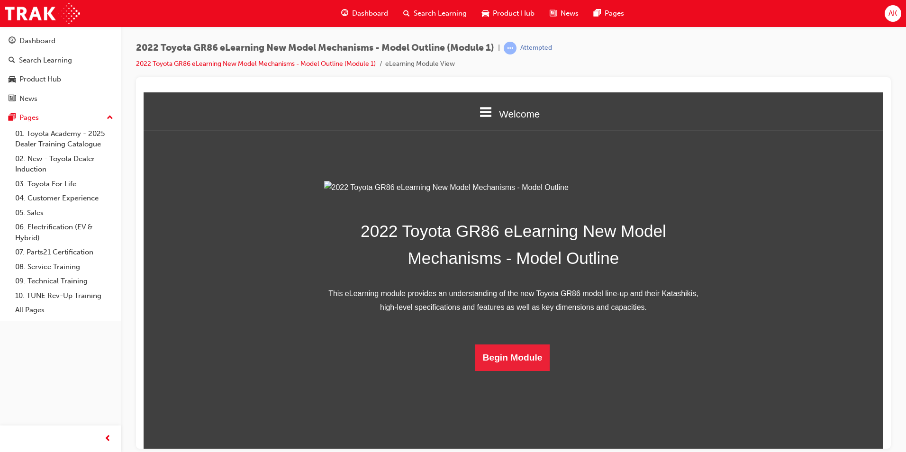
scroll to position [122, 0]
click at [529, 371] on button "Begin Module" at bounding box center [512, 357] width 75 height 27
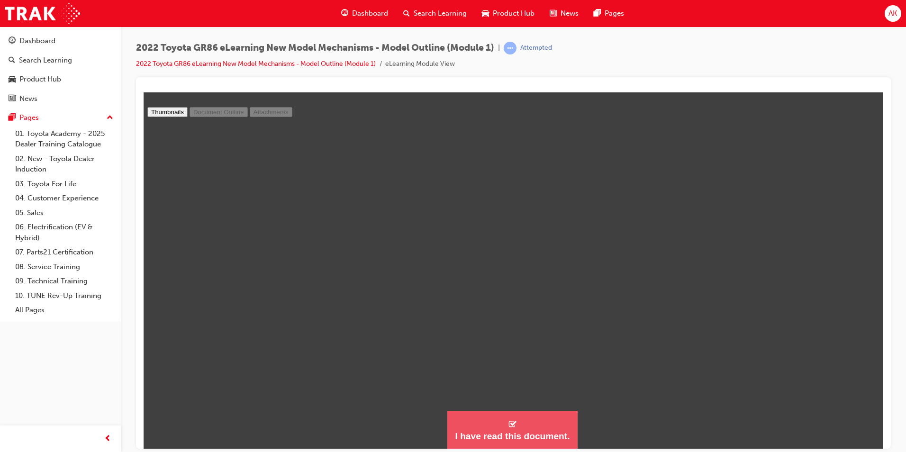
click at [524, 433] on div "I have read this document." at bounding box center [512, 435] width 115 height 11
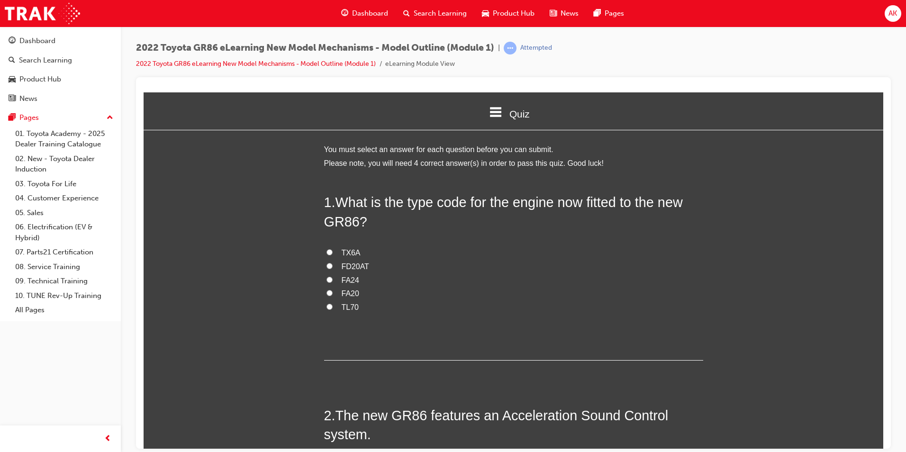
click at [347, 278] on span "FA24" at bounding box center [351, 280] width 18 height 8
click at [333, 278] on input "FA24" at bounding box center [330, 279] width 6 height 6
radio input "true"
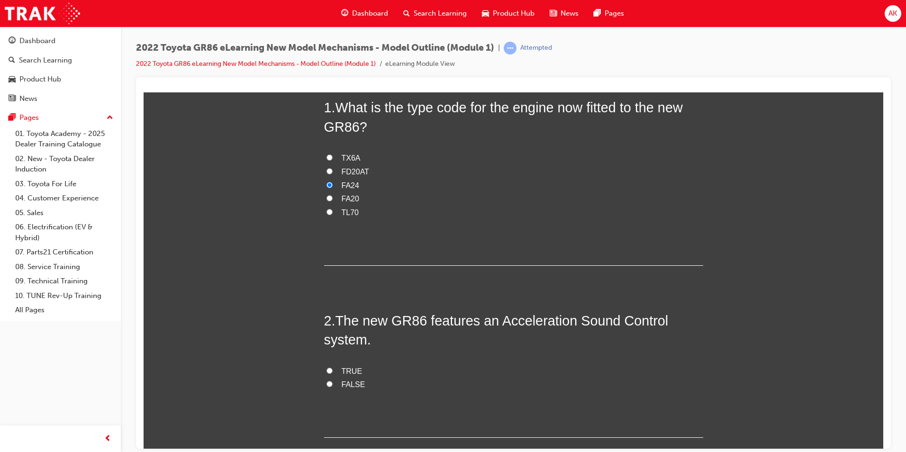
click at [347, 368] on span "TRUE" at bounding box center [352, 371] width 21 height 8
click at [333, 368] on input "TRUE" at bounding box center [330, 370] width 6 height 6
radio input "true"
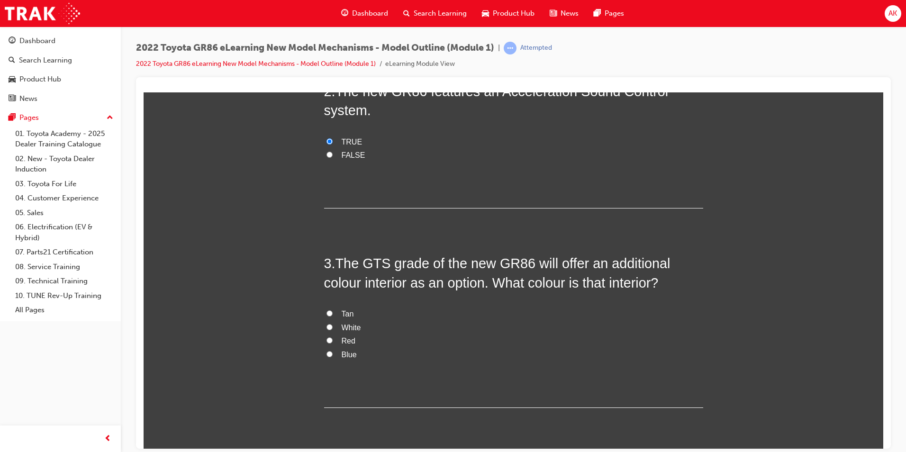
scroll to position [332, 0]
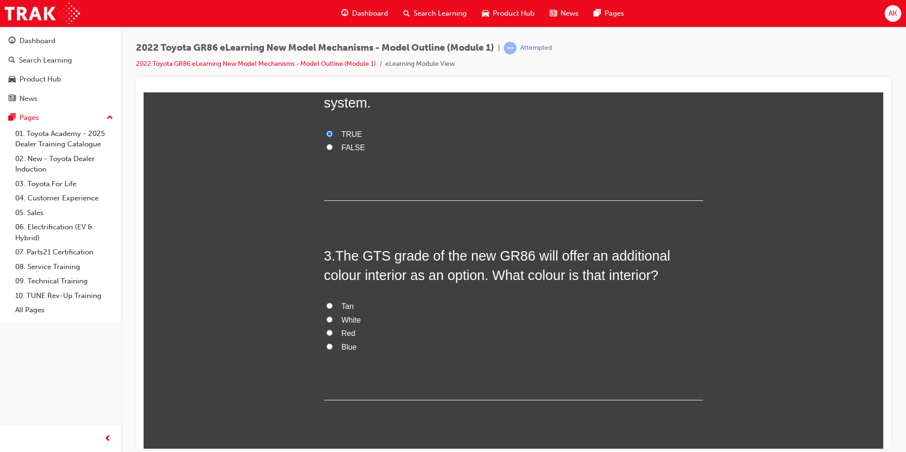
click at [347, 308] on span "Tan" at bounding box center [348, 306] width 12 height 8
click at [333, 308] on input "Tan" at bounding box center [330, 305] width 6 height 6
radio input "true"
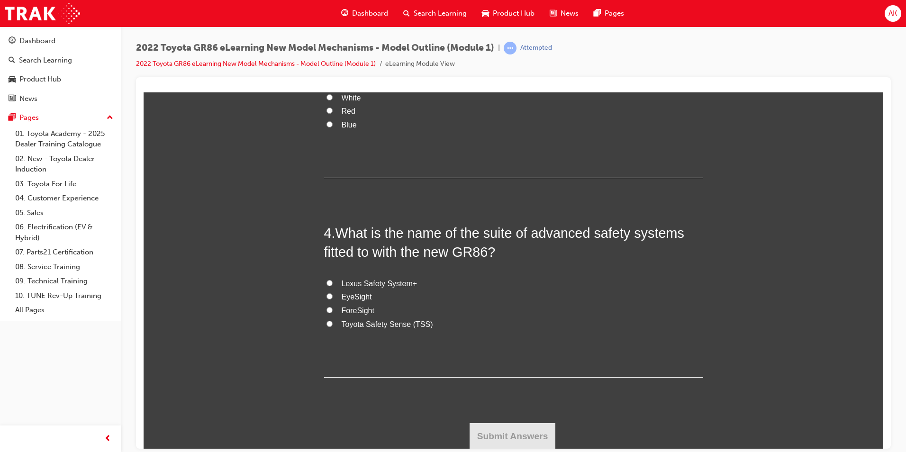
scroll to position [555, 0]
click at [368, 321] on span "Toyota Safety Sense (TSS)" at bounding box center [387, 324] width 91 height 8
click at [333, 321] on input "Toyota Safety Sense (TSS)" at bounding box center [330, 323] width 6 height 6
radio input "true"
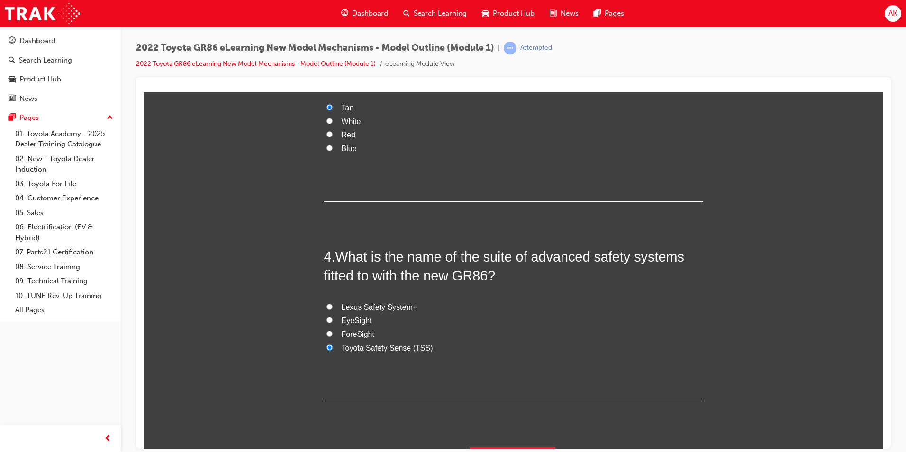
scroll to position [507, 0]
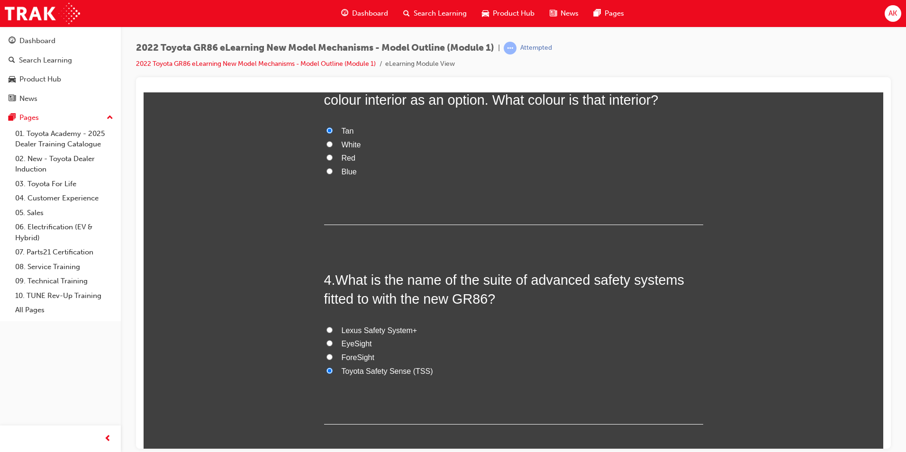
click at [342, 159] on span "Red" at bounding box center [349, 158] width 14 height 8
click at [333, 159] on input "Red" at bounding box center [330, 157] width 6 height 6
radio input "true"
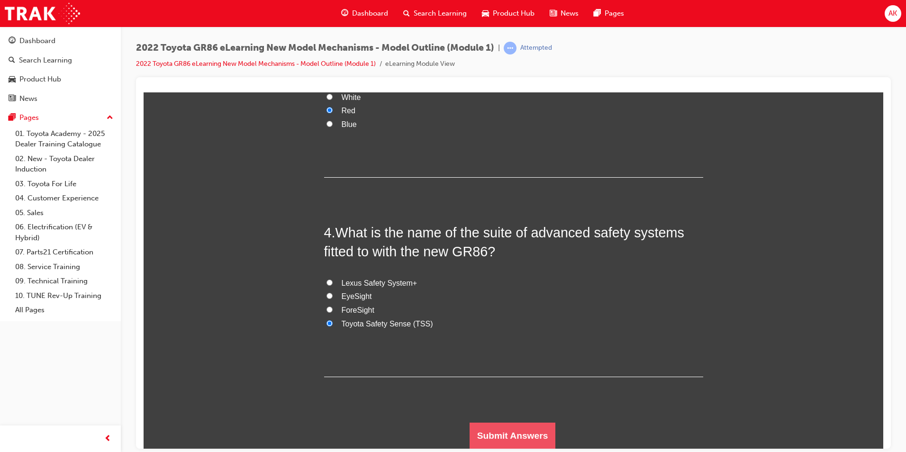
click at [493, 426] on button "Submit Answers" at bounding box center [513, 435] width 86 height 27
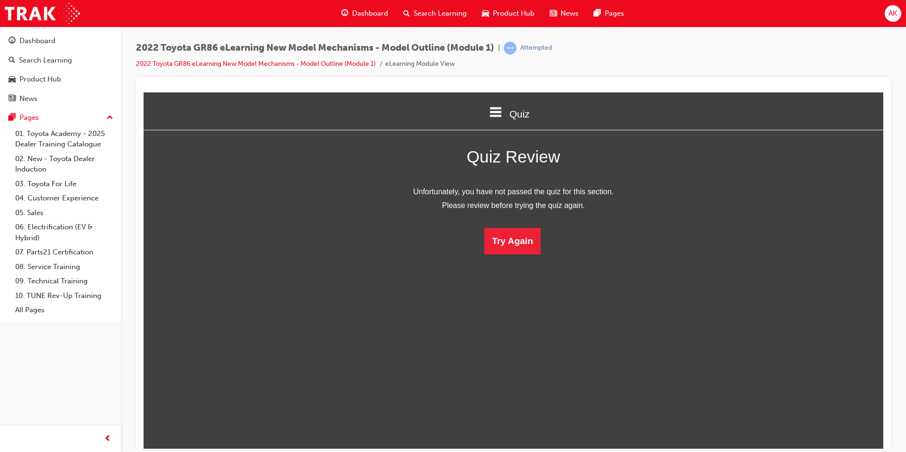
scroll to position [126, 755]
click at [501, 236] on button "Try Again" at bounding box center [512, 241] width 56 height 27
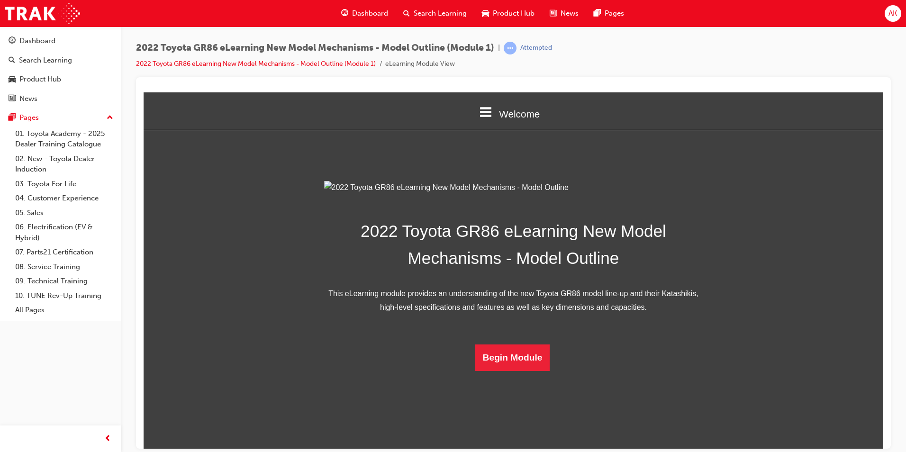
scroll to position [122, 0]
click at [516, 371] on button "Begin Module" at bounding box center [512, 357] width 75 height 27
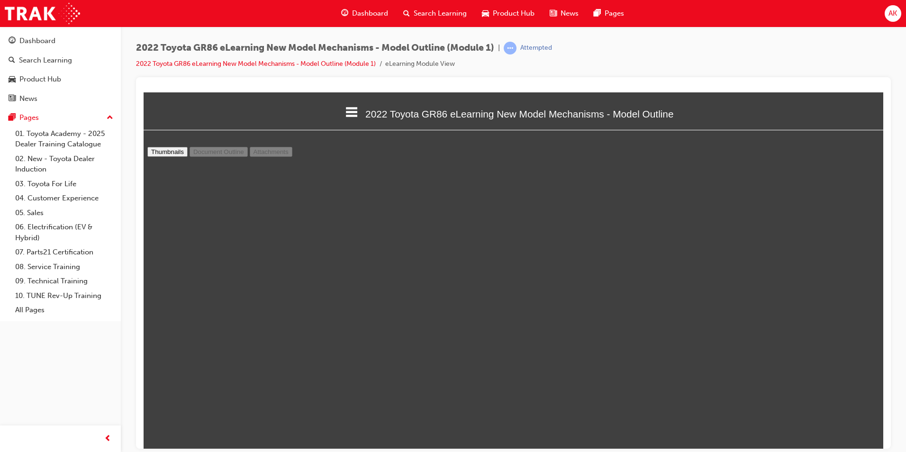
scroll to position [2465, 0]
type input "11"
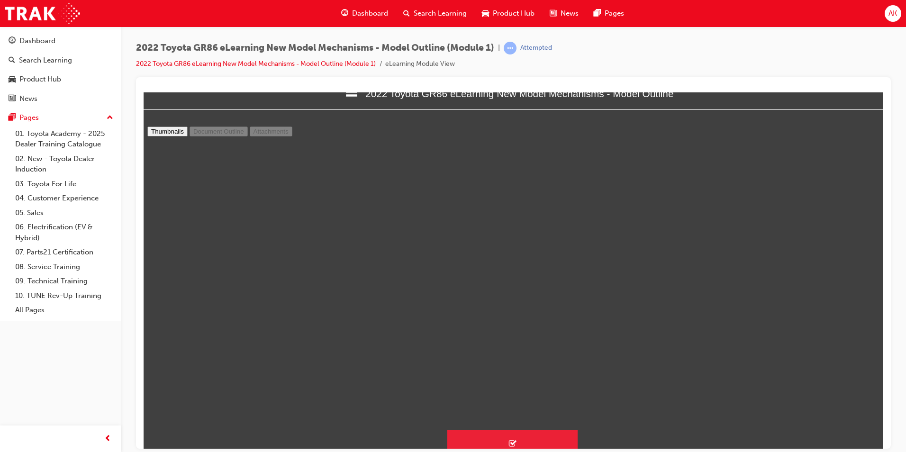
scroll to position [40, 0]
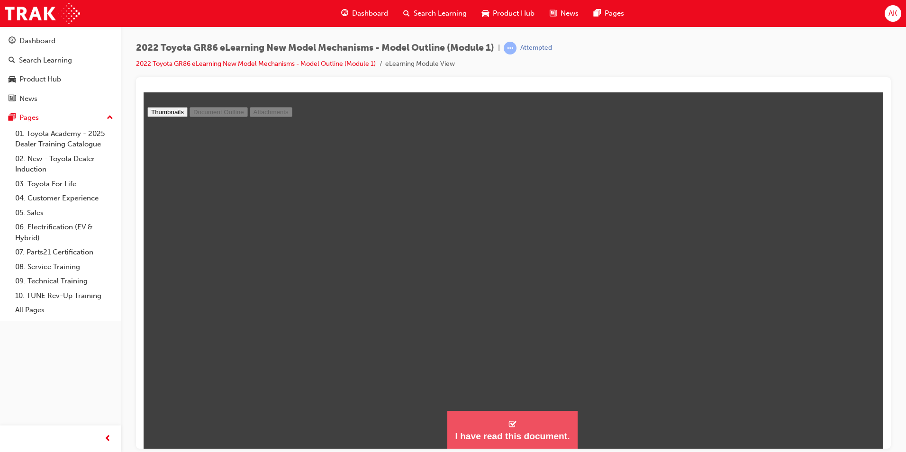
click at [495, 426] on button "I have read this document." at bounding box center [513, 430] width 130 height 38
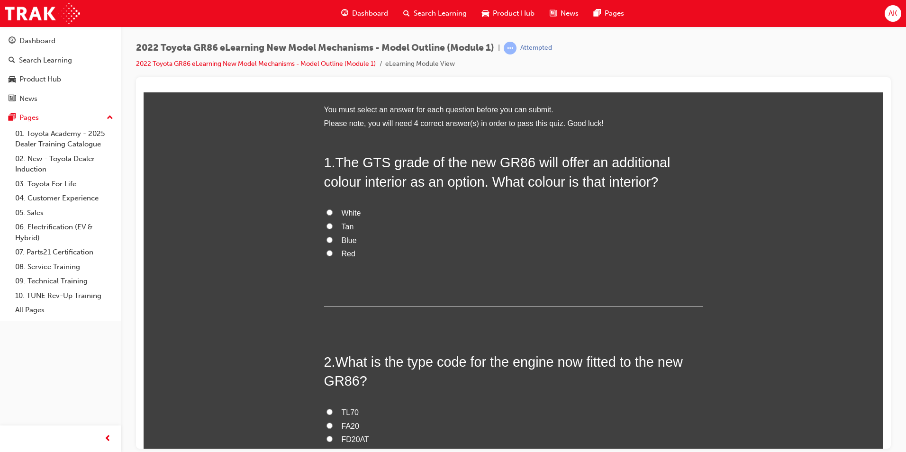
scroll to position [876, 748]
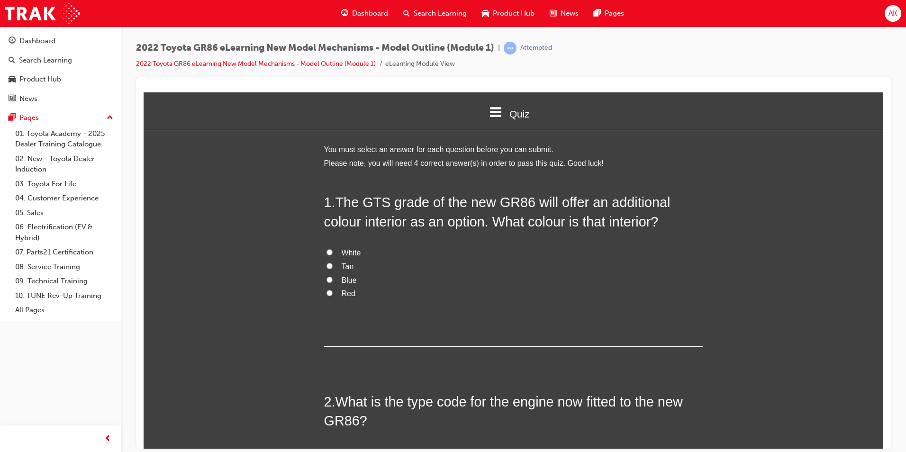
click at [342, 292] on span "Red" at bounding box center [349, 293] width 14 height 8
click at [333, 292] on input "Red" at bounding box center [330, 293] width 6 height 6
radio input "true"
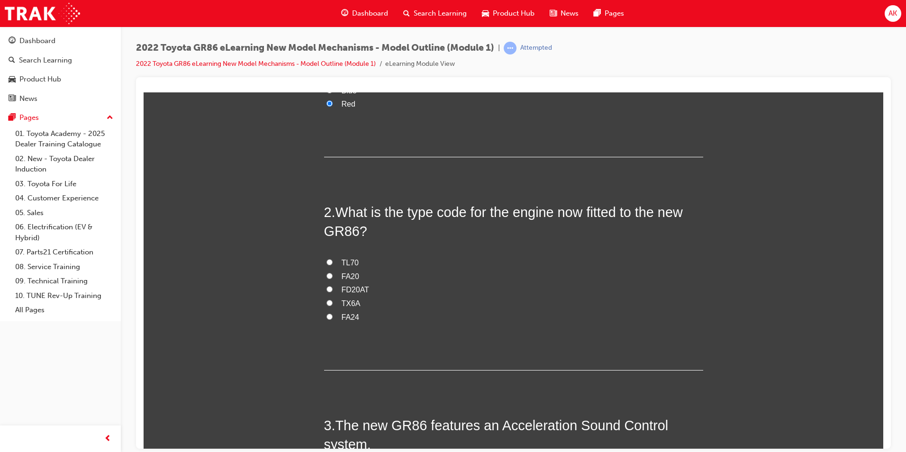
click at [350, 315] on span "FA24" at bounding box center [351, 317] width 18 height 8
click at [333, 315] on input "FA24" at bounding box center [330, 316] width 6 height 6
radio input "true"
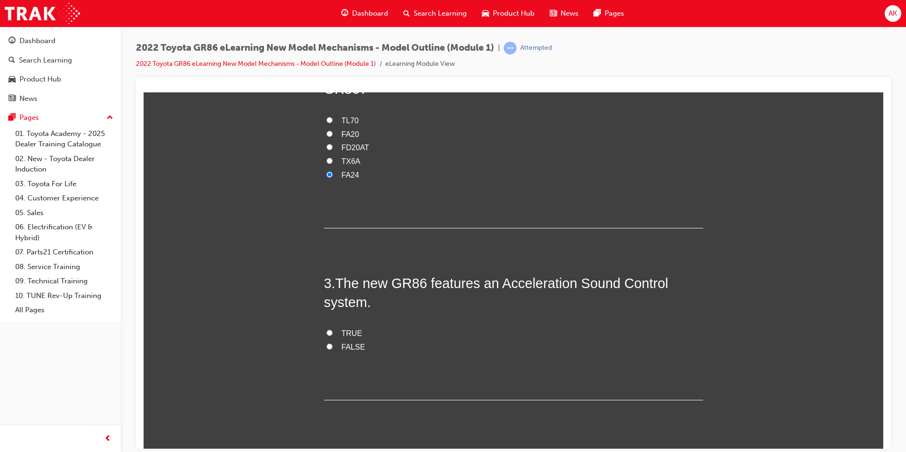
click at [346, 346] on span "FALSE" at bounding box center [354, 347] width 24 height 8
click at [333, 346] on input "FALSE" at bounding box center [330, 346] width 6 height 6
radio input "true"
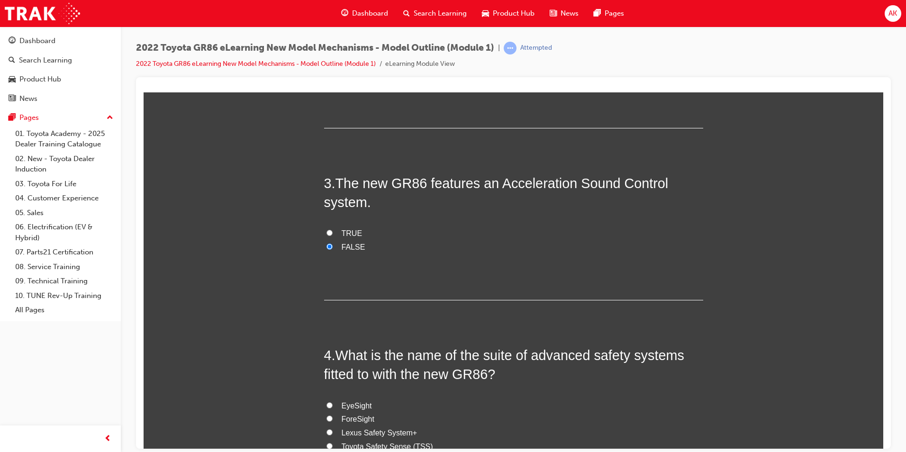
scroll to position [555, 0]
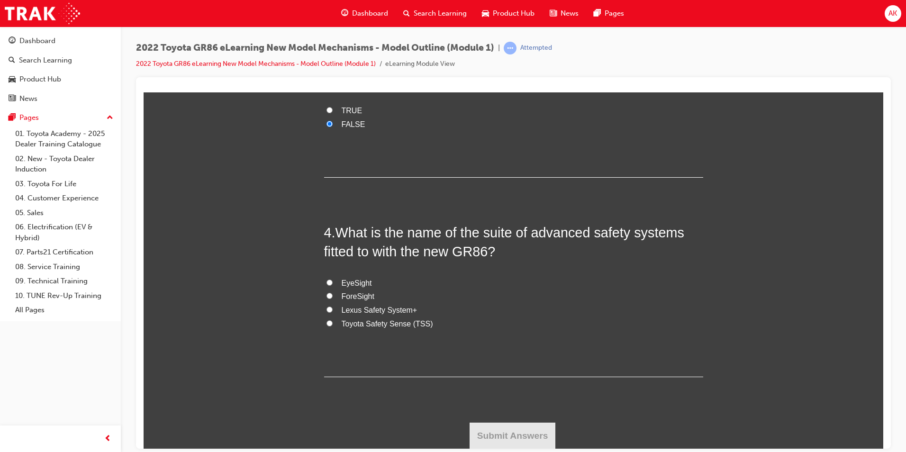
click at [388, 322] on span "Toyota Safety Sense (TSS)" at bounding box center [387, 324] width 91 height 8
click at [333, 322] on input "Toyota Safety Sense (TSS)" at bounding box center [330, 323] width 6 height 6
radio input "true"
click at [498, 430] on button "Submit Answers" at bounding box center [513, 435] width 86 height 27
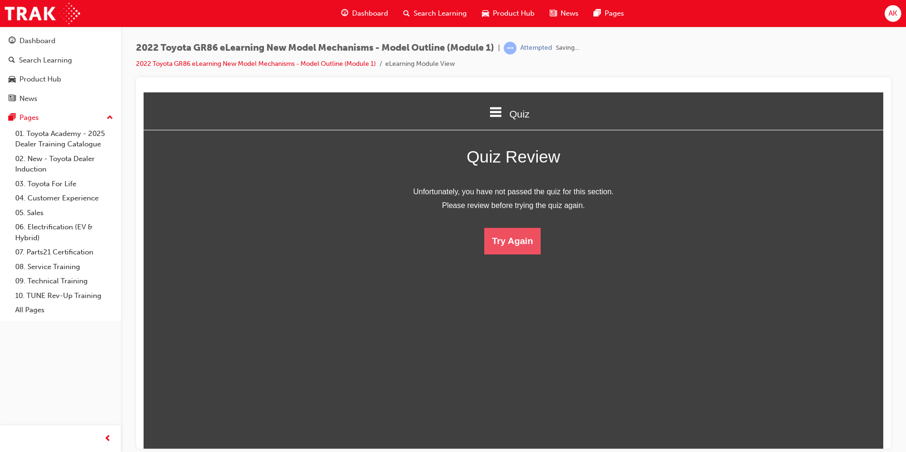
click at [515, 238] on button "Try Again" at bounding box center [512, 241] width 56 height 27
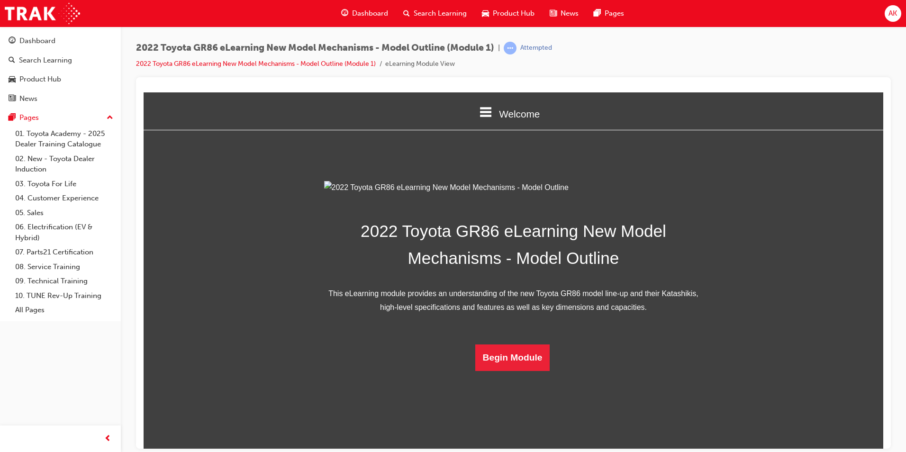
scroll to position [122, 0]
click at [507, 371] on button "Begin Module" at bounding box center [512, 357] width 75 height 27
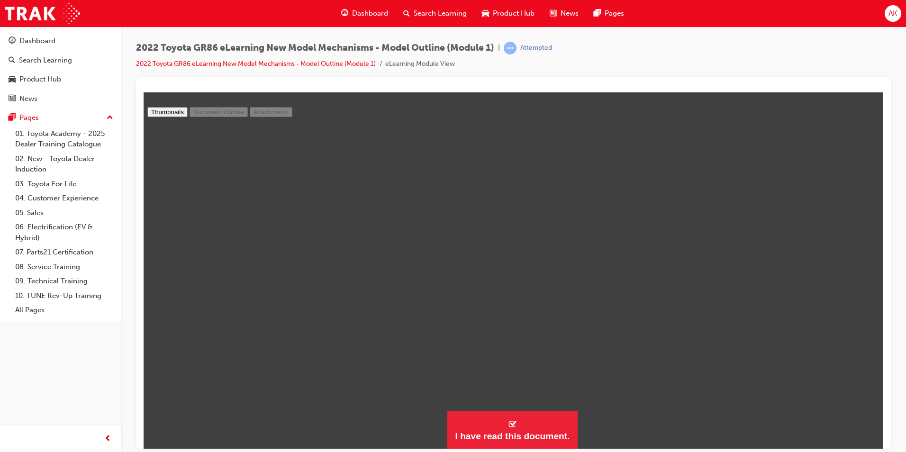
scroll to position [2422, 0]
type input "9"
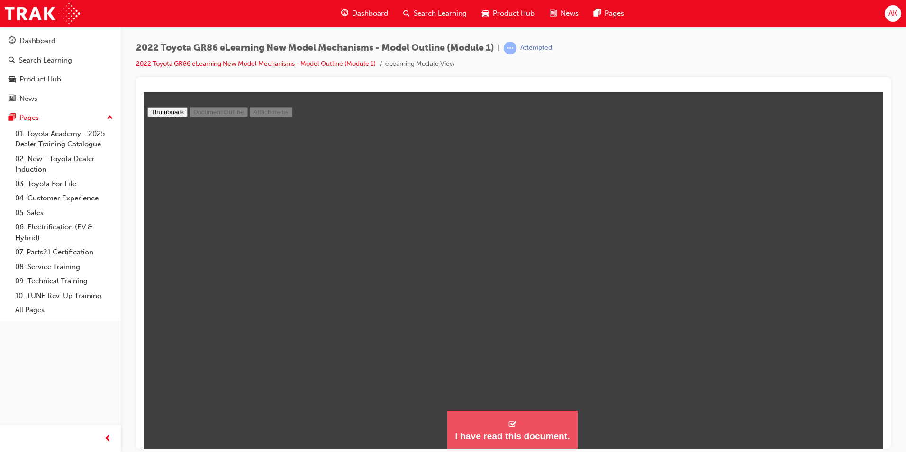
click at [539, 423] on button "I have read this document." at bounding box center [513, 430] width 130 height 38
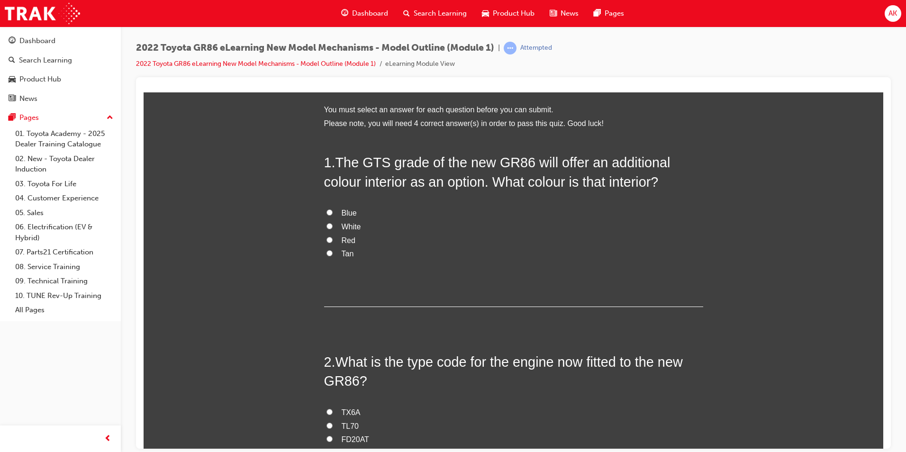
scroll to position [876, 748]
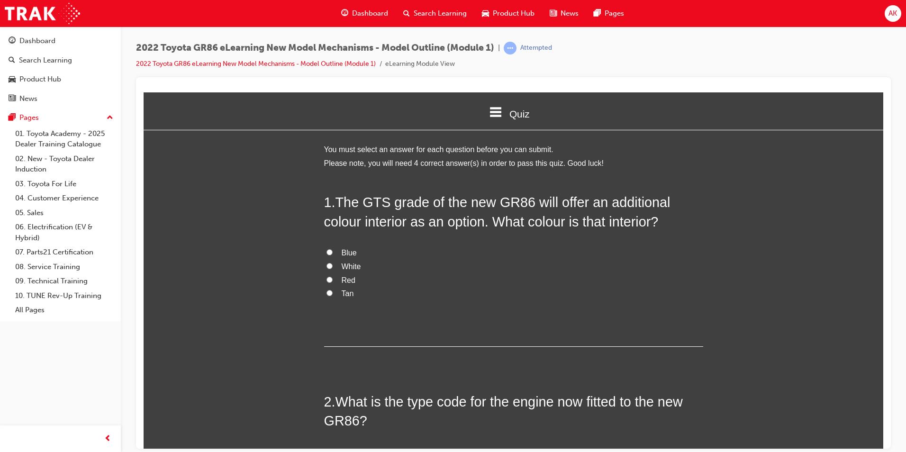
click at [343, 278] on span "Red" at bounding box center [349, 280] width 14 height 8
click at [333, 278] on input "Red" at bounding box center [330, 279] width 6 height 6
radio input "true"
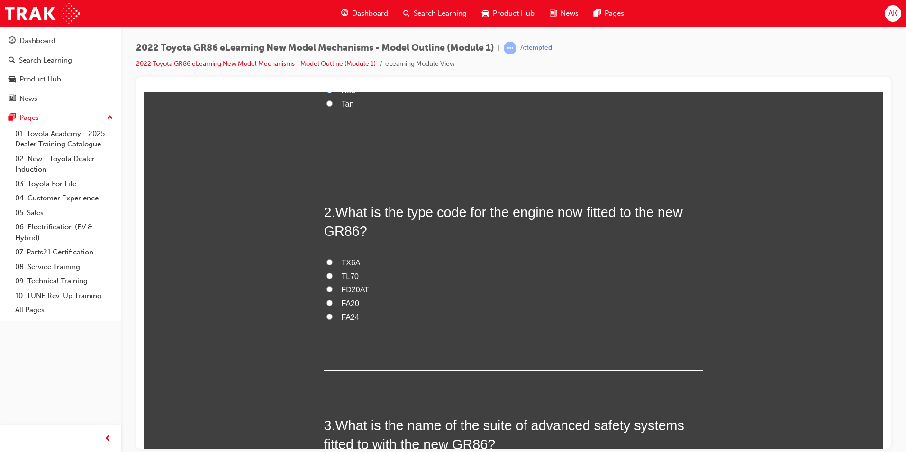
click at [344, 318] on span "FA24" at bounding box center [351, 317] width 18 height 8
click at [333, 318] on input "FA24" at bounding box center [330, 316] width 6 height 6
radio input "true"
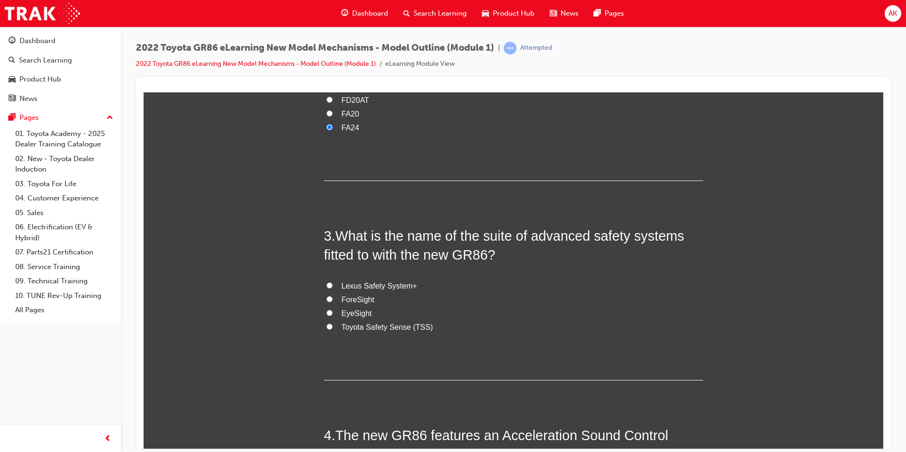
click at [365, 326] on span "Toyota Safety Sense (TSS)" at bounding box center [387, 327] width 91 height 8
click at [333, 326] on input "Toyota Safety Sense (TSS)" at bounding box center [330, 326] width 6 height 6
radio input "true"
click at [362, 316] on span "EyeSight" at bounding box center [357, 313] width 30 height 8
click at [333, 316] on input "EyeSight" at bounding box center [330, 313] width 6 height 6
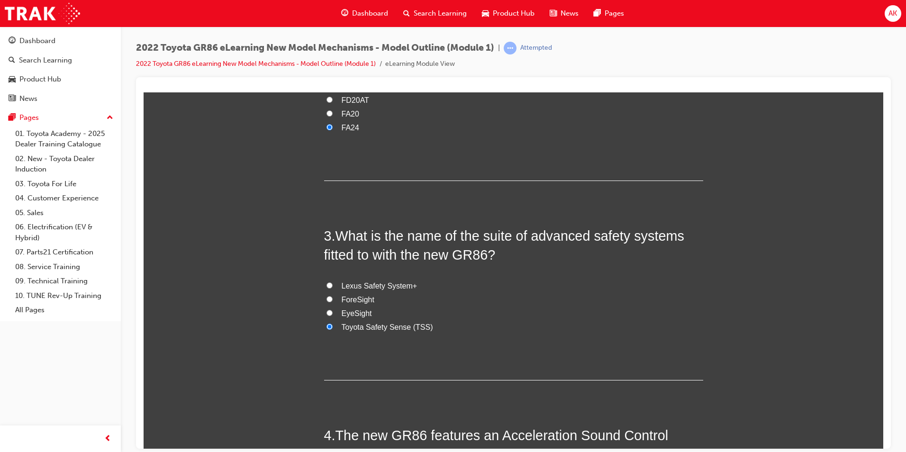
radio input "true"
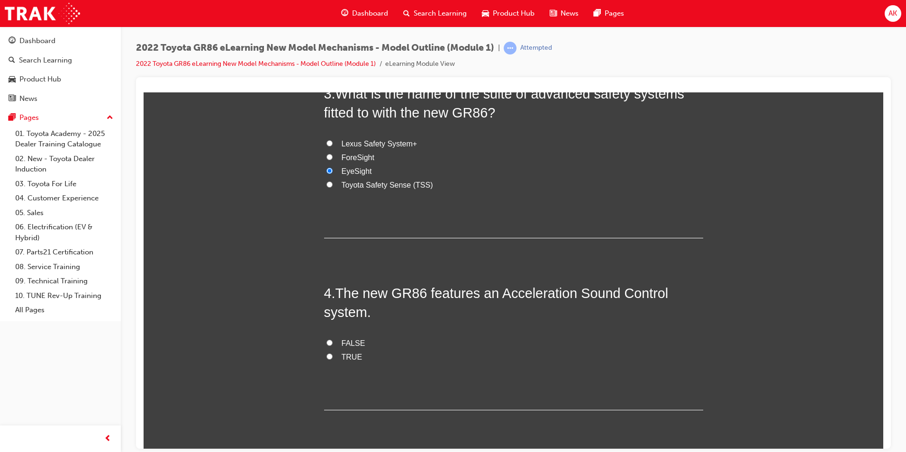
click at [342, 354] on span "TRUE" at bounding box center [352, 357] width 21 height 8
click at [333, 354] on input "TRUE" at bounding box center [330, 356] width 6 height 6
radio input "true"
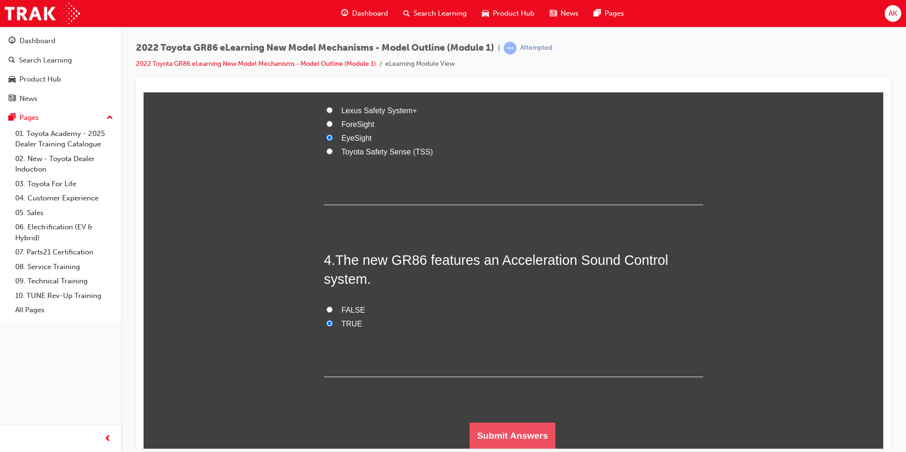
click at [521, 422] on button "Submit Answers" at bounding box center [513, 435] width 86 height 27
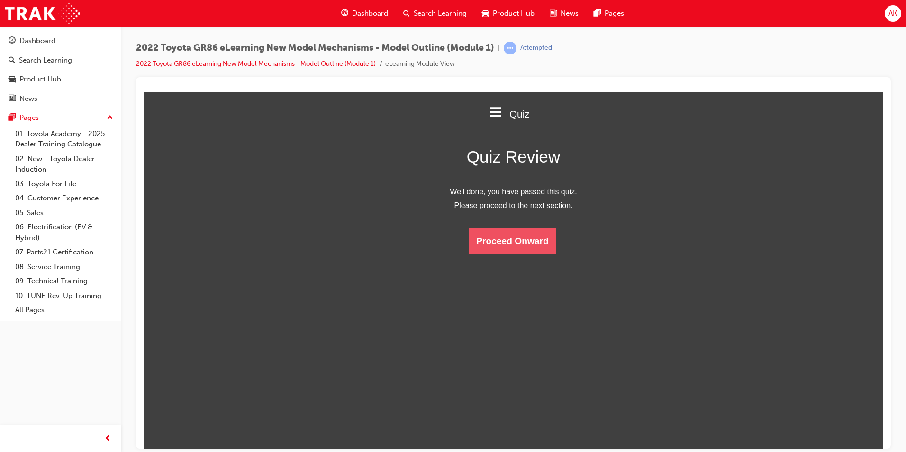
click at [523, 237] on button "Proceed Onward" at bounding box center [512, 241] width 87 height 27
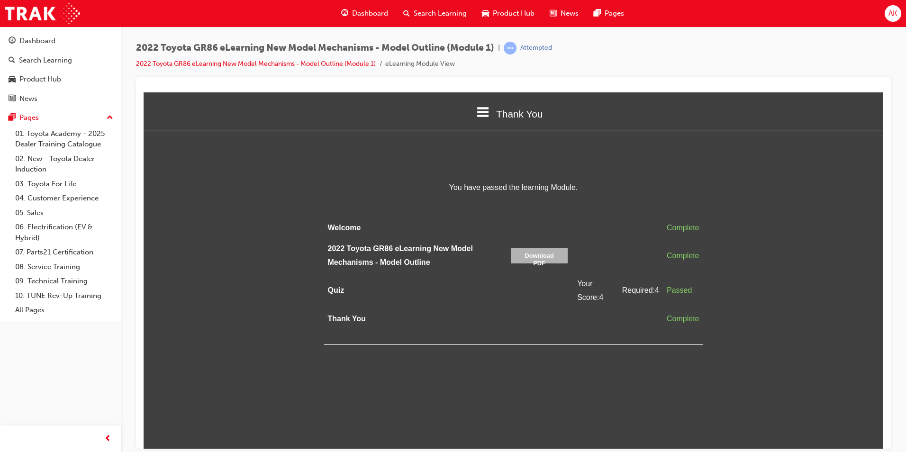
click at [554, 248] on link "Download PDF" at bounding box center [539, 255] width 57 height 15
click at [441, 14] on span "Search Learning" at bounding box center [440, 13] width 53 height 11
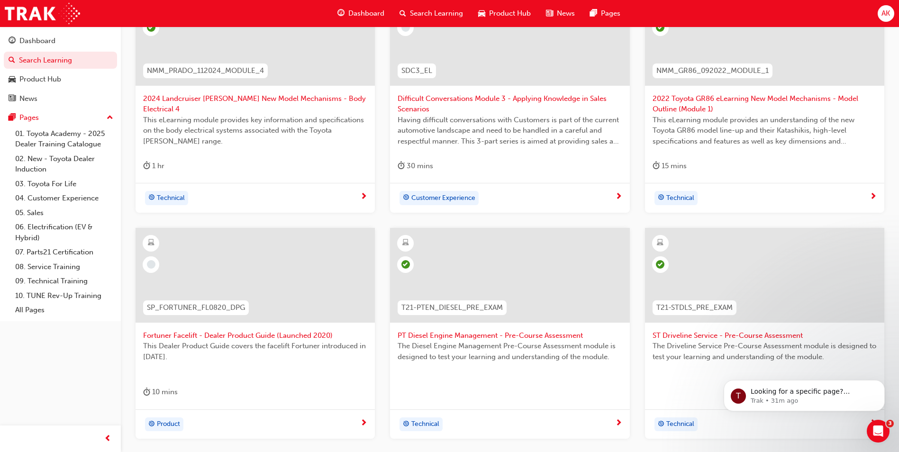
click at [249, 386] on div "10 mins" at bounding box center [255, 394] width 224 height 16
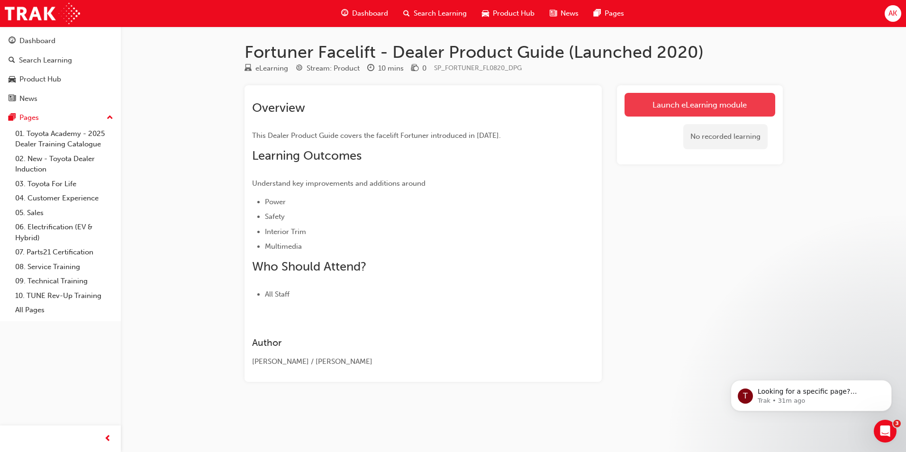
click at [664, 110] on link "Launch eLearning module" at bounding box center [700, 105] width 151 height 24
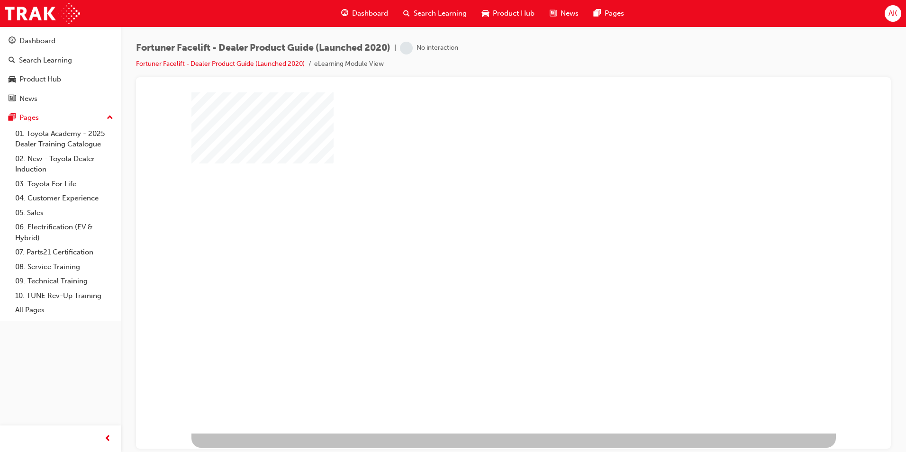
click at [486, 235] on div "play" at bounding box center [486, 235] width 0 height 0
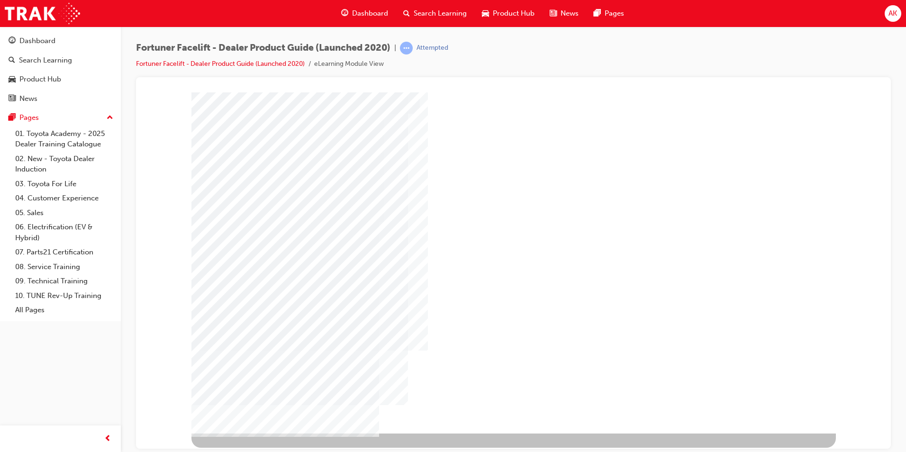
click at [251, 450] on div "NEXT Trigger this button to go to the next slide" at bounding box center [222, 458] width 60 height 17
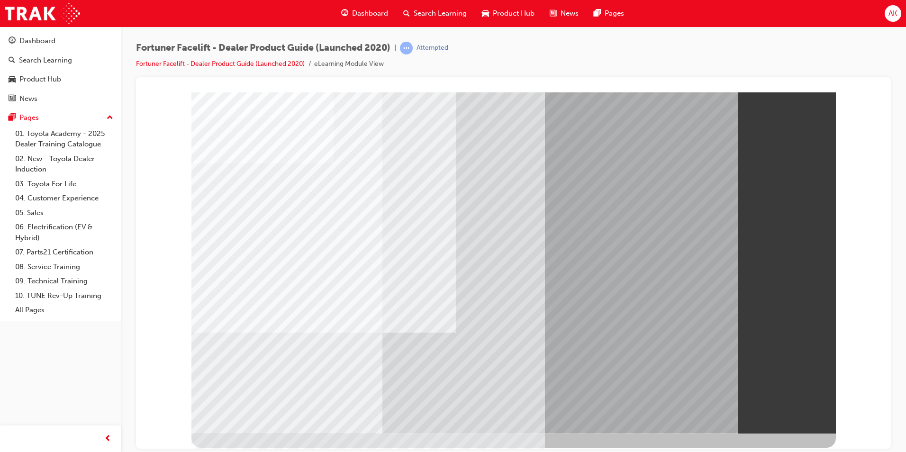
drag, startPoint x: 792, startPoint y: 410, endPoint x: 790, endPoint y: 405, distance: 5.1
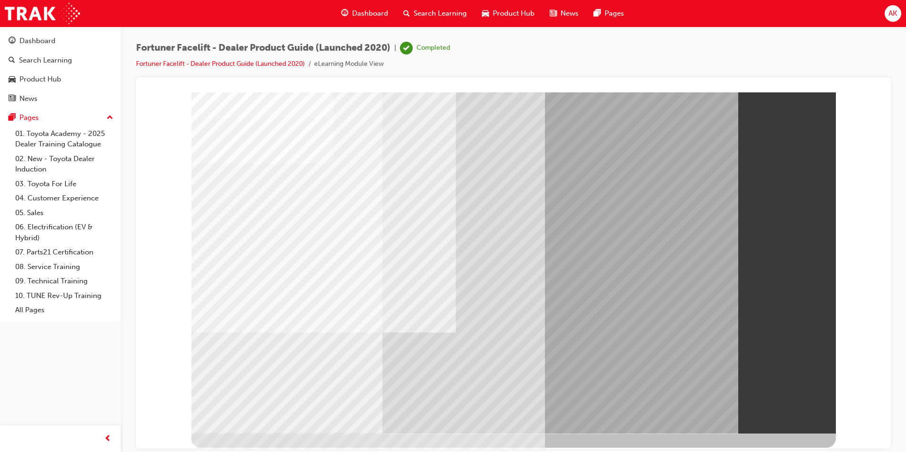
drag, startPoint x: 778, startPoint y: 410, endPoint x: 768, endPoint y: 399, distance: 14.8
click at [427, 16] on span "Search Learning" at bounding box center [440, 13] width 53 height 11
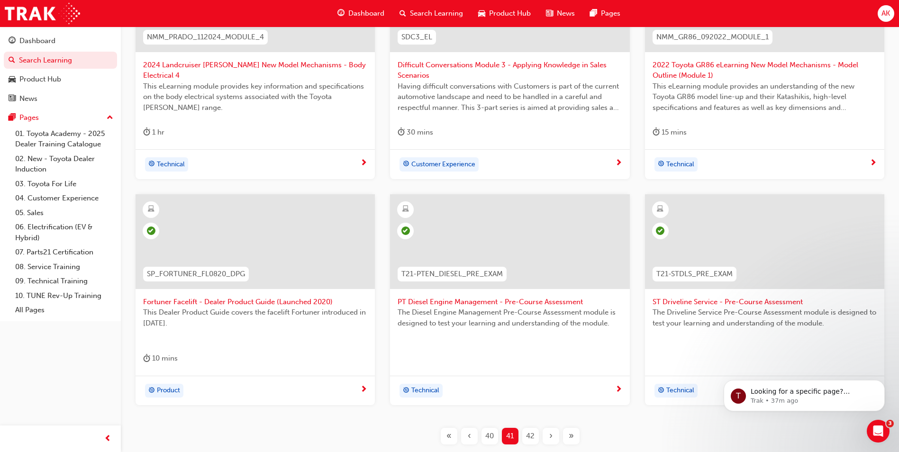
scroll to position [331, 0]
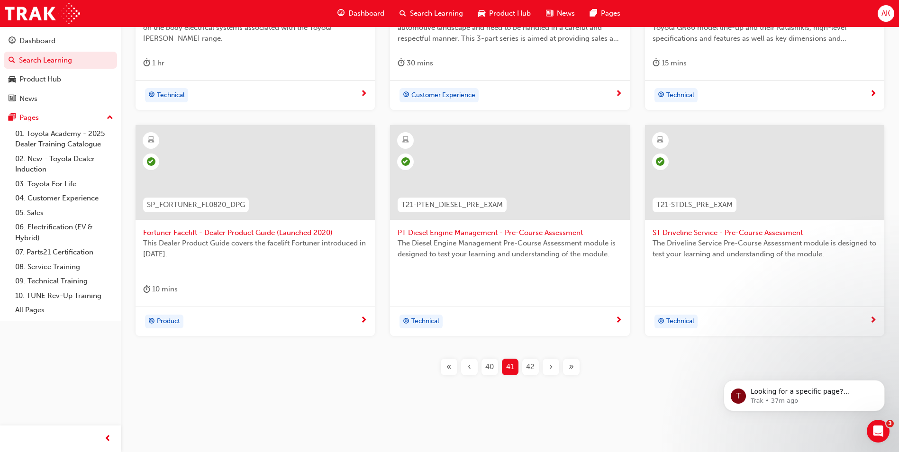
click at [534, 364] on span "42" at bounding box center [530, 367] width 9 height 11
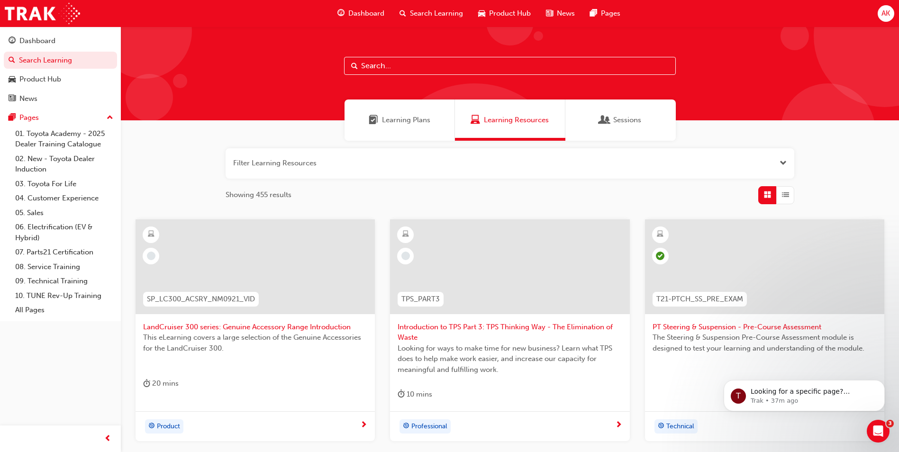
click at [493, 387] on div "Introduction to TPS Part 3: TPS Thinking Way - The Elimination of Waste Looking…" at bounding box center [509, 315] width 239 height 192
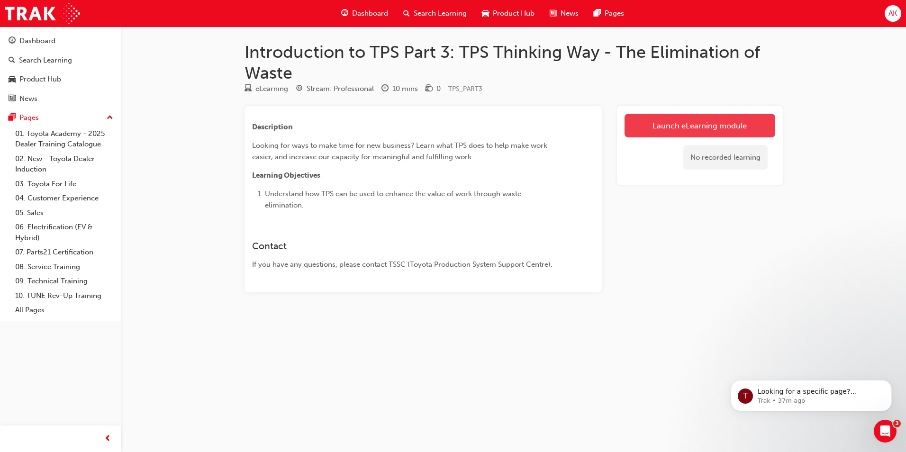
click at [667, 129] on link "Launch eLearning module" at bounding box center [700, 126] width 151 height 24
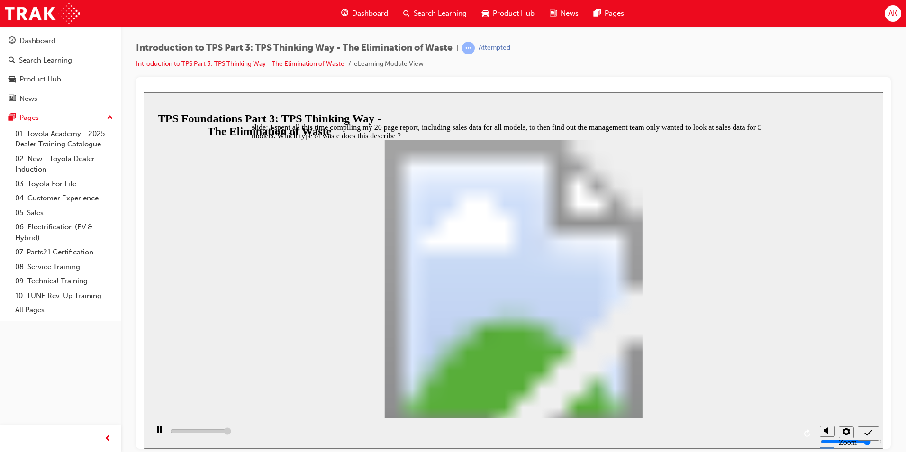
type input "5000"
drag, startPoint x: 279, startPoint y: 146, endPoint x: 558, endPoint y: 376, distance: 361.7
radio input "false"
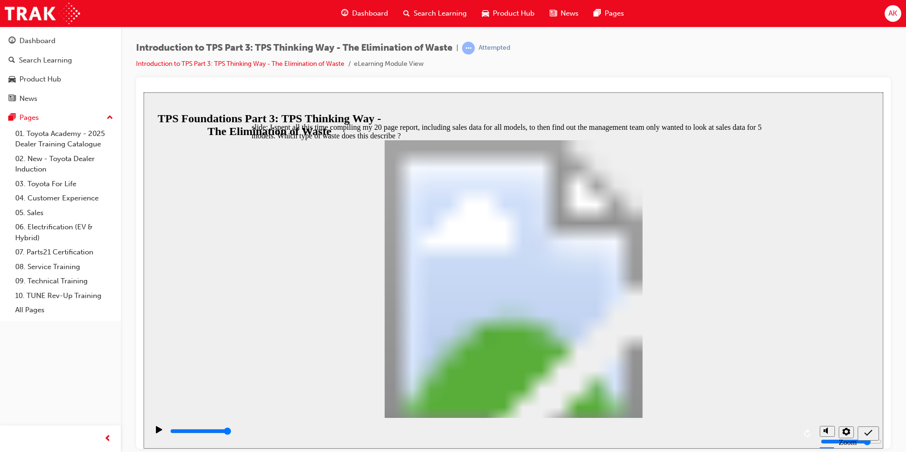
radio input "false"
radio input "true"
click at [862, 430] on div "Submit (Ctrl+Alt+S)" at bounding box center [869, 434] width 14 height 10
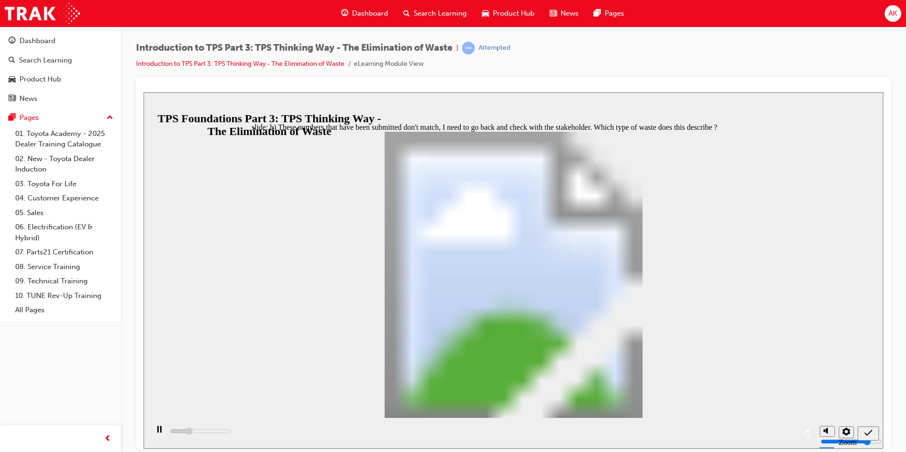
type input "1400"
radio input "true"
click at [863, 429] on div "Submit (Ctrl+Alt+S)" at bounding box center [869, 434] width 14 height 10
type input "1100"
radio input "true"
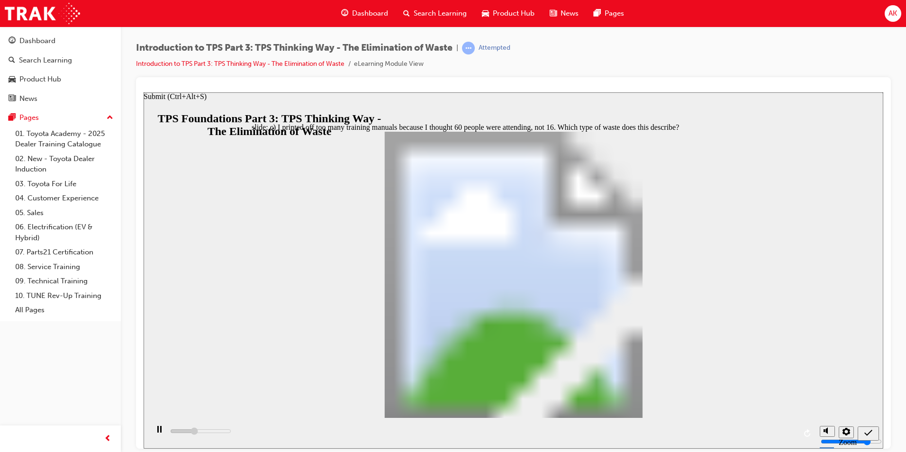
click at [868, 433] on icon "Submit (Ctrl+Alt+S)" at bounding box center [869, 433] width 8 height 9
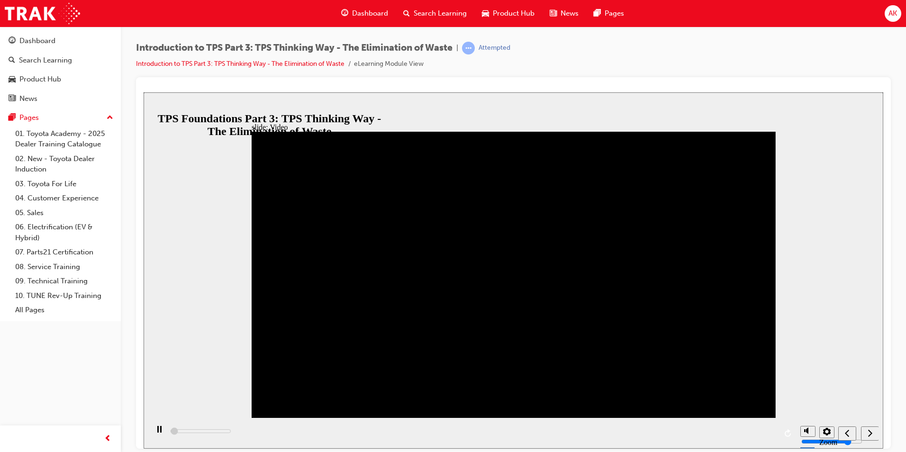
click at [843, 298] on div "slide: Video Back to top Playback Speed 2 1.75 1.5 1.25" at bounding box center [514, 270] width 740 height 356
click at [891, 9] on span "AK" at bounding box center [893, 13] width 9 height 11
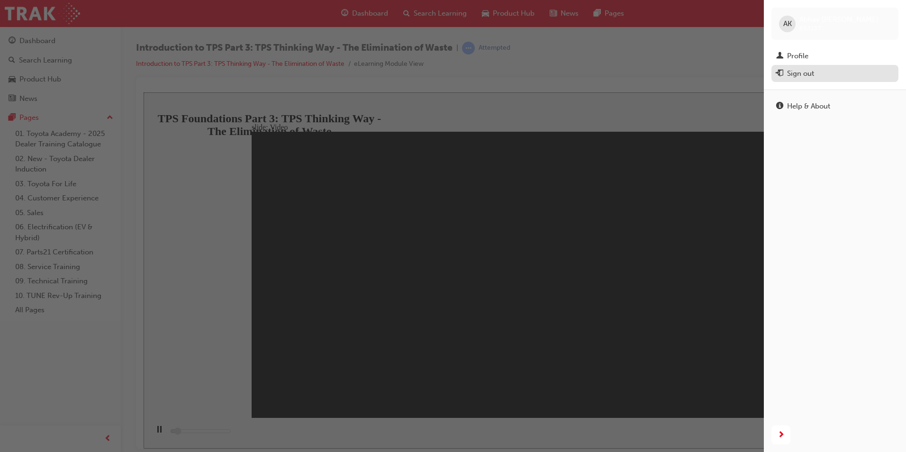
click at [795, 73] on div "Sign out" at bounding box center [800, 73] width 27 height 11
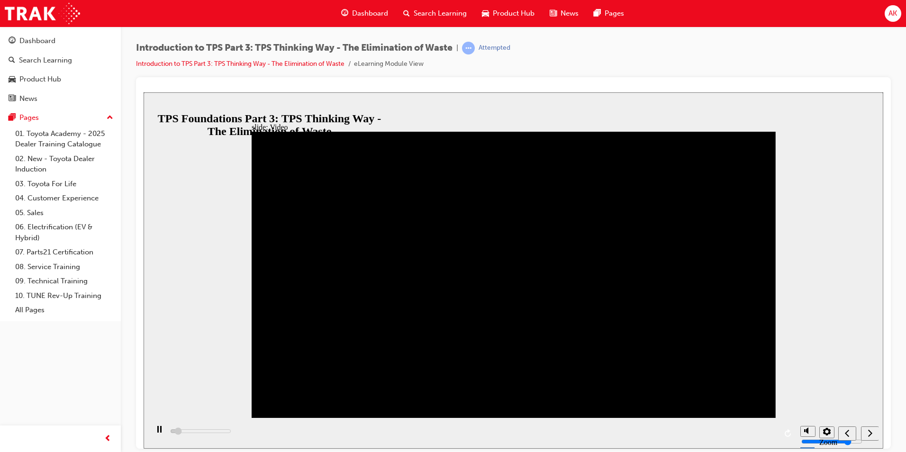
click at [889, 17] on span "AK" at bounding box center [893, 13] width 9 height 11
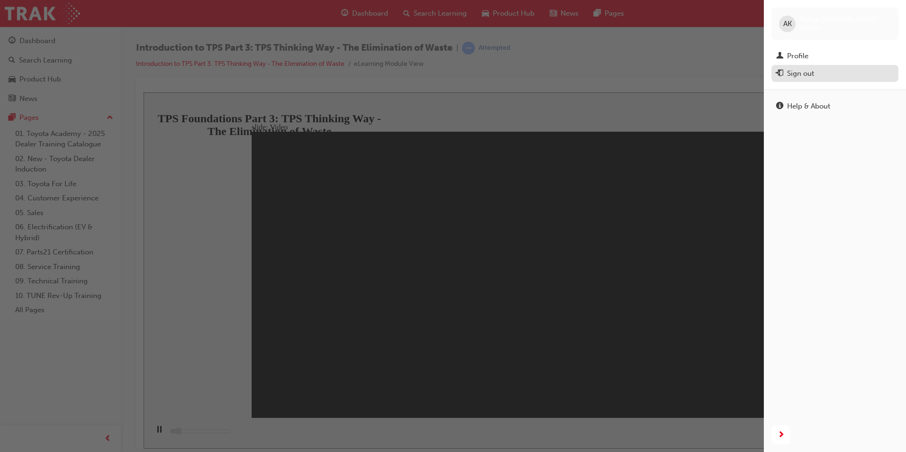
type input "16400"
click at [807, 77] on div "Sign out" at bounding box center [800, 73] width 27 height 11
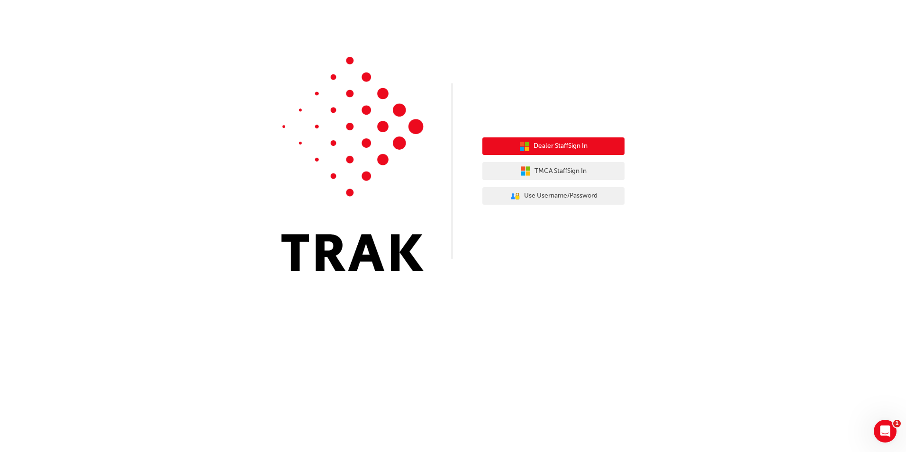
click at [544, 145] on span "Dealer Staff Sign In" at bounding box center [561, 146] width 54 height 11
